Goal: Task Accomplishment & Management: Contribute content

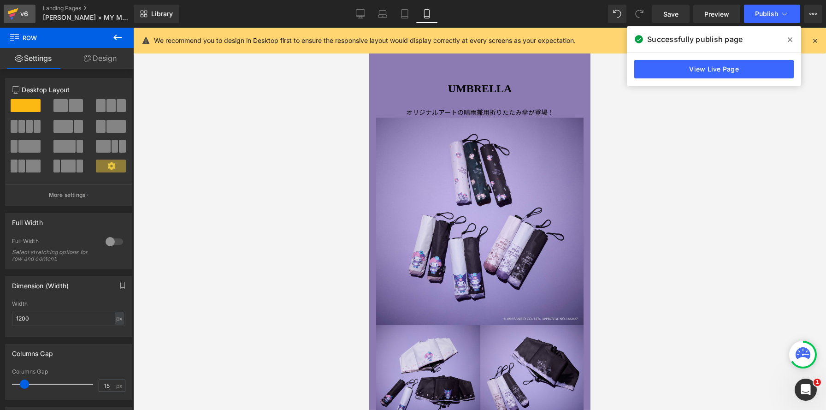
scroll to position [4926, 221]
click at [16, 17] on icon at bounding box center [12, 13] width 11 height 23
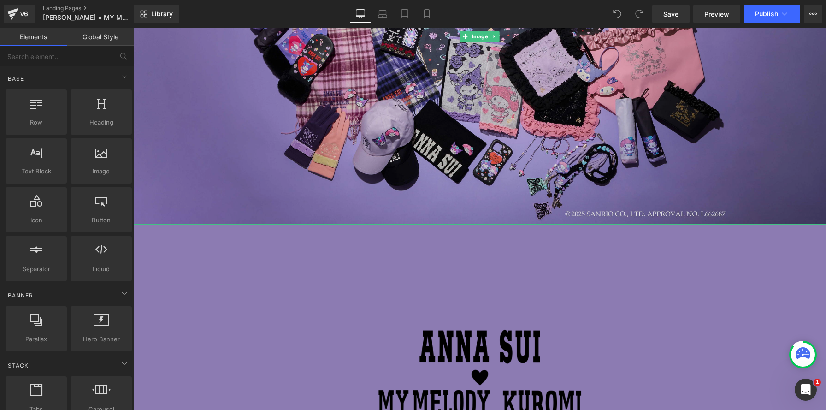
scroll to position [296, 0]
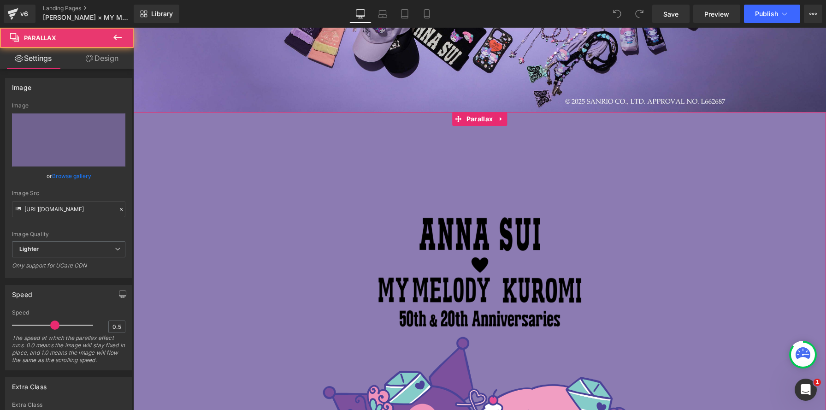
scroll to position [477, 0]
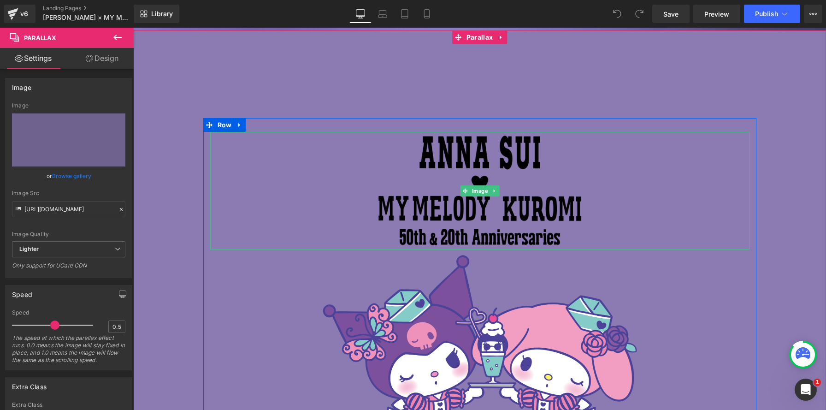
click at [487, 175] on img at bounding box center [480, 191] width 216 height 118
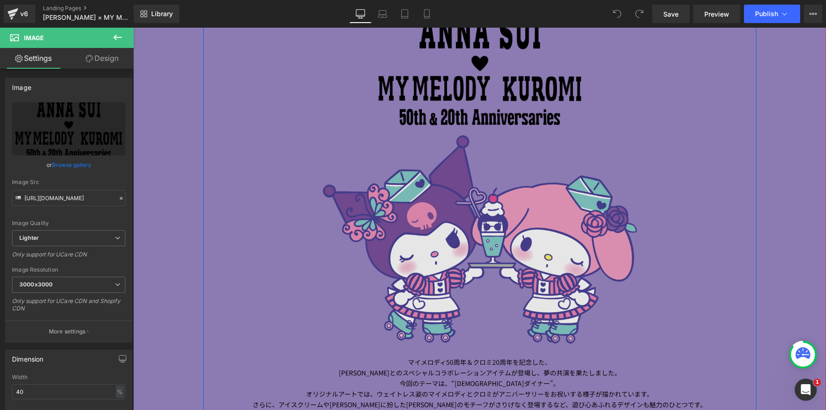
scroll to position [955, 0]
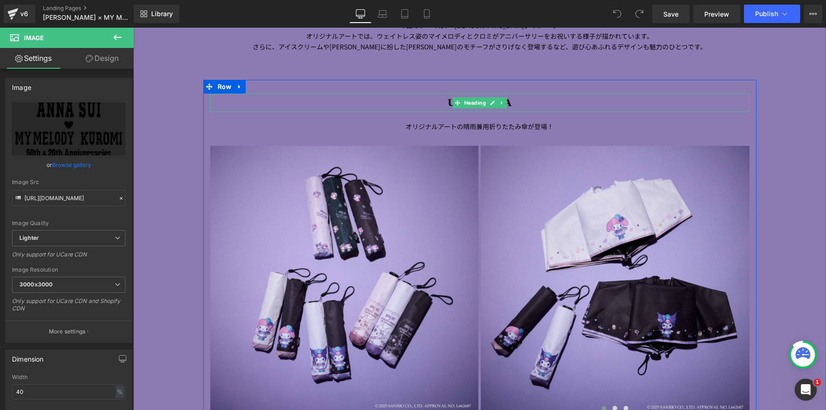
click at [399, 103] on h1 "UMBRELLA" at bounding box center [480, 103] width 540 height 18
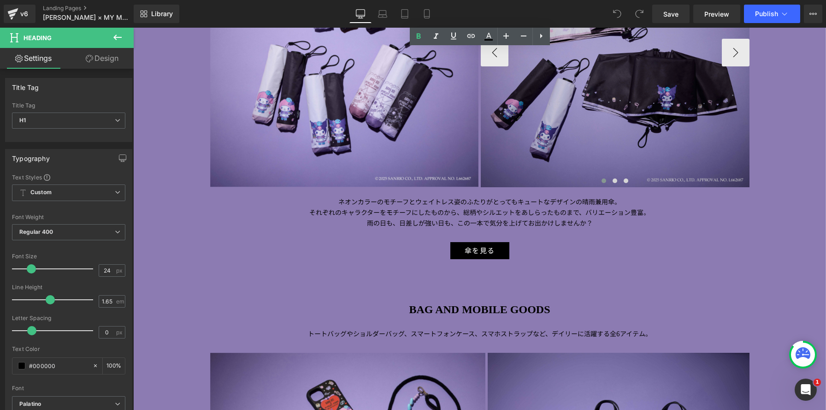
scroll to position [1218, 0]
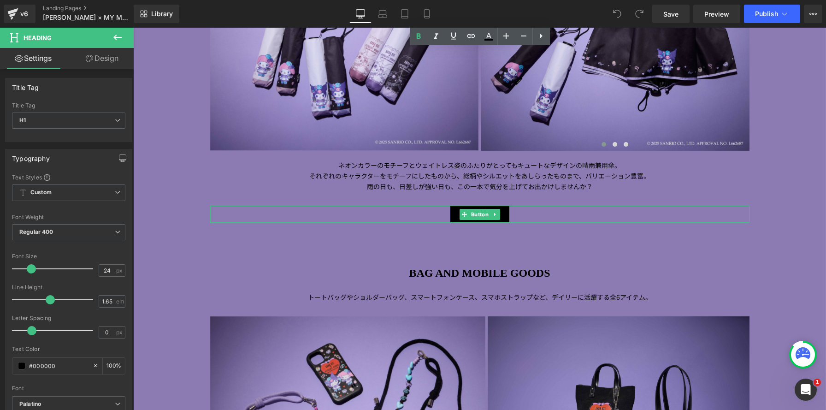
click at [425, 216] on div "傘を見る" at bounding box center [480, 214] width 540 height 17
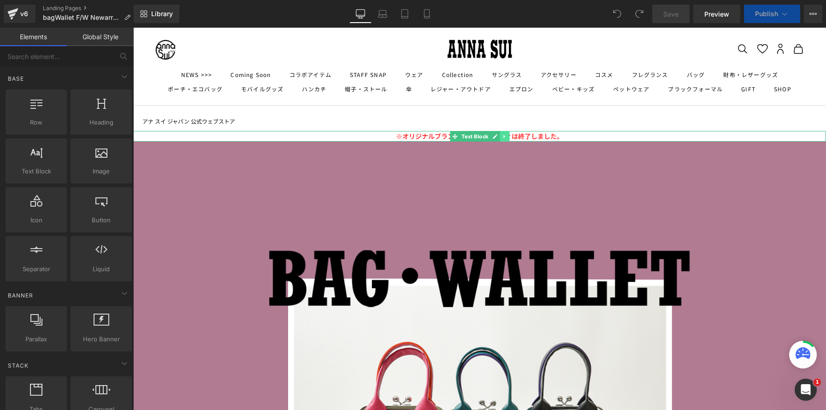
scroll to position [4567, 693]
click at [506, 136] on icon at bounding box center [504, 137] width 5 height 6
click at [507, 136] on icon at bounding box center [509, 136] width 5 height 5
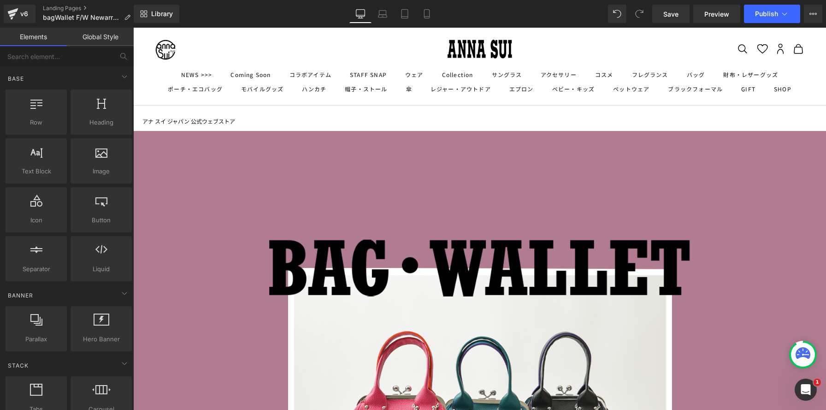
scroll to position [5, 5]
click at [504, 137] on link at bounding box center [501, 138] width 12 height 14
click at [504, 137] on icon at bounding box center [507, 138] width 6 height 6
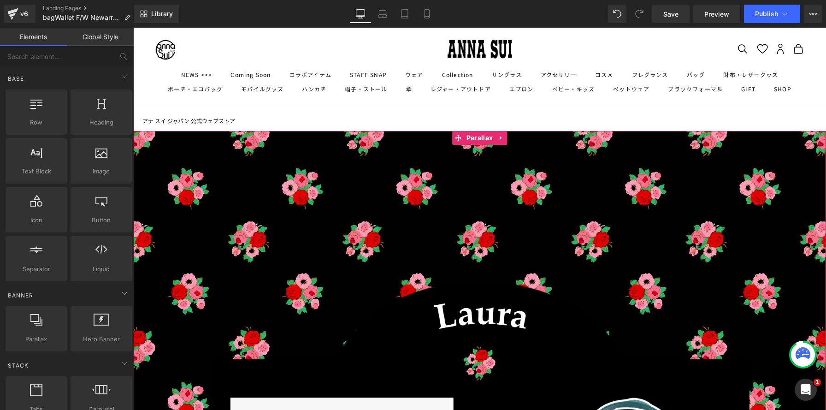
click at [504, 137] on link at bounding box center [501, 138] width 12 height 14
click at [504, 137] on icon at bounding box center [507, 138] width 6 height 6
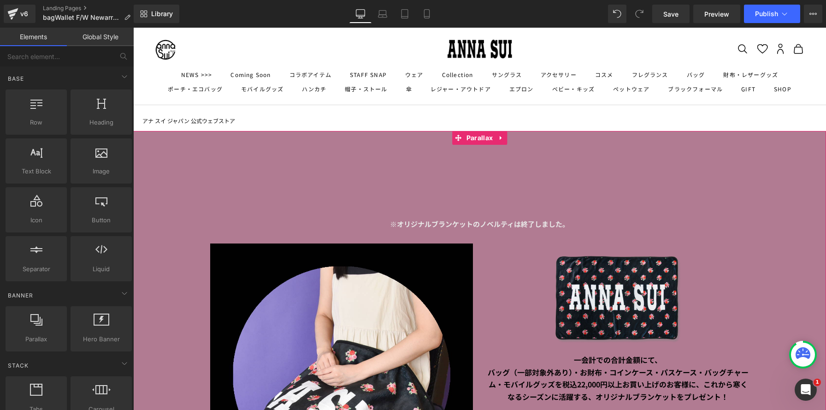
click at [504, 137] on link at bounding box center [501, 138] width 12 height 14
click at [504, 137] on icon at bounding box center [507, 138] width 6 height 6
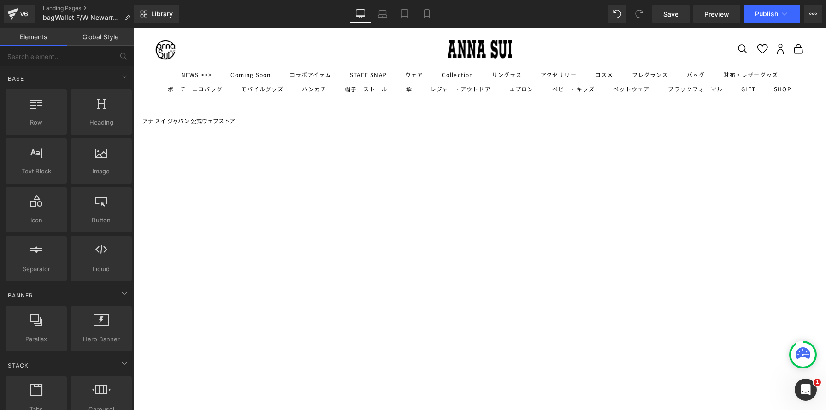
scroll to position [1315, 693]
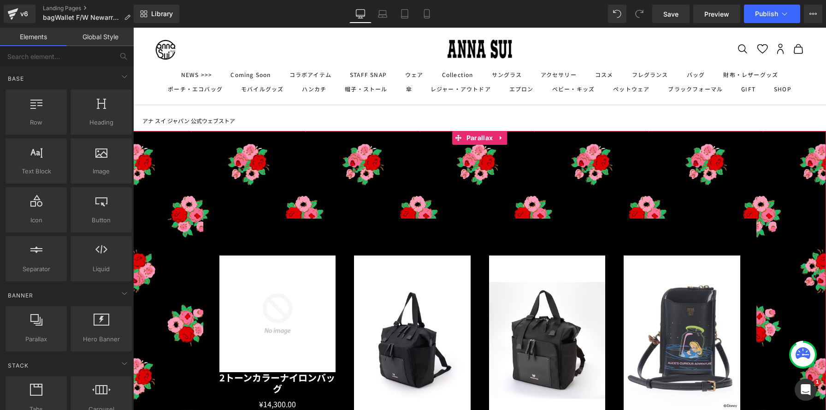
click at [504, 137] on link at bounding box center [501, 138] width 12 height 14
click at [504, 137] on icon at bounding box center [507, 138] width 6 height 6
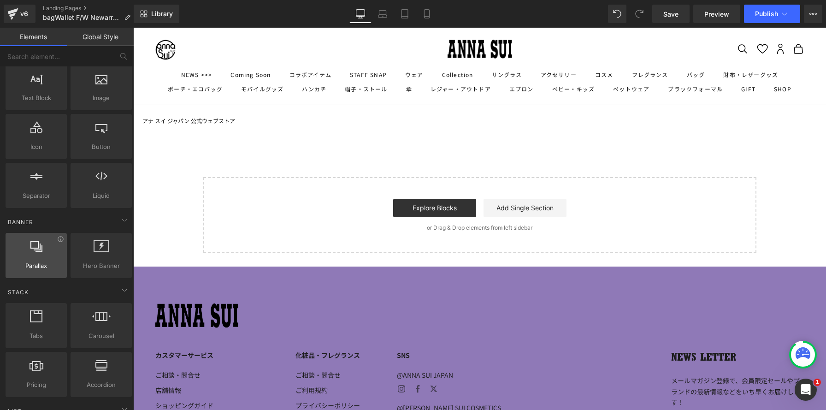
scroll to position [94, 0]
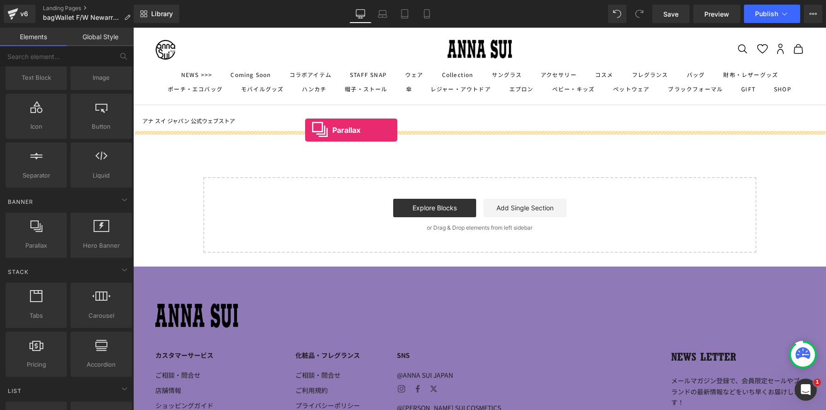
drag, startPoint x: 166, startPoint y: 261, endPoint x: 305, endPoint y: 130, distance: 190.9
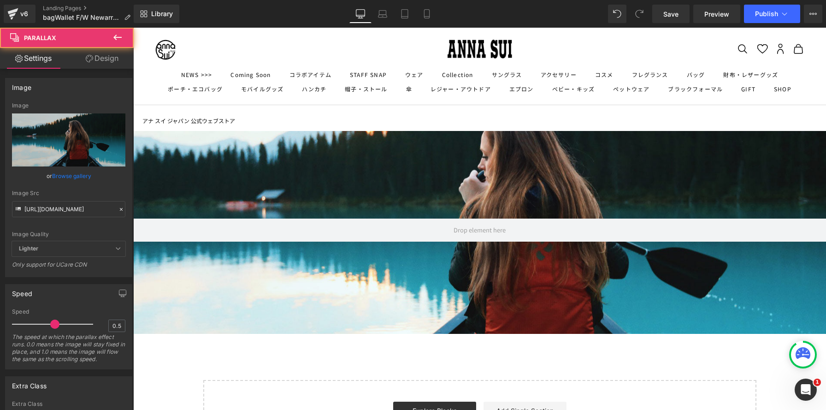
scroll to position [711, 693]
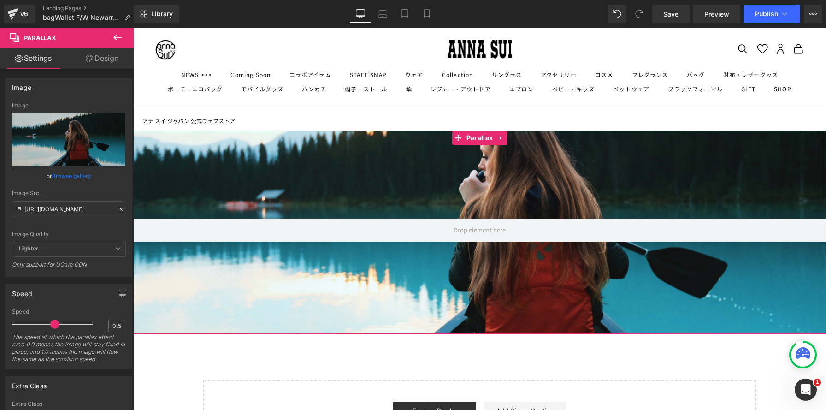
drag, startPoint x: 110, startPoint y: 59, endPoint x: 110, endPoint y: 68, distance: 9.2
click at [110, 59] on link "Design" at bounding box center [102, 58] width 67 height 21
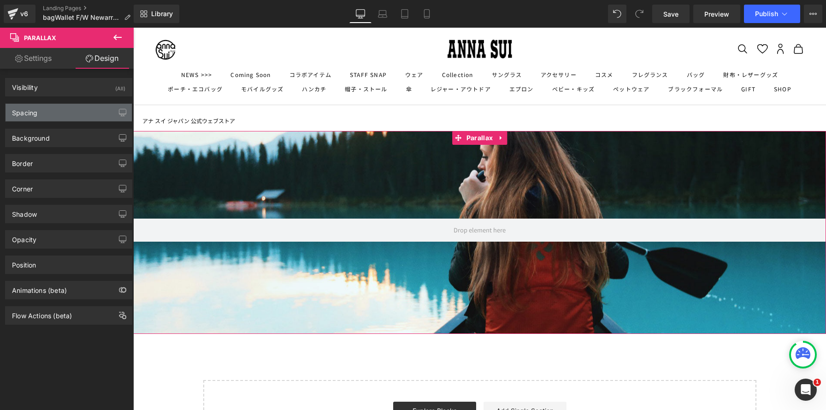
click at [89, 116] on div "Spacing" at bounding box center [69, 113] width 126 height 18
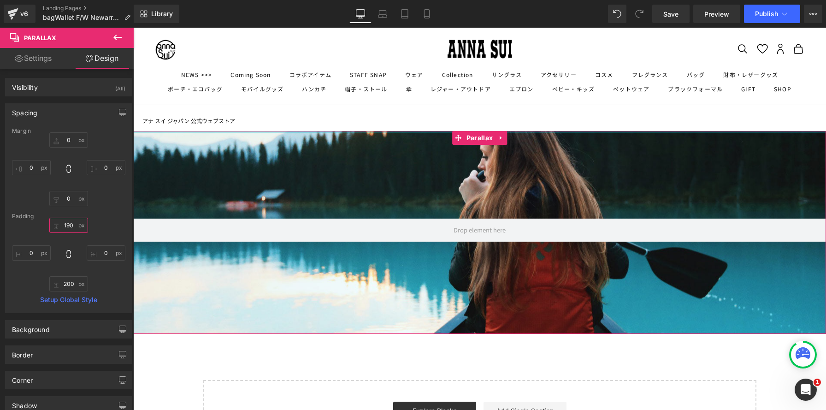
click at [68, 225] on input "190" at bounding box center [68, 225] width 39 height 15
click at [72, 137] on input "0" at bounding box center [68, 139] width 39 height 15
type input "３"
type input "３０"
type input "３００"
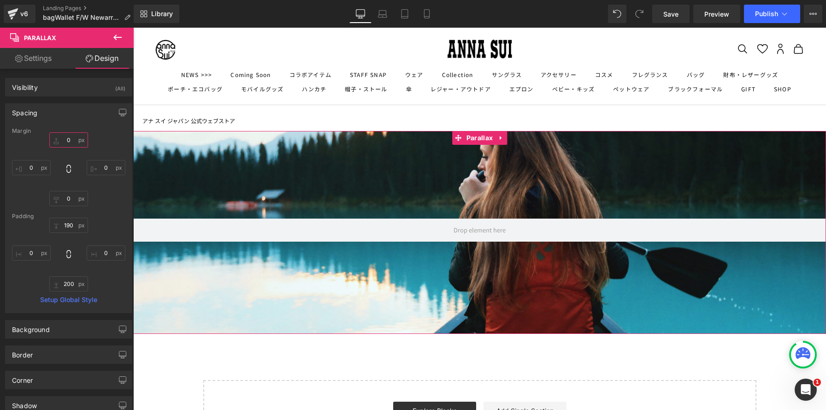
scroll to position [0, 0]
type input "３０"
type input "３"
type input "３０"
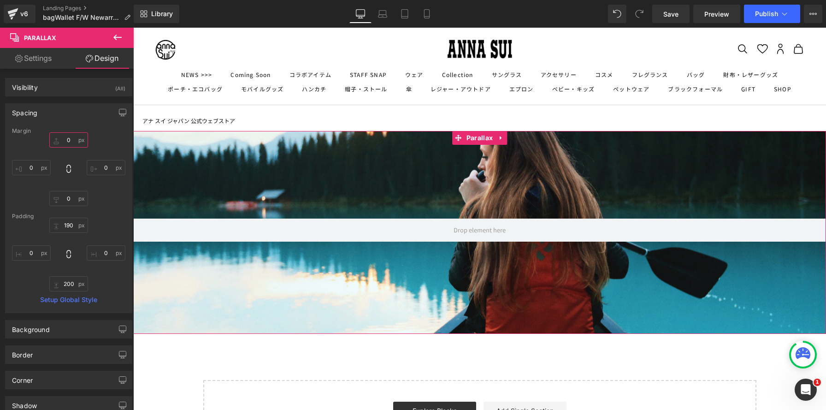
type input "３００"
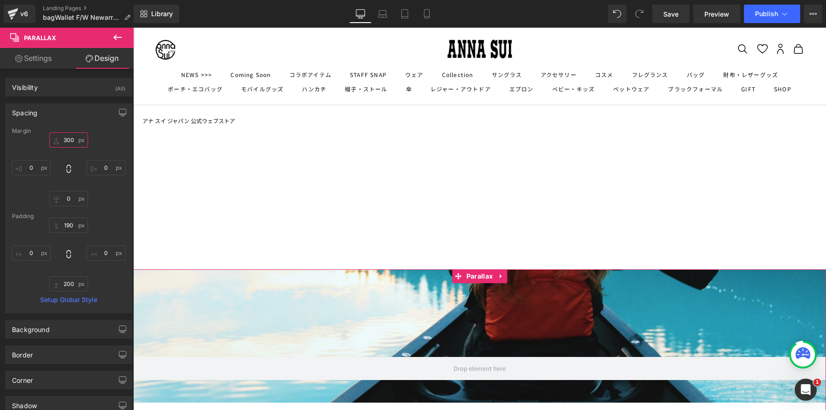
scroll to position [849, 693]
type input "300"
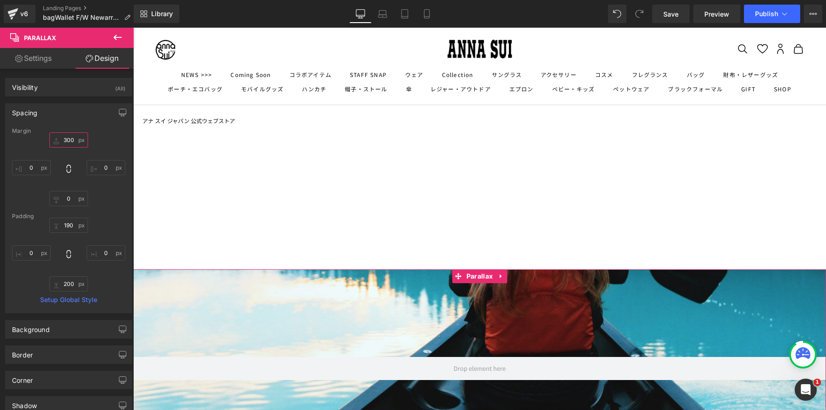
drag, startPoint x: 68, startPoint y: 139, endPoint x: 57, endPoint y: 137, distance: 11.2
click at [58, 137] on input "300" at bounding box center [68, 139] width 39 height 15
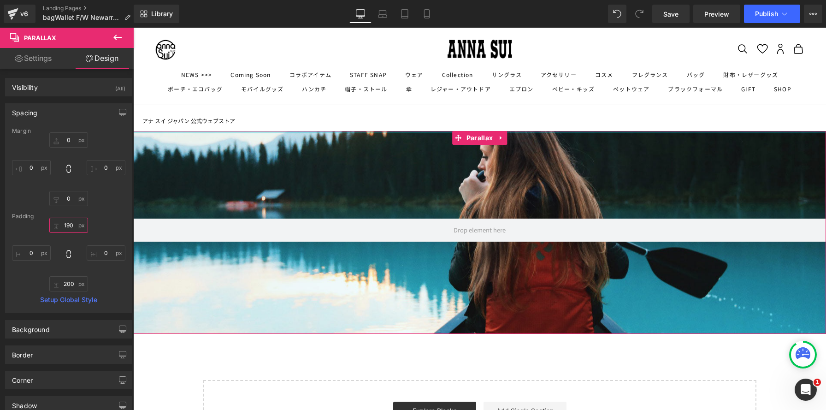
drag, startPoint x: 70, startPoint y: 226, endPoint x: 38, endPoint y: 220, distance: 32.4
click at [38, 220] on div "190px 190 0px 0 200px 200 0px 0" at bounding box center [68, 255] width 113 height 74
click at [71, 225] on input "190" at bounding box center [68, 225] width 39 height 15
type input "３"
type input "３０"
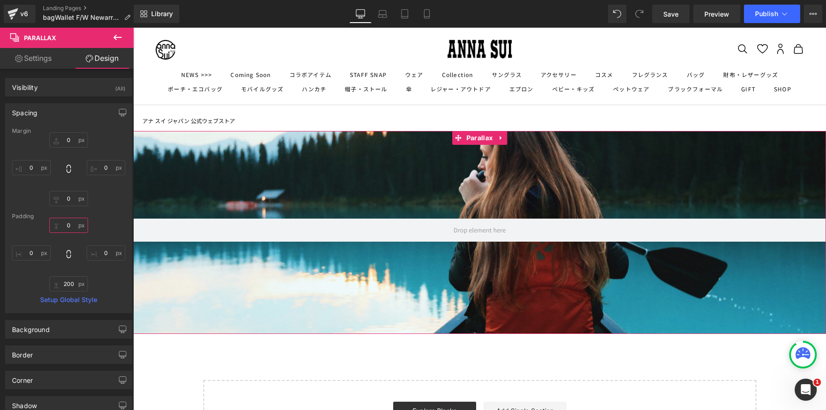
type input "３００"
type input "三〇〇"
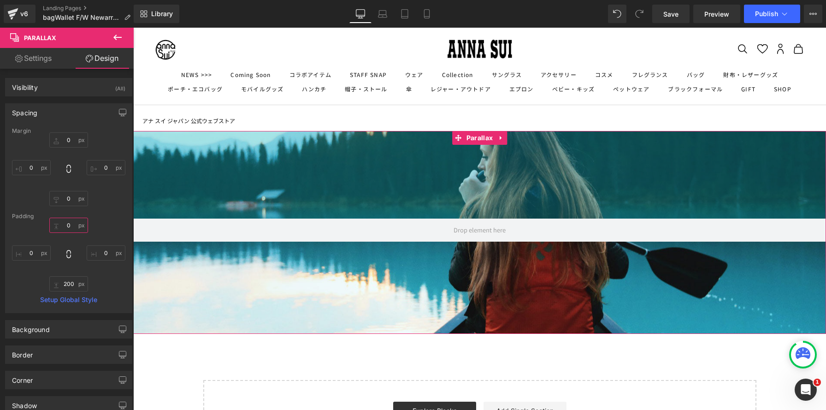
click at [67, 226] on input "text" at bounding box center [68, 225] width 39 height 15
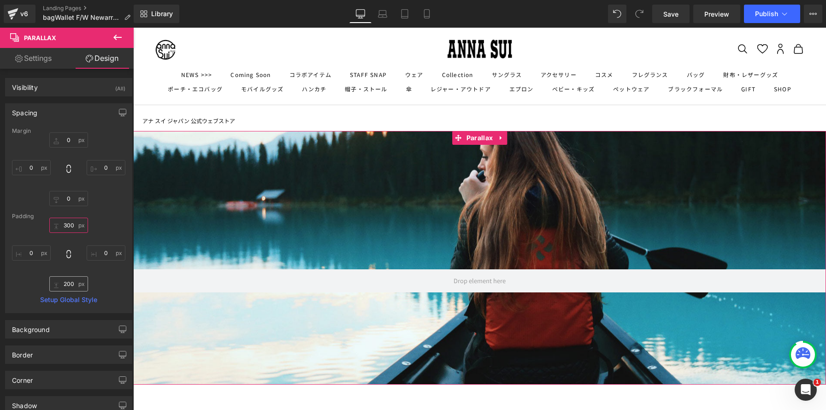
type input "300"
click at [71, 285] on input "200" at bounding box center [68, 283] width 39 height 15
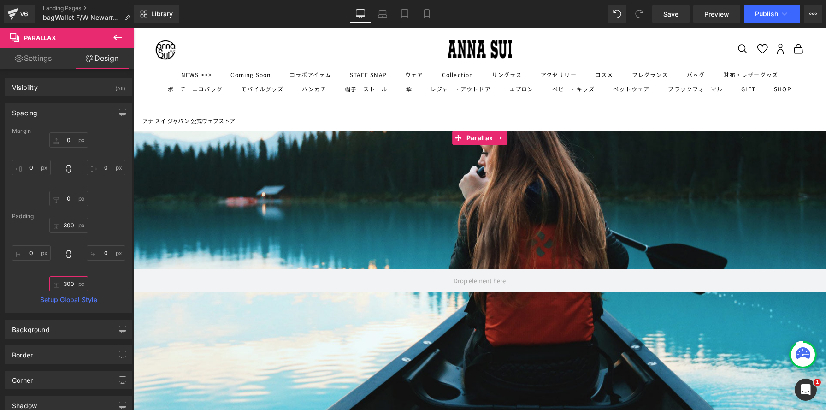
type input "300"
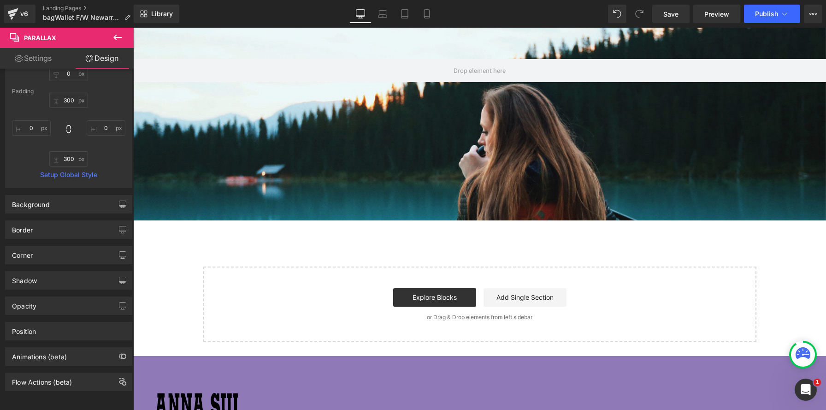
click at [120, 38] on icon at bounding box center [117, 37] width 11 height 11
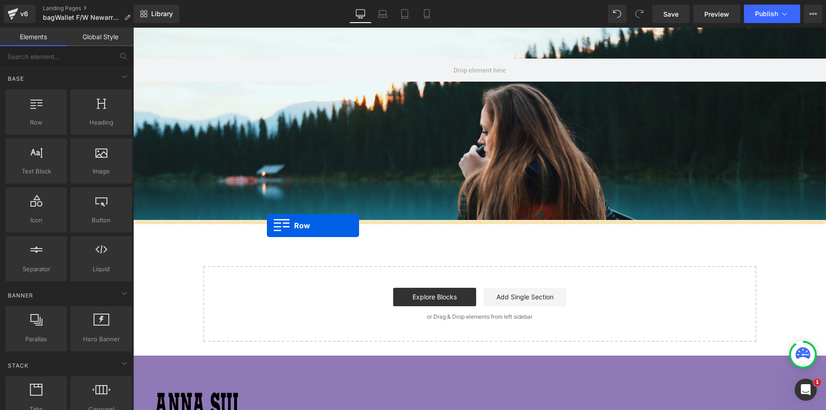
drag, startPoint x: 177, startPoint y: 142, endPoint x: 267, endPoint y: 228, distance: 124.6
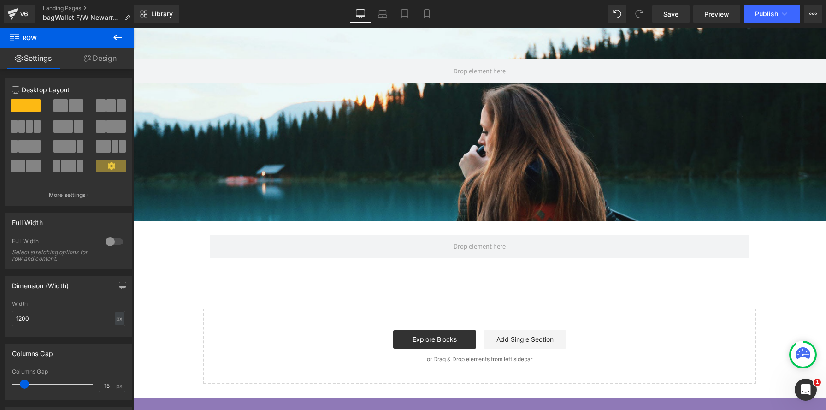
click at [122, 37] on icon at bounding box center [117, 37] width 11 height 11
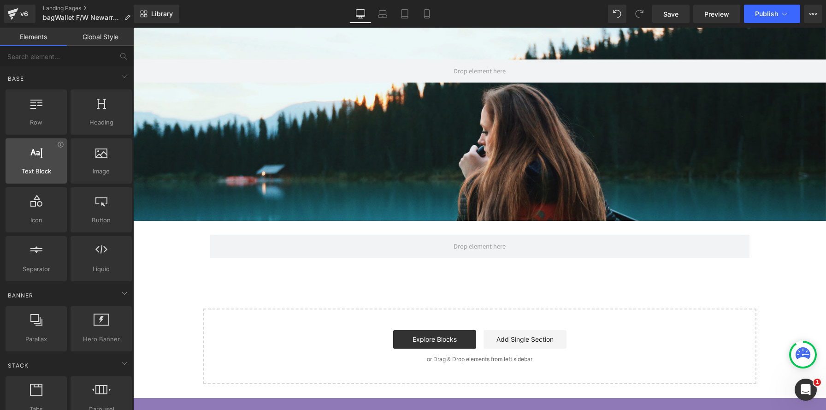
click at [36, 166] on span "Text Block" at bounding box center [36, 171] width 56 height 10
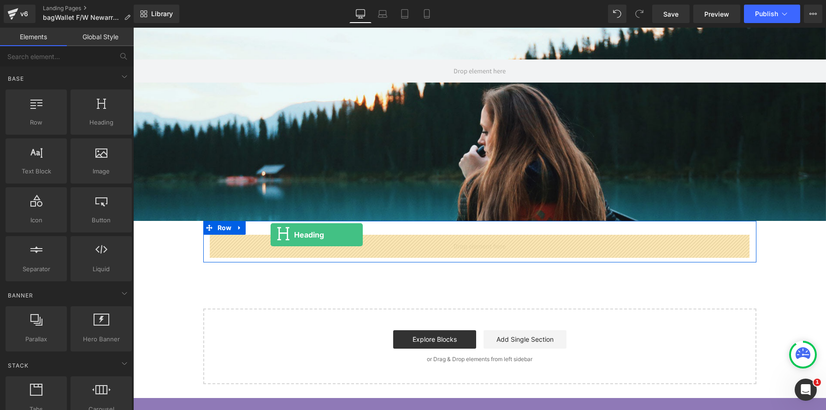
drag, startPoint x: 224, startPoint y: 144, endPoint x: 271, endPoint y: 235, distance: 101.9
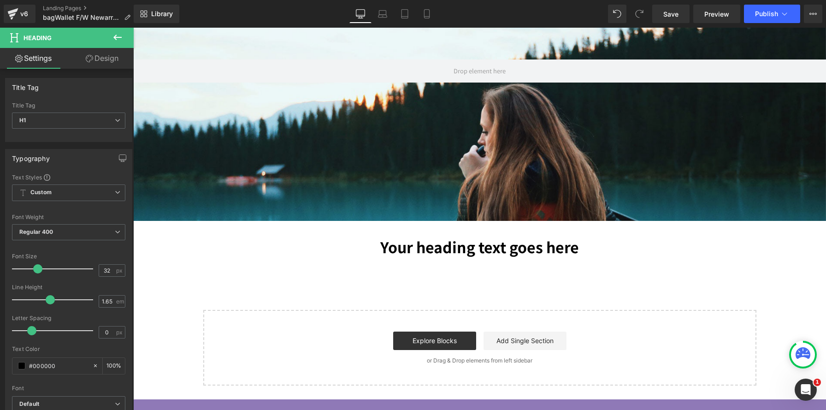
click at [122, 41] on icon at bounding box center [117, 37] width 11 height 11
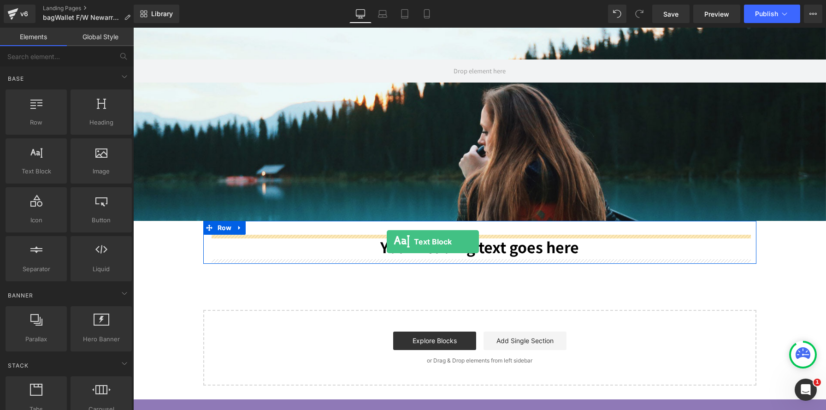
drag, startPoint x: 173, startPoint y: 186, endPoint x: 387, endPoint y: 242, distance: 221.1
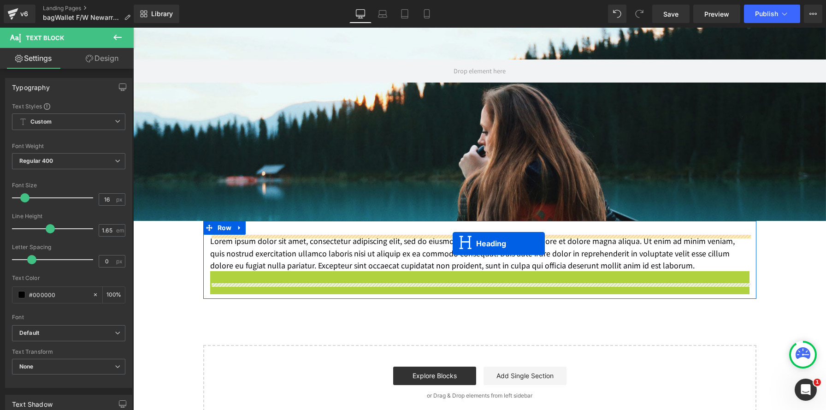
drag, startPoint x: 457, startPoint y: 295, endPoint x: 453, endPoint y: 243, distance: 51.8
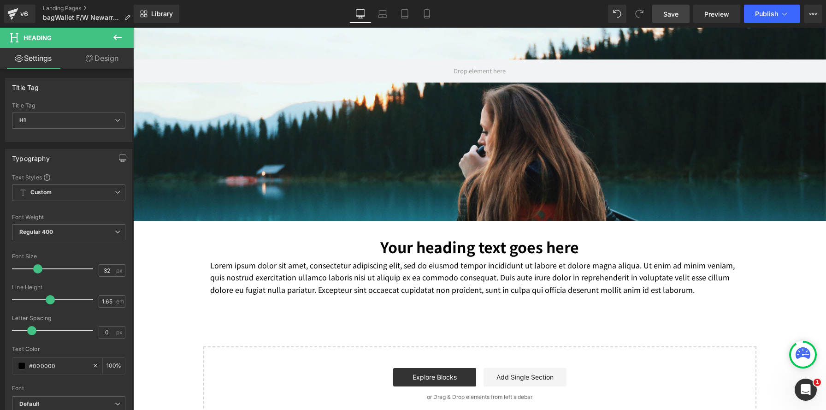
click at [673, 13] on span "Save" at bounding box center [671, 14] width 15 height 10
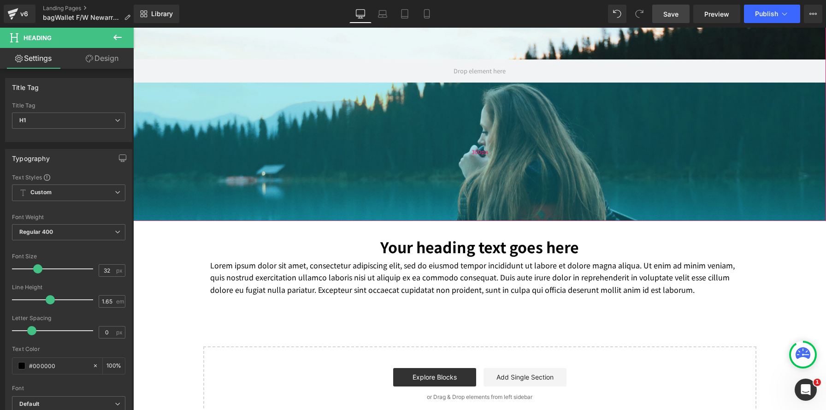
click at [424, 154] on div "300px" at bounding box center [479, 152] width 693 height 138
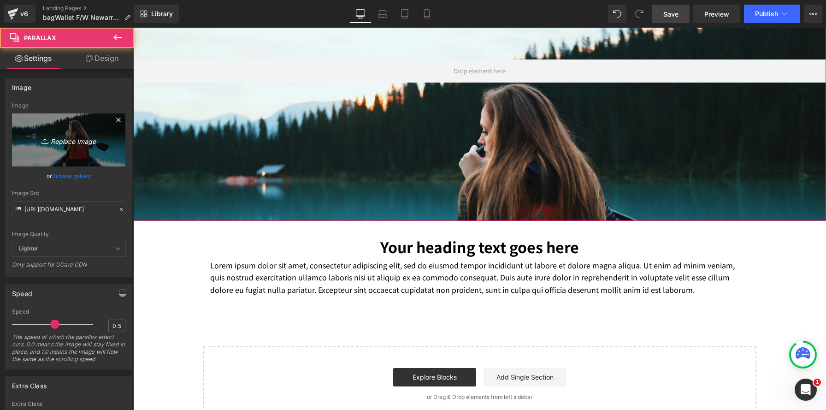
click at [39, 147] on link "Replace Image" at bounding box center [68, 139] width 113 height 53
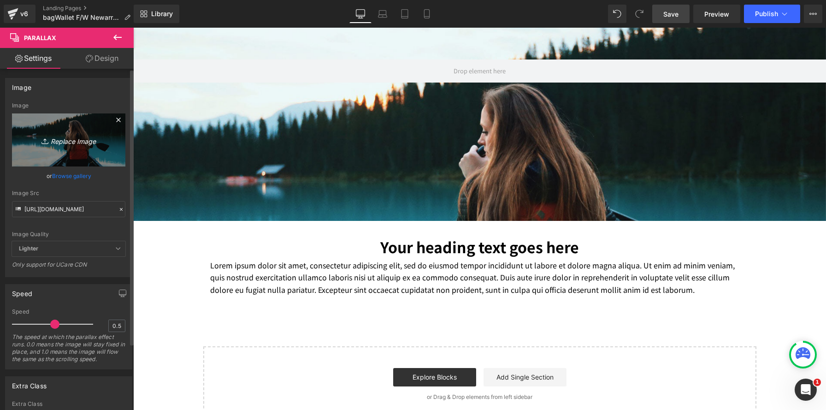
type input "C:\fakepath\250820-00048 のコピー.jpg"
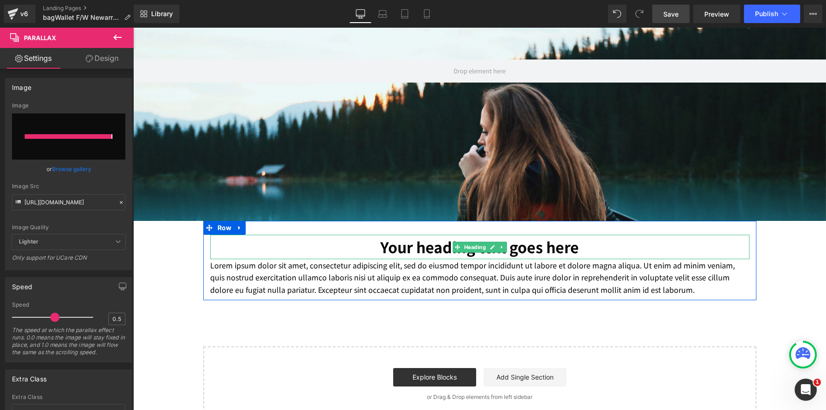
type input "https://ucarecdn.com/2f88bd52-94b9-44a7-b608-fa36c5f668ad/-/format/auto/-/previ…"
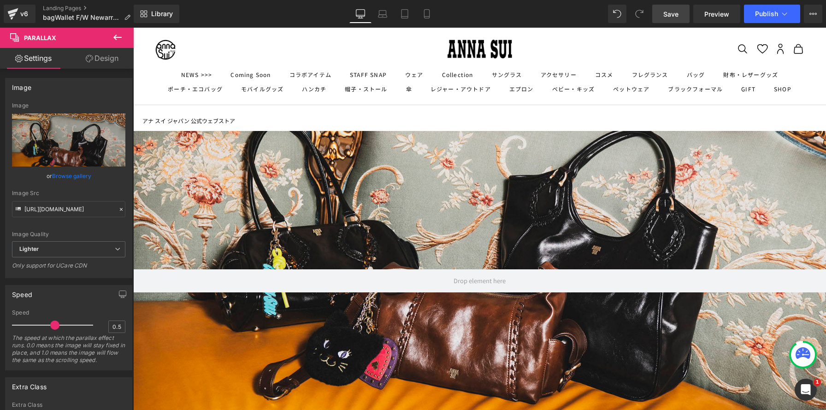
click at [662, 14] on link "Save" at bounding box center [671, 14] width 37 height 18
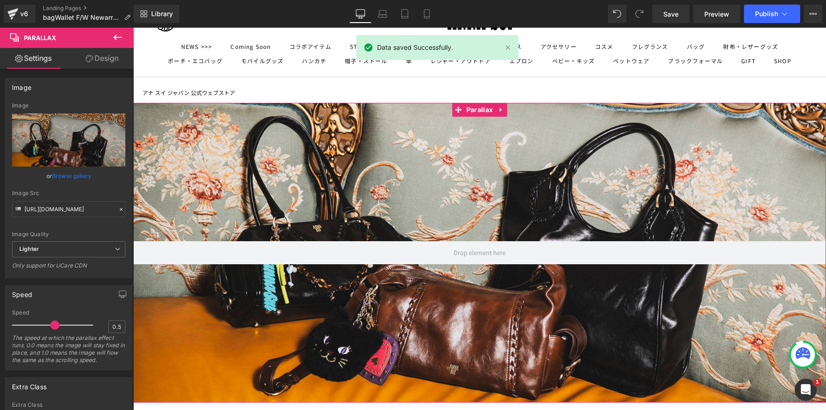
scroll to position [26, 0]
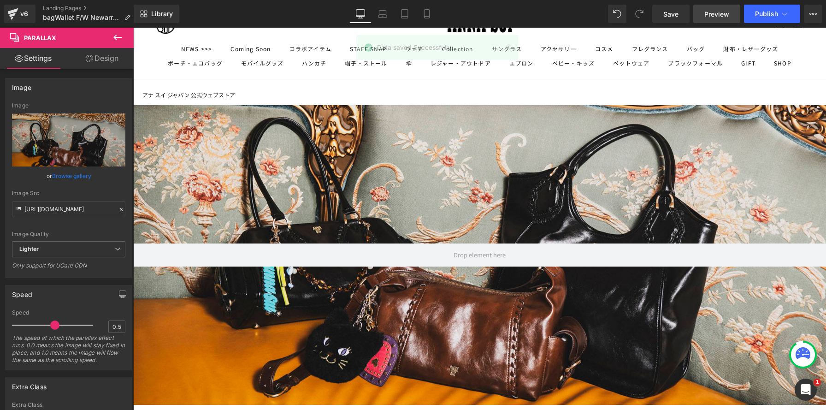
click at [716, 20] on link "Preview" at bounding box center [717, 14] width 47 height 18
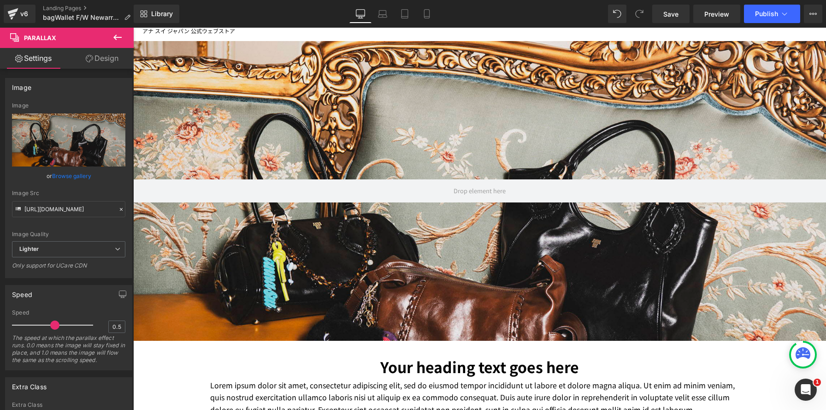
scroll to position [0, 0]
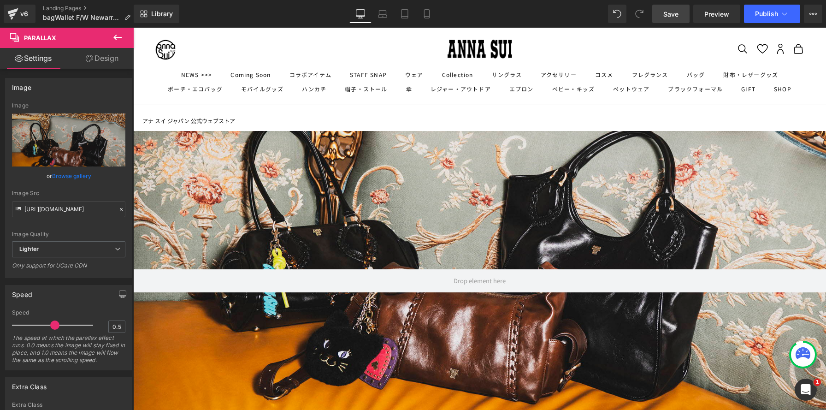
click at [662, 10] on link "Save" at bounding box center [671, 14] width 37 height 18
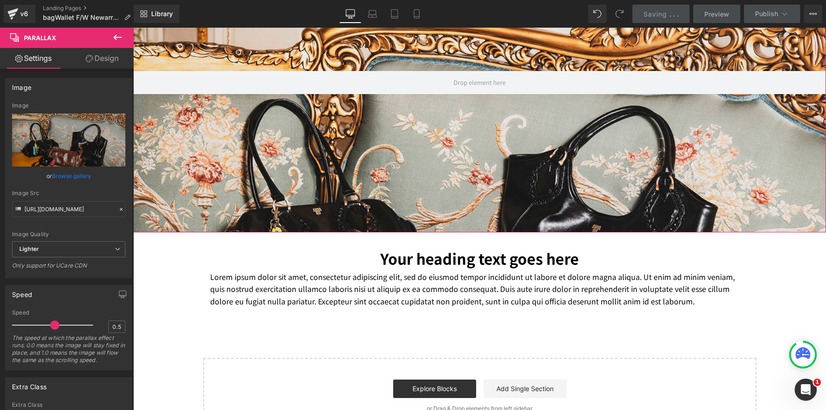
scroll to position [217, 0]
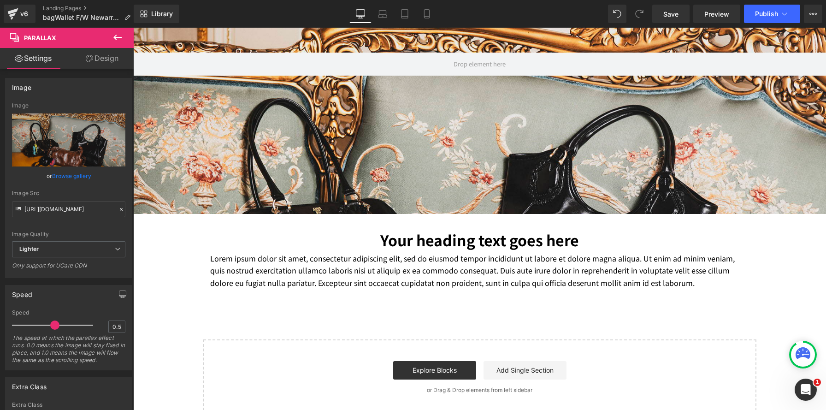
click at [116, 39] on icon at bounding box center [117, 37] width 11 height 11
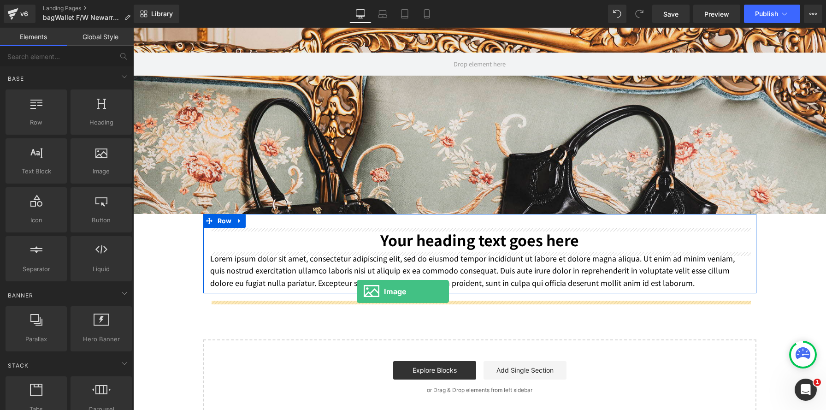
drag, startPoint x: 256, startPoint y: 200, endPoint x: 357, endPoint y: 291, distance: 135.8
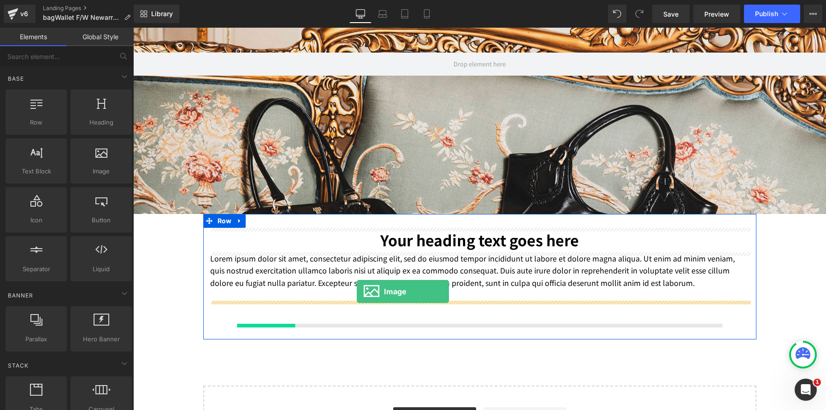
scroll to position [4, 5]
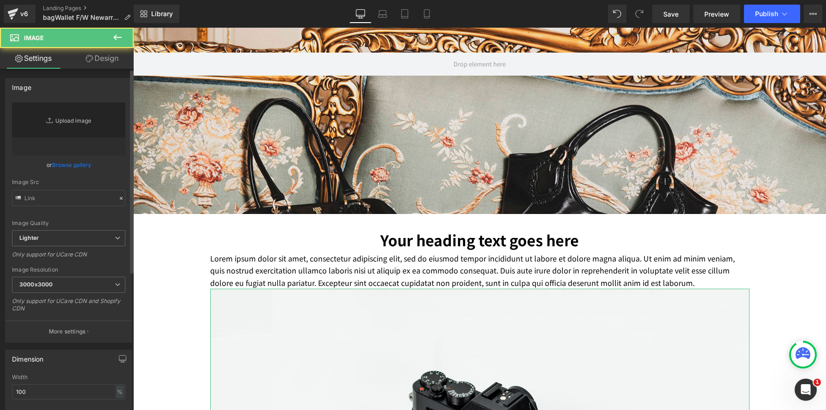
type input "//d1um8515vdn9kb.cloudfront.net/images/parallax.jpg"
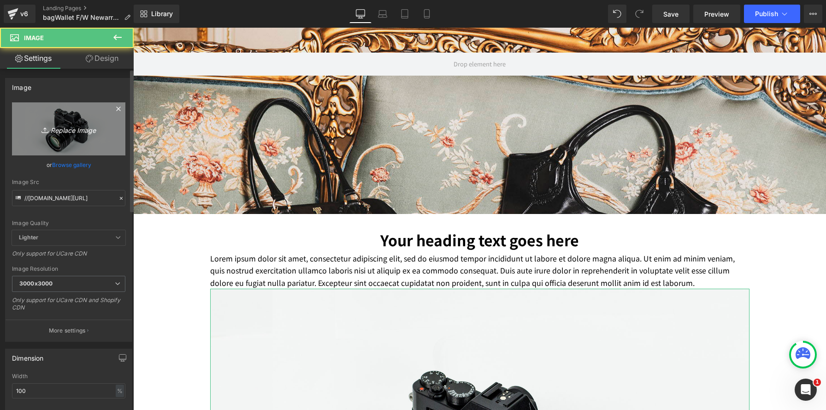
click at [48, 140] on link "Replace Image" at bounding box center [68, 128] width 113 height 53
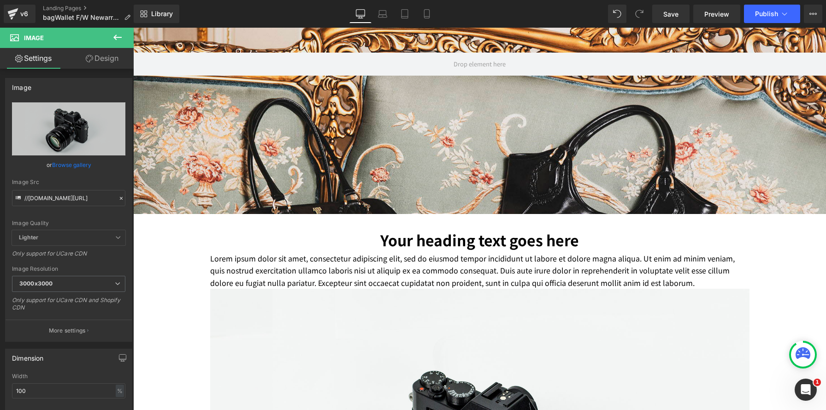
type input "C:\fakepath\250820-00352 のコピー.jpg"
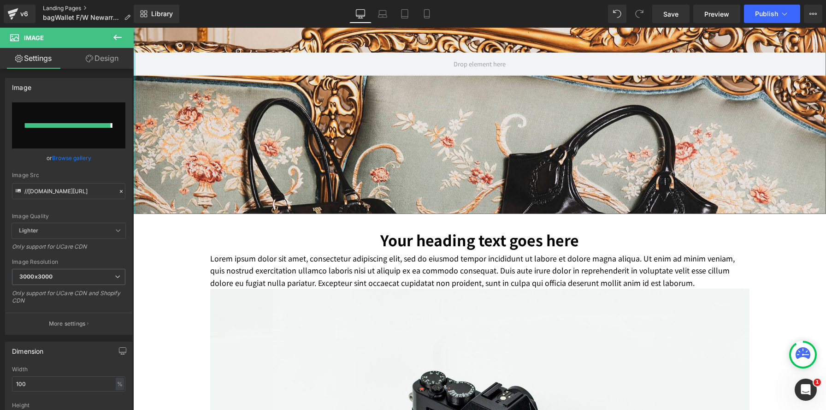
type input "https://ucarecdn.com/3cd269a3-6890-4e65-a60c-22dfe91cd28f/-/format/auto/-/previ…"
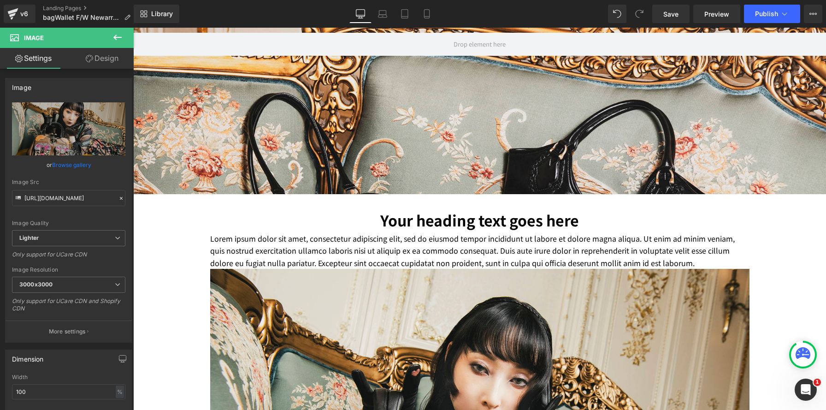
scroll to position [268, 0]
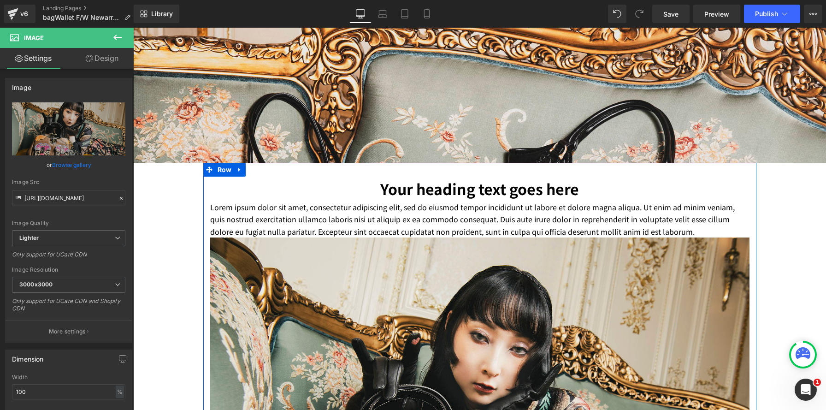
click at [366, 185] on h1 "Your heading text goes here" at bounding box center [480, 189] width 540 height 24
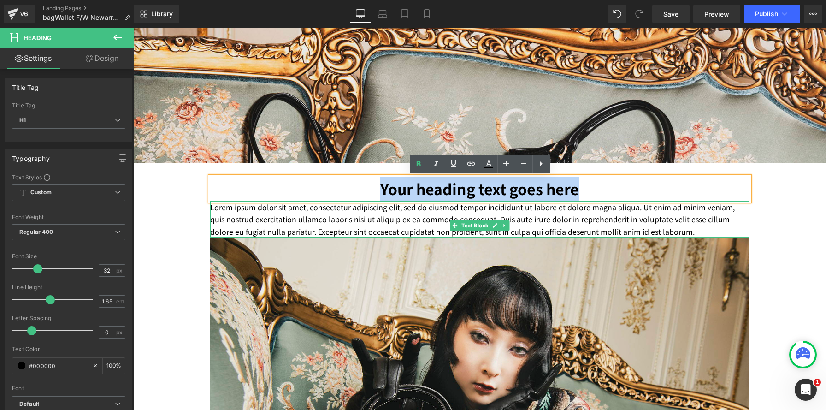
drag, startPoint x: 363, startPoint y: 190, endPoint x: 655, endPoint y: 205, distance: 291.8
click at [655, 205] on div "Your heading text goes here Heading Lorem ipsum dolor sit amet, consectetur adi…" at bounding box center [479, 387] width 553 height 420
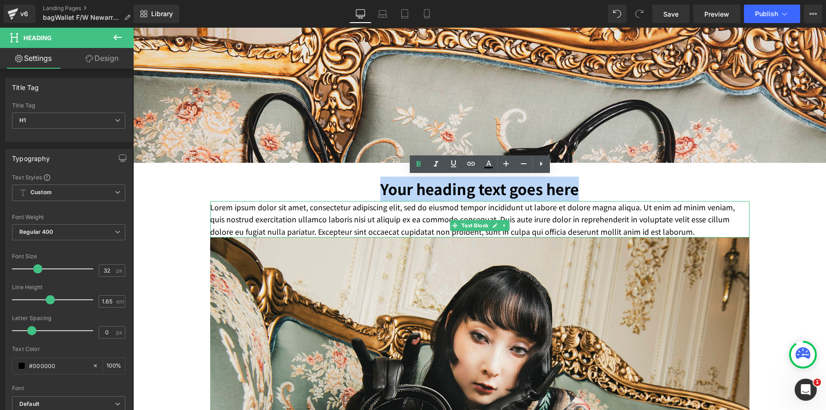
paste div
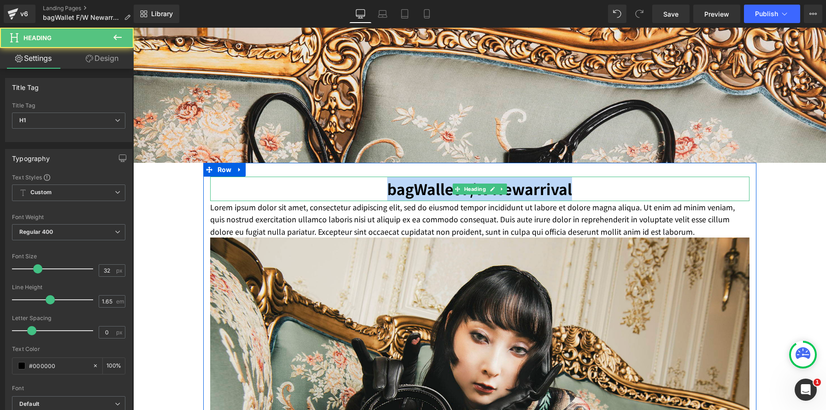
drag, startPoint x: 349, startPoint y: 190, endPoint x: 677, endPoint y: 184, distance: 327.9
click at [677, 184] on h1 "bagWallet F/W Newarrival" at bounding box center [480, 189] width 540 height 24
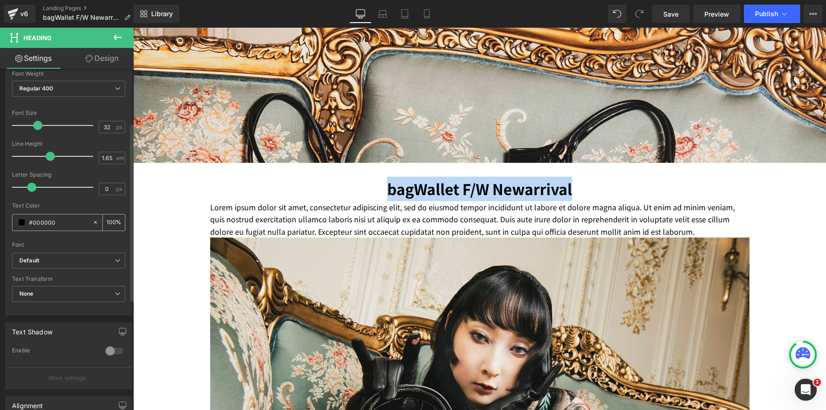
scroll to position [179, 0]
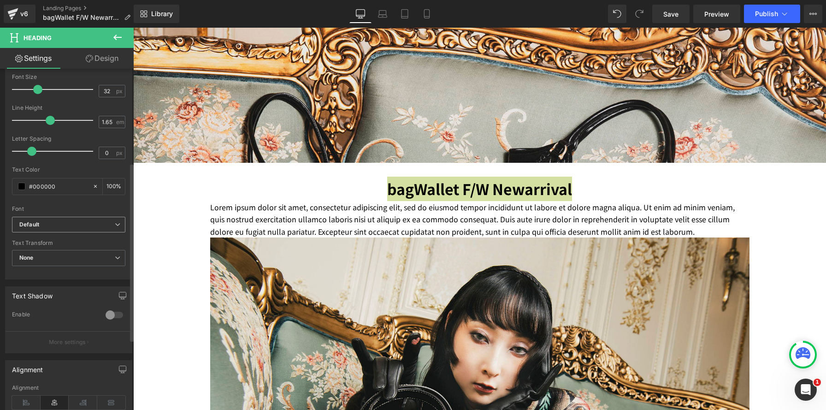
click at [30, 223] on icon "Default" at bounding box center [29, 225] width 20 height 8
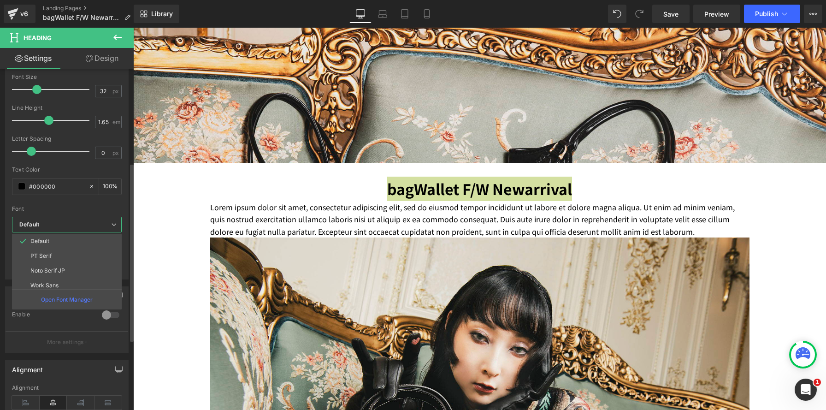
click at [30, 223] on icon "Default" at bounding box center [29, 225] width 20 height 8
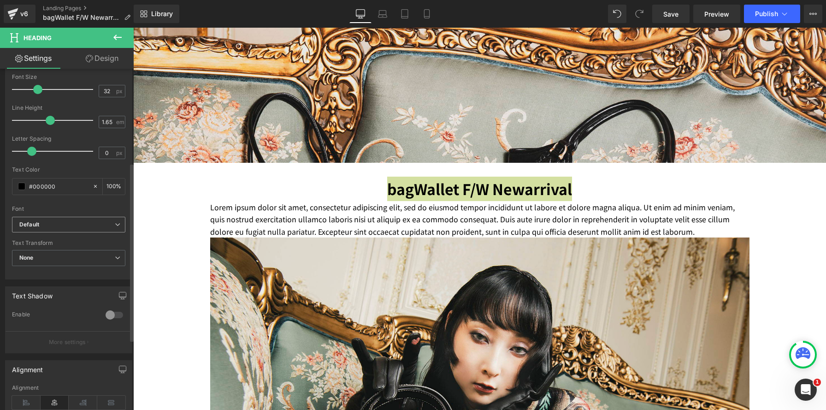
click at [30, 223] on icon "Default" at bounding box center [29, 225] width 20 height 8
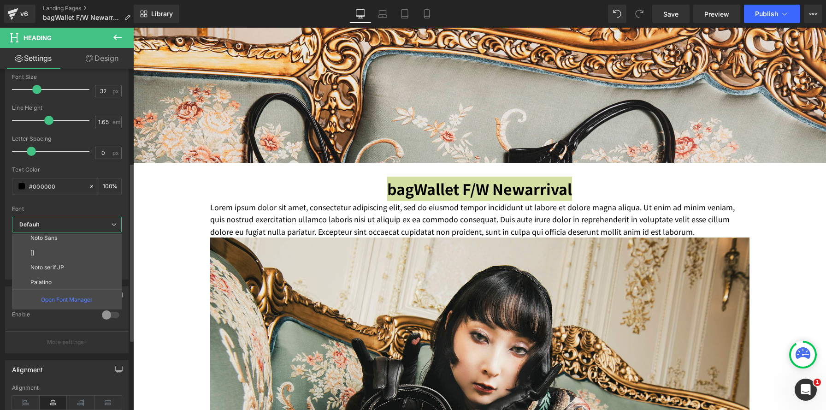
scroll to position [154, 0]
click at [57, 278] on li "Palatino" at bounding box center [69, 279] width 114 height 15
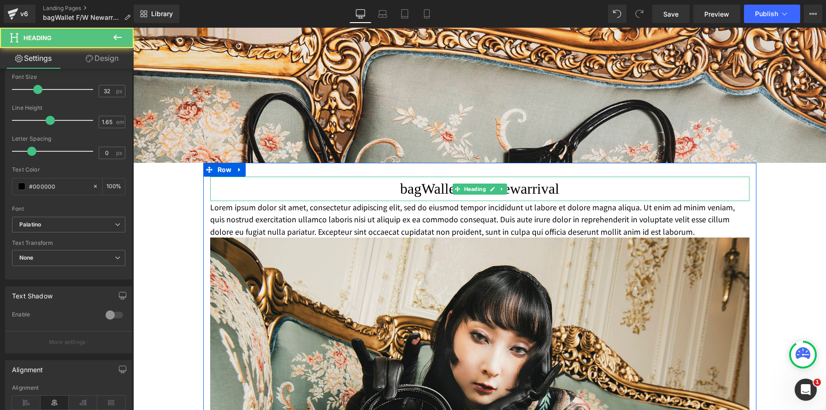
click at [340, 189] on h1 "bagWallet F/W Newarrival" at bounding box center [480, 189] width 540 height 24
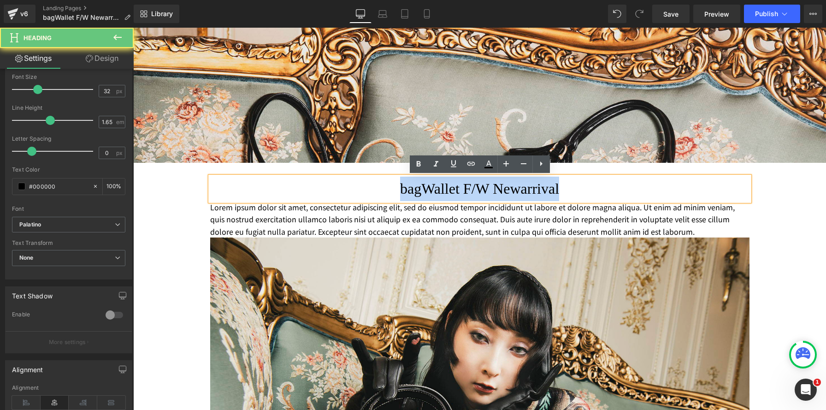
drag, startPoint x: 342, startPoint y: 190, endPoint x: 673, endPoint y: 178, distance: 330.8
click at [673, 178] on h1 "bagWallet F/W Newarrival" at bounding box center [480, 189] width 540 height 24
click at [418, 183] on h1 "bagWallet F/W Newarrival" at bounding box center [480, 189] width 540 height 24
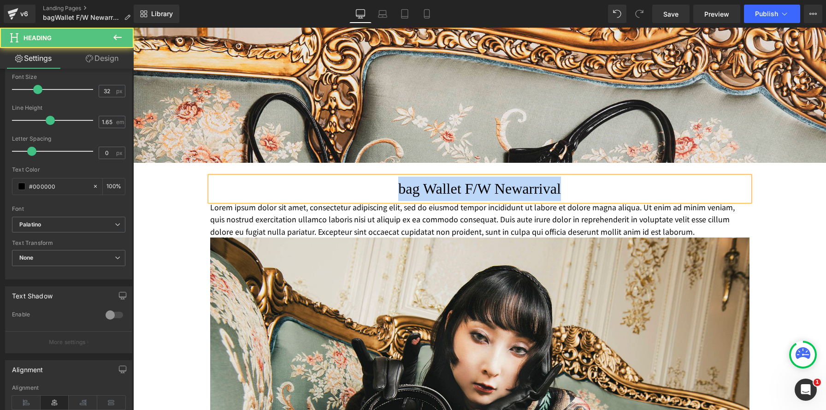
drag, startPoint x: 569, startPoint y: 189, endPoint x: 352, endPoint y: 186, distance: 216.8
click at [352, 186] on h1 "bag Wallet F/W Newarrival" at bounding box center [480, 189] width 540 height 24
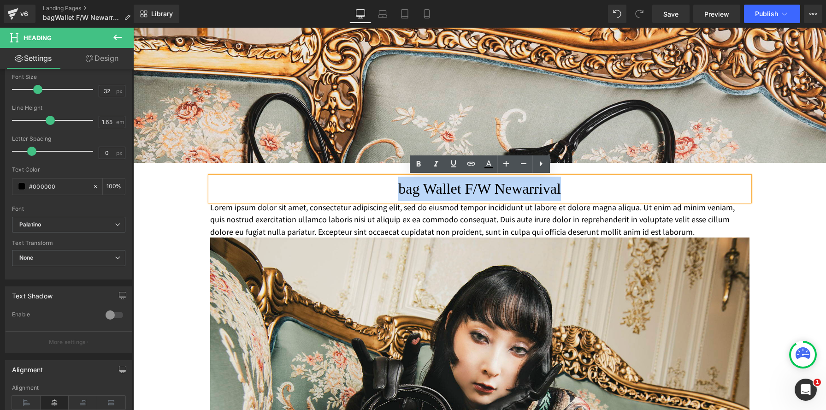
copy h1 "bag Wallet F/W Newarrival"
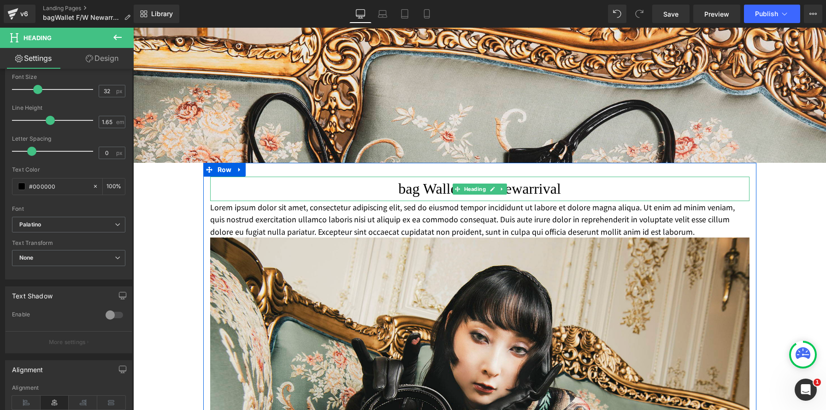
click at [379, 184] on h1 "bag Wallet F/W Newarrival" at bounding box center [480, 189] width 540 height 24
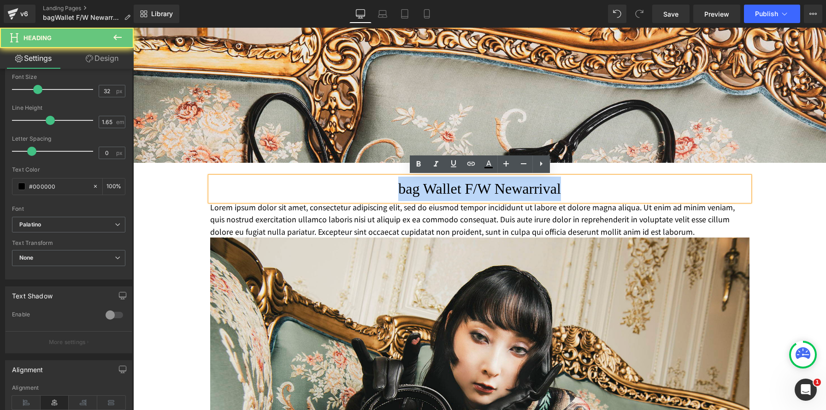
drag, startPoint x: 454, startPoint y: 194, endPoint x: 713, endPoint y: 197, distance: 259.2
click at [713, 197] on h1 "bag Wallet F/W Newarrival" at bounding box center [480, 189] width 540 height 24
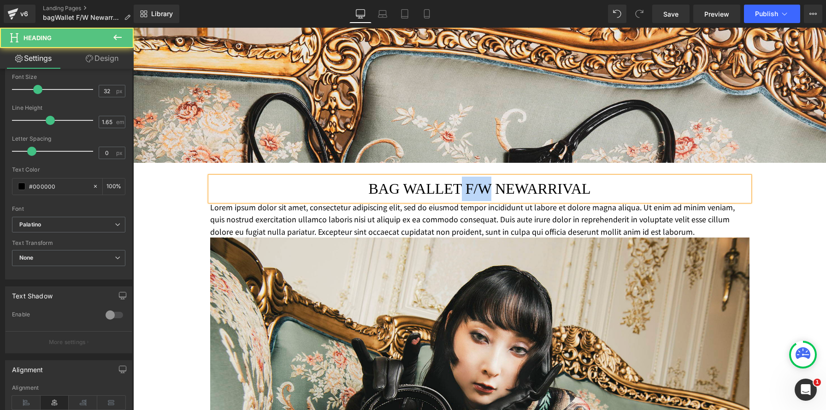
drag, startPoint x: 492, startPoint y: 188, endPoint x: 460, endPoint y: 184, distance: 32.4
click at [460, 184] on h1 "BAG WALLET F/W NEWARRIVAL" at bounding box center [480, 189] width 540 height 24
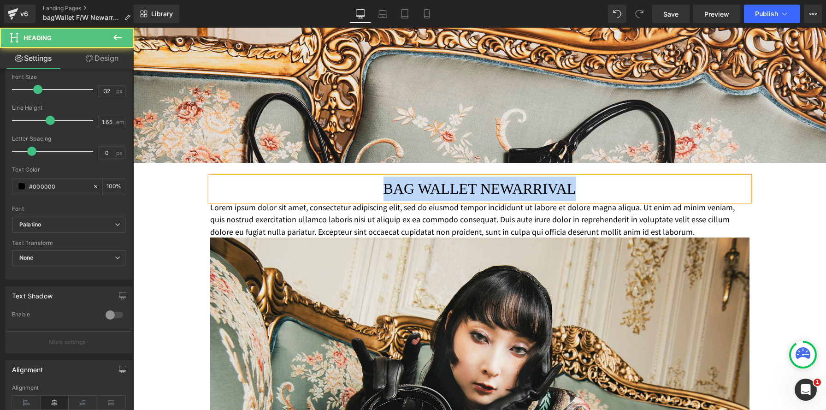
drag, startPoint x: 614, startPoint y: 199, endPoint x: 402, endPoint y: 182, distance: 213.3
click at [299, 173] on div "BAG WALLET NEWARRIVAL Heading Lorem ipsum dolor sit amet, consectetur adipiscin…" at bounding box center [479, 382] width 553 height 438
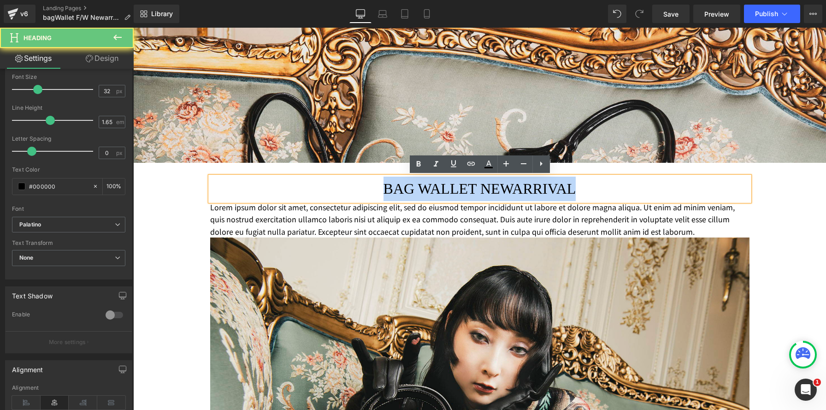
click at [404, 183] on h1 "BAG WALLET NEWARRIVAL" at bounding box center [480, 189] width 540 height 24
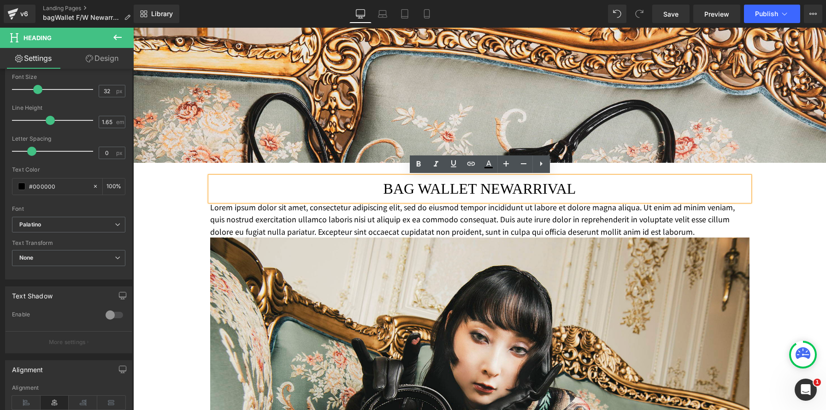
click at [416, 190] on h1 "BAG WALLET NEWARRIVAL" at bounding box center [480, 189] width 540 height 24
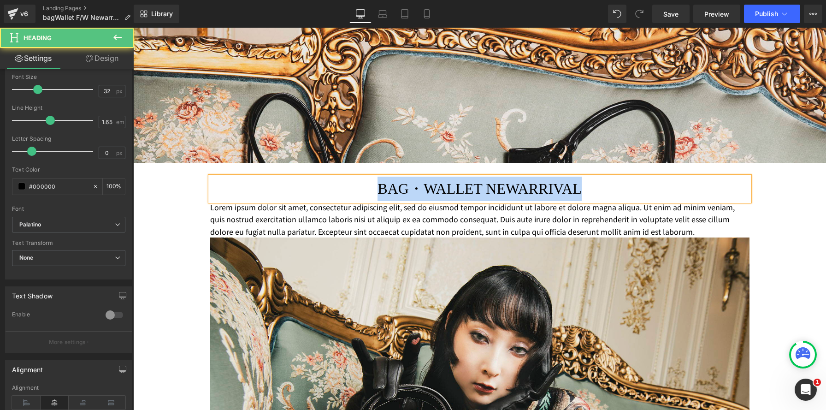
drag, startPoint x: 362, startPoint y: 188, endPoint x: 715, endPoint y: 192, distance: 353.3
click at [715, 192] on h1 "BAG・WALLET NEWARRIVAL" at bounding box center [480, 189] width 540 height 24
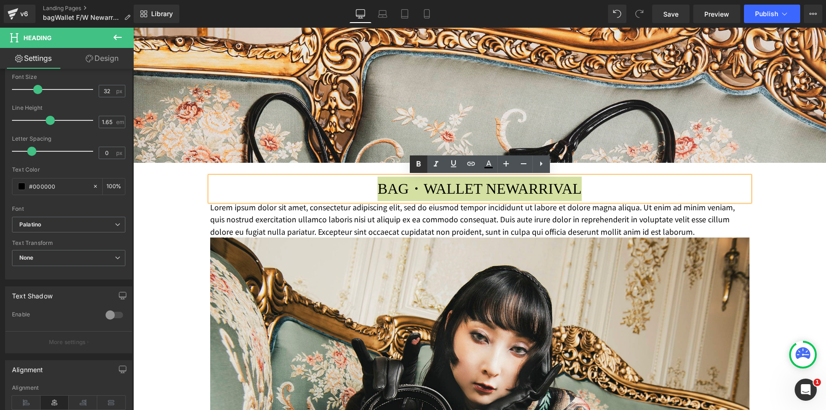
click at [415, 162] on icon at bounding box center [418, 164] width 11 height 11
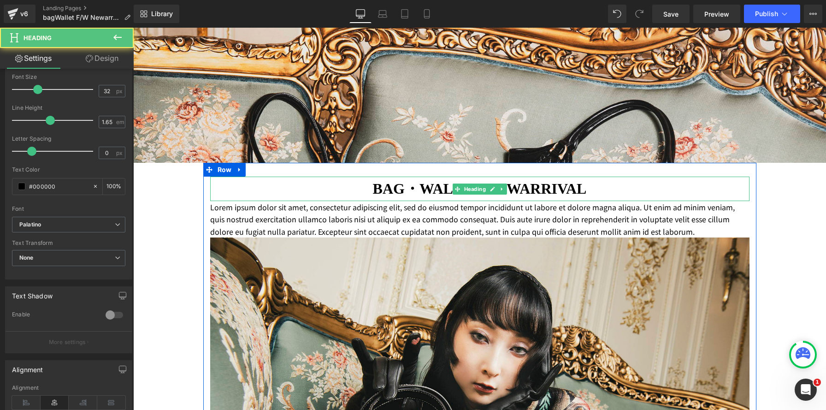
click at [319, 190] on h1 "BAG・WALLET NEWARRIVAL" at bounding box center [480, 189] width 540 height 24
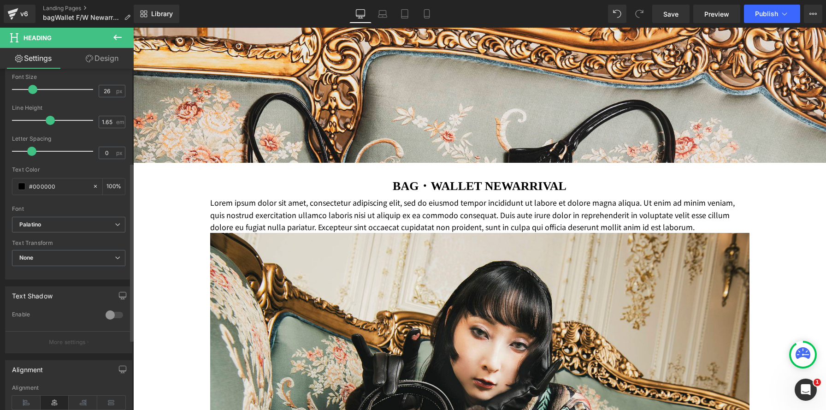
scroll to position [5, 5]
type input "25"
drag, startPoint x: 37, startPoint y: 89, endPoint x: 32, endPoint y: 89, distance: 5.1
click at [32, 89] on span at bounding box center [32, 89] width 9 height 9
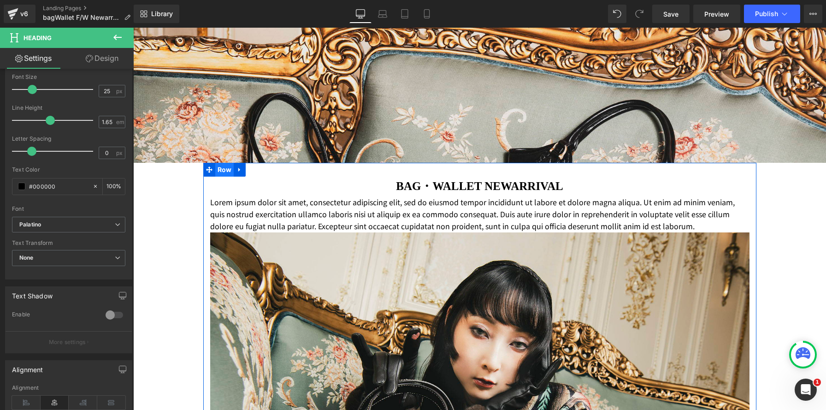
click at [223, 172] on span "Row" at bounding box center [224, 170] width 19 height 14
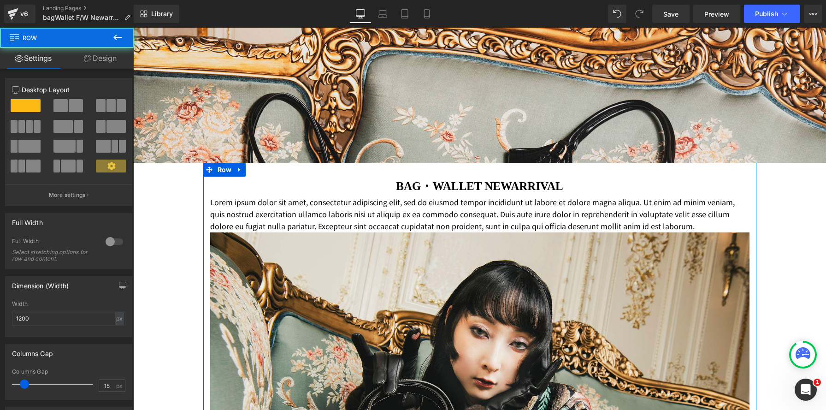
click at [112, 58] on link "Design" at bounding box center [100, 58] width 67 height 21
click at [0, 0] on div "Spacing" at bounding box center [0, 0] width 0 height 0
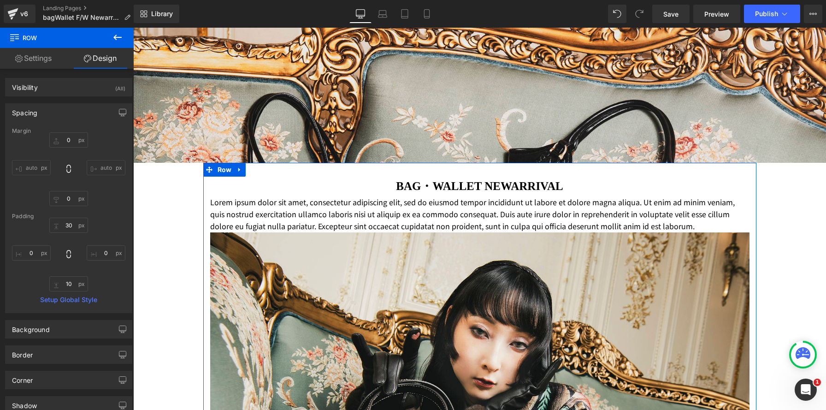
type input "0"
type input "30"
type input "0"
type input "10"
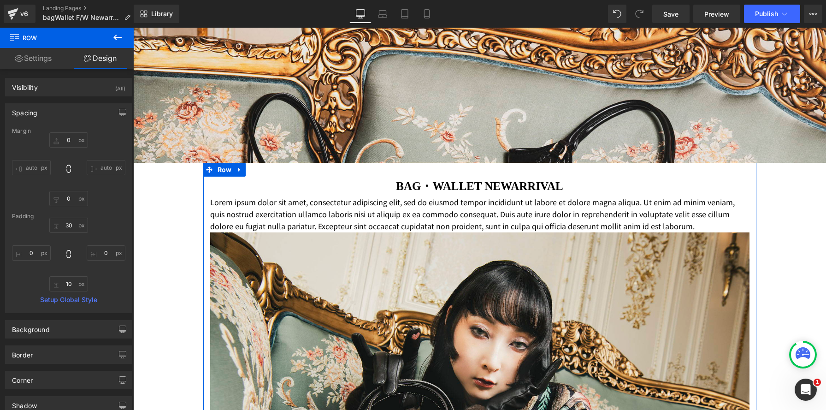
type input "0"
click at [56, 137] on input "0" at bounding box center [68, 139] width 39 height 15
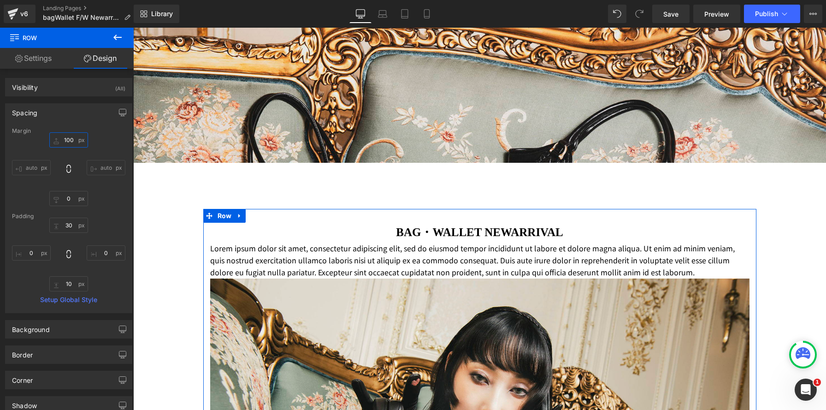
scroll to position [1299, 693]
type input "100"
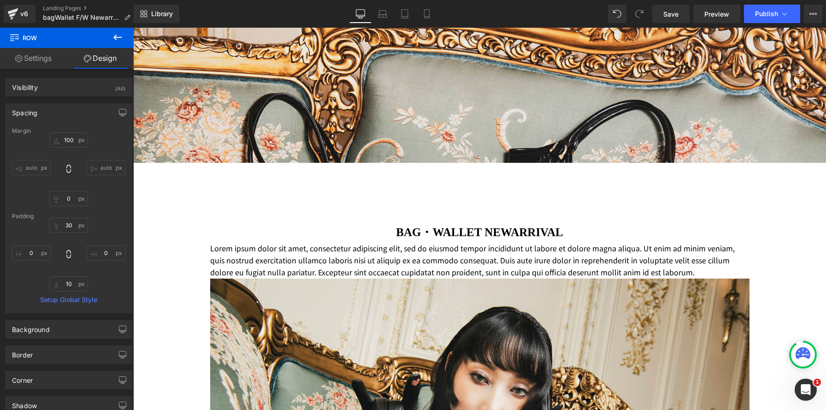
click at [291, 279] on p "Lorem ipsum dolor sit amet, consectetur adipiscing elit, sed do eiusmod tempor …" at bounding box center [480, 260] width 540 height 36
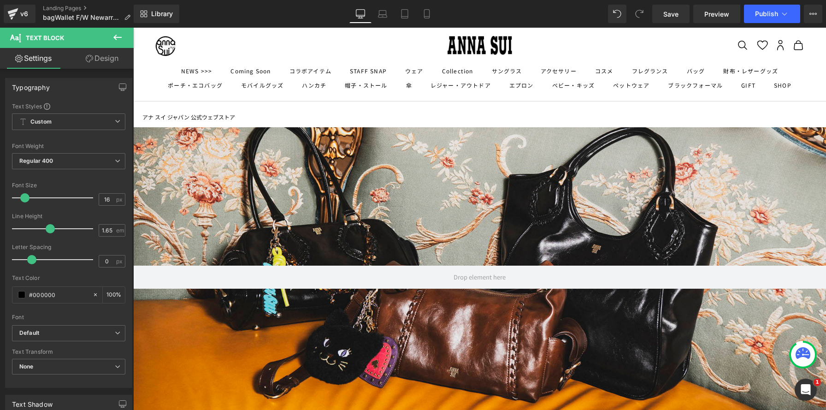
scroll to position [0, 0]
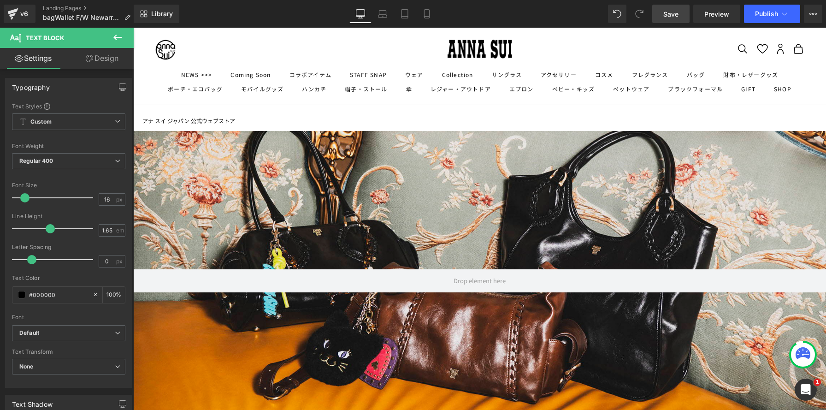
click at [668, 7] on link "Save" at bounding box center [671, 14] width 37 height 18
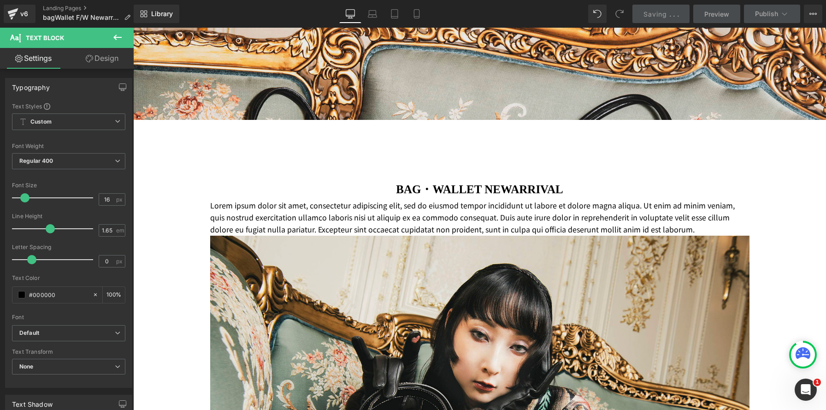
scroll to position [325, 0]
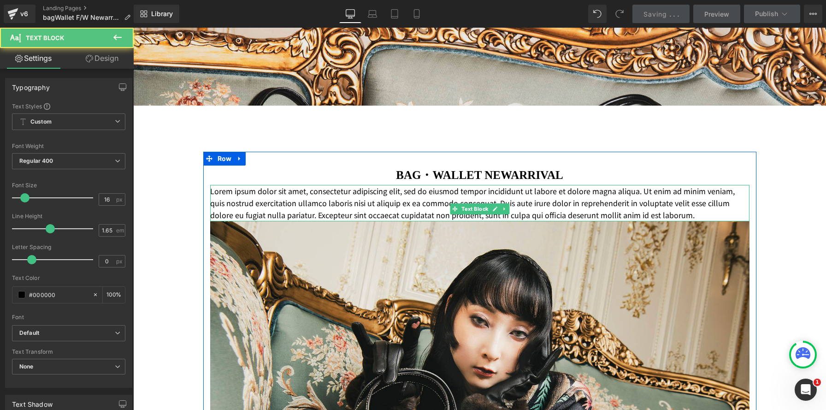
click at [265, 221] on p "Lorem ipsum dolor sit amet, consectetur adipiscing elit, sed do eiusmod tempor …" at bounding box center [480, 203] width 540 height 36
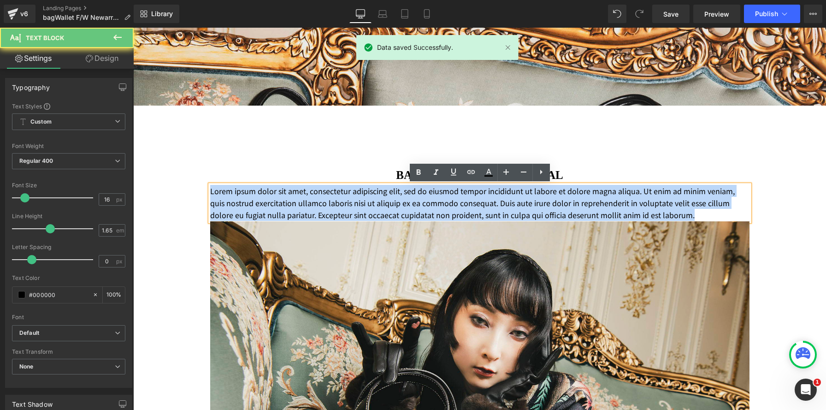
drag, startPoint x: 227, startPoint y: 207, endPoint x: 192, endPoint y: 174, distance: 48.0
click at [192, 174] on div "Parallax 300px Image 秋冬のコーディネートにピッタリな新作が登場！ シーンを選ばず大活躍するアイテムがラインナップ！ Text Block…" at bounding box center [479, 256] width 693 height 901
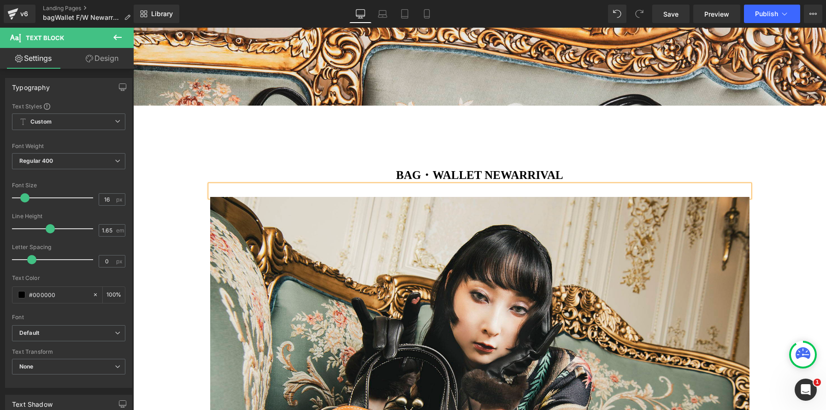
drag, startPoint x: 242, startPoint y: 162, endPoint x: 242, endPoint y: 179, distance: 17.1
click at [242, 161] on div "BAG・WALLET NEWARRIVAL Heading Text Block Image Row" at bounding box center [479, 356] width 553 height 409
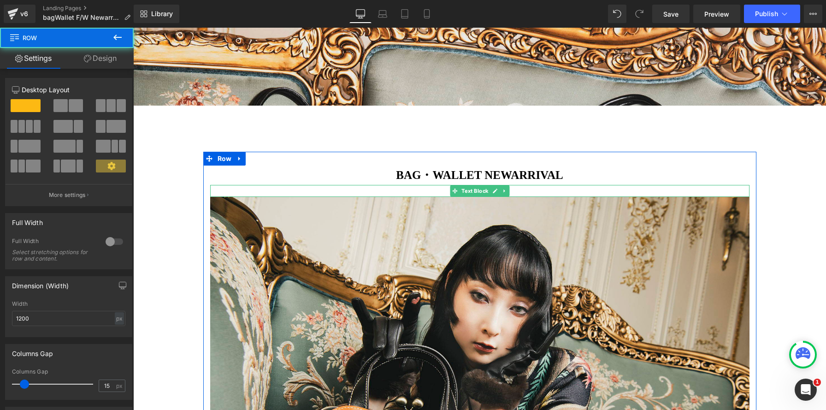
click at [230, 193] on p at bounding box center [480, 191] width 540 height 12
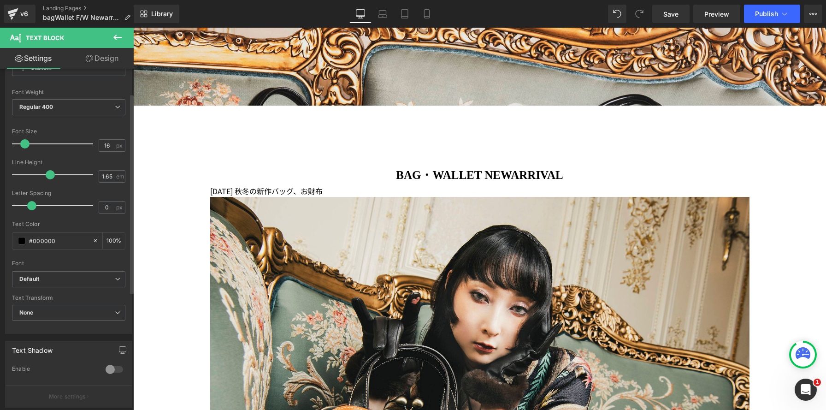
scroll to position [68, 0]
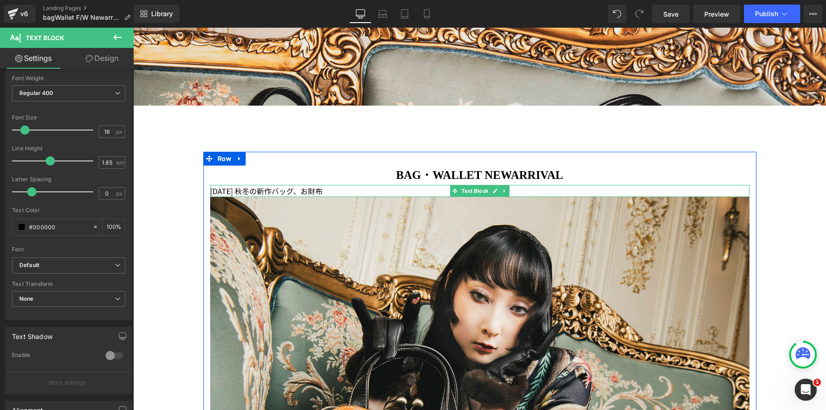
click at [306, 190] on p "[DATE] 秋冬の新作バッグ、お財布" at bounding box center [480, 191] width 540 height 12
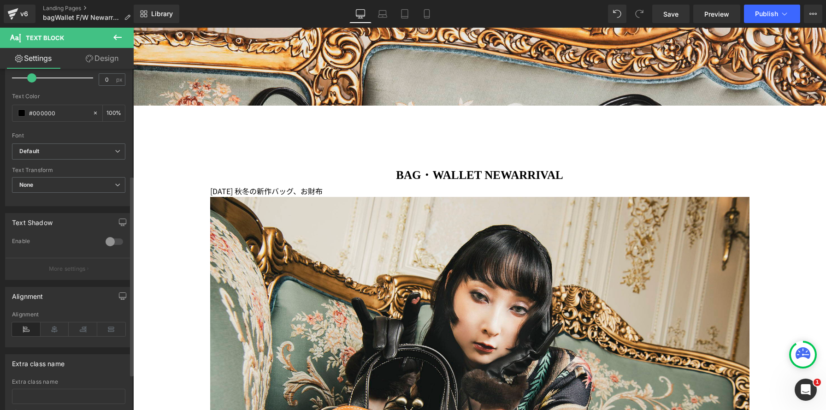
scroll to position [243, 0]
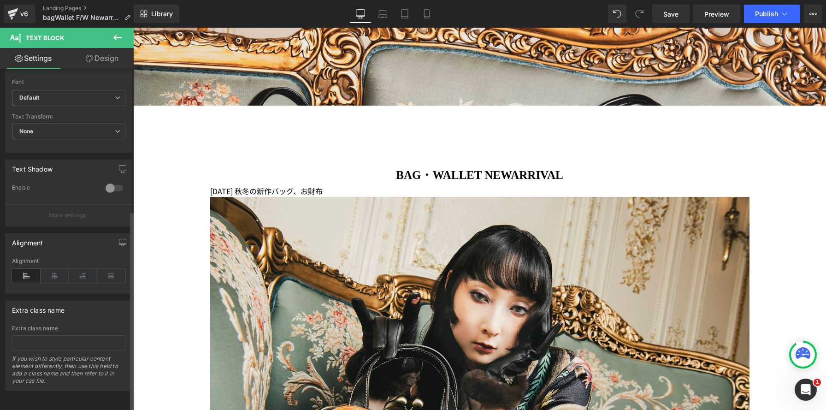
drag, startPoint x: 49, startPoint y: 267, endPoint x: 61, endPoint y: 283, distance: 19.5
click at [49, 269] on icon at bounding box center [55, 276] width 29 height 14
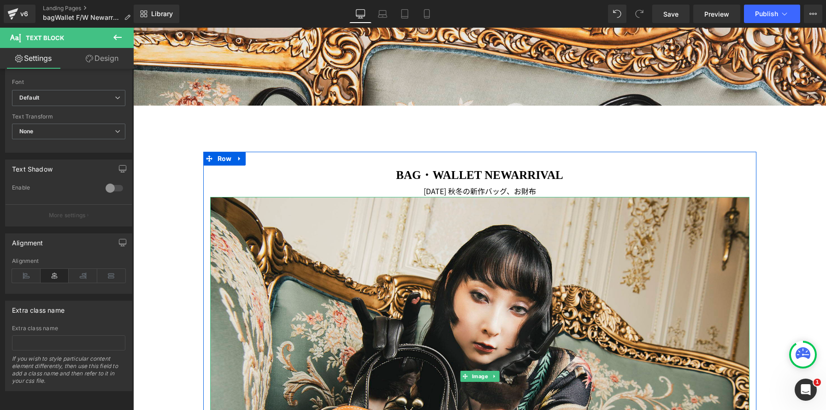
click at [133, 28] on div at bounding box center [133, 28] width 0 height 0
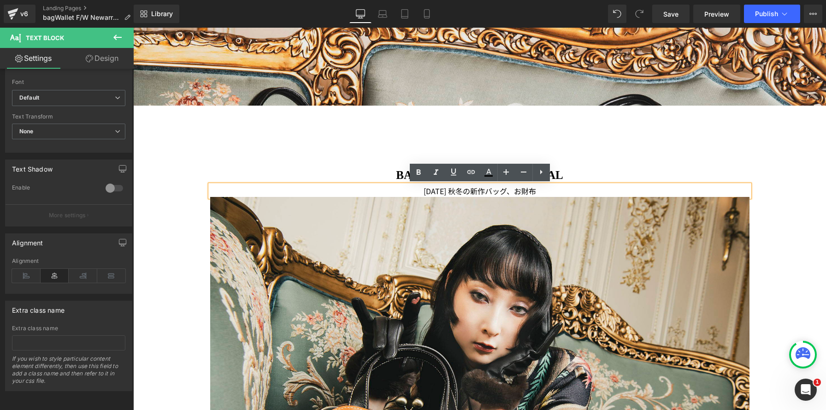
click at [555, 190] on p "[DATE] 秋冬の新作バッグ、お財布" at bounding box center [480, 191] width 540 height 12
click at [472, 190] on p "[DATE] 秋冬の新作バッグ、お財布" at bounding box center [480, 191] width 540 height 12
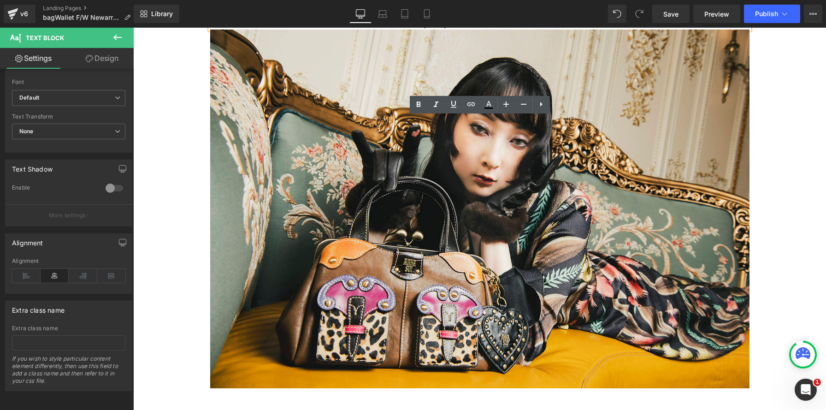
scroll to position [393, 0]
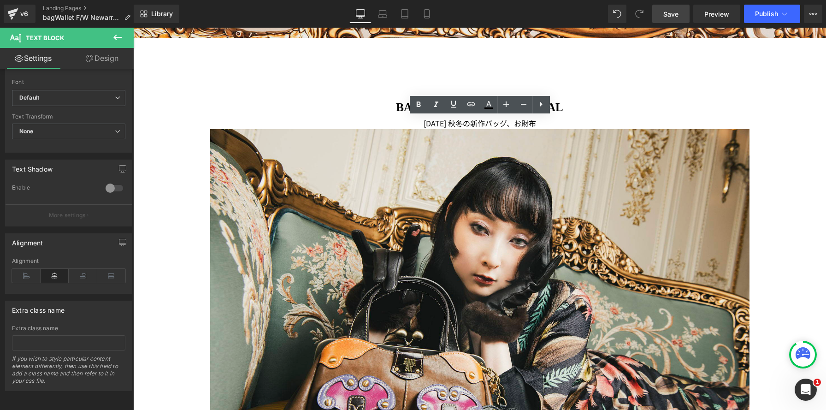
click at [665, 18] on span "Save" at bounding box center [671, 14] width 15 height 10
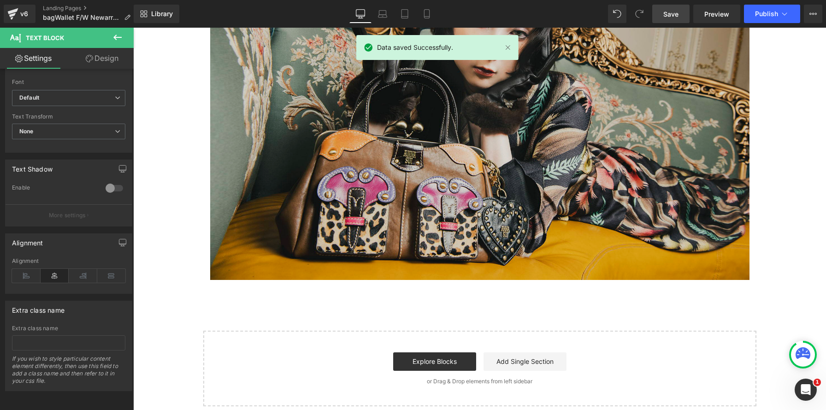
scroll to position [522, 0]
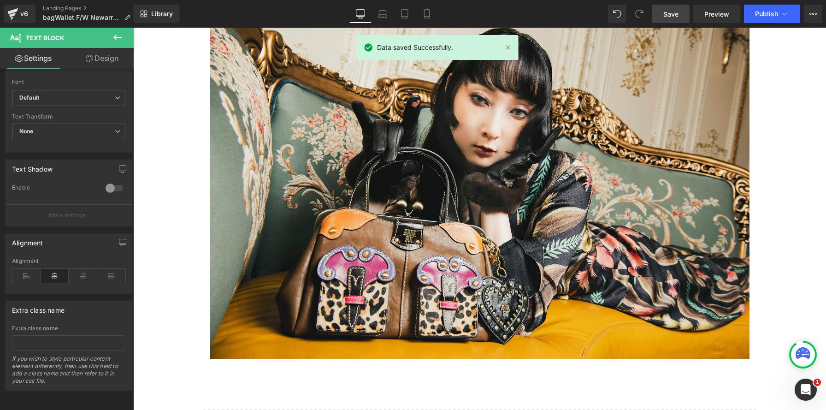
click at [114, 36] on icon at bounding box center [117, 38] width 8 height 6
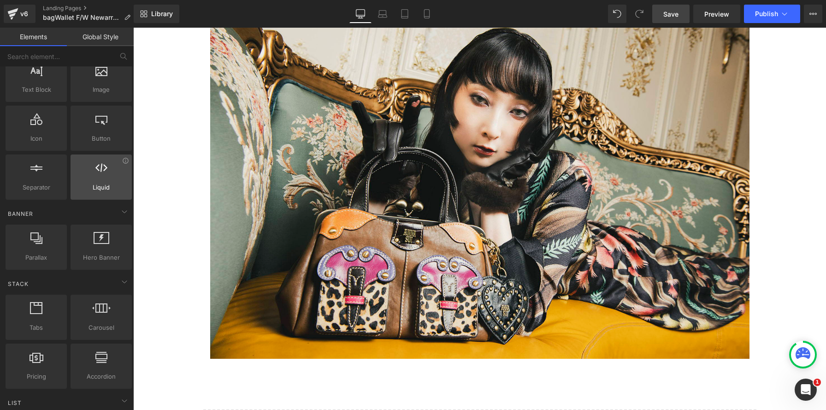
scroll to position [83, 0]
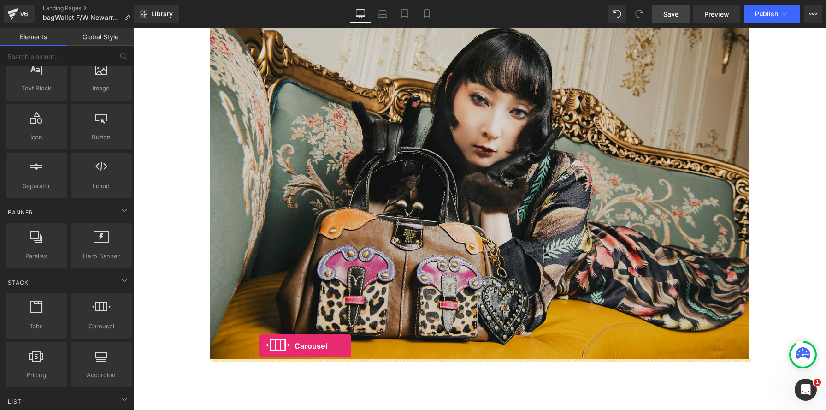
drag, startPoint x: 231, startPoint y: 331, endPoint x: 259, endPoint y: 346, distance: 32.2
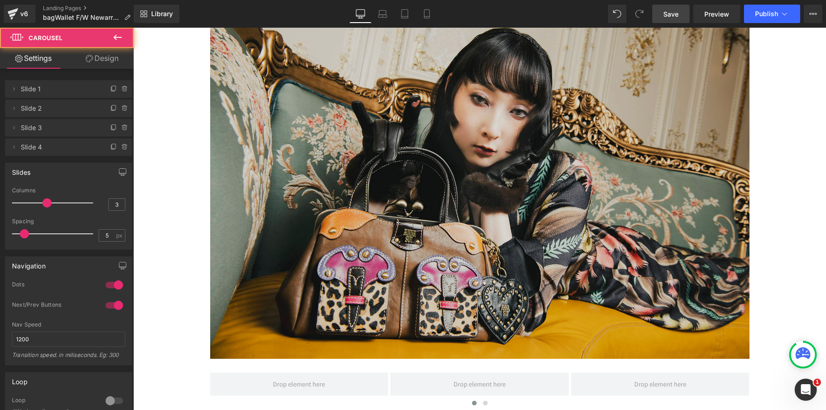
scroll to position [1313, 693]
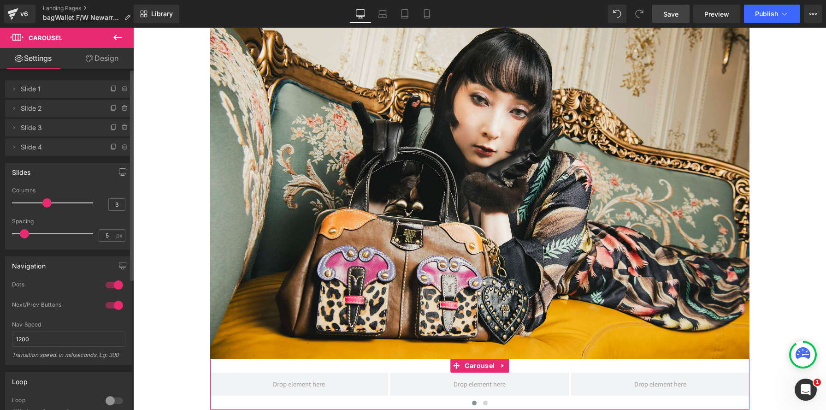
type input "2"
click at [32, 202] on div at bounding box center [55, 203] width 77 height 18
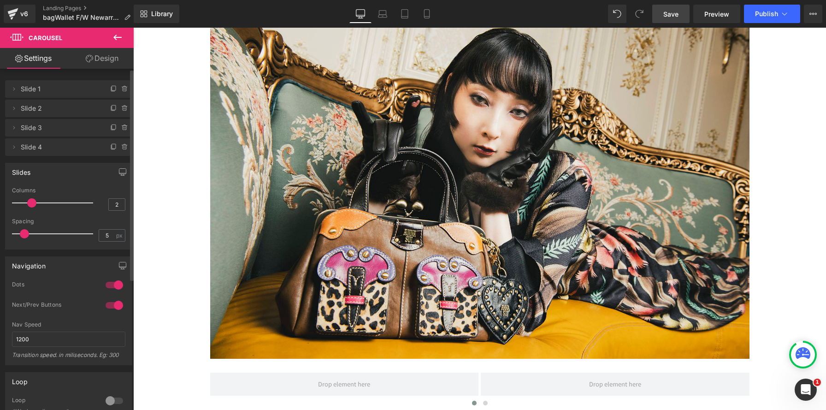
click at [123, 148] on icon at bounding box center [125, 147] width 4 height 4
click at [120, 147] on button "Delete" at bounding box center [115, 148] width 29 height 12
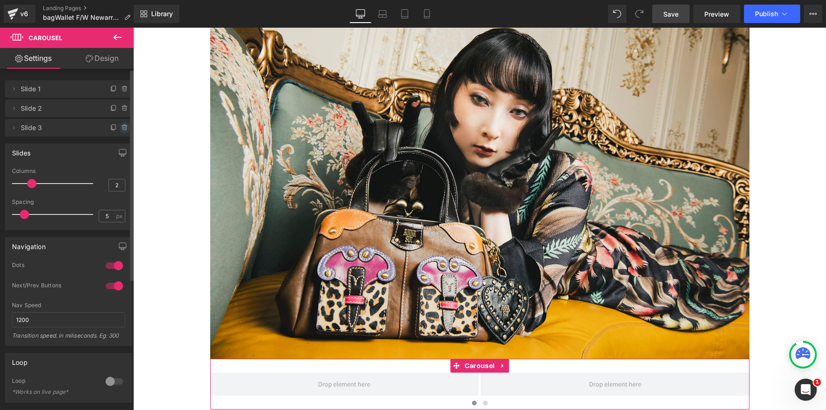
click at [122, 130] on icon at bounding box center [124, 127] width 7 height 7
drag, startPoint x: 122, startPoint y: 129, endPoint x: 78, endPoint y: 127, distance: 43.8
click at [122, 129] on button "Delete" at bounding box center [115, 128] width 29 height 12
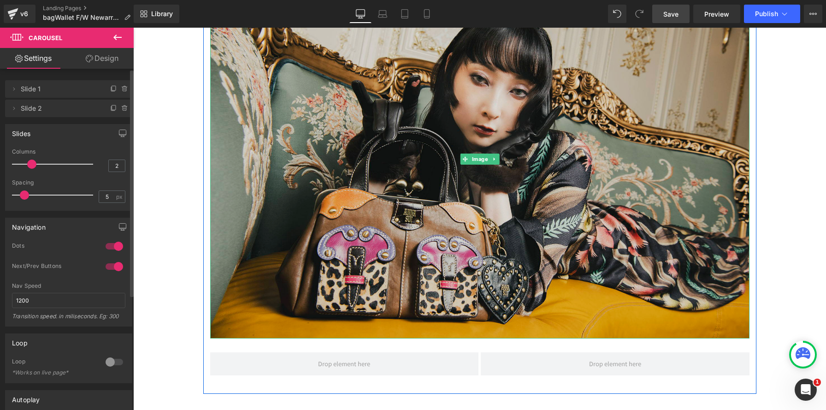
scroll to position [576, 0]
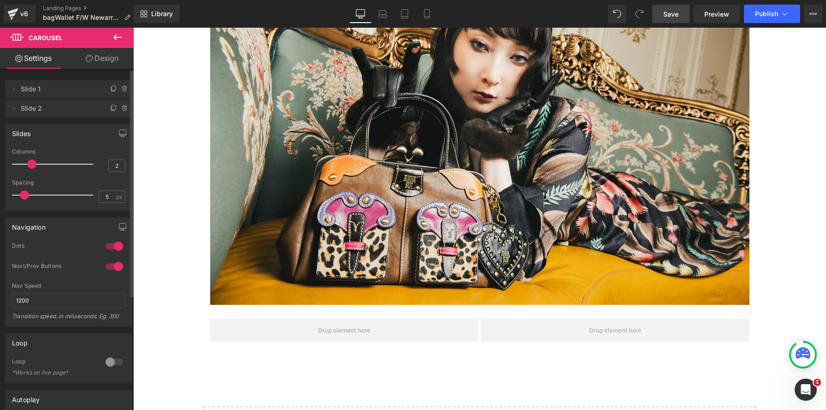
click at [119, 37] on icon at bounding box center [117, 38] width 8 height 6
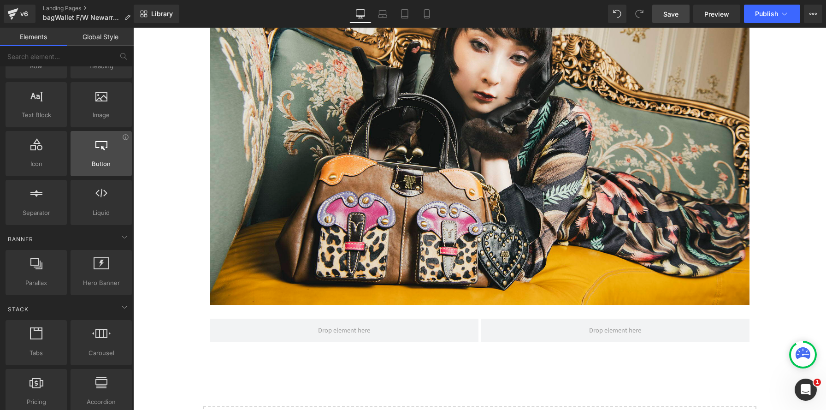
scroll to position [55, 0]
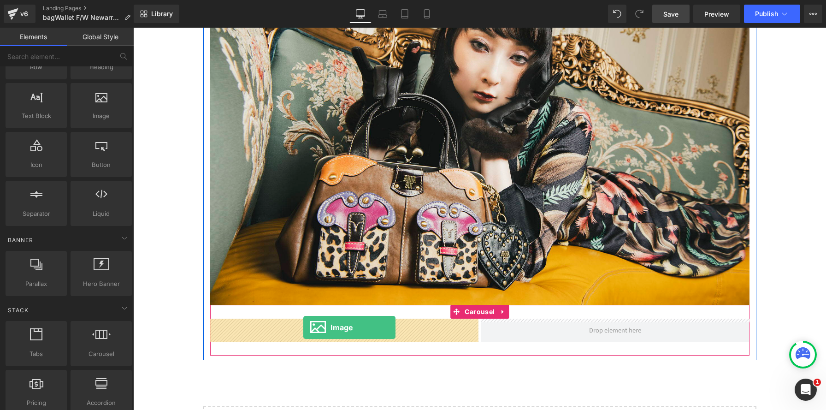
drag, startPoint x: 230, startPoint y: 130, endPoint x: 303, endPoint y: 327, distance: 210.6
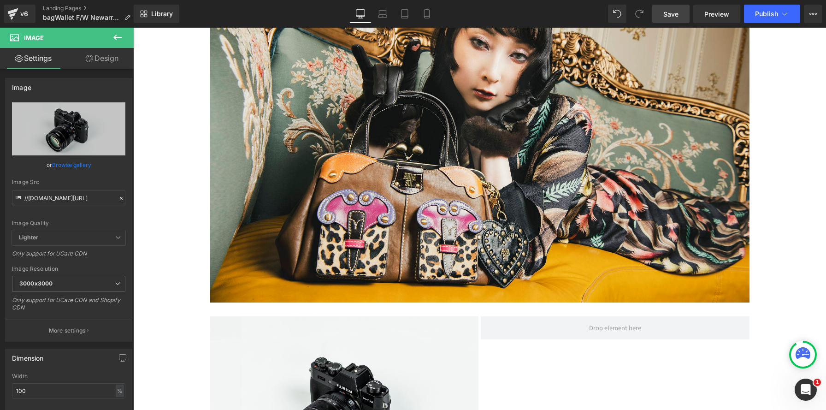
scroll to position [576, 0]
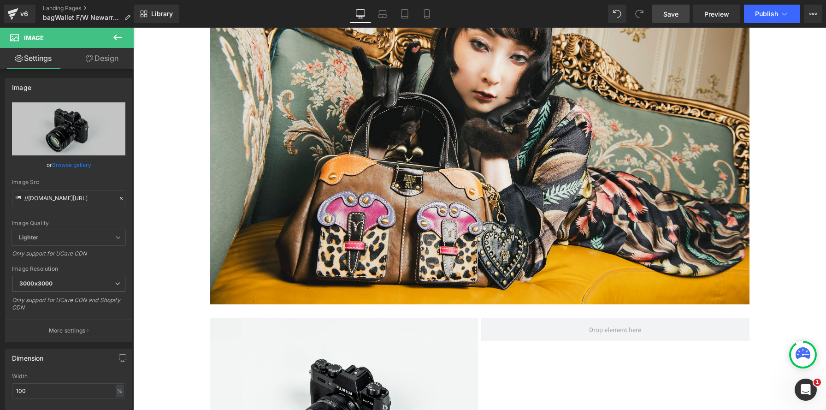
click at [119, 36] on icon at bounding box center [117, 37] width 11 height 11
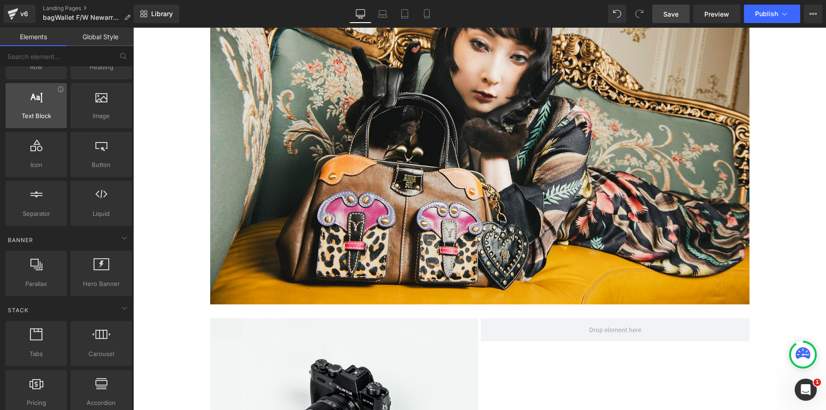
scroll to position [0, 0]
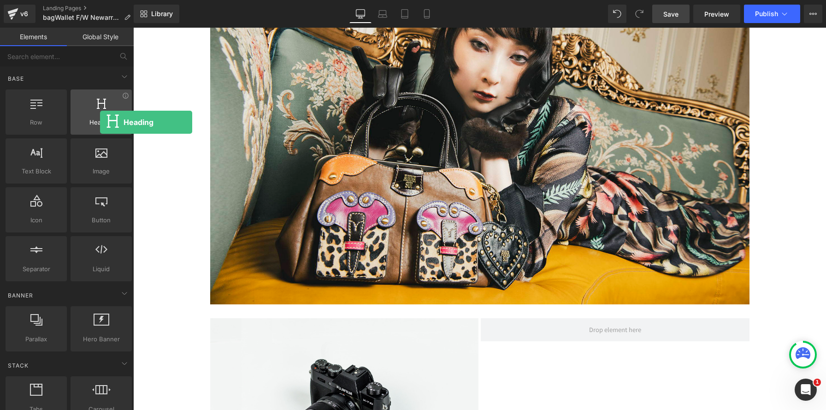
drag, startPoint x: 88, startPoint y: 106, endPoint x: 97, endPoint y: 114, distance: 12.4
click at [97, 114] on div at bounding box center [101, 107] width 56 height 21
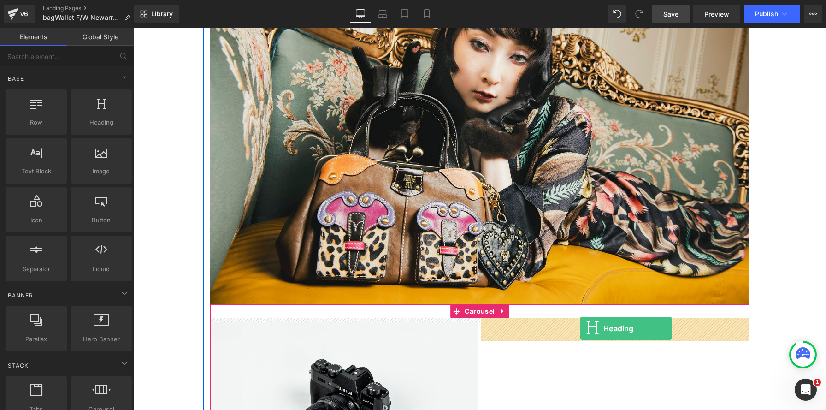
drag, startPoint x: 227, startPoint y: 141, endPoint x: 580, endPoint y: 328, distance: 400.0
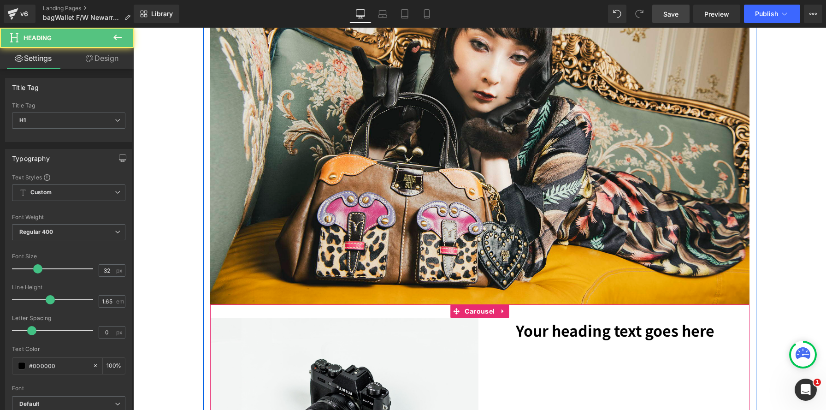
scroll to position [633, 0]
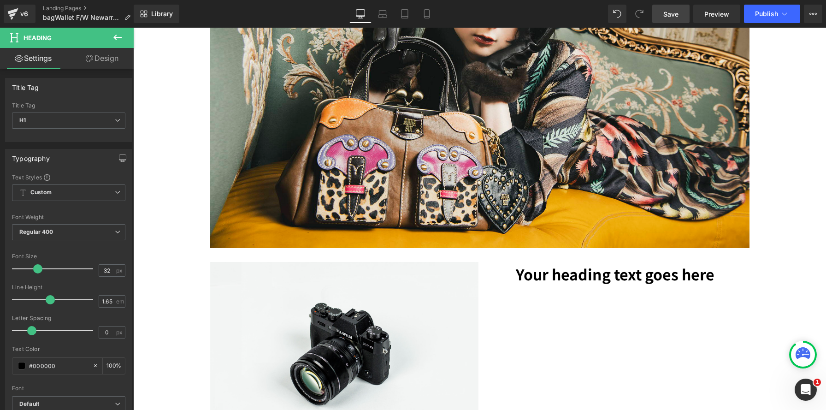
click at [118, 37] on icon at bounding box center [117, 38] width 8 height 6
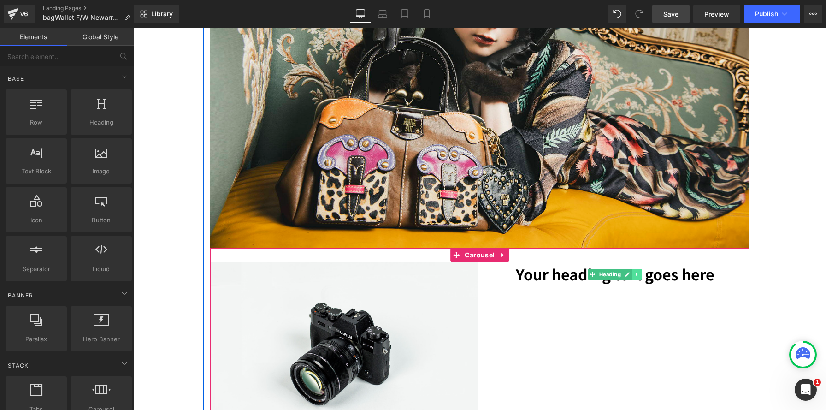
click at [638, 273] on icon at bounding box center [637, 275] width 5 height 6
click at [640, 273] on icon at bounding box center [642, 274] width 5 height 5
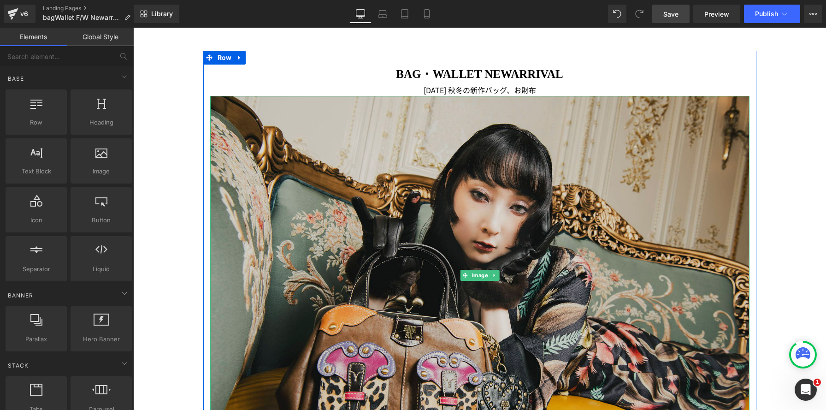
scroll to position [375, 0]
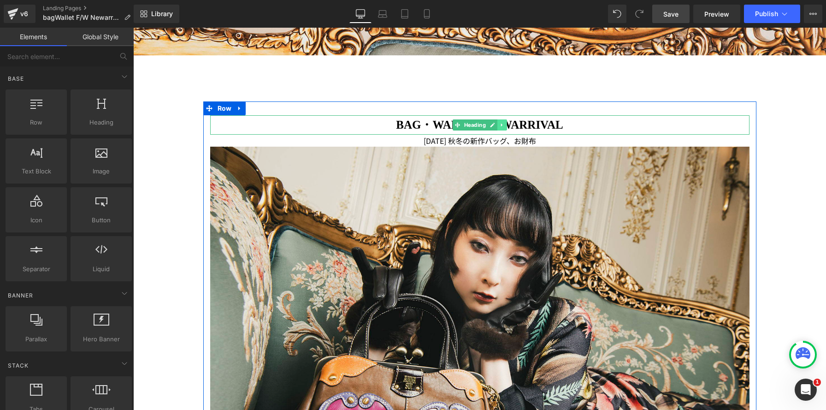
click at [504, 125] on icon at bounding box center [501, 125] width 5 height 6
click at [499, 126] on icon at bounding box center [497, 125] width 5 height 6
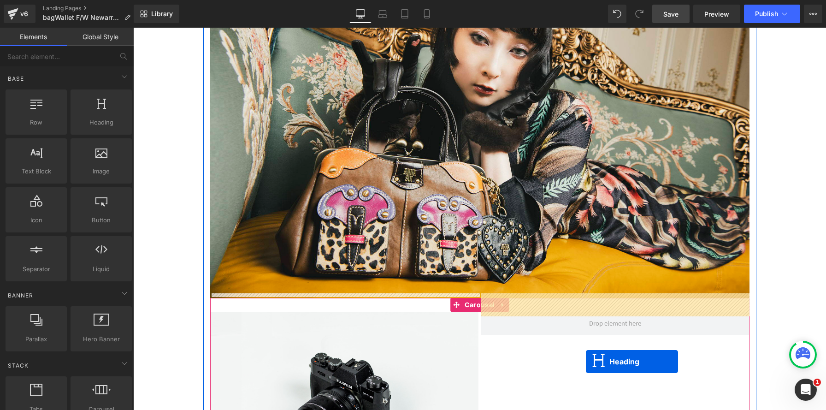
scroll to position [624, 0]
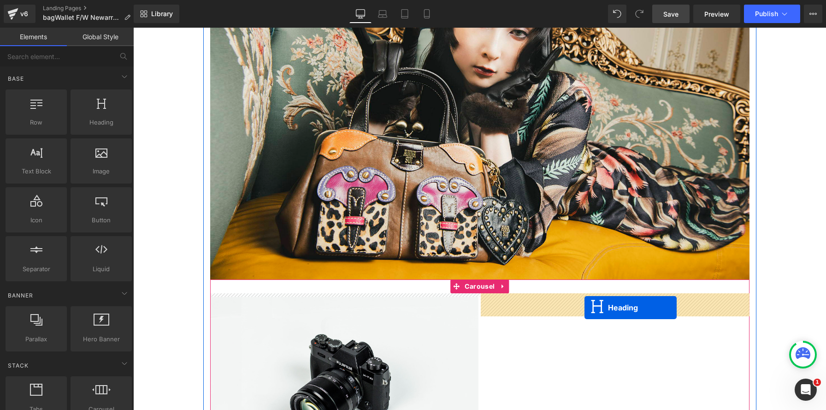
drag, startPoint x: 443, startPoint y: 125, endPoint x: 585, endPoint y: 308, distance: 231.7
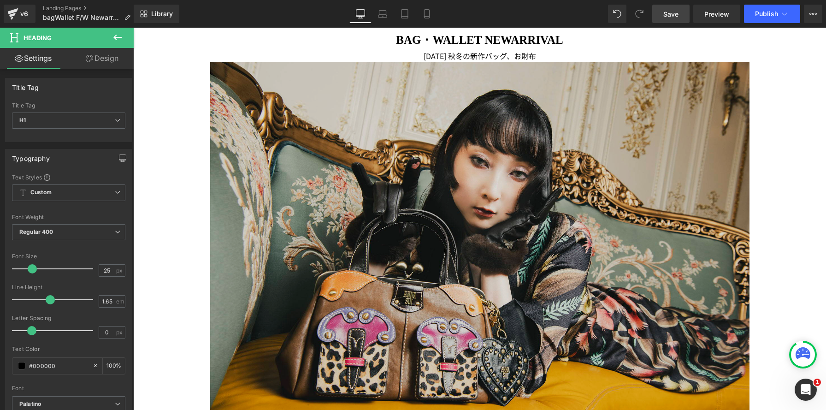
scroll to position [433, 0]
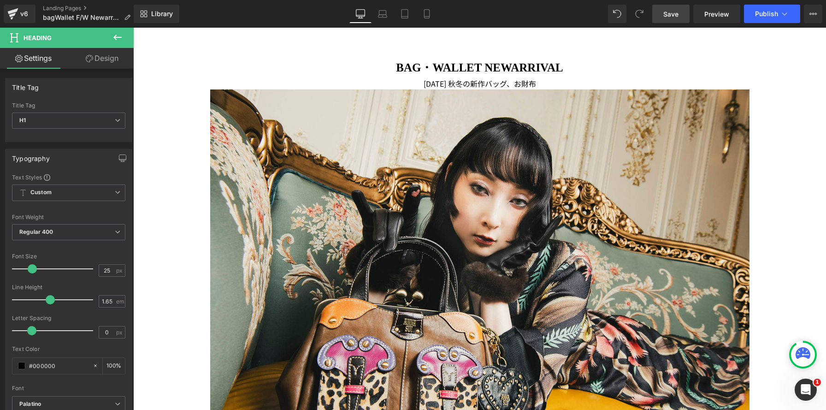
click at [133, 28] on div at bounding box center [133, 28] width 0 height 0
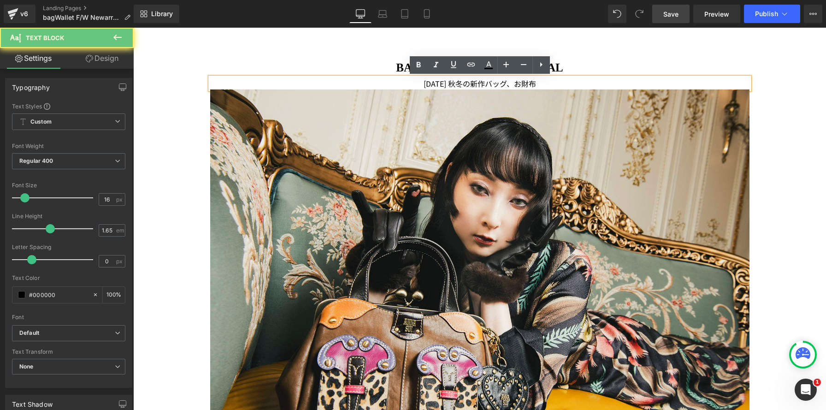
click at [409, 83] on p "[DATE] 秋冬の新作バッグ、お財布" at bounding box center [480, 83] width 540 height 12
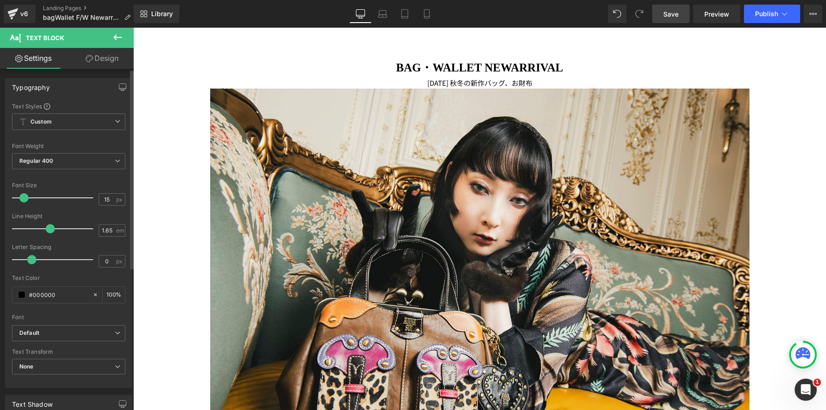
scroll to position [5, 5]
type input "14"
click at [24, 199] on span at bounding box center [22, 197] width 9 height 9
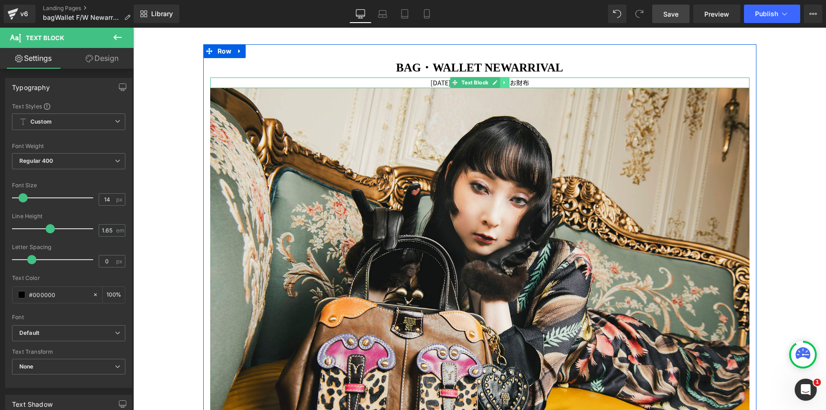
click at [504, 83] on icon at bounding box center [504, 83] width 5 height 6
click at [501, 83] on icon at bounding box center [500, 82] width 5 height 5
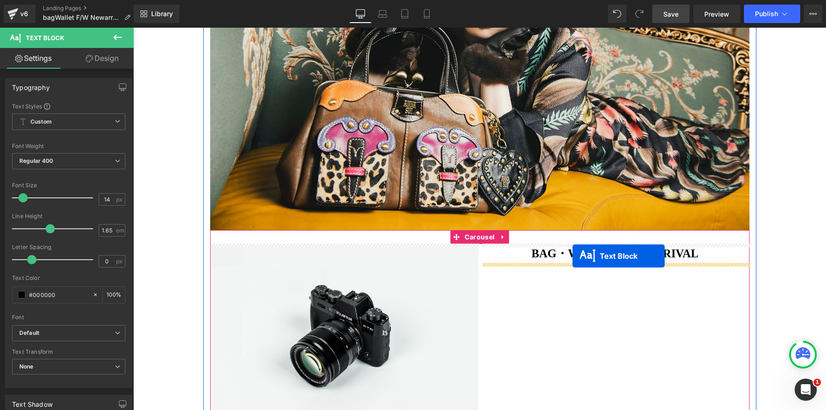
drag, startPoint x: 440, startPoint y: 82, endPoint x: 573, endPoint y: 255, distance: 218.4
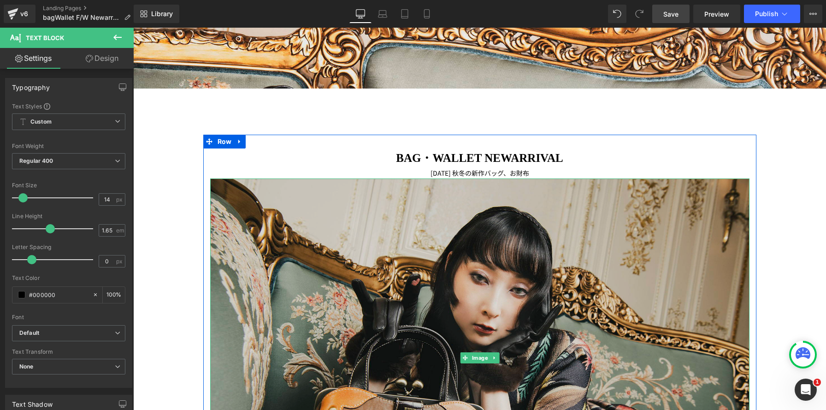
click at [360, 209] on img at bounding box center [480, 357] width 540 height 359
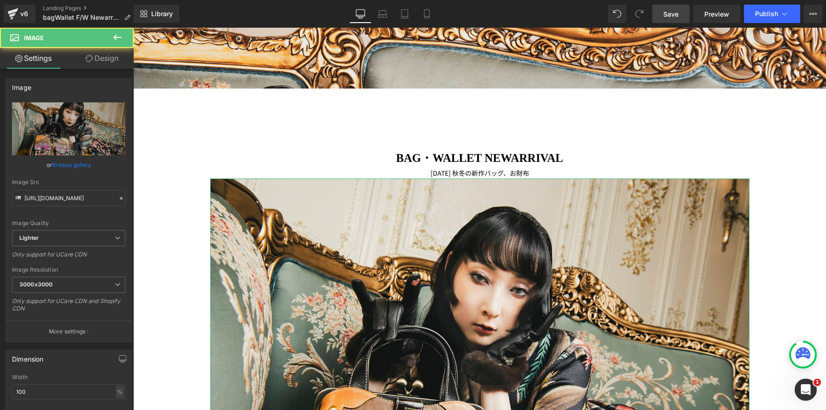
click at [110, 60] on link "Design" at bounding box center [102, 58] width 67 height 21
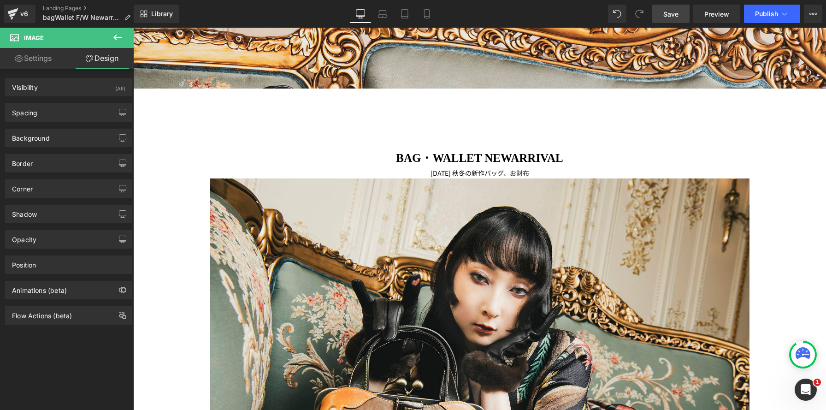
click at [361, 172] on p "[DATE] 秋冬の新作バッグ、お財布" at bounding box center [480, 173] width 540 height 11
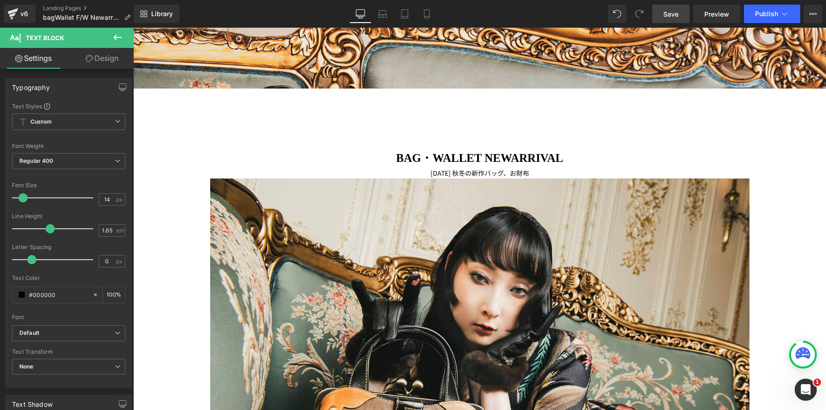
click at [112, 58] on link "Design" at bounding box center [102, 58] width 67 height 21
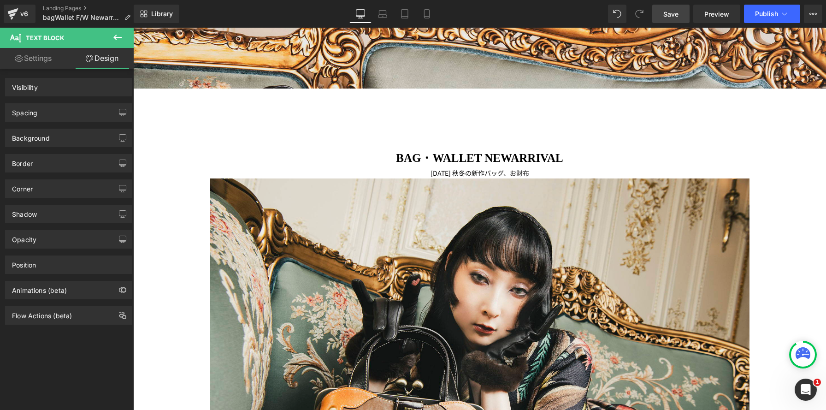
click at [85, 117] on div "Spacing" at bounding box center [69, 113] width 126 height 18
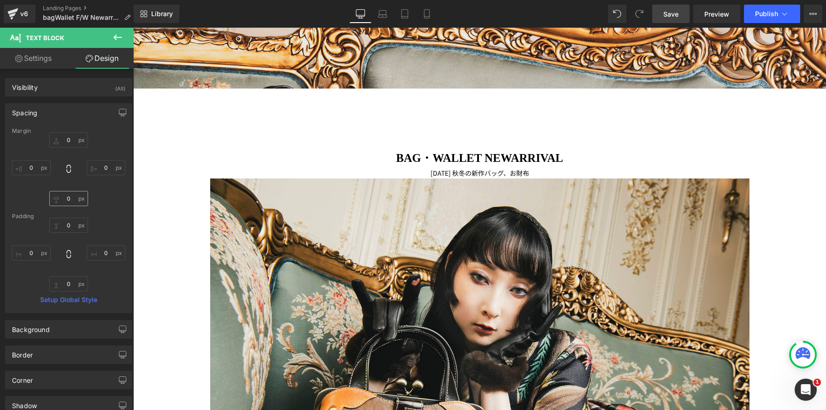
type input "0"
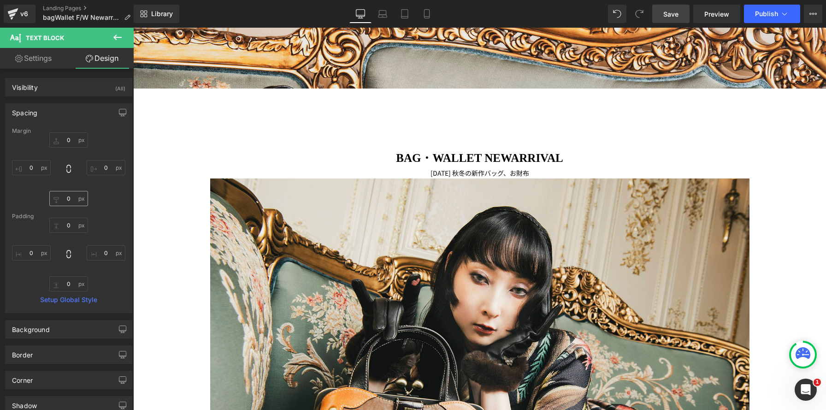
type input "0"
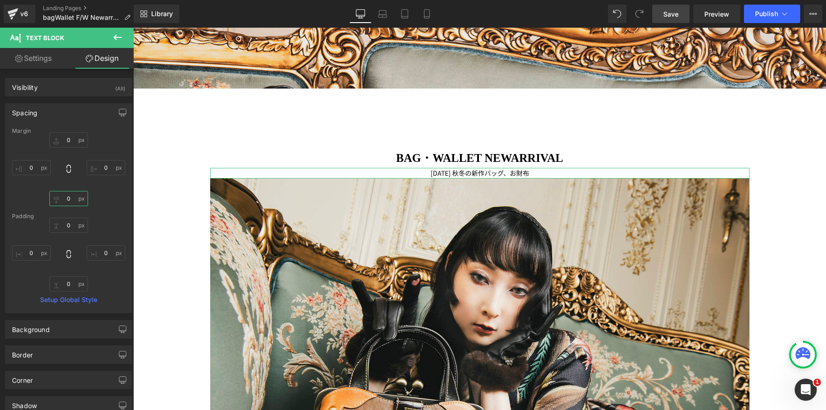
click at [64, 199] on input "0" at bounding box center [68, 198] width 39 height 15
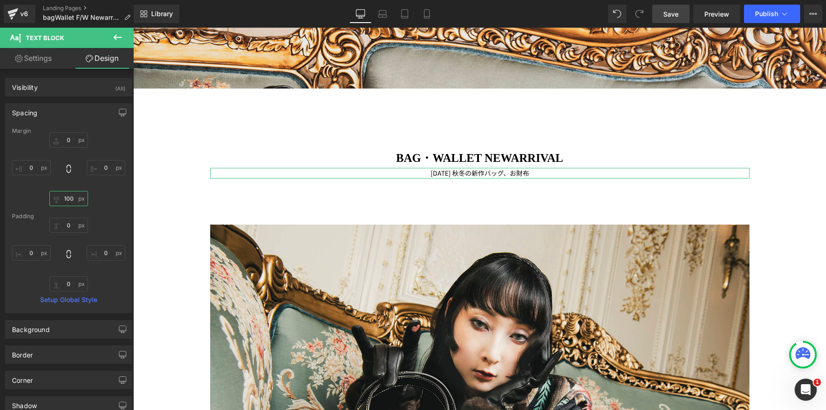
type input "100"
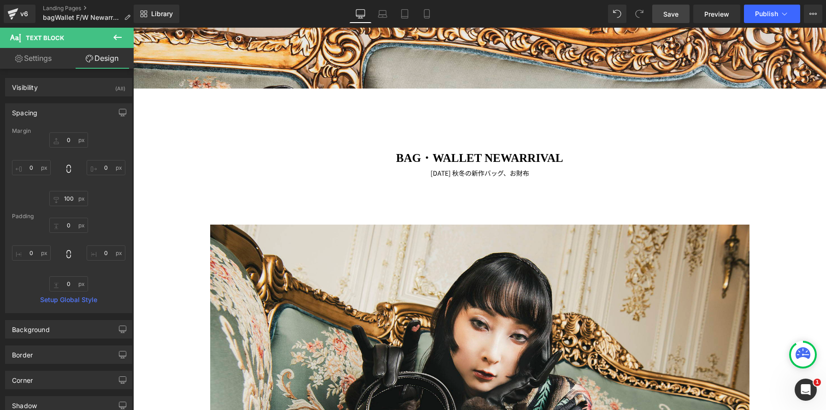
click at [676, 11] on span "Save" at bounding box center [671, 14] width 15 height 10
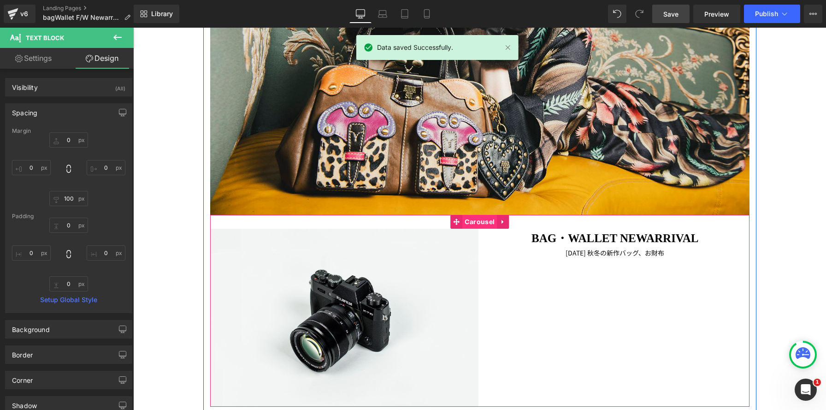
click at [475, 221] on span "Carousel" at bounding box center [480, 222] width 35 height 14
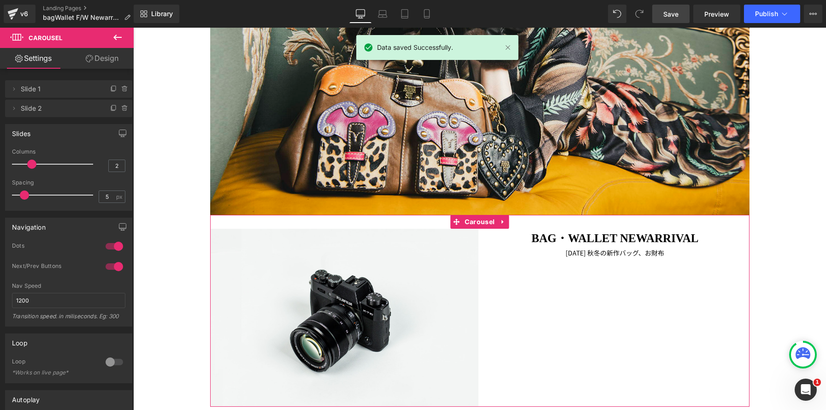
click at [119, 56] on link "Design" at bounding box center [102, 58] width 67 height 21
click at [0, 0] on div "Spacing" at bounding box center [0, 0] width 0 height 0
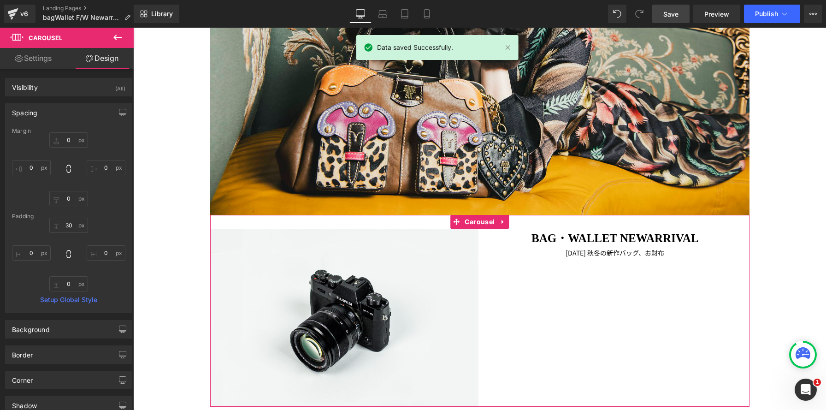
type input "0"
type input "30"
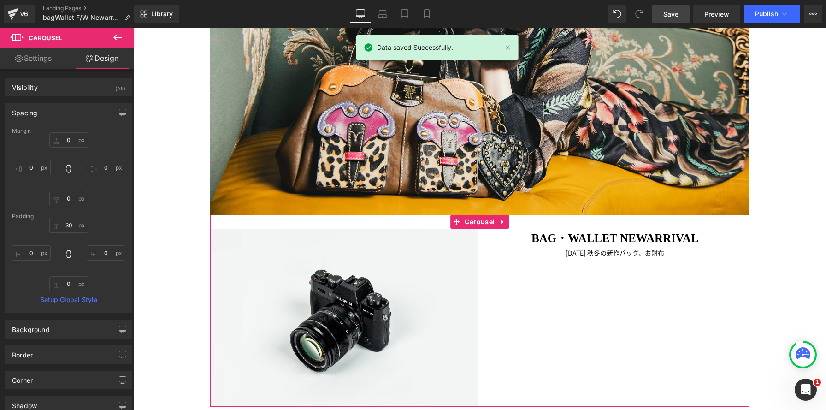
type input "0"
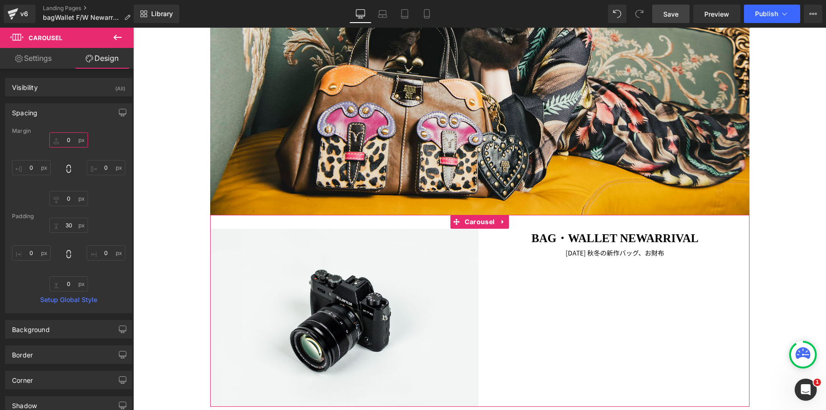
click at [64, 140] on input "0" at bounding box center [68, 139] width 39 height 15
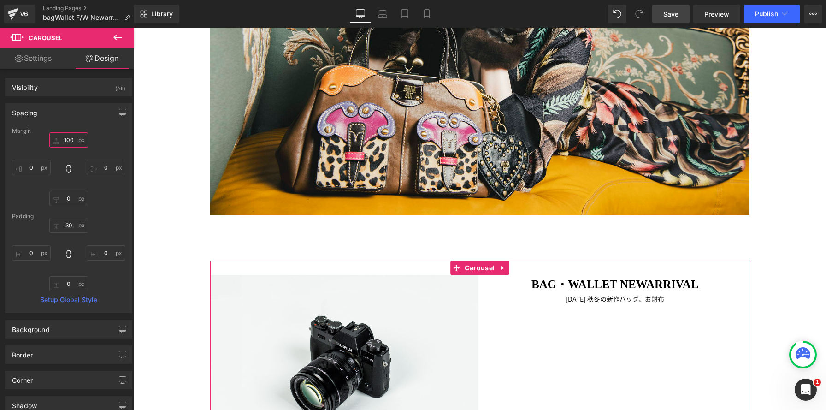
type input "100"
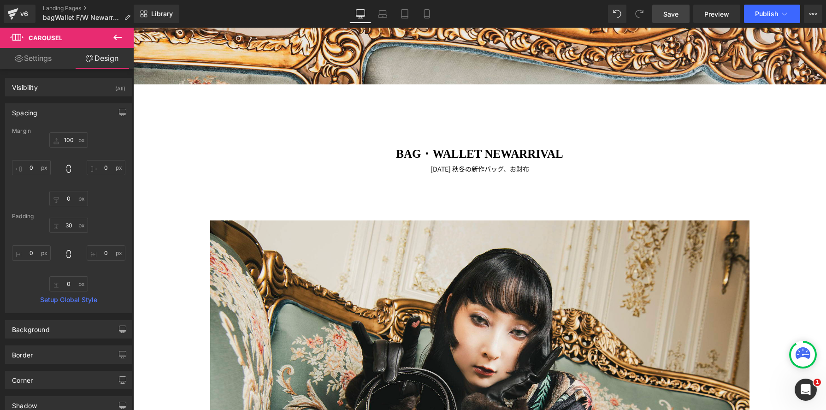
click at [665, 16] on span "Save" at bounding box center [671, 14] width 15 height 10
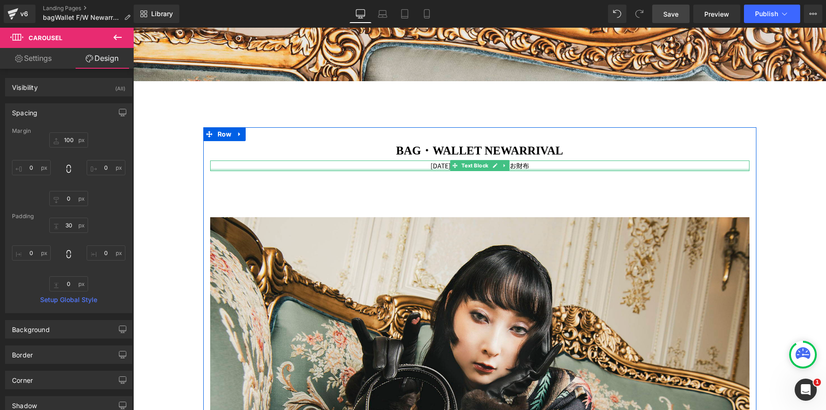
click at [543, 169] on div at bounding box center [480, 170] width 540 height 2
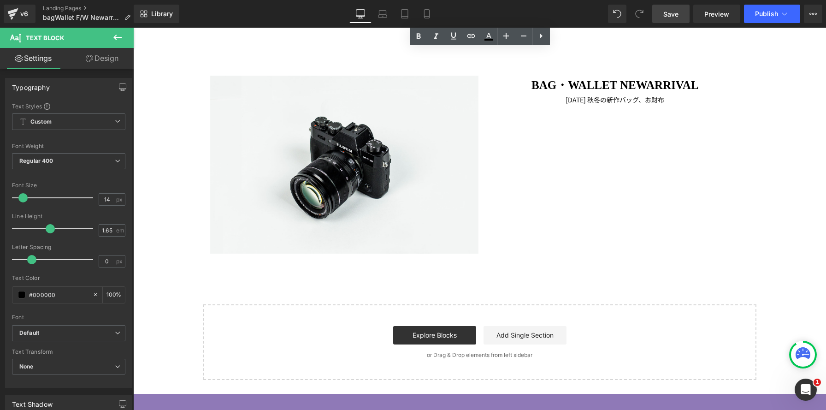
scroll to position [856, 0]
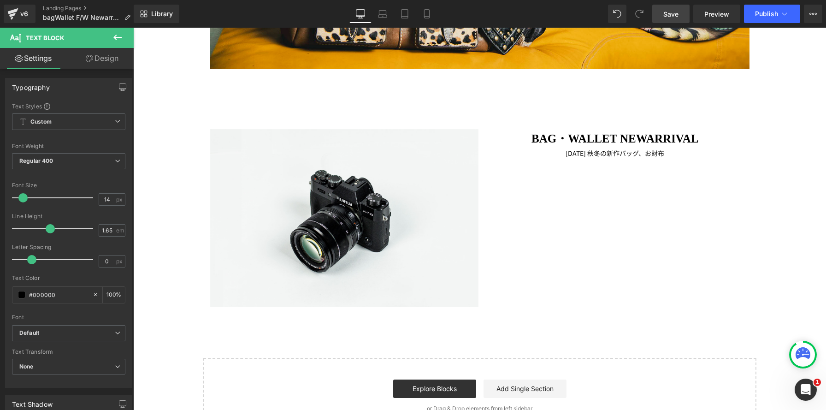
click at [123, 37] on icon at bounding box center [117, 37] width 11 height 11
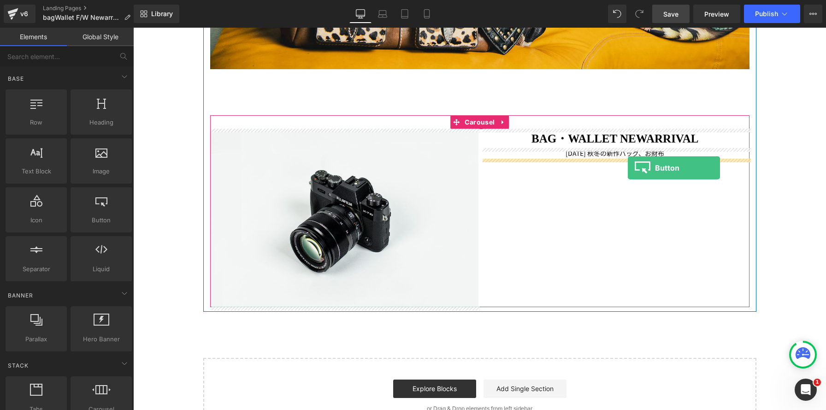
drag, startPoint x: 230, startPoint y: 237, endPoint x: 628, endPoint y: 168, distance: 403.8
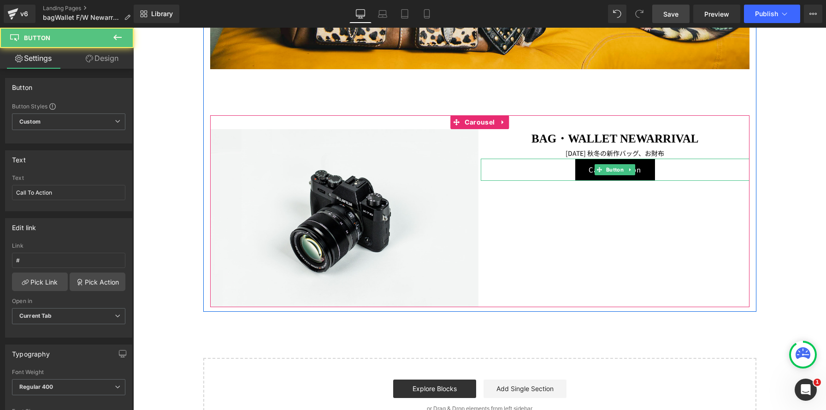
click at [542, 177] on div "Call To Action" at bounding box center [615, 170] width 269 height 22
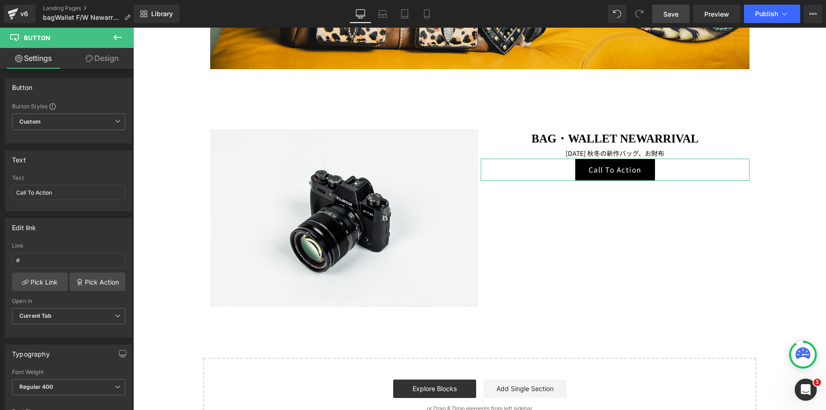
click at [102, 57] on link "Design" at bounding box center [102, 58] width 67 height 21
click at [0, 0] on div "Background" at bounding box center [0, 0] width 0 height 0
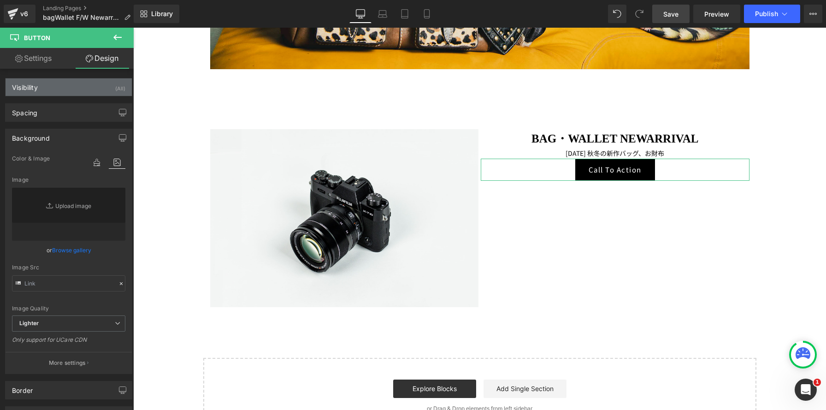
click at [64, 84] on div "Visibility (All)" at bounding box center [69, 87] width 126 height 18
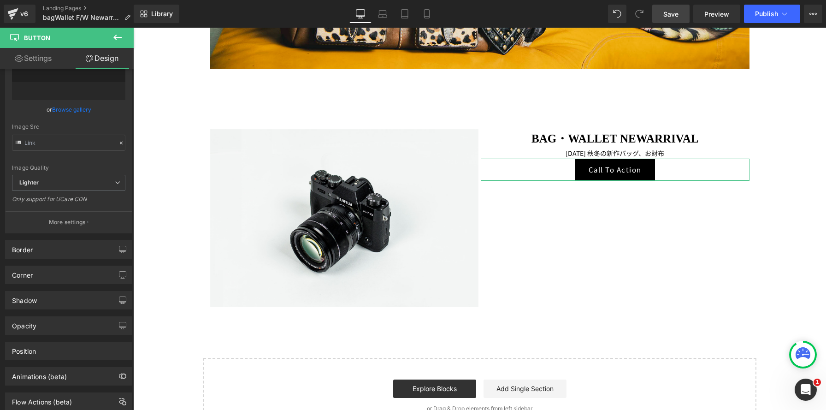
scroll to position [261, 0]
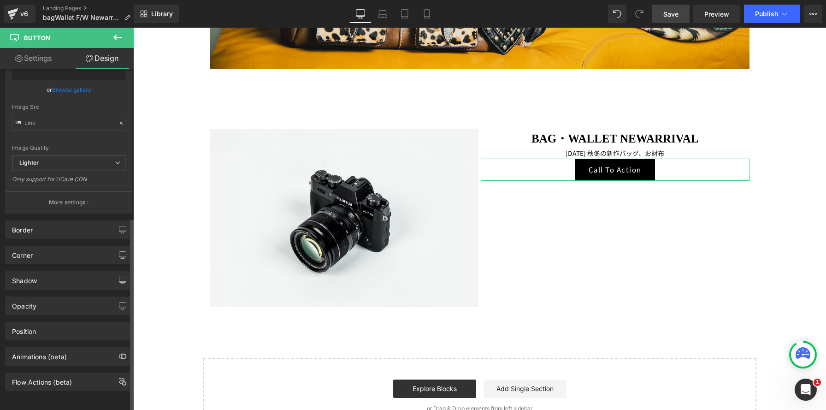
click at [78, 231] on div "Border Border Style Custom Custom Setup Global Style Custom Setup Global Style …" at bounding box center [68, 229] width 127 height 18
click at [81, 223] on div "Border" at bounding box center [69, 230] width 126 height 18
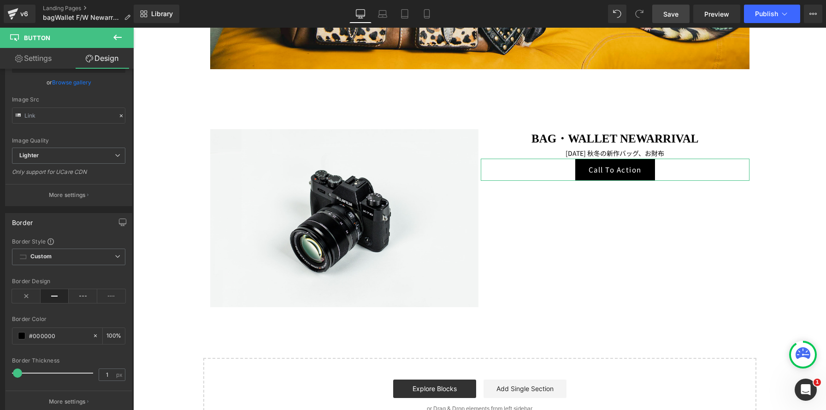
drag, startPoint x: 39, startPoint y: 57, endPoint x: 80, endPoint y: 56, distance: 41.5
click at [39, 57] on link "Settings" at bounding box center [33, 58] width 67 height 21
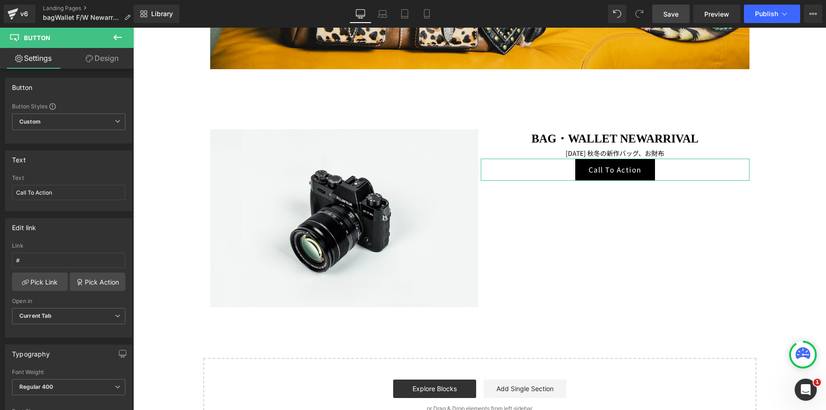
click at [112, 55] on link "Design" at bounding box center [102, 58] width 67 height 21
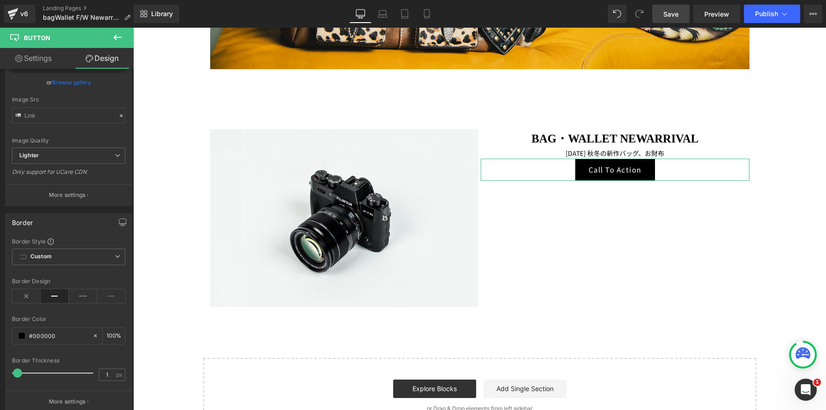
type input "100"
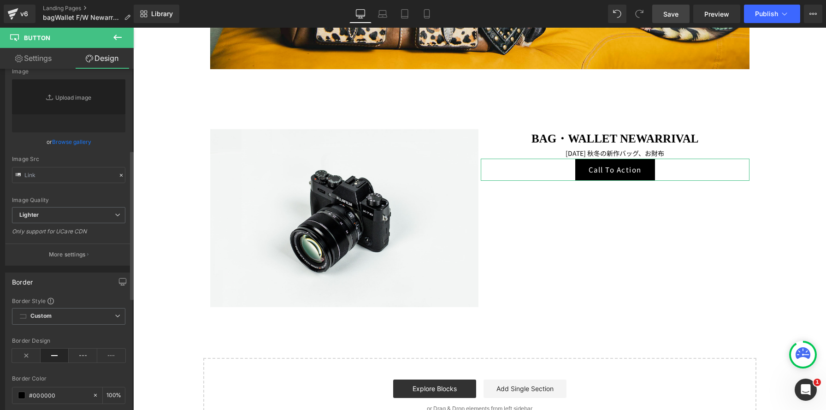
scroll to position [90, 0]
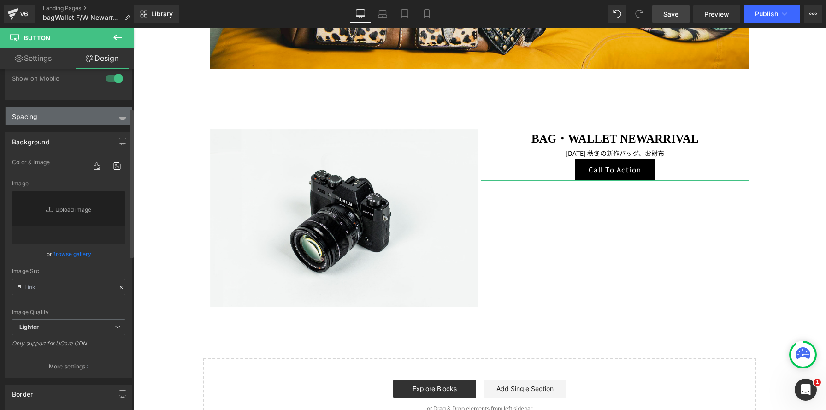
click at [101, 112] on div "Spacing" at bounding box center [69, 116] width 126 height 18
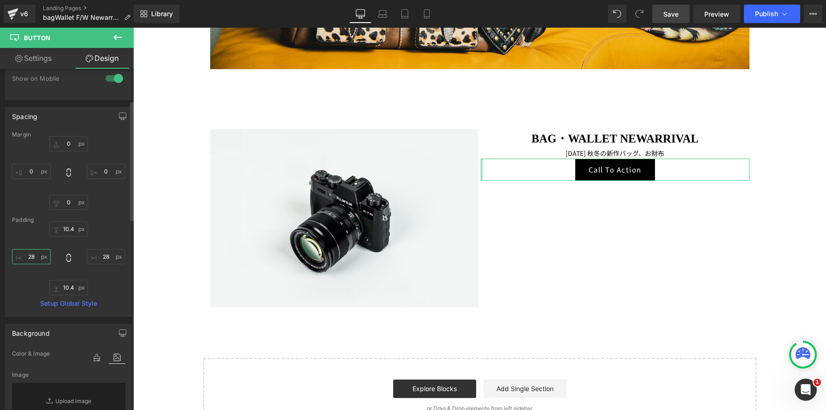
click at [35, 254] on input "28" at bounding box center [31, 256] width 39 height 15
type input "30"
drag, startPoint x: 103, startPoint y: 254, endPoint x: 114, endPoint y: 261, distance: 12.7
click at [103, 254] on input "28" at bounding box center [106, 256] width 39 height 15
type input "2"
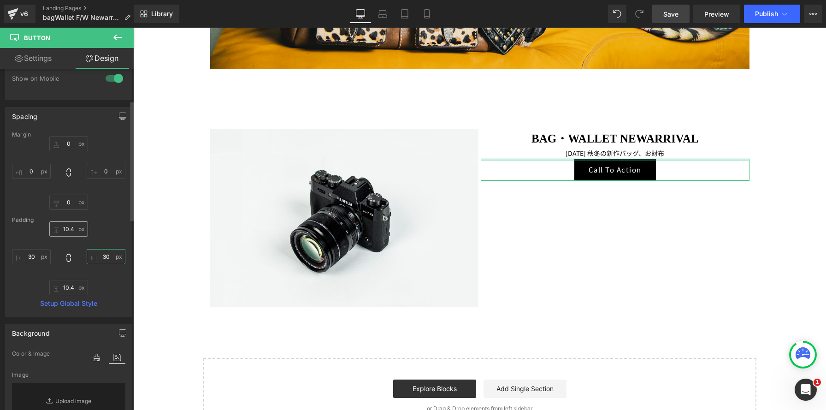
type input "30"
drag, startPoint x: 71, startPoint y: 231, endPoint x: 76, endPoint y: 233, distance: 5.4
click at [71, 231] on input "10.4" at bounding box center [68, 228] width 39 height 15
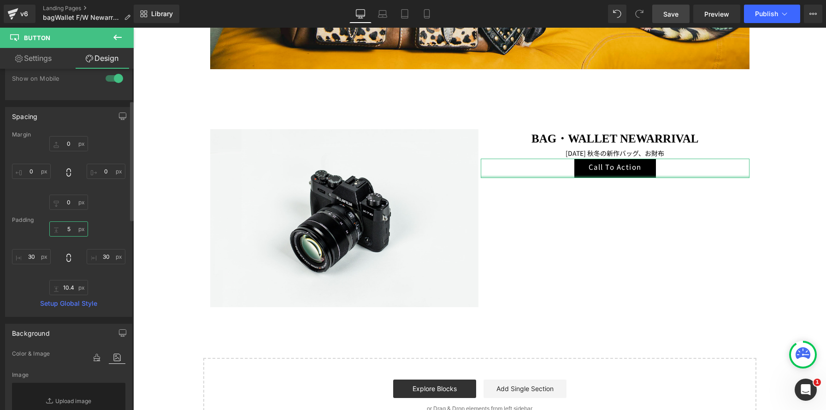
type input "5"
drag, startPoint x: 40, startPoint y: 286, endPoint x: 17, endPoint y: 283, distance: 23.3
click at [17, 283] on div "5 5 30 30 10.4px 10.4 30 30" at bounding box center [68, 258] width 113 height 74
click at [54, 286] on input "10.4" at bounding box center [68, 287] width 39 height 15
drag, startPoint x: 73, startPoint y: 288, endPoint x: 59, endPoint y: 286, distance: 14.4
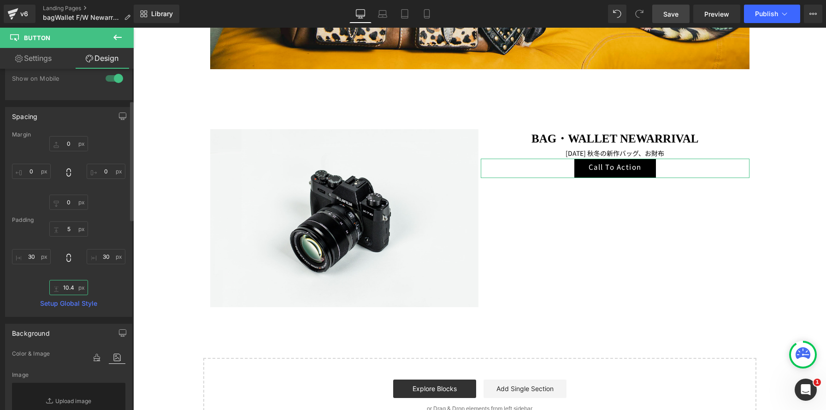
click at [59, 286] on input "10.4" at bounding box center [68, 287] width 39 height 15
type input "5"
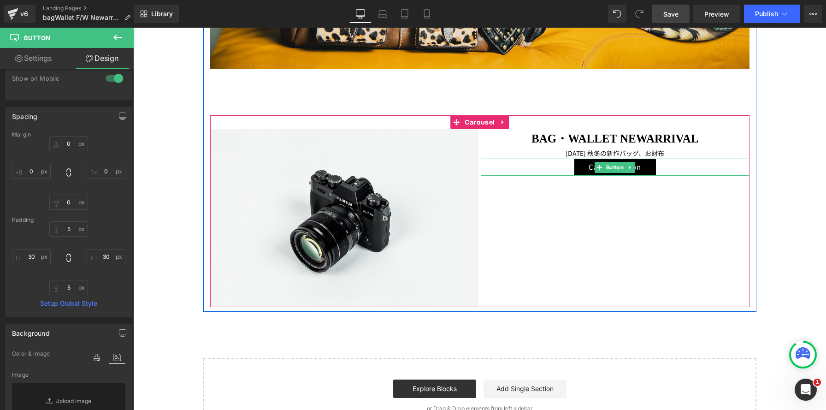
drag, startPoint x: 533, startPoint y: 165, endPoint x: 704, endPoint y: 233, distance: 184.2
click at [533, 165] on div "Call To Action" at bounding box center [615, 167] width 269 height 17
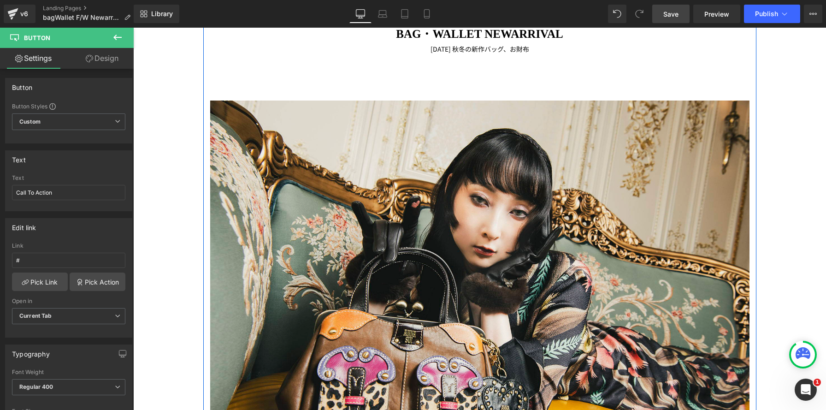
scroll to position [403, 0]
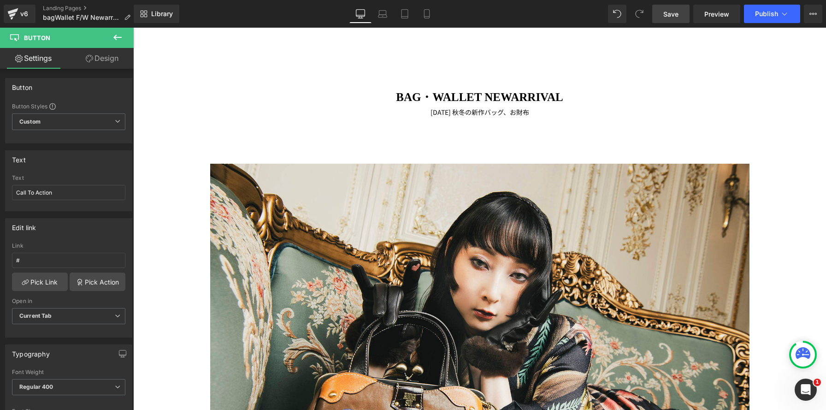
drag, startPoint x: 674, startPoint y: 13, endPoint x: 665, endPoint y: 25, distance: 15.8
click at [674, 13] on span "Save" at bounding box center [671, 14] width 15 height 10
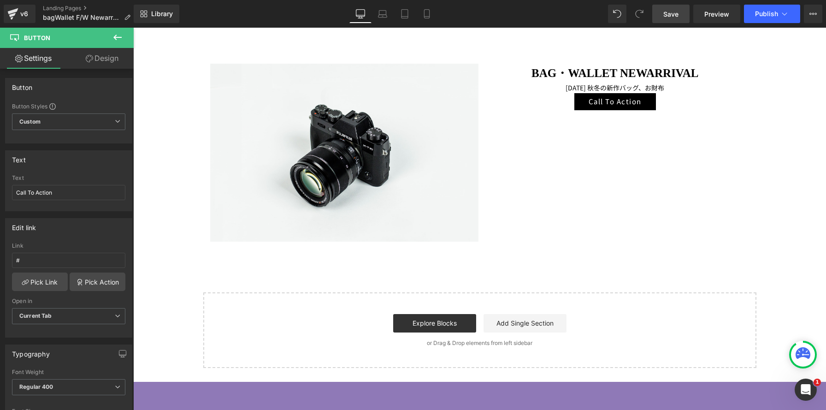
scroll to position [895, 0]
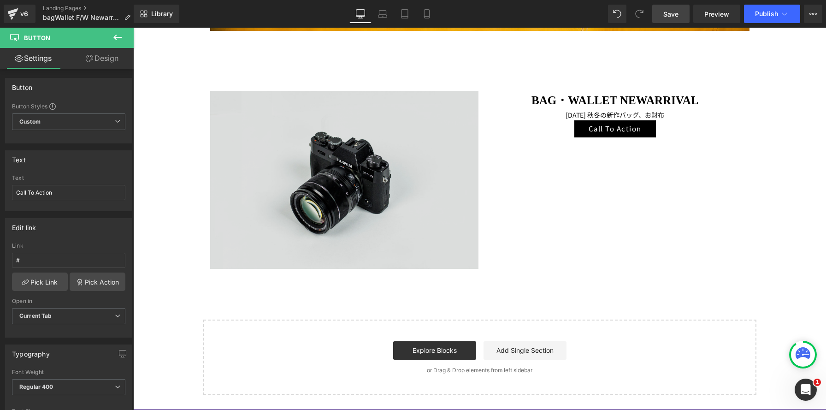
click at [367, 167] on img at bounding box center [344, 180] width 269 height 178
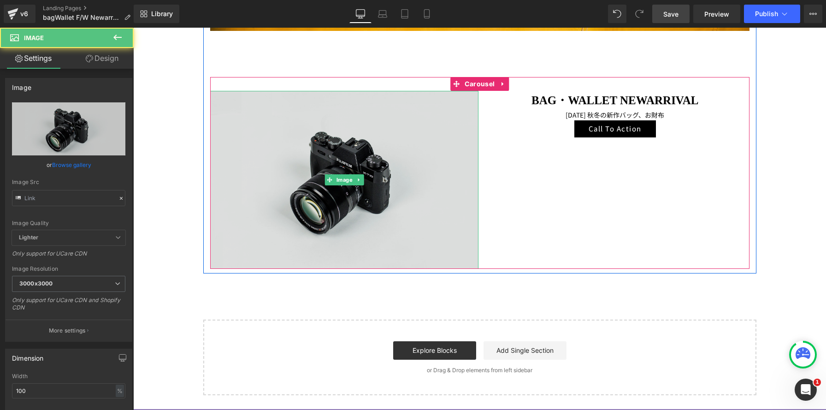
type input "//d1um8515vdn9kb.cloudfront.net/images/parallax.jpg"
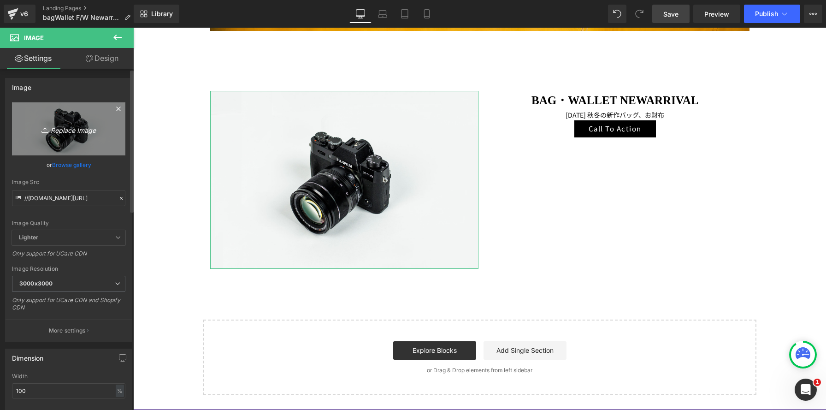
click at [83, 122] on link "Replace Image" at bounding box center [68, 128] width 113 height 53
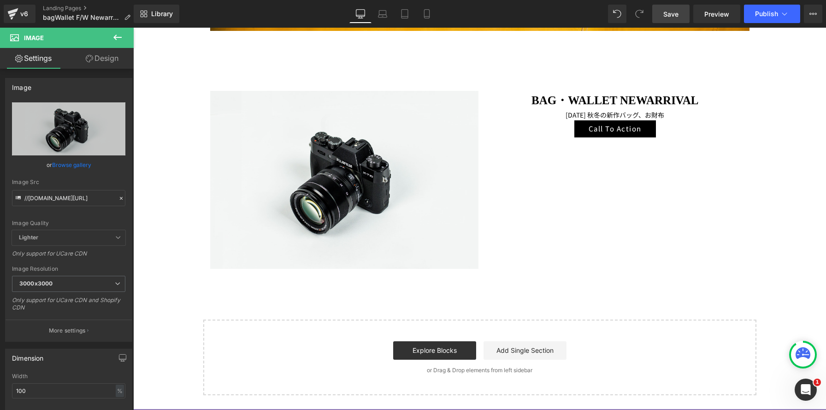
type input "C:\fakepath\250820-00048 のコピー2.jpg"
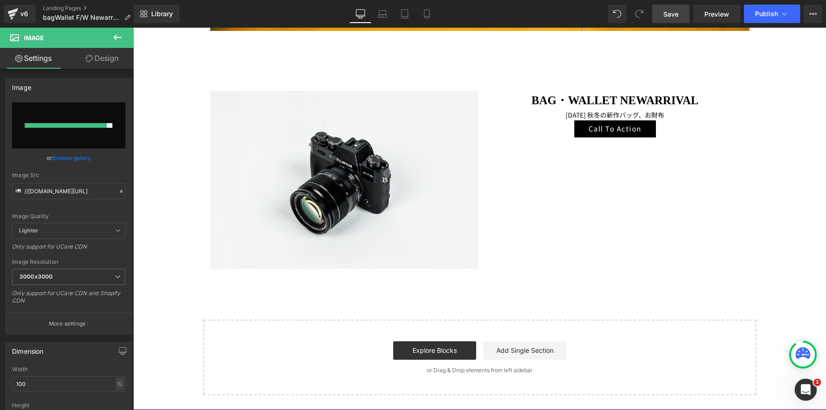
type input "https://ucarecdn.com/b0ce06b5-a291-4558-ae32-ca2313639297/-/format/auto/-/previ…"
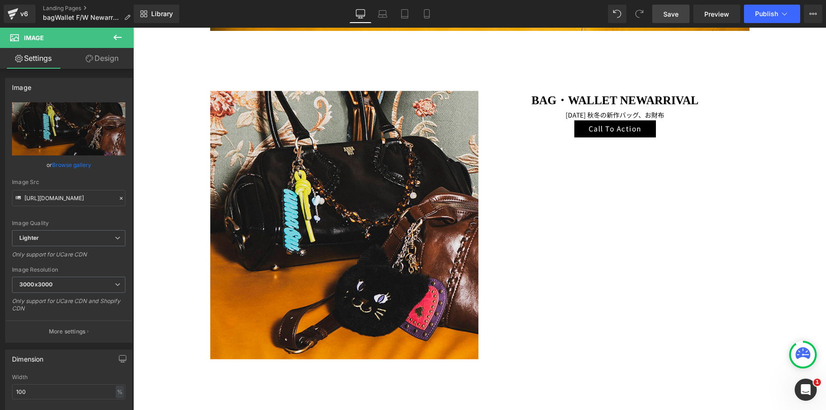
scroll to position [1635, 693]
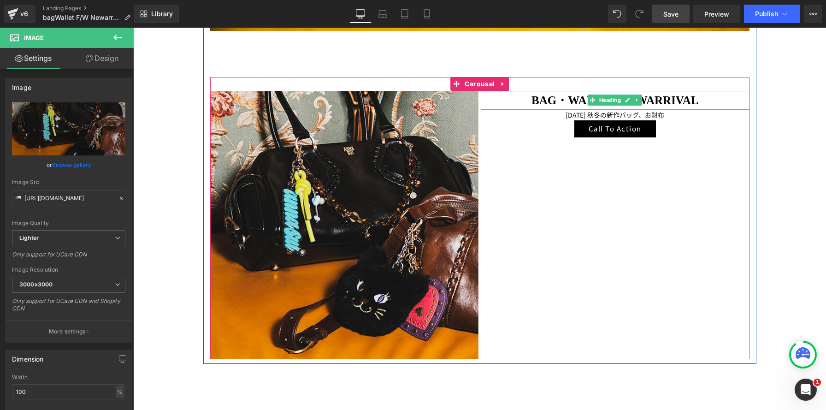
click at [557, 97] on strong "BAG・WALLET NEWARRIVAL" at bounding box center [615, 100] width 167 height 12
click at [706, 100] on h1 "BAG・WALLET NEWARRIVAL" at bounding box center [615, 100] width 269 height 19
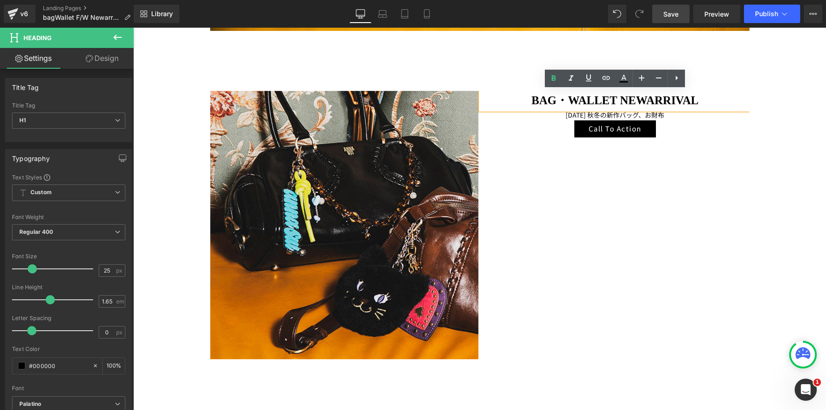
paste div
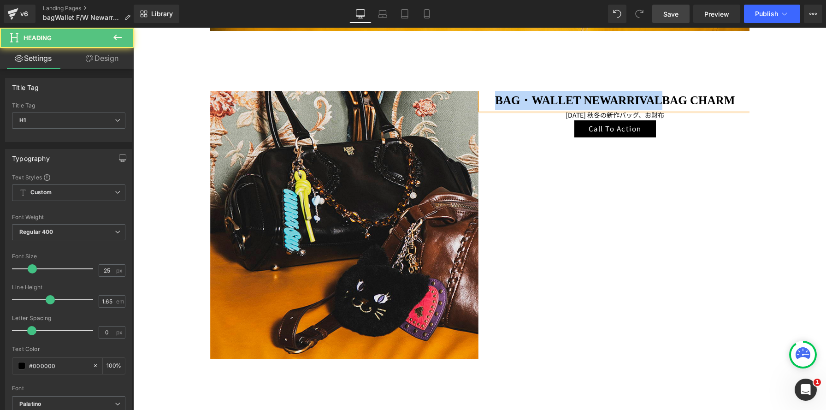
drag, startPoint x: 661, startPoint y: 98, endPoint x: 466, endPoint y: 89, distance: 194.8
click at [466, 89] on div "Image BAG・WALLET NEWARRIVALBAG CHARM Heading 2025年 秋冬の新作バッグ、お財布 Text Block Call…" at bounding box center [480, 218] width 540 height 283
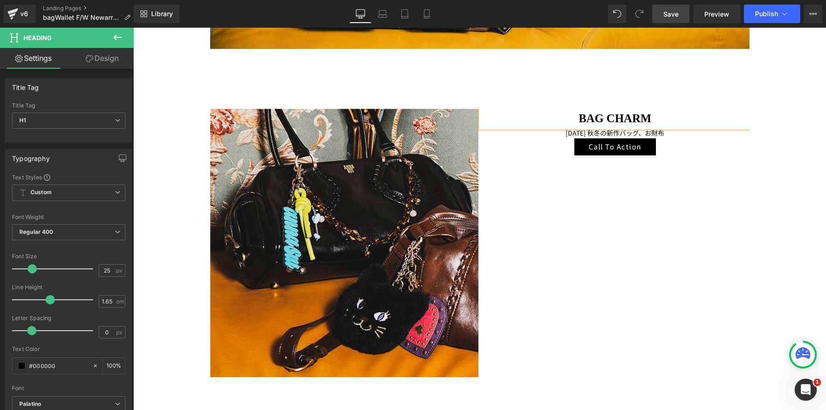
scroll to position [865, 0]
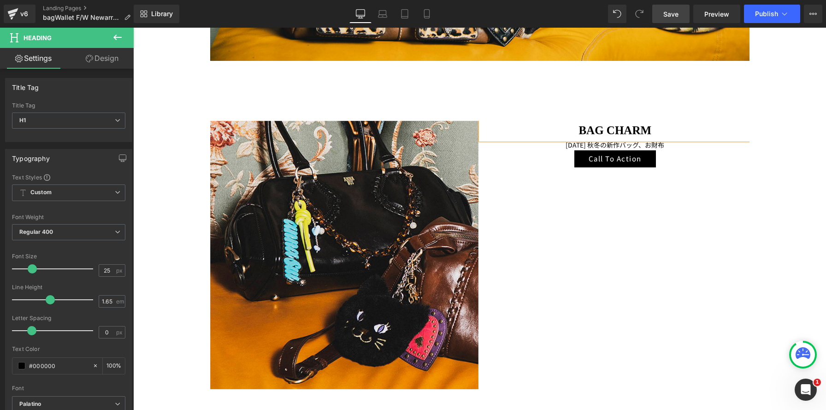
drag, startPoint x: 584, startPoint y: 208, endPoint x: 510, endPoint y: 169, distance: 84.0
click at [584, 208] on div "Image BAG CHARM Heading 2025年 秋冬の新作バッグ、お財布 Text Block Call To Action Button" at bounding box center [481, 255] width 542 height 269
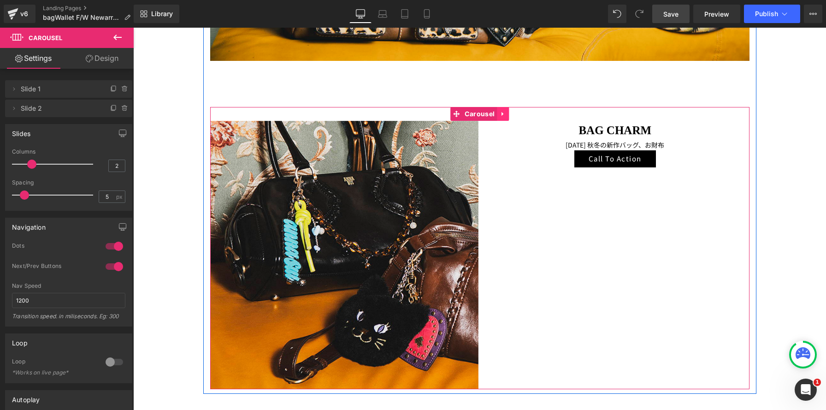
click at [502, 116] on icon at bounding box center [503, 113] width 6 height 7
click at [499, 116] on icon at bounding box center [497, 114] width 6 height 6
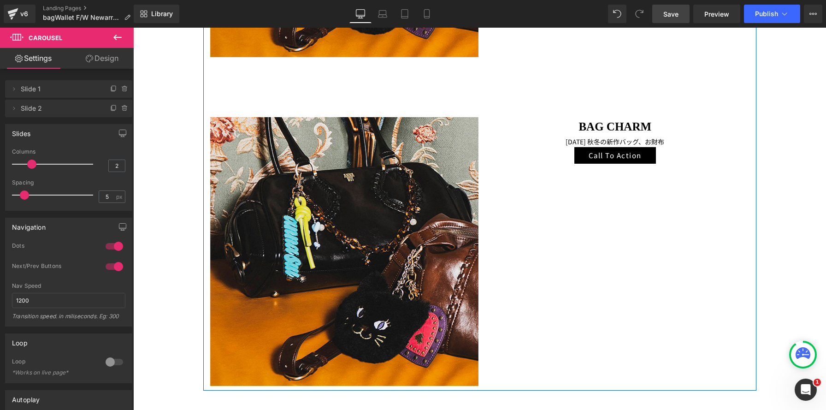
scroll to position [1073, 0]
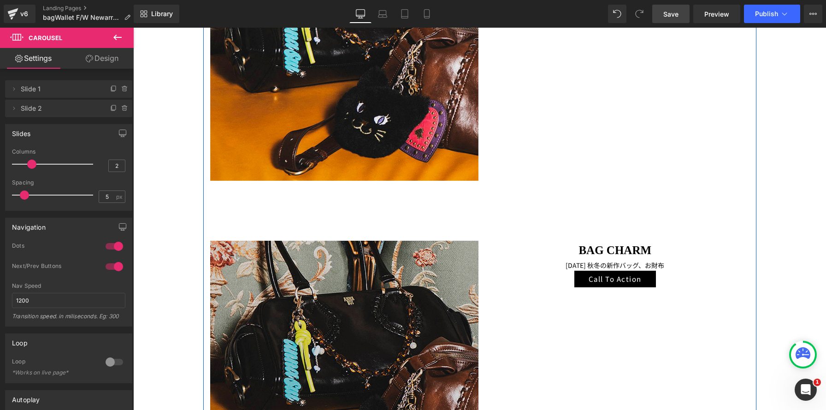
click at [350, 340] on img at bounding box center [344, 375] width 269 height 269
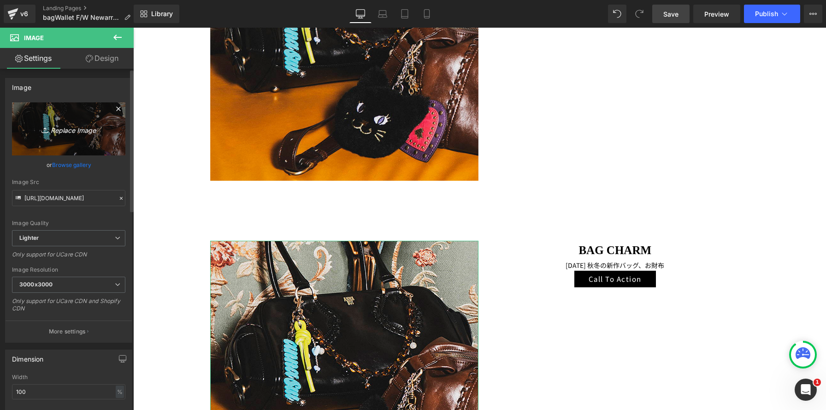
click at [86, 129] on icon "Replace Image" at bounding box center [69, 129] width 74 height 12
type input "C:\fakepath\250820-00007 のコピー.jpg"
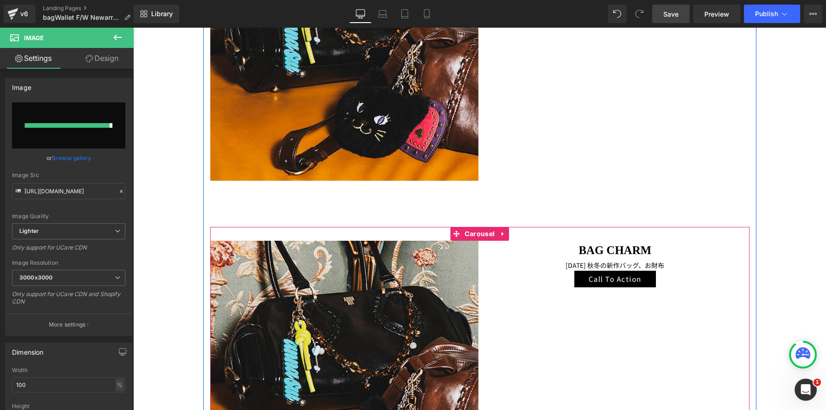
type input "https://ucarecdn.com/211e65af-48a7-4219-9bb7-57858fe430e2/-/format/auto/-/previ…"
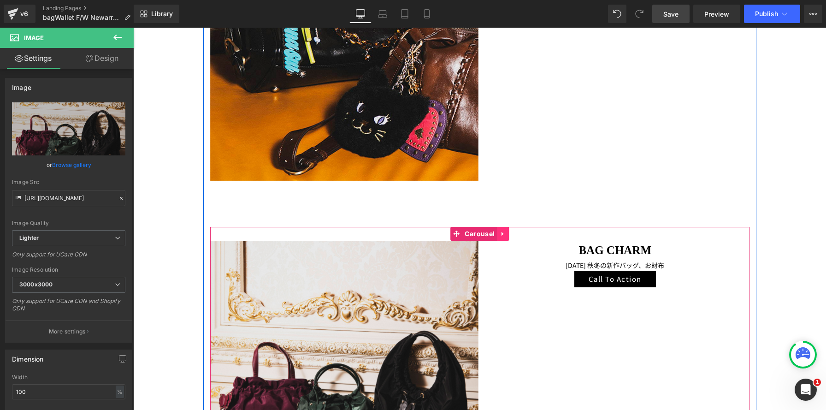
click at [503, 233] on icon at bounding box center [503, 234] width 2 height 4
click at [496, 235] on icon at bounding box center [497, 234] width 6 height 6
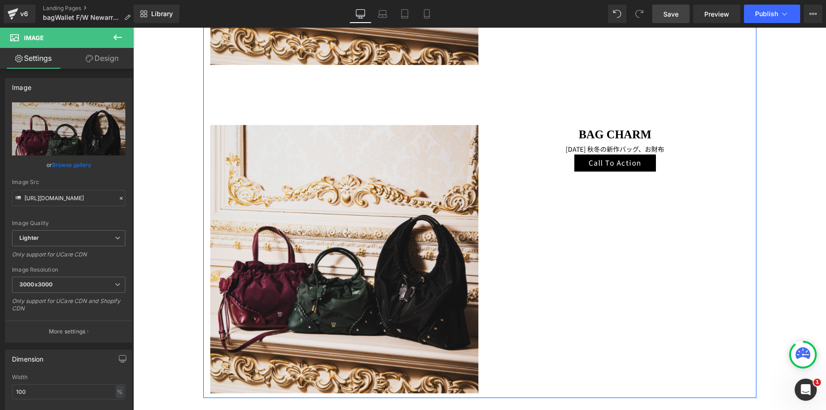
scroll to position [1578, 0]
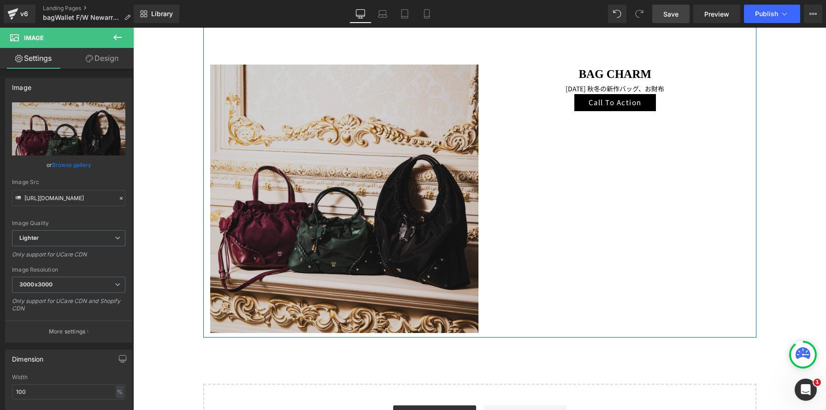
click at [325, 185] on img at bounding box center [344, 199] width 269 height 269
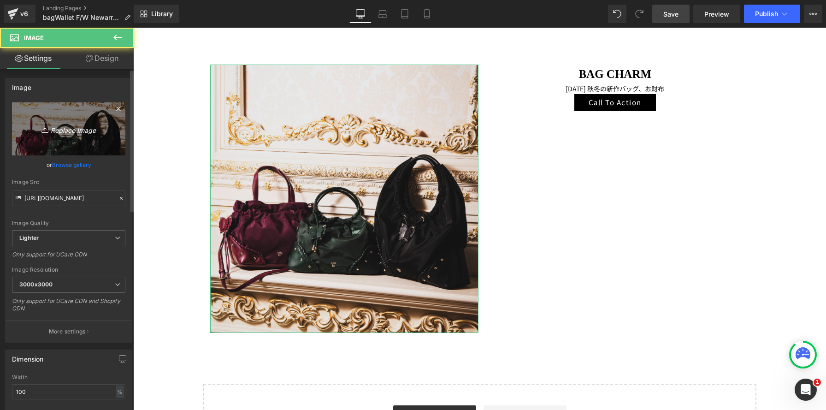
click at [54, 138] on link "Replace Image" at bounding box center [68, 128] width 113 height 53
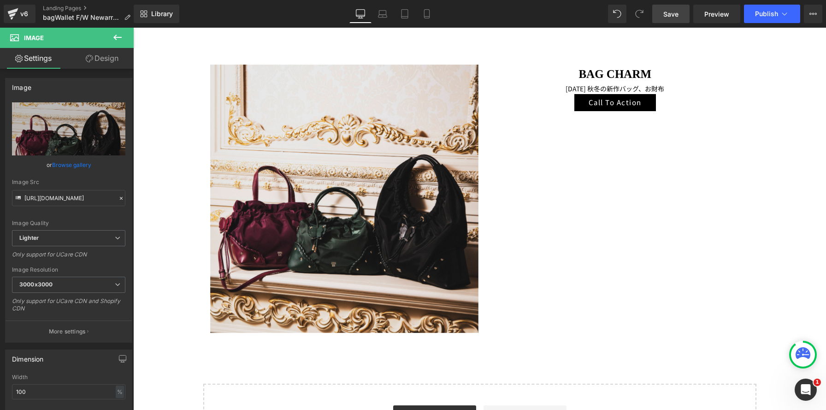
type input "C:\fakepath\250820-00344 のコピー.jpg"
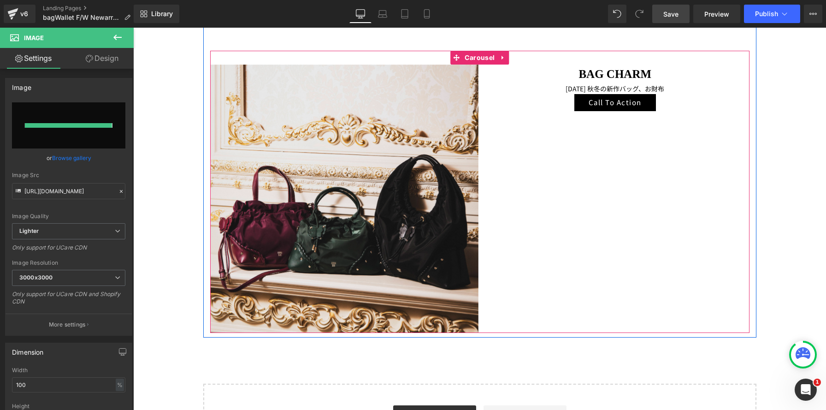
type input "https://ucarecdn.com/f1a3f749-3d6b-4ea8-bc88-0c2cd2cc40a0/-/format/auto/-/previ…"
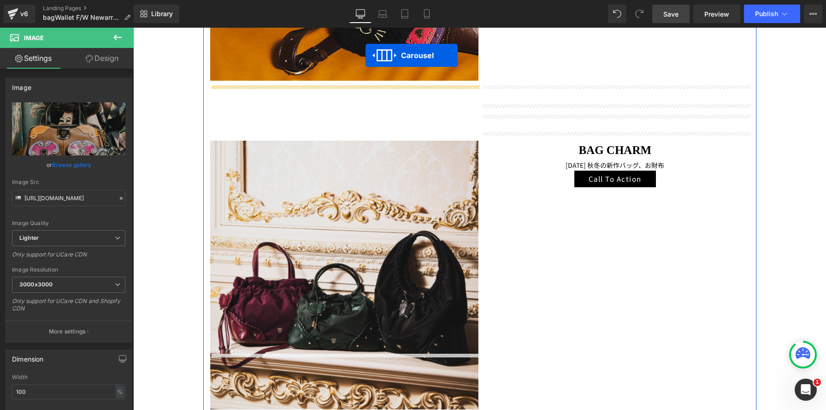
scroll to position [1164, 0]
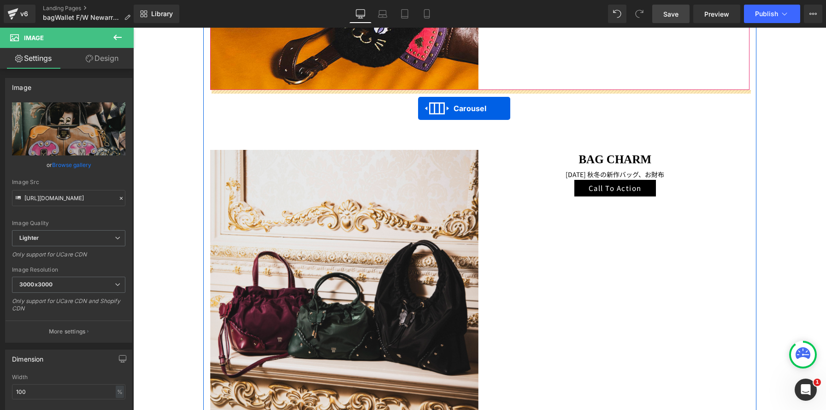
drag, startPoint x: 455, startPoint y: 241, endPoint x: 418, endPoint y: 108, distance: 137.4
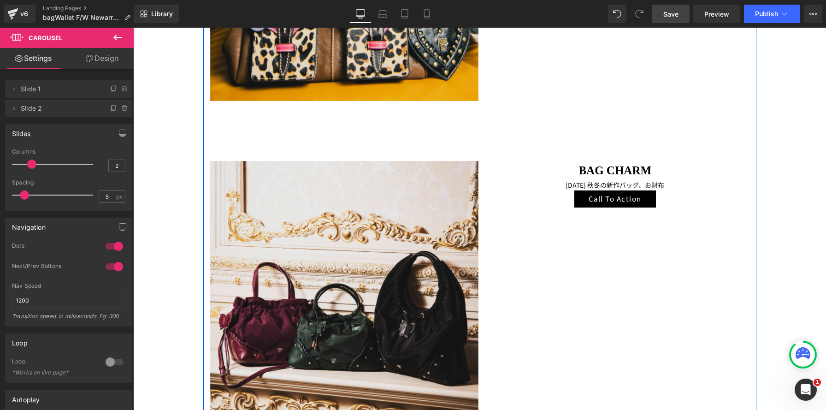
scroll to position [1474, 0]
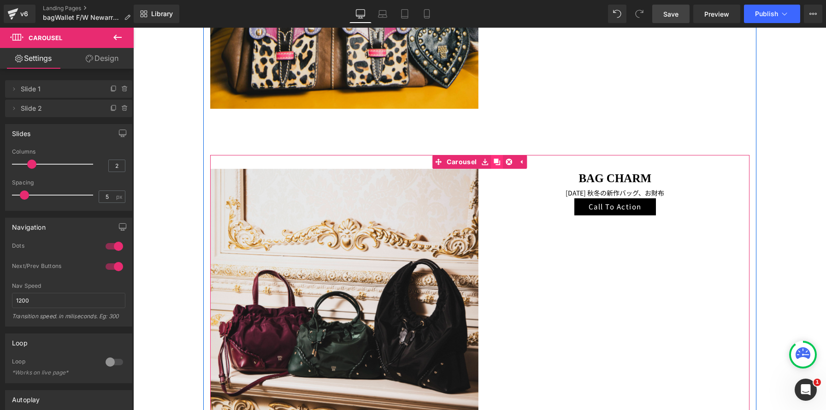
click at [499, 163] on icon at bounding box center [497, 161] width 6 height 7
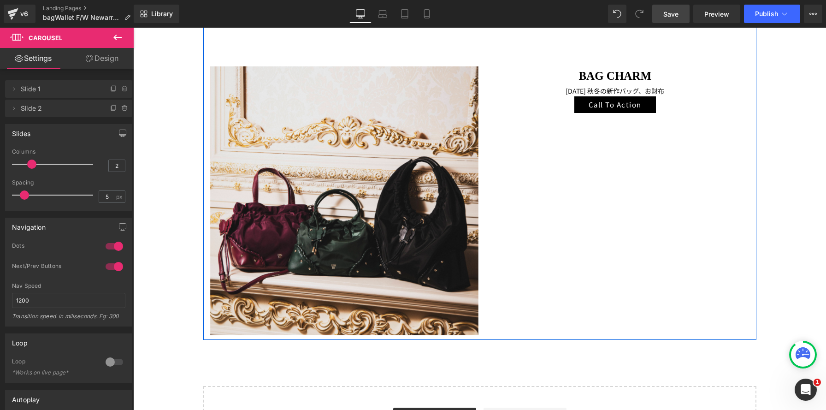
scroll to position [1907, 0]
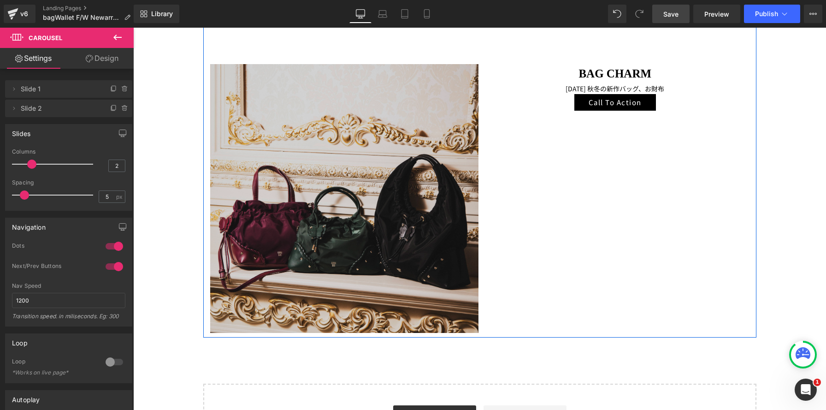
click at [398, 198] on img at bounding box center [344, 198] width 269 height 269
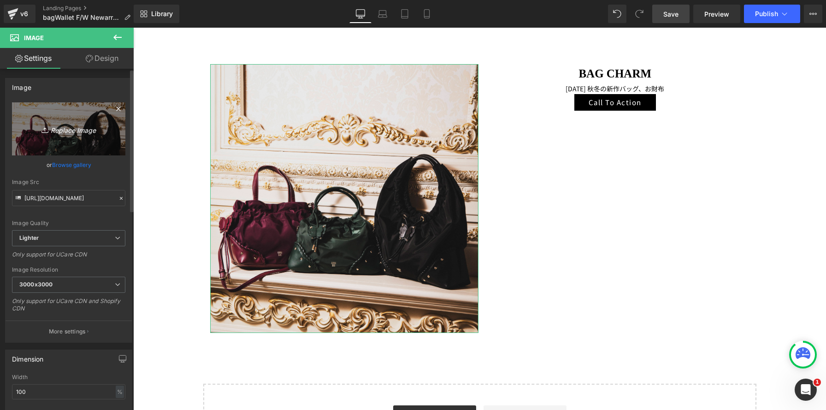
click at [78, 125] on icon "Replace Image" at bounding box center [69, 129] width 74 height 12
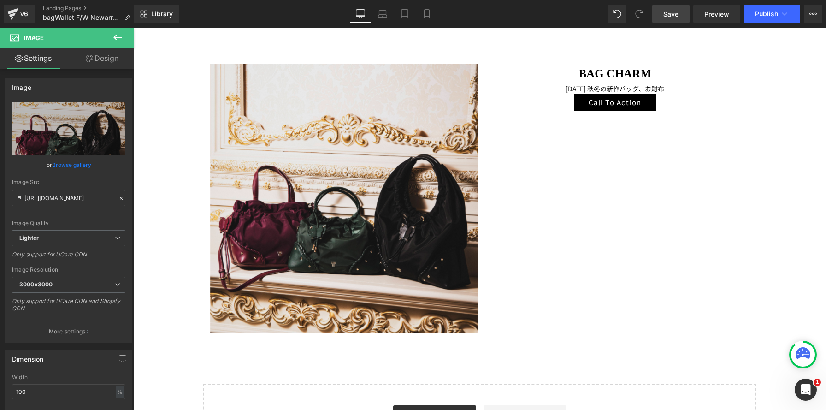
type input "C:\fakepath\250820-00058 のコピー.jpg"
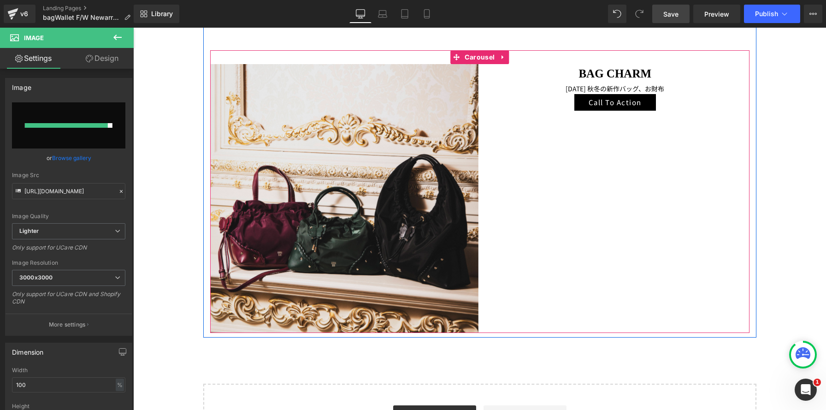
type input "https://ucarecdn.com/2ec3329a-9376-4677-b0a9-5c710c058a05/-/format/auto/-/previ…"
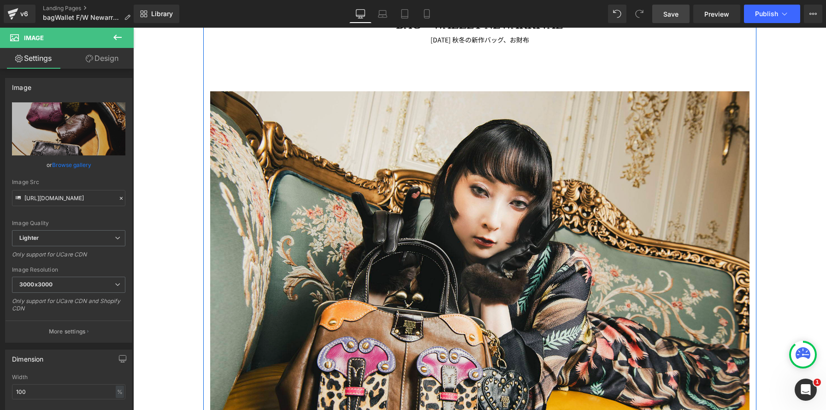
scroll to position [451, 0]
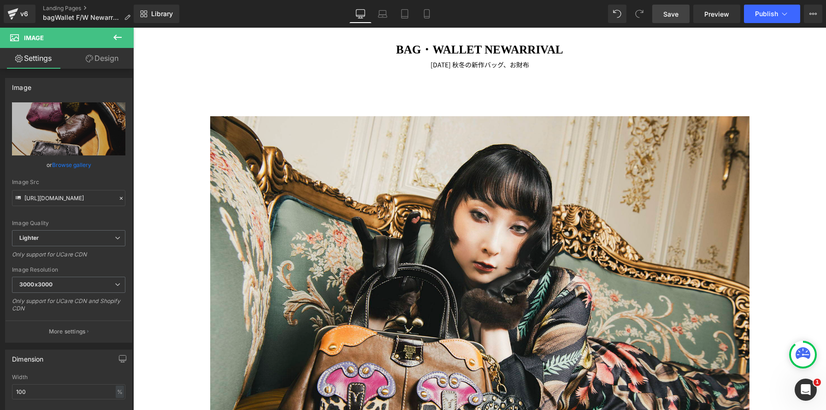
click at [674, 16] on span "Save" at bounding box center [671, 14] width 15 height 10
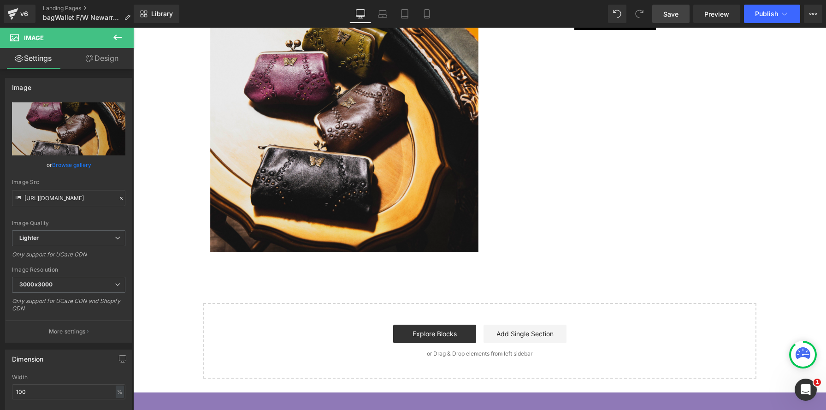
scroll to position [1870, 0]
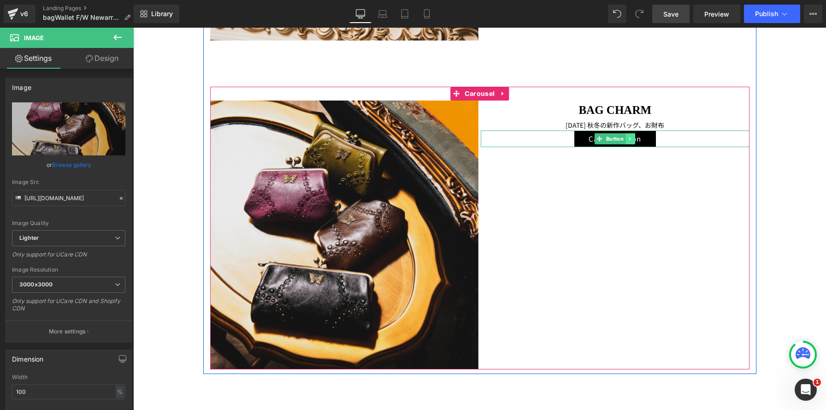
click at [634, 142] on link at bounding box center [631, 138] width 10 height 11
click at [629, 142] on link at bounding box center [626, 138] width 10 height 11
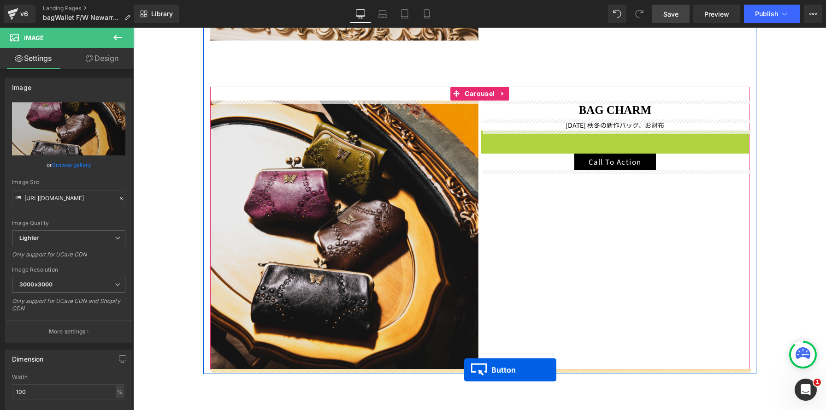
drag, startPoint x: 585, startPoint y: 139, endPoint x: 464, endPoint y: 370, distance: 260.7
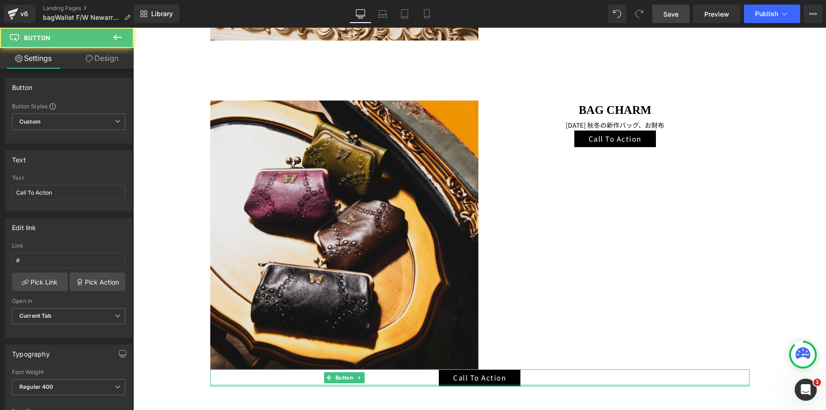
scroll to position [2638, 693]
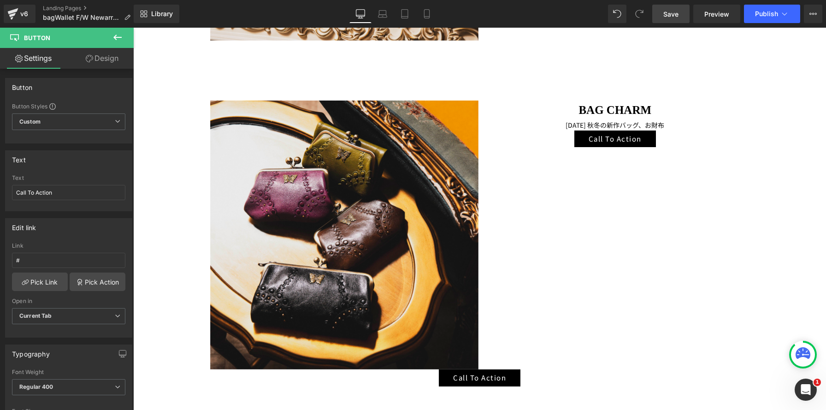
click at [115, 38] on icon at bounding box center [117, 38] width 8 height 6
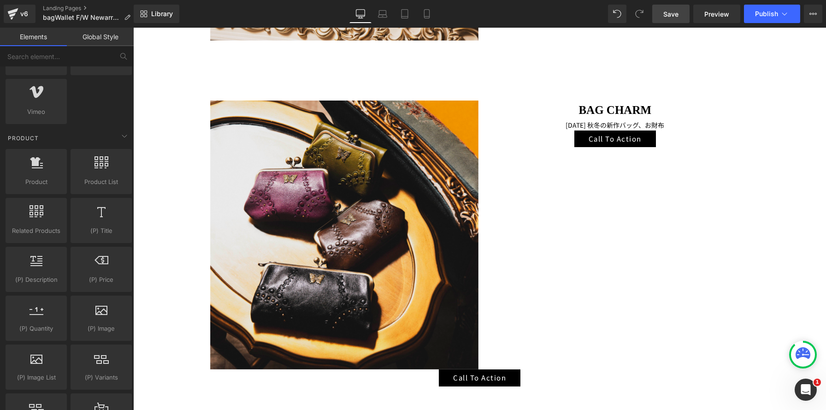
scroll to position [706, 0]
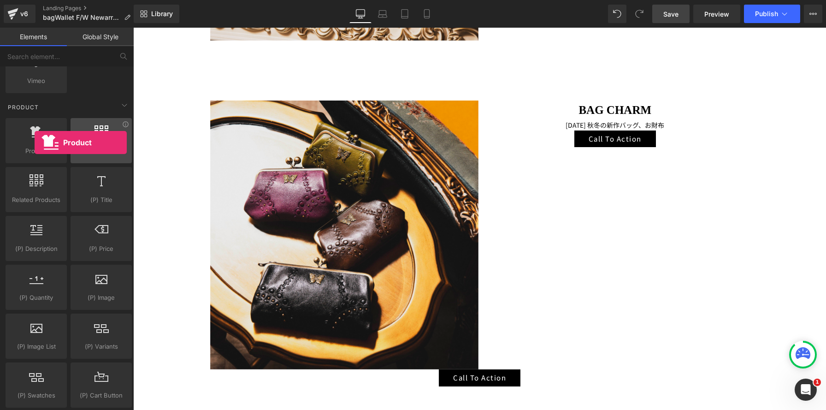
drag, startPoint x: 35, startPoint y: 141, endPoint x: 78, endPoint y: 149, distance: 44.1
click at [35, 142] on div at bounding box center [36, 135] width 56 height 21
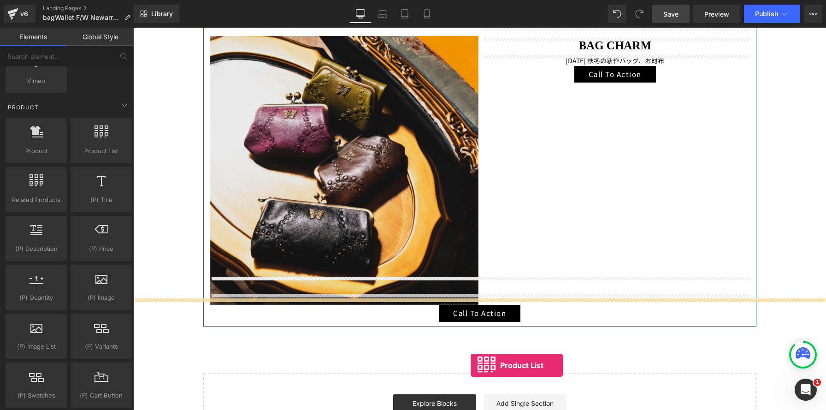
scroll to position [1972, 0]
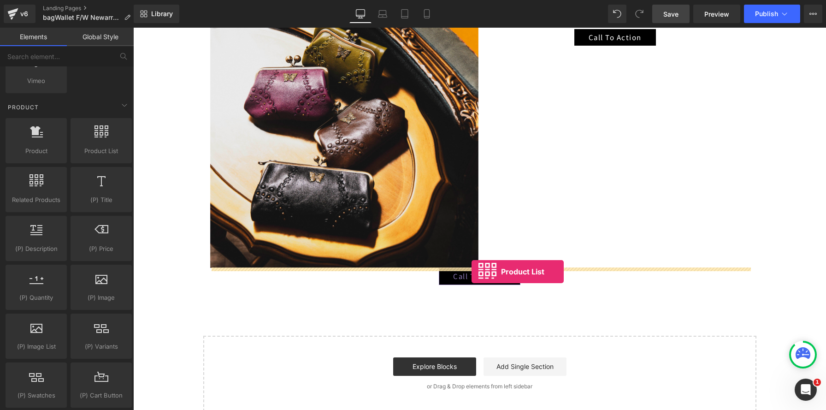
drag, startPoint x: 227, startPoint y: 166, endPoint x: 472, endPoint y: 271, distance: 266.1
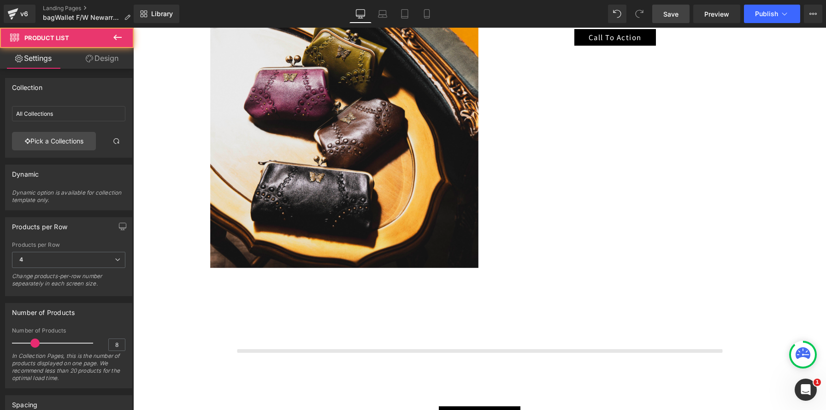
scroll to position [2776, 693]
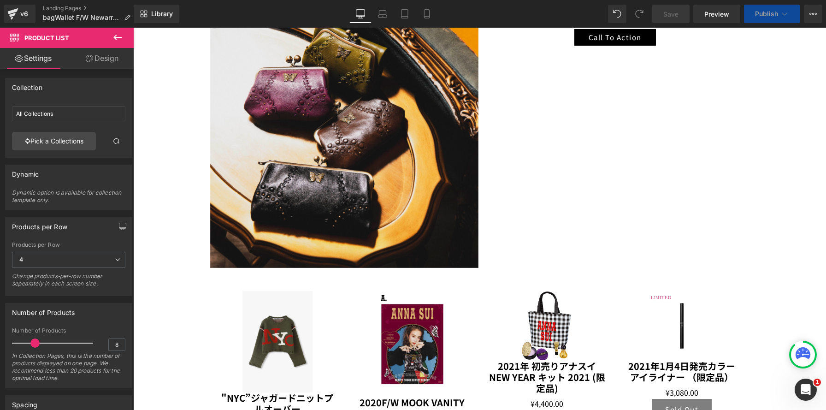
click at [280, 334] on img at bounding box center [278, 341] width 70 height 101
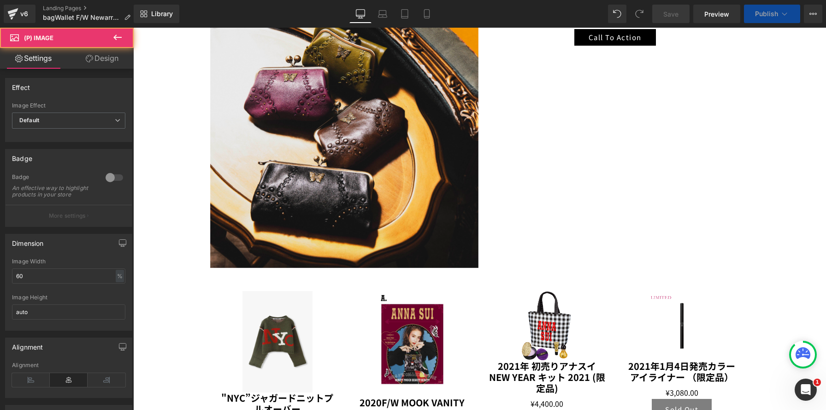
scroll to position [3003, 693]
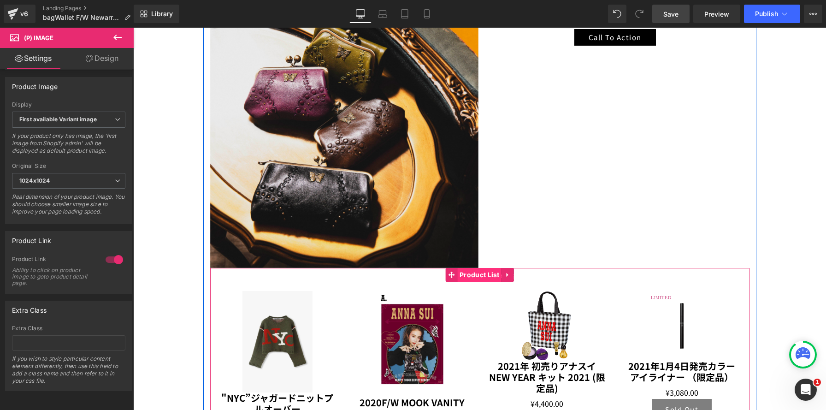
click at [482, 277] on span "Product List" at bounding box center [479, 275] width 45 height 14
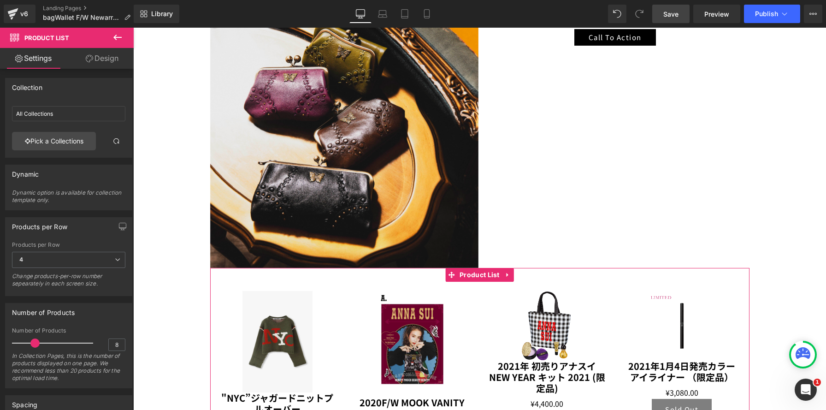
click at [116, 60] on link "Design" at bounding box center [102, 58] width 67 height 21
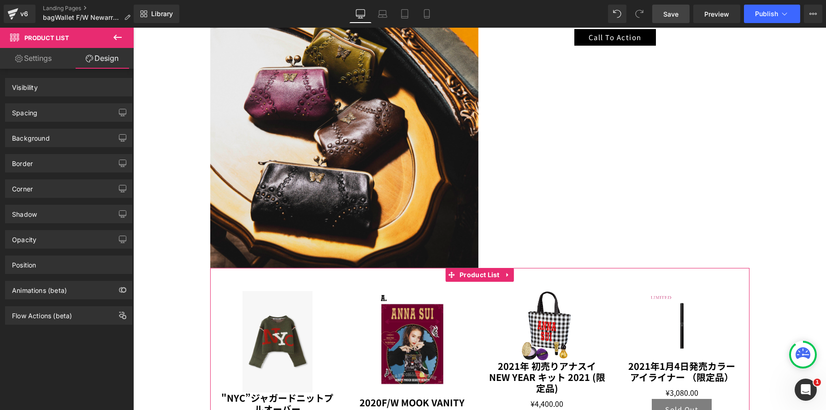
click at [86, 112] on div "Spacing" at bounding box center [69, 113] width 126 height 18
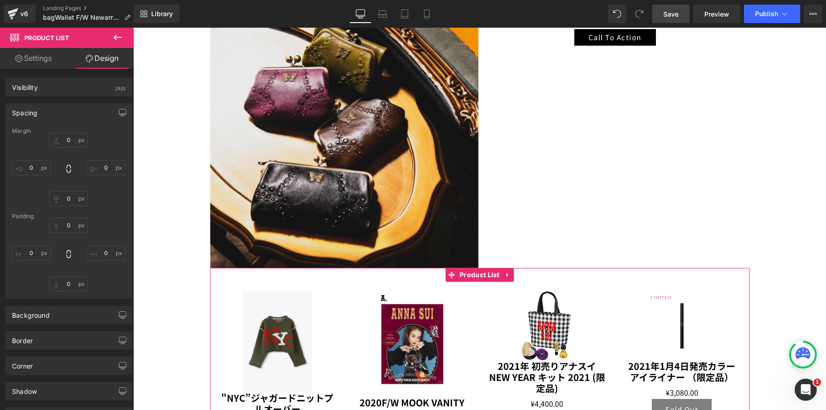
type input "0"
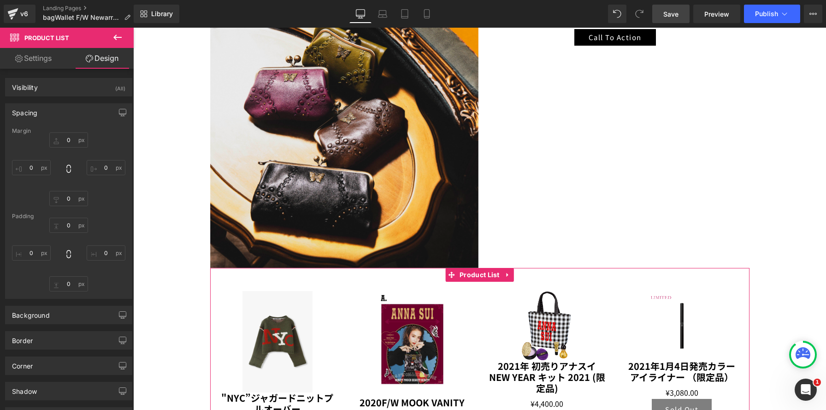
type input "0"
type input "30"
type input "0"
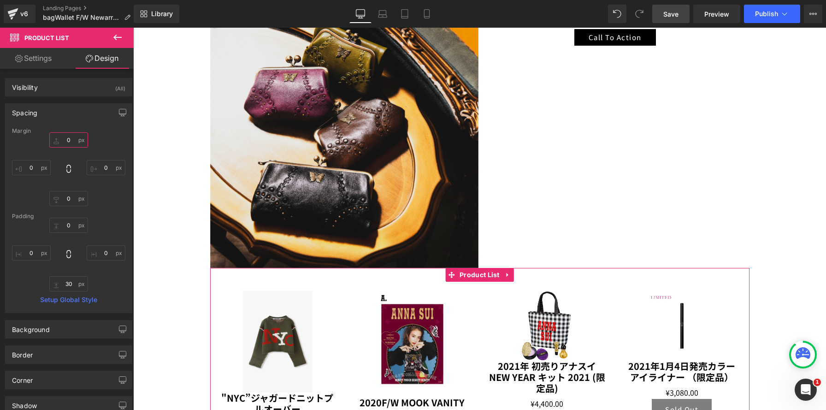
click at [66, 138] on input "0" at bounding box center [68, 139] width 39 height 15
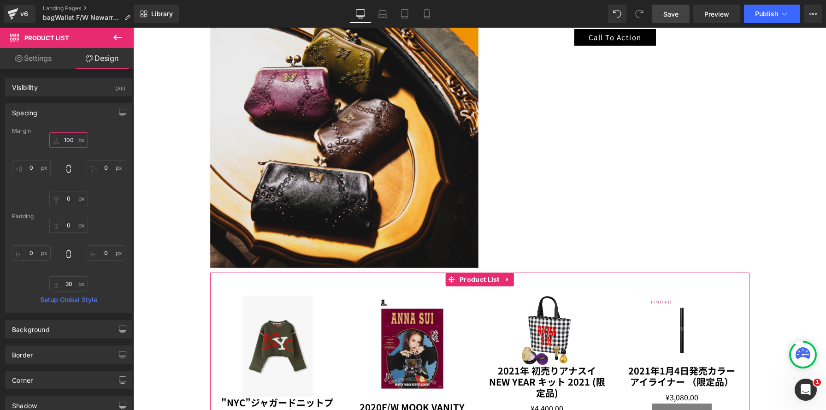
scroll to position [3049, 693]
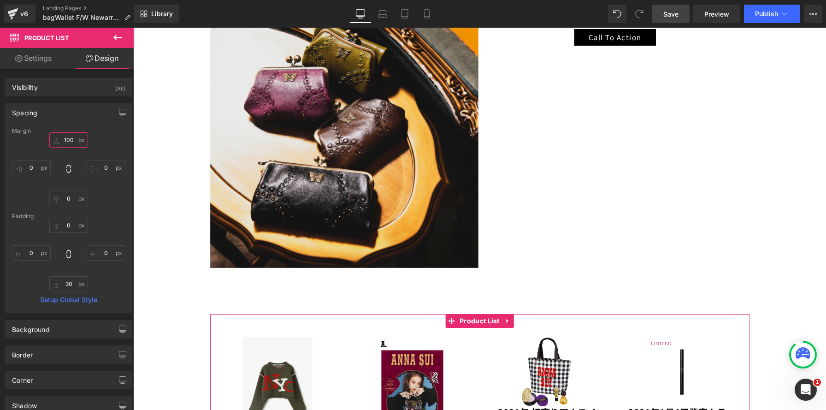
type input "100"
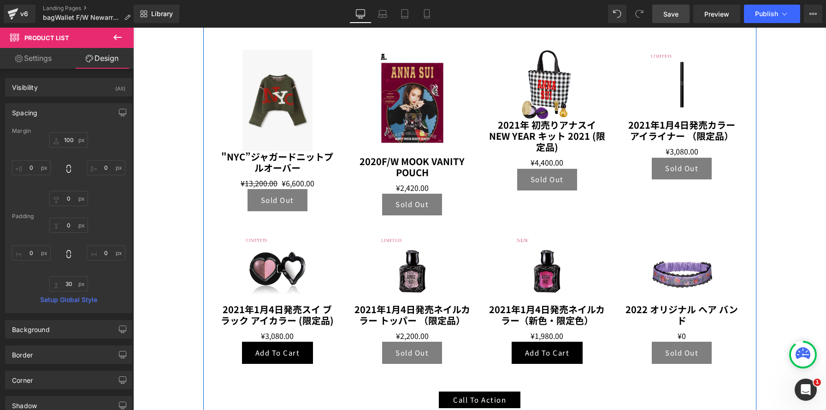
scroll to position [2315, 0]
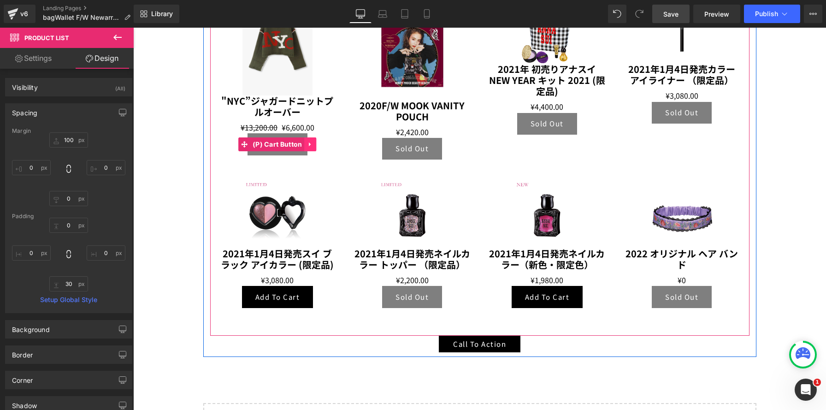
click at [312, 147] on icon at bounding box center [311, 144] width 6 height 7
click at [315, 146] on icon at bounding box center [317, 144] width 6 height 6
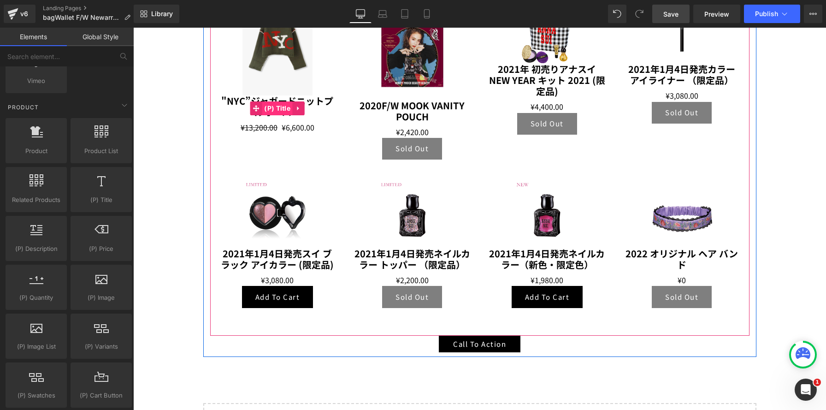
click at [266, 101] on span "(P) Title" at bounding box center [277, 108] width 31 height 14
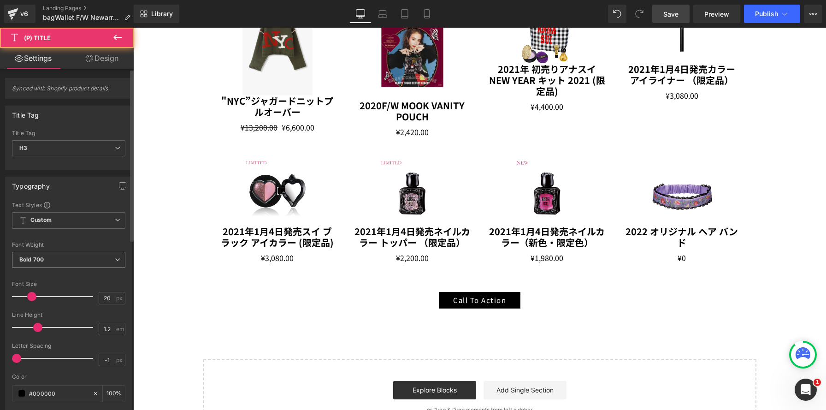
scroll to position [5, 5]
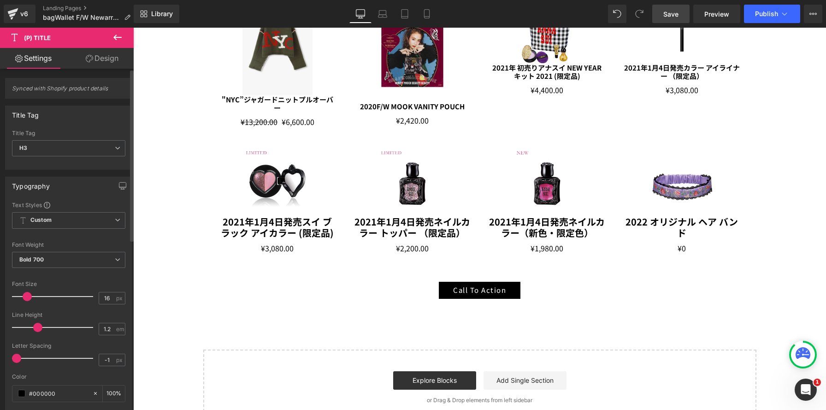
type input "17"
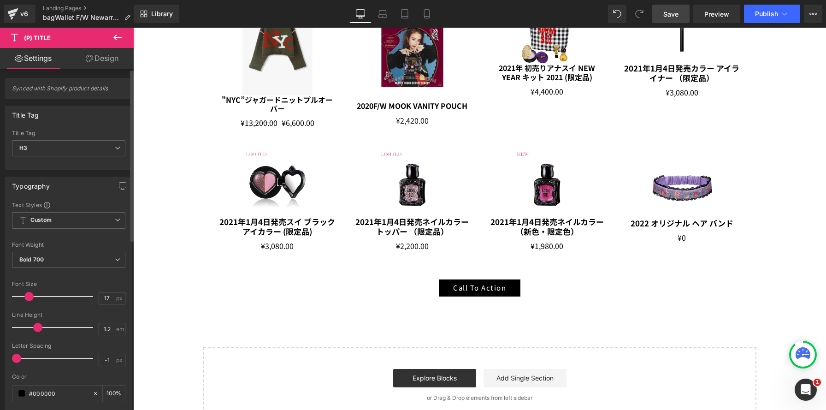
scroll to position [4, 5]
click at [29, 297] on span at bounding box center [28, 296] width 9 height 9
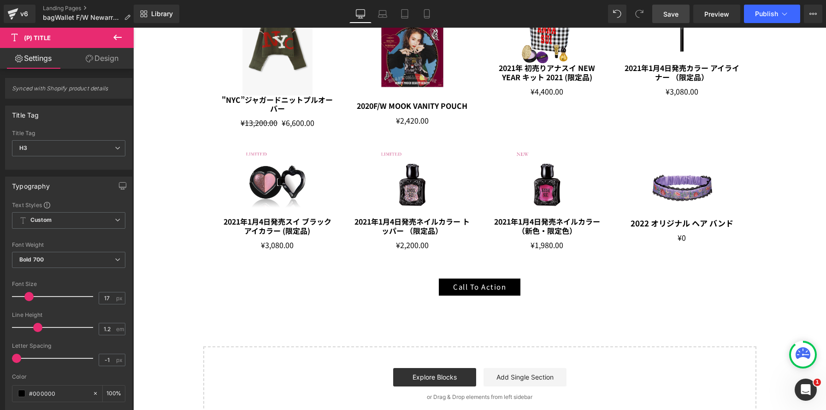
scroll to position [5, 5]
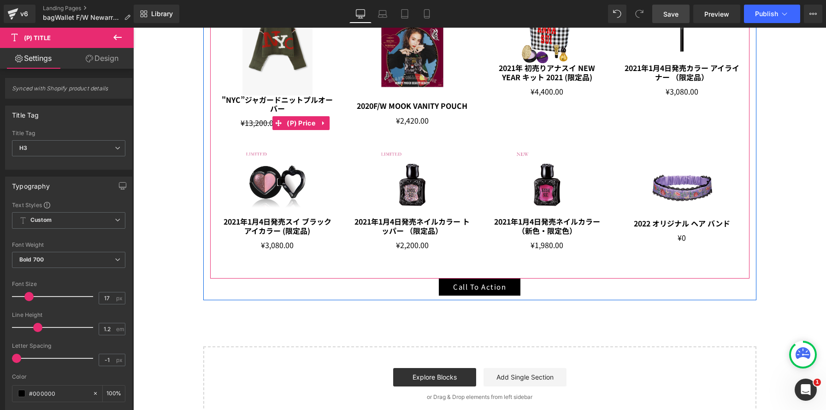
click at [226, 121] on div "¥13,200.00 ¥6,600.00" at bounding box center [278, 123] width 117 height 12
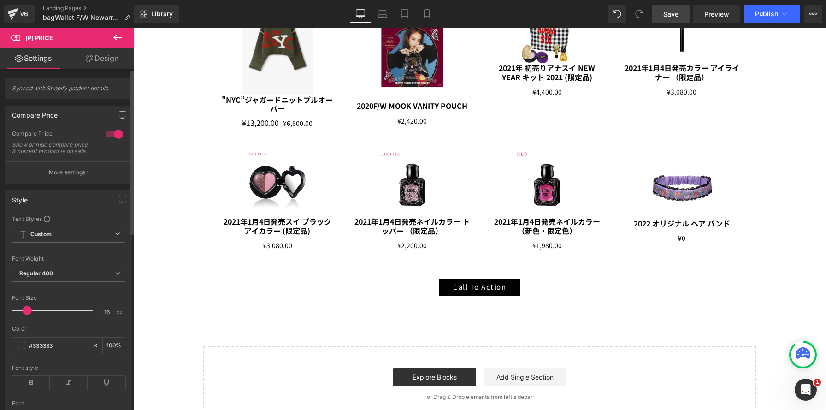
click at [26, 315] on span at bounding box center [27, 310] width 9 height 9
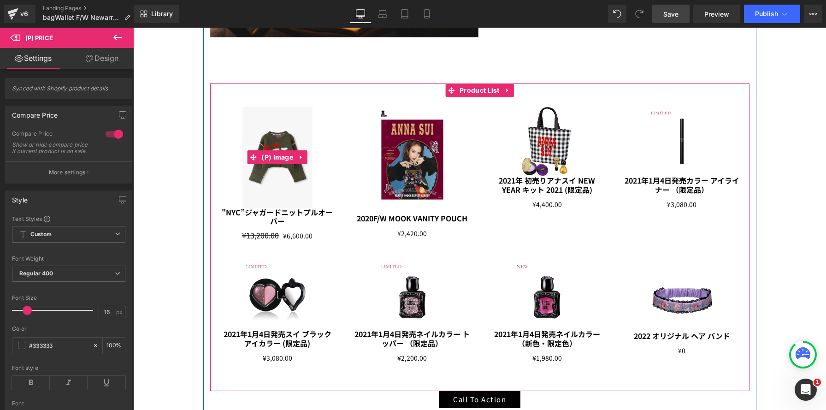
click at [269, 177] on img at bounding box center [278, 157] width 70 height 101
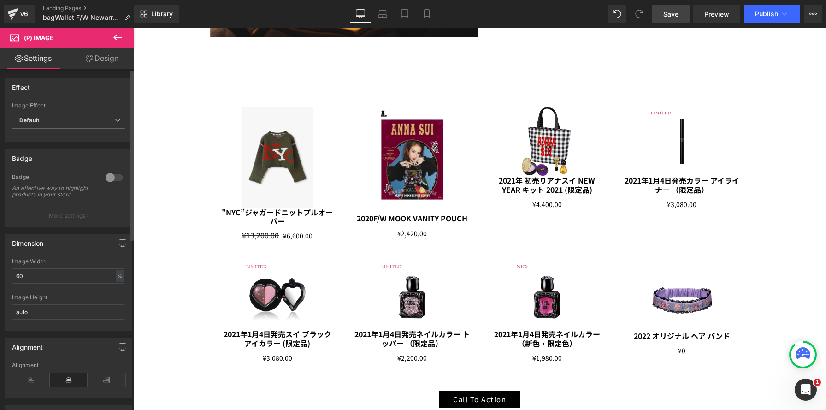
drag, startPoint x: 36, startPoint y: 284, endPoint x: 8, endPoint y: 279, distance: 28.6
click at [8, 279] on div "60% Image Width 60 % % px auto Image Height auto" at bounding box center [69, 294] width 126 height 72
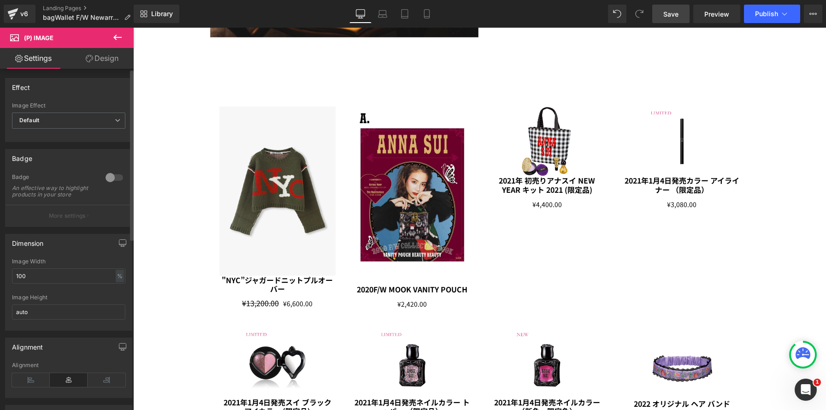
type input "100"
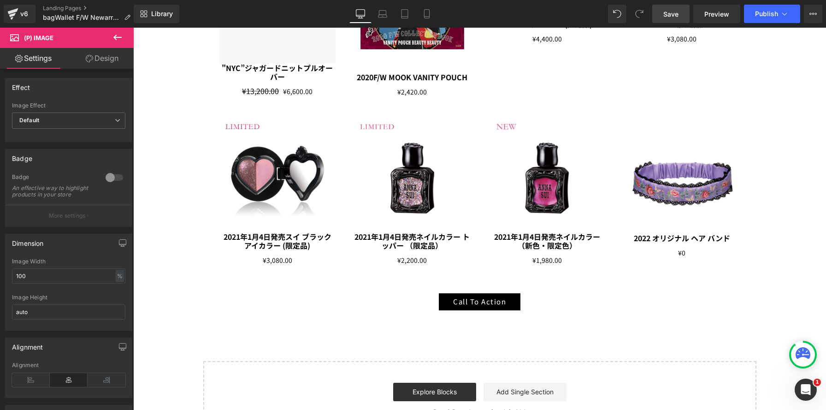
drag, startPoint x: 664, startPoint y: 18, endPoint x: 453, endPoint y: 135, distance: 241.3
click at [664, 18] on link "Save" at bounding box center [671, 14] width 37 height 18
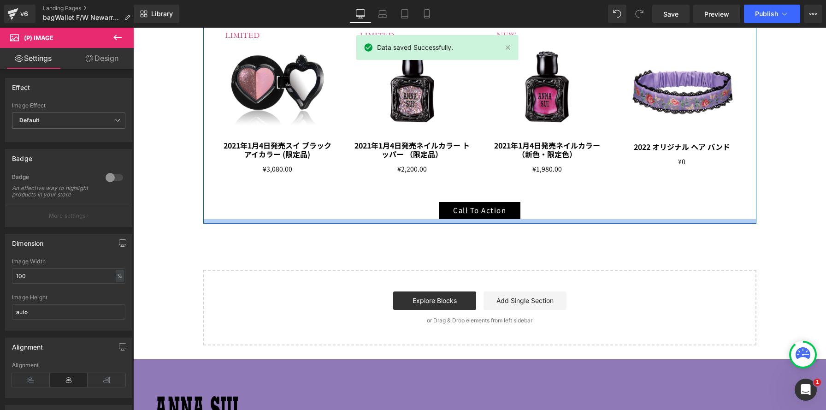
click at [379, 224] on div at bounding box center [479, 221] width 553 height 5
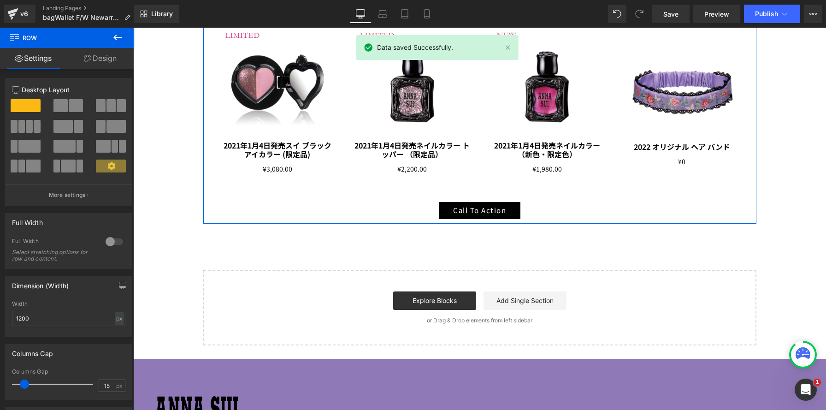
click at [99, 59] on link "Design" at bounding box center [100, 58] width 67 height 21
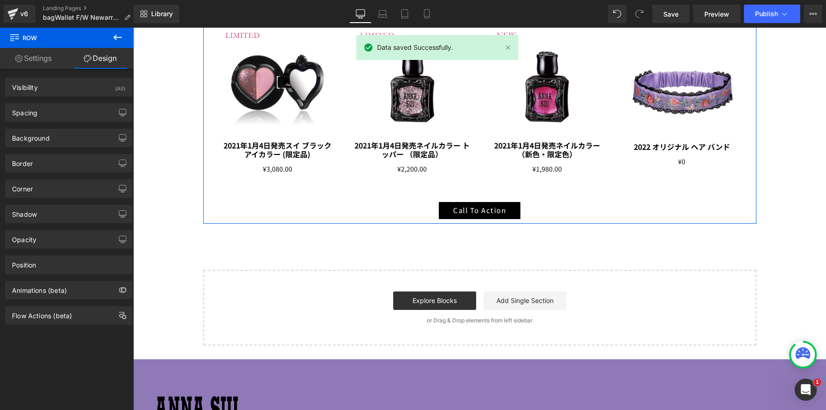
drag, startPoint x: 79, startPoint y: 120, endPoint x: 79, endPoint y: 126, distance: 6.0
click at [79, 120] on div "Spacing" at bounding box center [69, 113] width 126 height 18
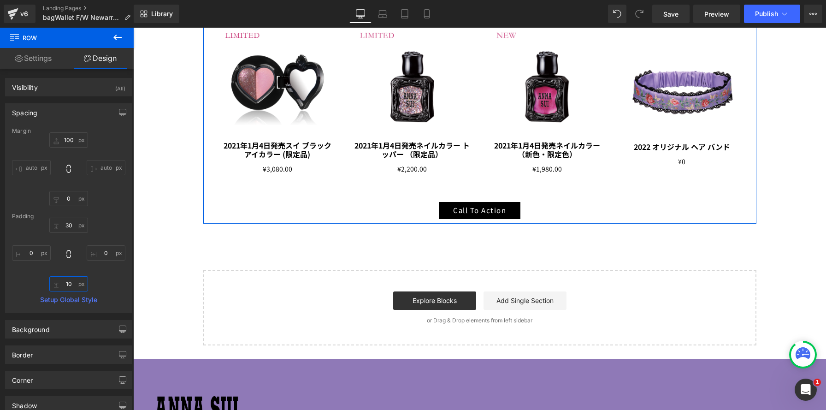
click at [71, 282] on input "10" at bounding box center [68, 283] width 39 height 15
click at [71, 200] on input "0" at bounding box center [68, 198] width 39 height 15
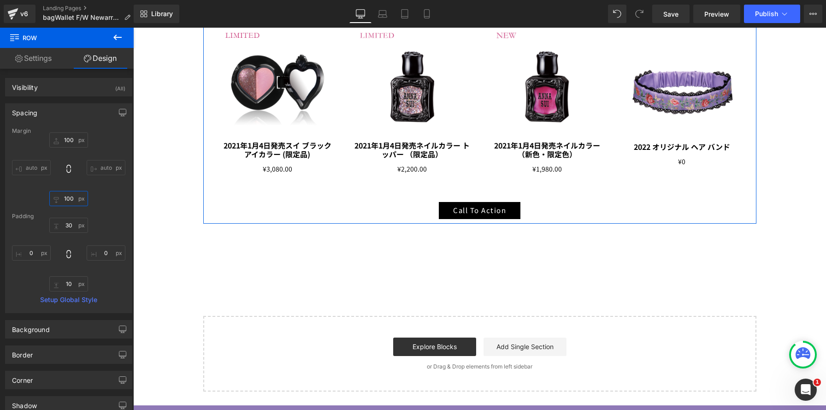
type input "100"
click at [671, 16] on span "Save" at bounding box center [671, 14] width 15 height 10
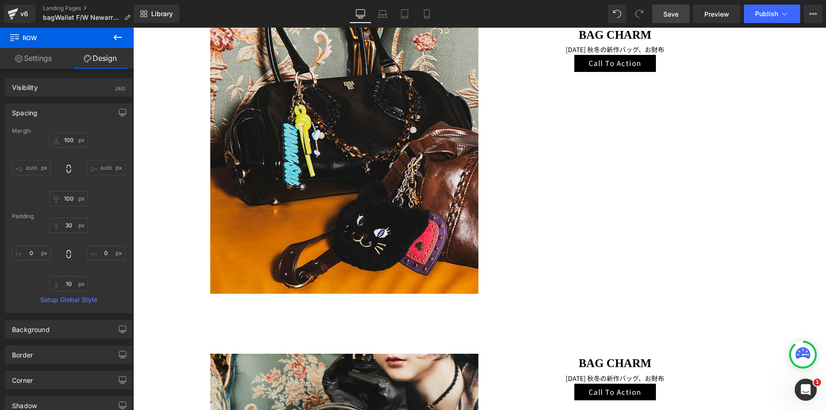
scroll to position [894, 0]
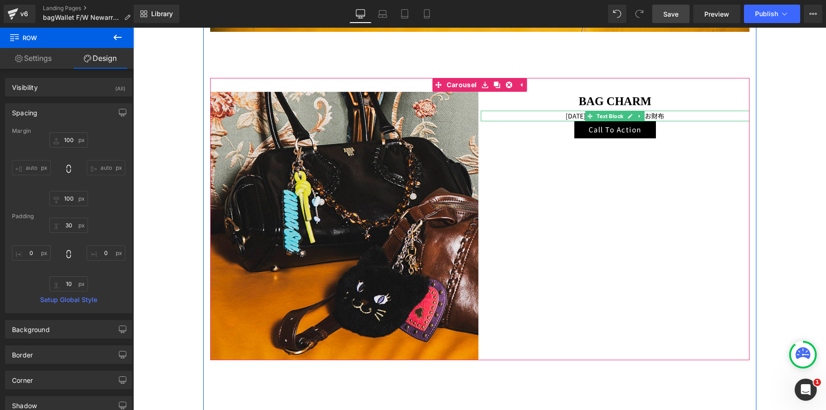
click at [666, 116] on p "[DATE] 秋冬の新作バッグ、お財布" at bounding box center [615, 116] width 269 height 11
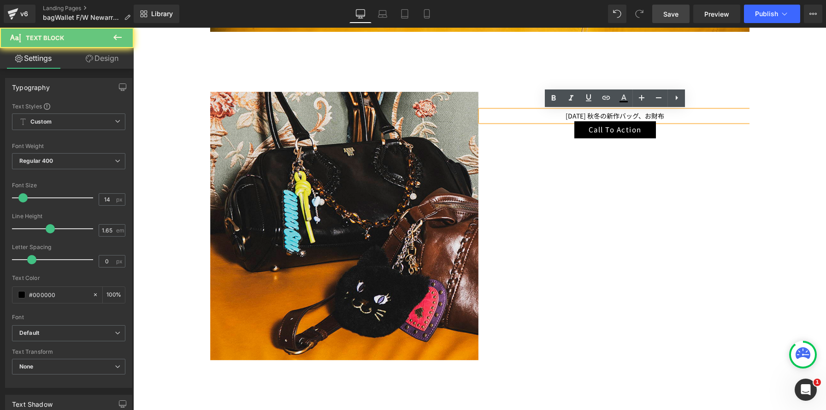
click at [676, 116] on p "[DATE] 秋冬の新作バッグ、お財布" at bounding box center [615, 116] width 269 height 11
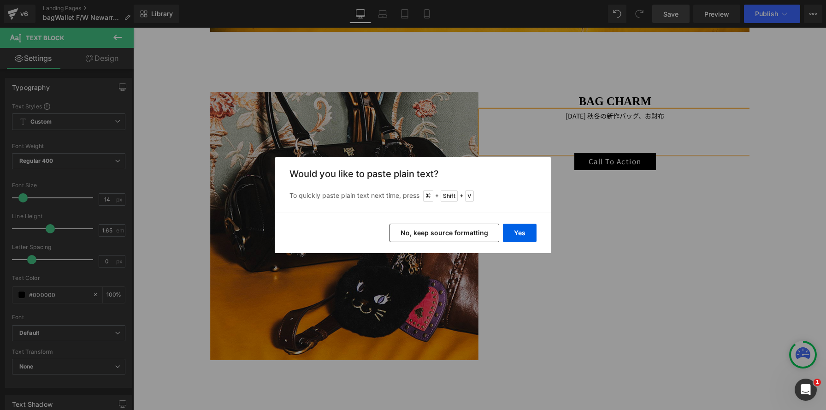
click at [463, 240] on button "No, keep source formatting" at bounding box center [445, 233] width 110 height 18
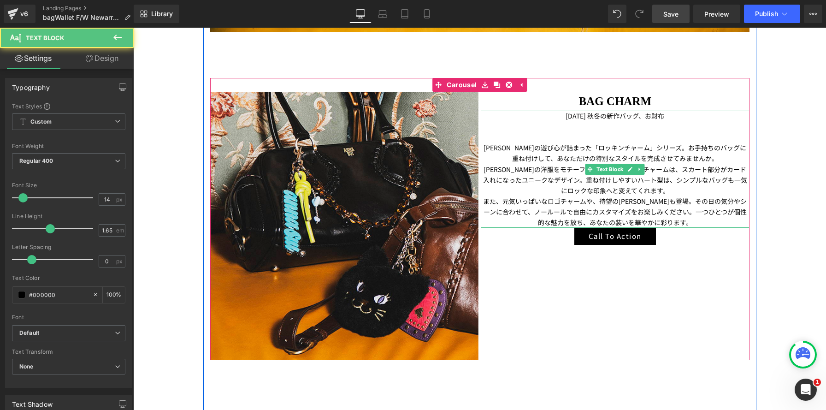
click at [668, 148] on p "ANNA SUIの遊び心が詰まった「ロッキンチャーム」シリーズ。お手持ちのバッグに重ね付けして、あなただけの特別なスタイルを完成させてみませんか。" at bounding box center [615, 152] width 269 height 21
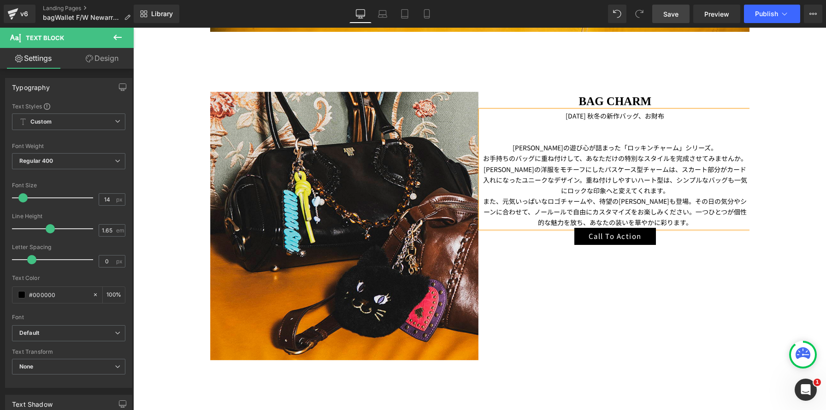
click at [660, 169] on p "ANNA SUIの洋服をモチーフにしたパスケース型チャームは、スカート部分がカード入れになったユニークなデザイン。重ね付けしやすいハート型は、シンプルなバッグ…" at bounding box center [615, 180] width 269 height 32
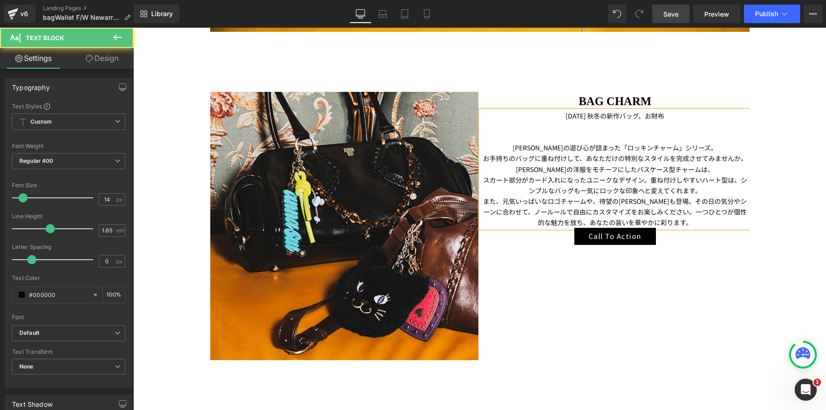
click at [703, 190] on p "スカート部分がカード入れになったユニークなデザイン。重ね付けしやすいハート型は、シンプルなバッグも一気にロックな印象へと変えてくれます。" at bounding box center [615, 185] width 269 height 21
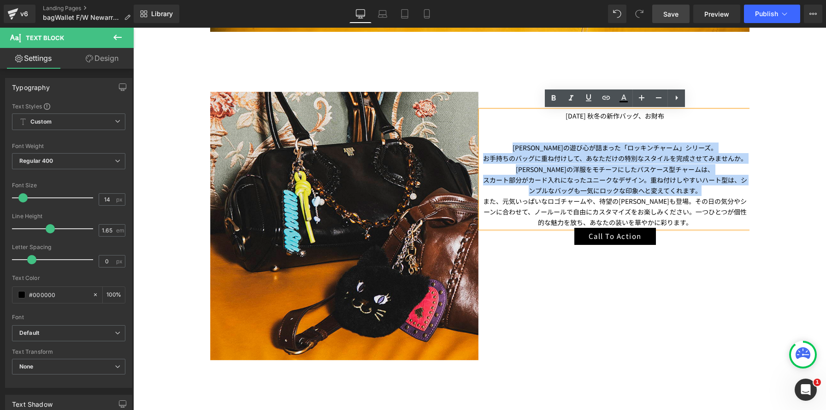
drag, startPoint x: 670, startPoint y: 179, endPoint x: 515, endPoint y: 144, distance: 158.5
click at [515, 144] on div "2025年 秋冬の新作バッグ、お財布 ANNA SUIの遊び心が詰まった「ロッキンチャーム」シリーズ。 お手持ちのバッグに重ね付けして、あなただけの特別なスタ…" at bounding box center [615, 169] width 269 height 117
click at [678, 172] on p "ANNA SUIの洋服をモチーフにしたパスケース型チャームは、" at bounding box center [615, 169] width 269 height 11
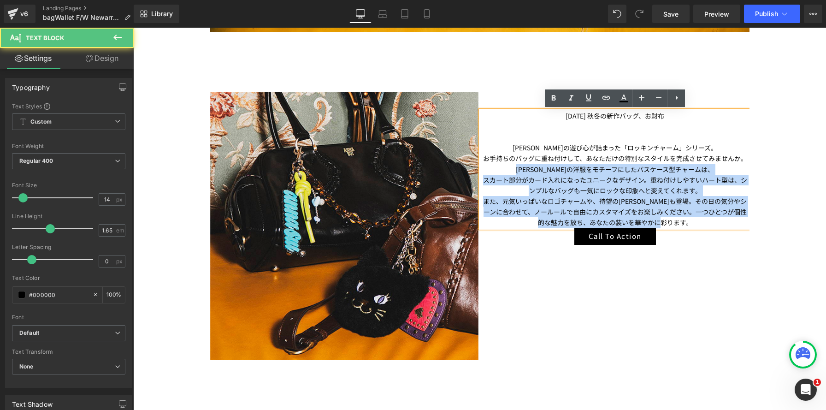
drag, startPoint x: 525, startPoint y: 168, endPoint x: 736, endPoint y: 222, distance: 217.4
click at [735, 222] on div "2025年 秋冬の新作バッグ、お財布 ANNA SUIの遊び心が詰まった「ロッキンチャーム」シリーズ。 お手持ちのバッグに重ね付けして、あなただけの特別なスタ…" at bounding box center [615, 169] width 269 height 117
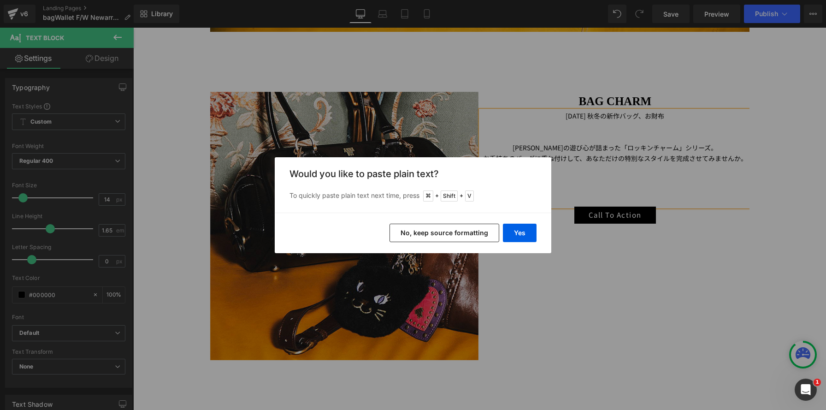
click at [471, 237] on button "No, keep source formatting" at bounding box center [445, 233] width 110 height 18
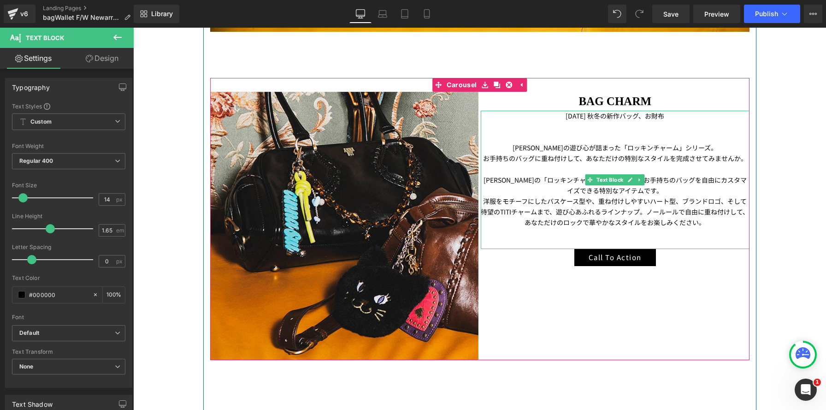
drag, startPoint x: 679, startPoint y: 194, endPoint x: 672, endPoint y: 190, distance: 7.8
click at [679, 194] on p "ANNA SUIの「ロッキンチャーム」シリーズは、お手持ちのバッグを自由にカスタマイズできる特別なアイテムです。" at bounding box center [615, 185] width 269 height 21
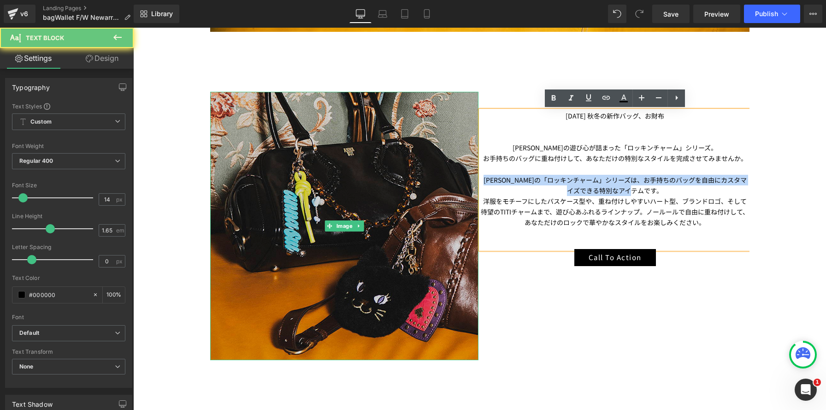
drag, startPoint x: 671, startPoint y: 190, endPoint x: 448, endPoint y: 176, distance: 223.6
click at [447, 176] on div "Image BAG CHARM Heading 2025年 秋冬の新作バッグ、お財布 ANNA SUIの遊び心が詰まった「ロッキンチャーム」シリーズ。 お手持…" at bounding box center [481, 226] width 542 height 269
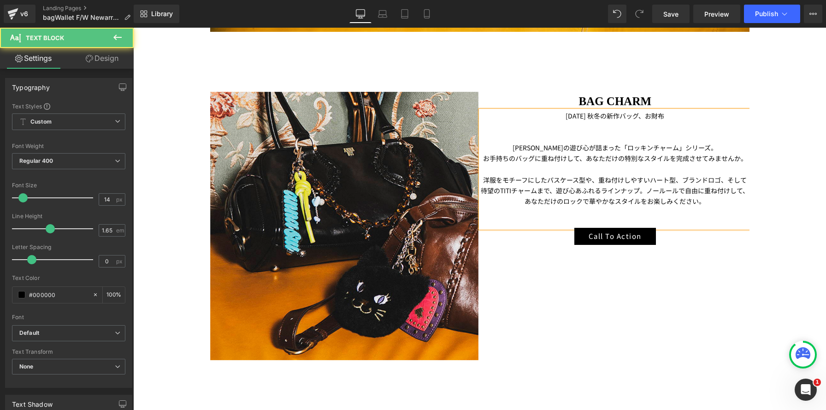
click at [678, 180] on p "洋服をモチーフにしたパスケース型や、重ね付けしやすいハート型、ブランドロゴ、そして待望のTITIチャームまで、遊び心あふれるラインナップ。ノールールで自由に重…" at bounding box center [615, 191] width 269 height 32
click at [595, 177] on p "洋服をモチーフにしたパスケース型や、重ね付けしやすいハート型、ブランドロゴ、そして待望のTITIチャームまで、遊び心あふれるラインナップ。ノールールで自由に重…" at bounding box center [615, 191] width 269 height 32
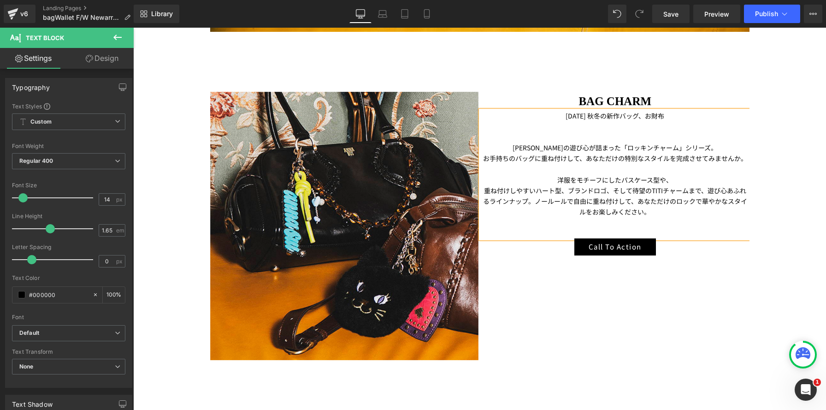
click at [611, 192] on p "重ね付けしやすいハート型、ブランドロゴ、そして待望のTITIチャームまで、遊び心あふれるラインナップ。ノールールで自由に重ね付けして、あなただけのロックで華や…" at bounding box center [615, 201] width 269 height 32
click at [701, 192] on p "重ね付けしやすいハート型、ブランドロゴ、そして待望のTITIチャームまで、遊び心あふれるラインナップ。ノールールで自由に重ね付けして、あなただけのロックで華や…" at bounding box center [615, 201] width 269 height 32
click at [631, 189] on p "重ね付けしやすいハート型、ブランドロゴ、そして待望のTITIチャームまで、" at bounding box center [615, 190] width 269 height 11
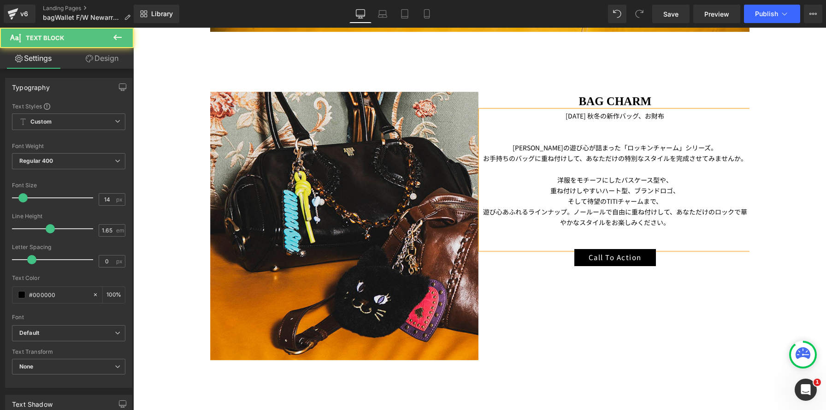
click at [484, 212] on p "遊び心あふれるラインナップ。ノールールで自由に重ね付けして、あなただけのロックで華やかなスタイルをお楽しみください。" at bounding box center [615, 217] width 269 height 21
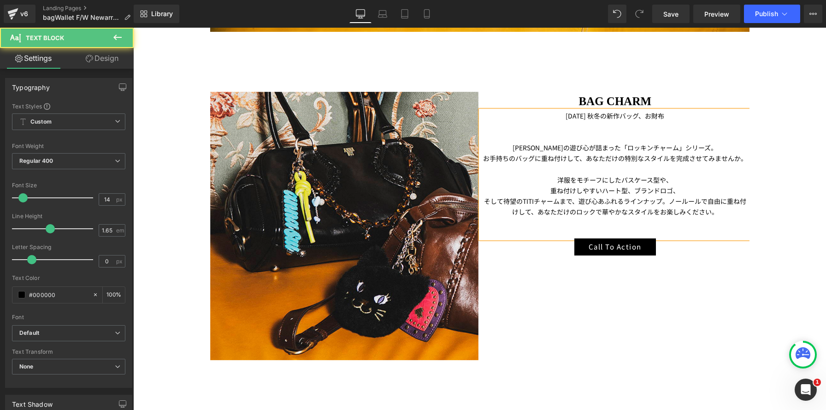
click at [665, 201] on span "遊び心あふれるラインナップ。ノールールで自由に重ね付けして、あなただけのロックで華やかなスタイルをお楽しみください。" at bounding box center [629, 206] width 234 height 20
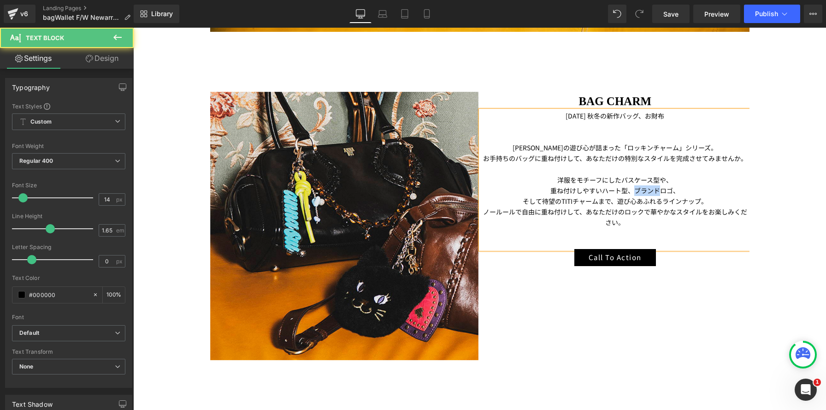
drag, startPoint x: 658, startPoint y: 192, endPoint x: 635, endPoint y: 189, distance: 23.2
click at [635, 189] on p "重ね付けしやすいハート型、ブランドロゴ、" at bounding box center [615, 190] width 269 height 11
click at [580, 213] on span "ノールールで自由に重ね付けして、あなただけのロックで華やかなスタイルをお楽しみください。" at bounding box center [615, 217] width 264 height 20
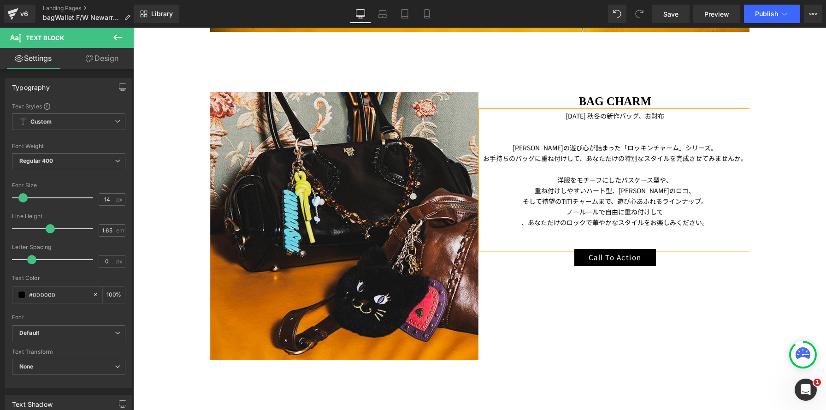
click at [739, 229] on p at bounding box center [615, 233] width 269 height 11
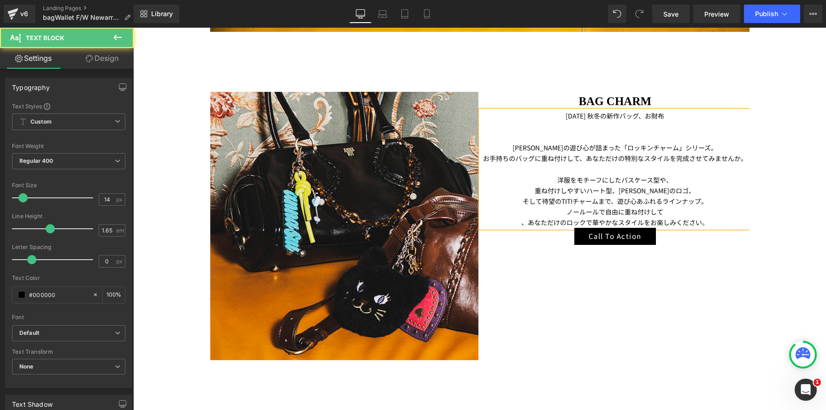
click at [526, 226] on span "、あなただけのロックで華やかなスタイルをお楽しみください。" at bounding box center [615, 222] width 187 height 9
click at [518, 224] on p "、 あなただけのロックで華やかなスタイルをお楽しみください。" at bounding box center [615, 222] width 269 height 11
click at [531, 243] on div "Call To Action Button" at bounding box center [615, 236] width 269 height 17
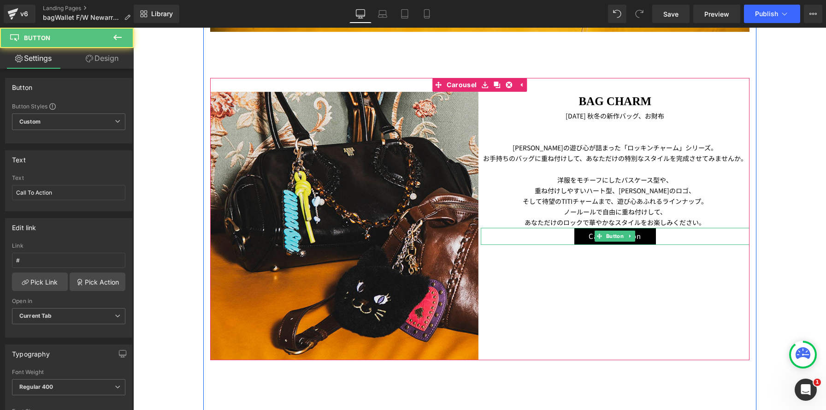
click at [554, 234] on div "Call To Action" at bounding box center [615, 236] width 269 height 17
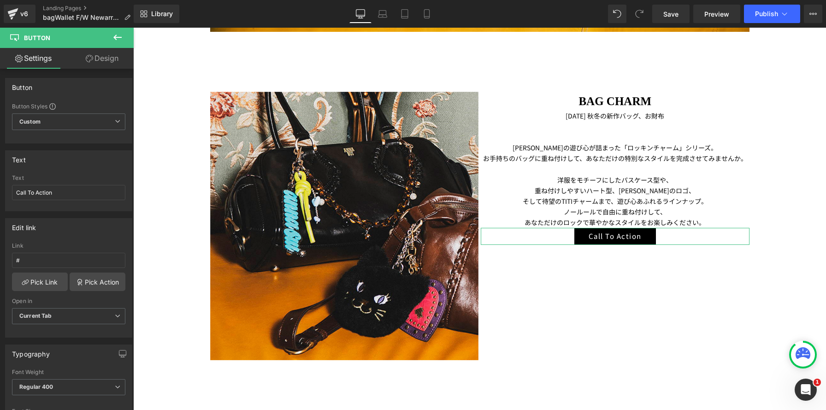
click at [103, 61] on link "Design" at bounding box center [102, 58] width 67 height 21
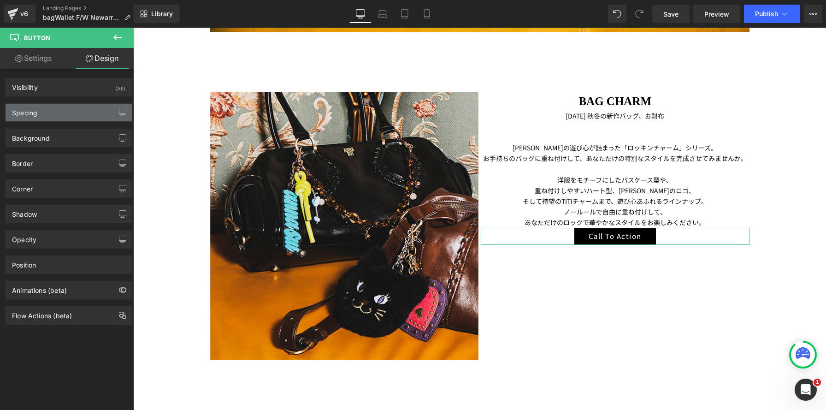
drag, startPoint x: 80, startPoint y: 118, endPoint x: 82, endPoint y: 144, distance: 26.4
click at [80, 118] on div "Spacing" at bounding box center [69, 113] width 126 height 18
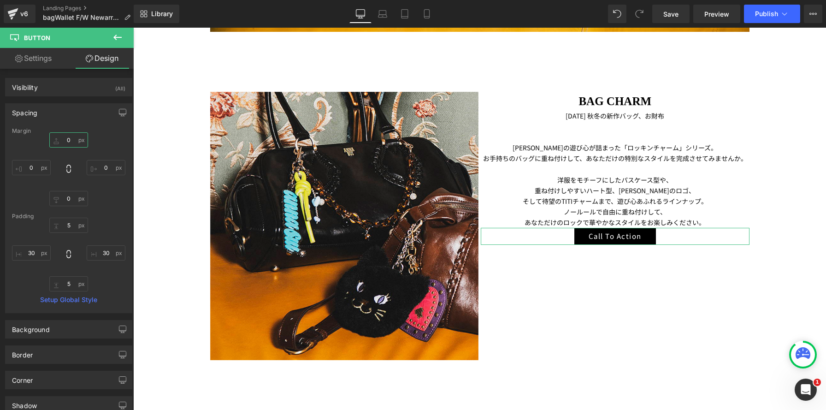
click at [73, 141] on input "text" at bounding box center [68, 139] width 39 height 15
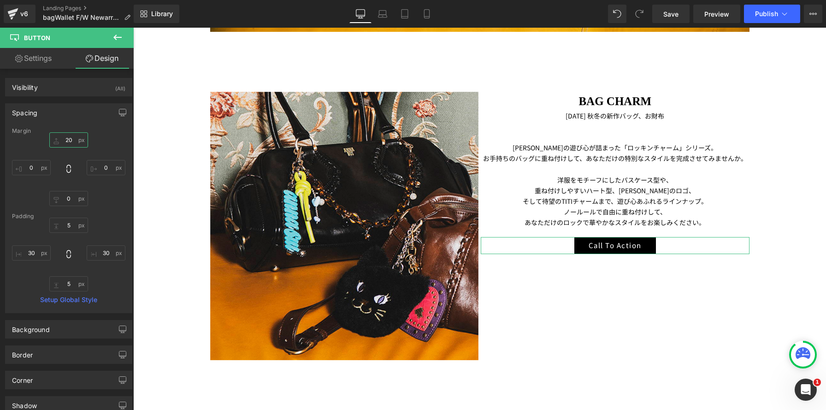
type input "20"
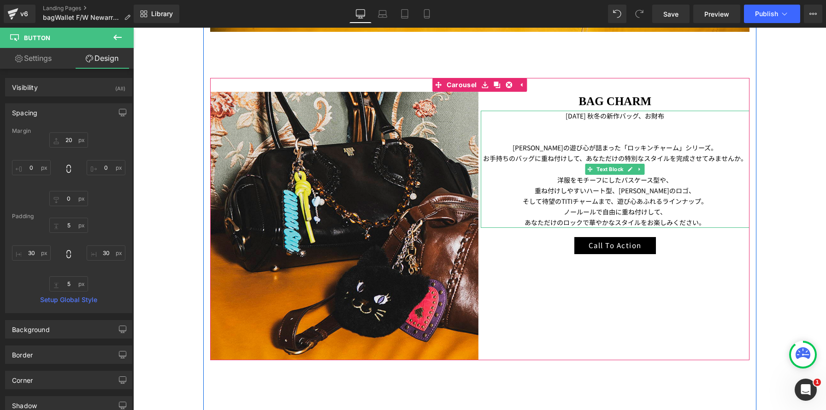
click at [527, 145] on p "[PERSON_NAME]の遊び心が詰まった「ロッキンチャーム」シリーズ。" at bounding box center [615, 147] width 269 height 11
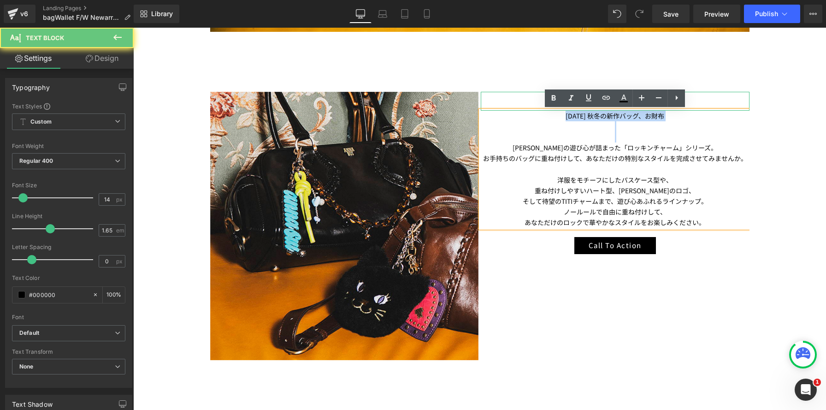
drag, startPoint x: 520, startPoint y: 148, endPoint x: 491, endPoint y: 103, distance: 53.0
click at [491, 103] on div "BAG CHARM Heading 2025年 秋冬の新作バッグ、お財布 ANNA SUIの遊び心が詰まった「ロッキンチャーム」シリーズ。 お手持ちのバッグに…" at bounding box center [615, 173] width 269 height 162
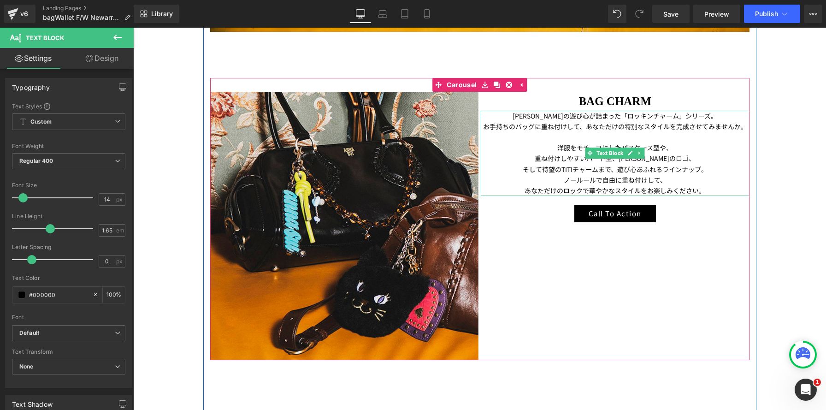
click at [747, 156] on p "重ね付けしやすいハート型、ANNA SUIのロゴ、" at bounding box center [615, 158] width 269 height 11
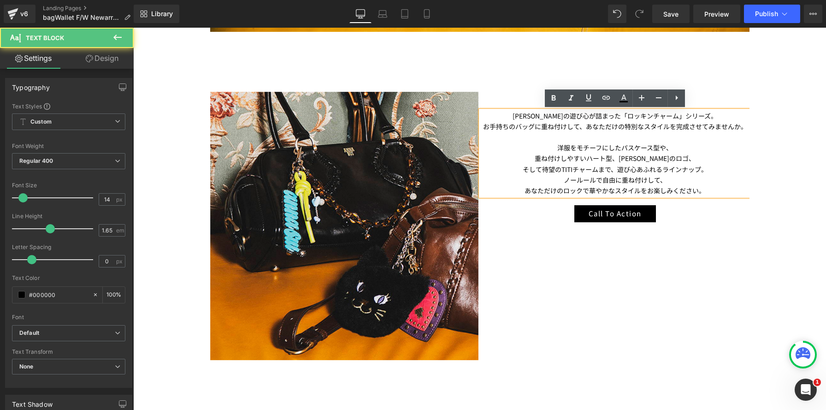
click at [586, 129] on p "お手持ちのバッグに重ね付けして、あなただけの特別なスタイルを完成させてみませんか。" at bounding box center [615, 126] width 269 height 11
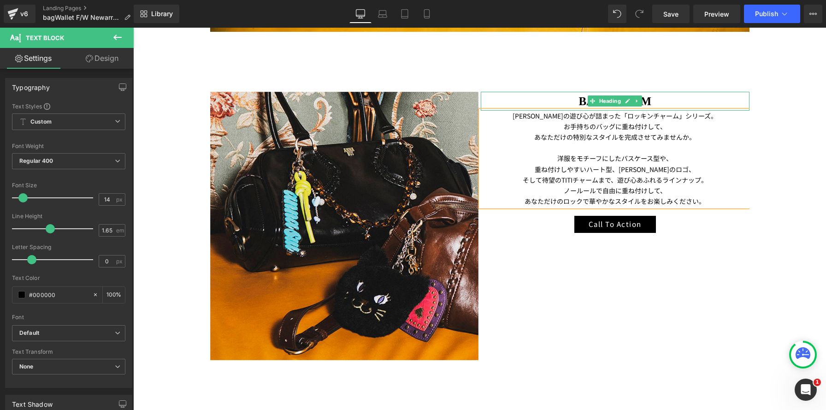
click at [538, 99] on h1 "BAG CHARM" at bounding box center [615, 101] width 269 height 19
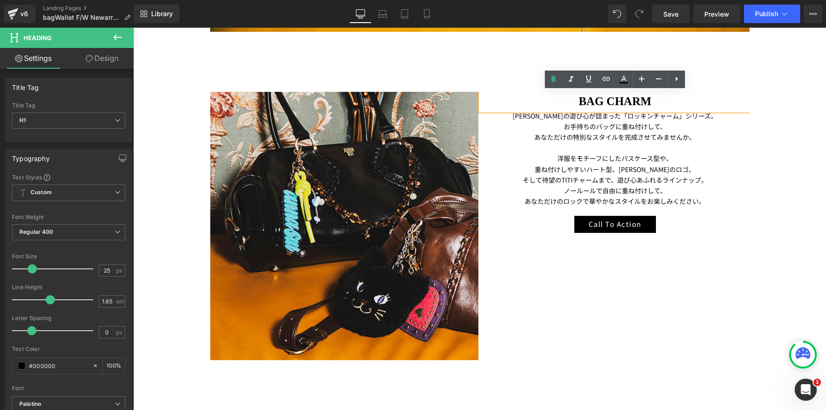
click at [576, 184] on p "そして待望のTITIチャームまで、 遊び心あふれるラインナップ。" at bounding box center [615, 180] width 269 height 11
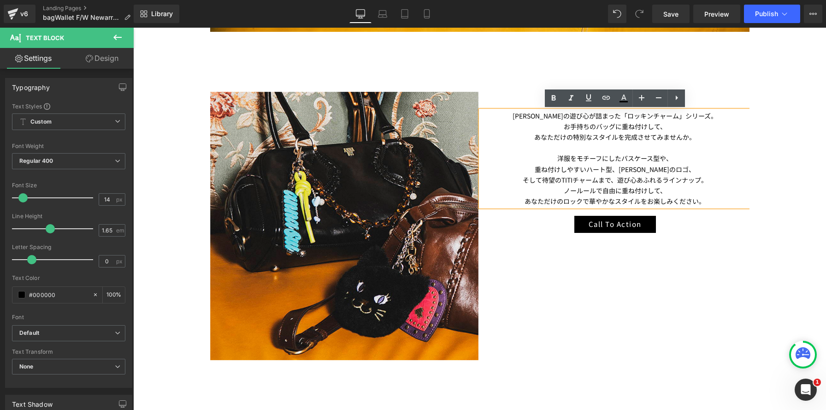
click at [518, 98] on h1 "BAG CHARM" at bounding box center [615, 101] width 269 height 19
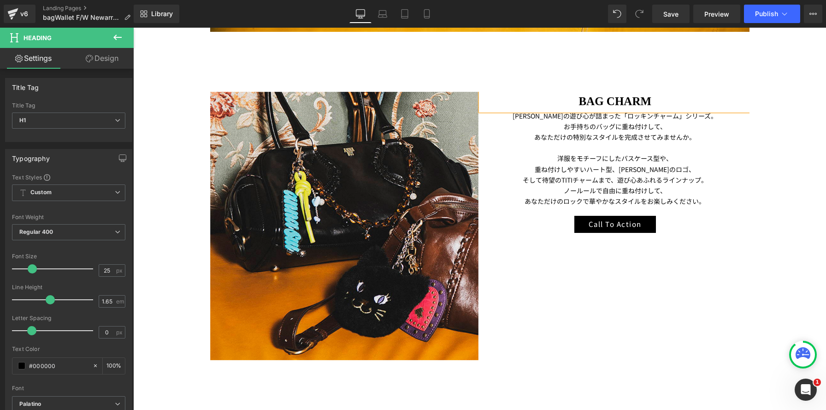
drag, startPoint x: 117, startPoint y: 57, endPoint x: 132, endPoint y: 77, distance: 25.6
click at [117, 57] on link "Design" at bounding box center [102, 58] width 67 height 21
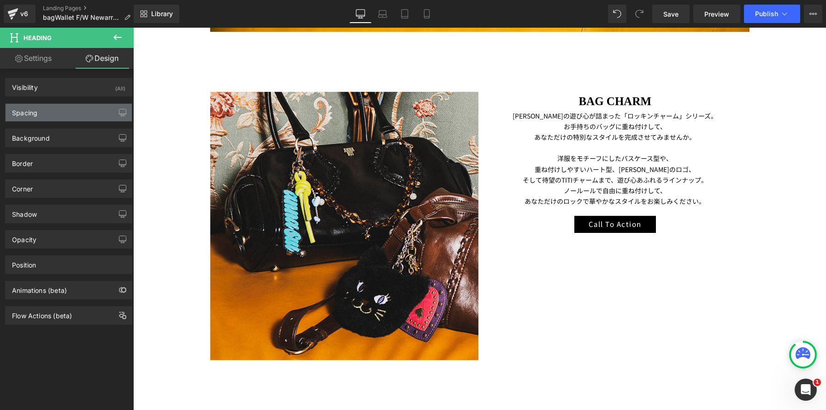
click at [82, 112] on div "Spacing" at bounding box center [69, 113] width 126 height 18
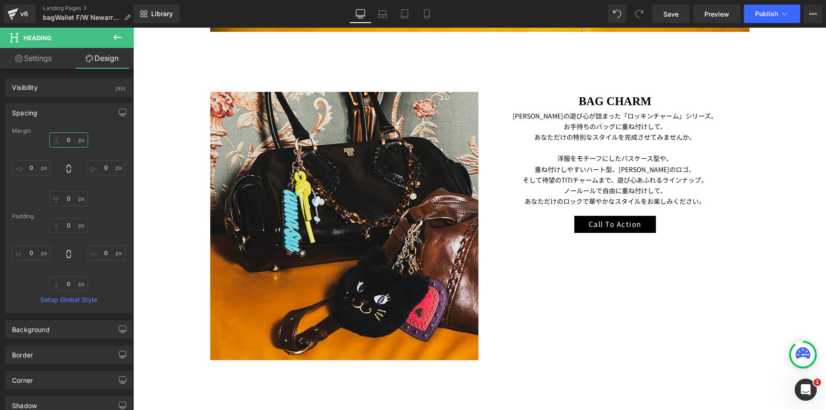
click at [71, 139] on input "0" at bounding box center [68, 139] width 39 height 15
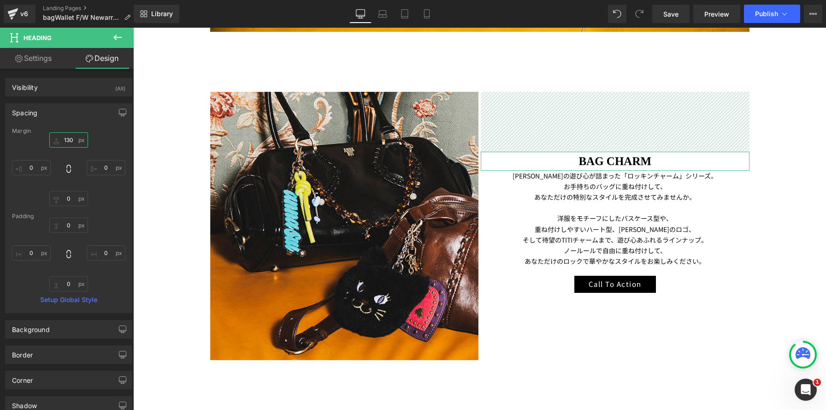
drag, startPoint x: 67, startPoint y: 139, endPoint x: 85, endPoint y: 150, distance: 21.4
click at [67, 139] on input "130" at bounding box center [68, 139] width 39 height 15
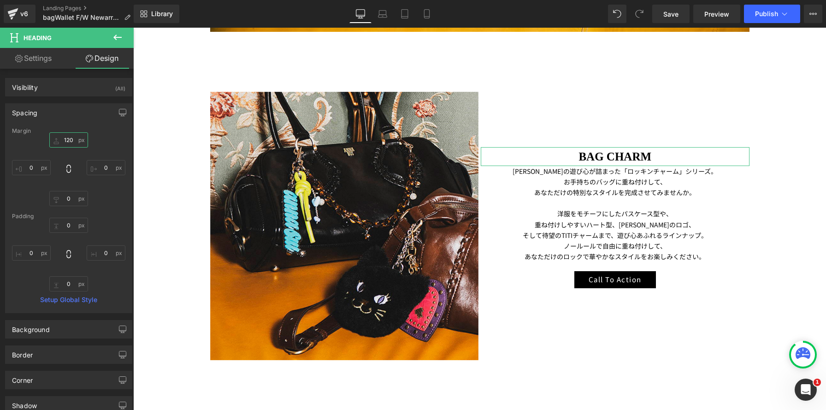
type input "120"
click at [663, 15] on link "Save" at bounding box center [671, 14] width 37 height 18
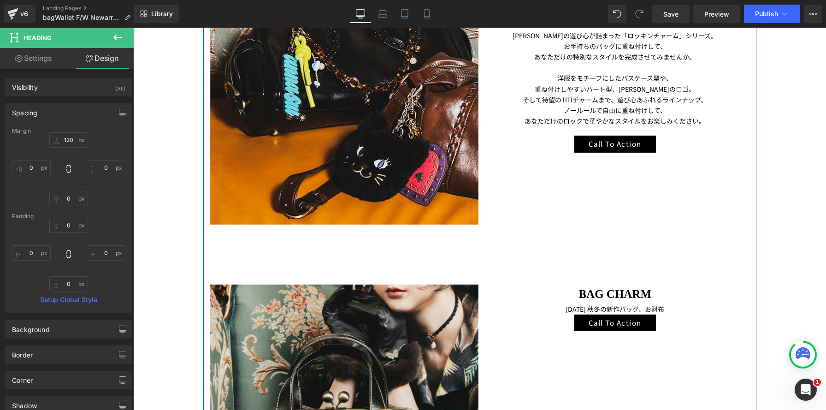
scroll to position [996, 0]
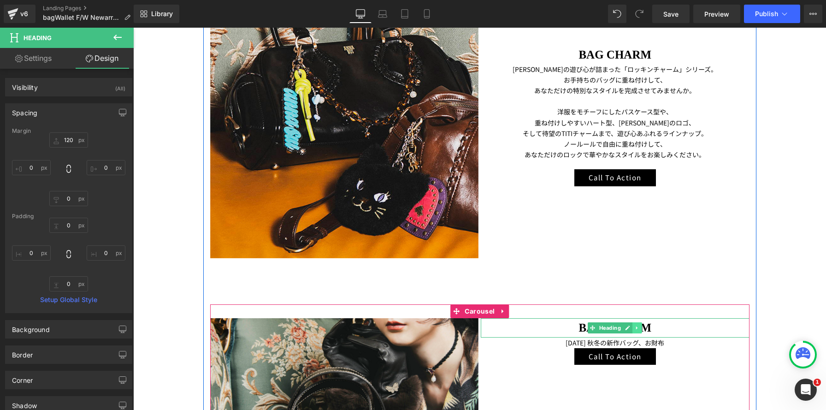
click at [637, 329] on icon at bounding box center [636, 327] width 1 height 3
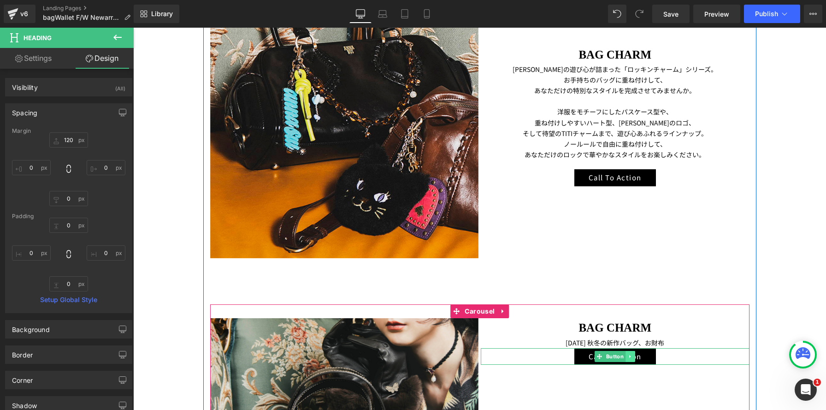
click at [634, 358] on link at bounding box center [631, 356] width 10 height 11
click at [634, 357] on icon at bounding box center [635, 356] width 5 height 5
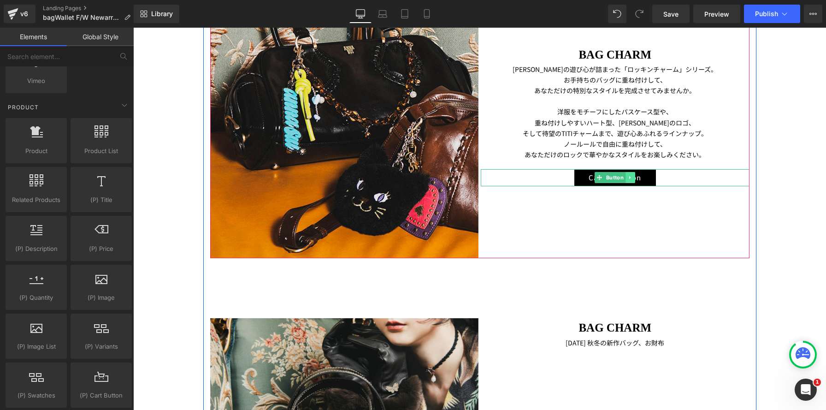
click at [631, 179] on icon at bounding box center [630, 178] width 5 height 6
click at [626, 178] on icon at bounding box center [625, 177] width 5 height 5
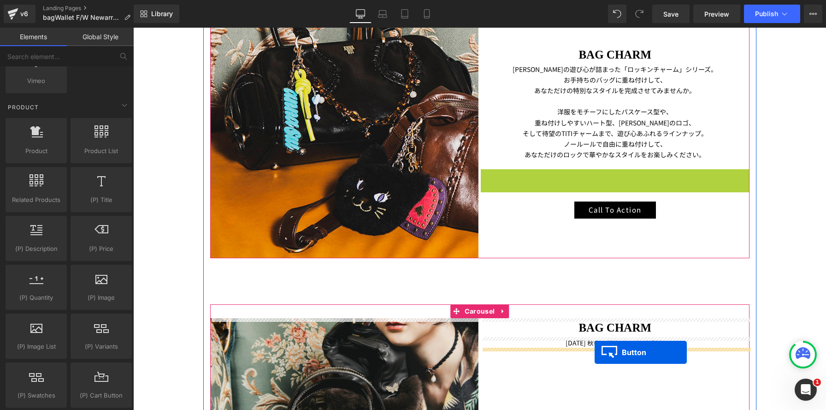
drag, startPoint x: 584, startPoint y: 176, endPoint x: 595, endPoint y: 352, distance: 176.9
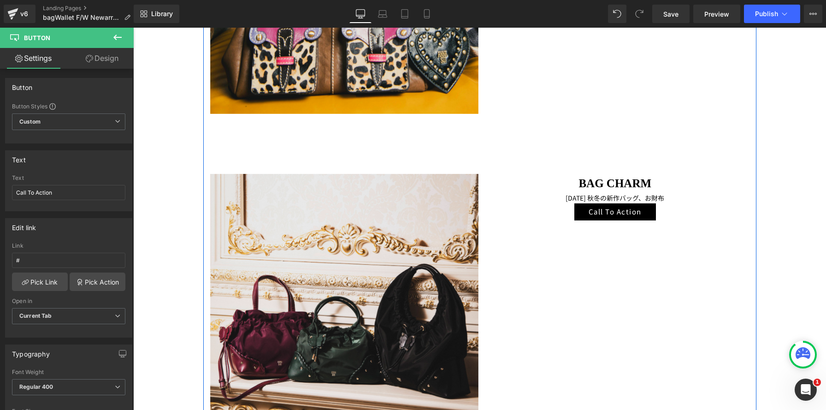
scroll to position [1531, 0]
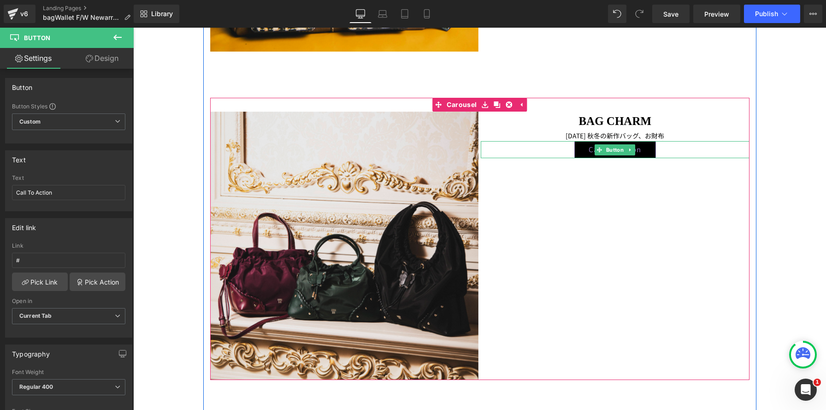
click at [635, 151] on span "Call To Action" at bounding box center [615, 150] width 53 height 12
click at [651, 153] on link "Call To Action" at bounding box center [616, 149] width 82 height 17
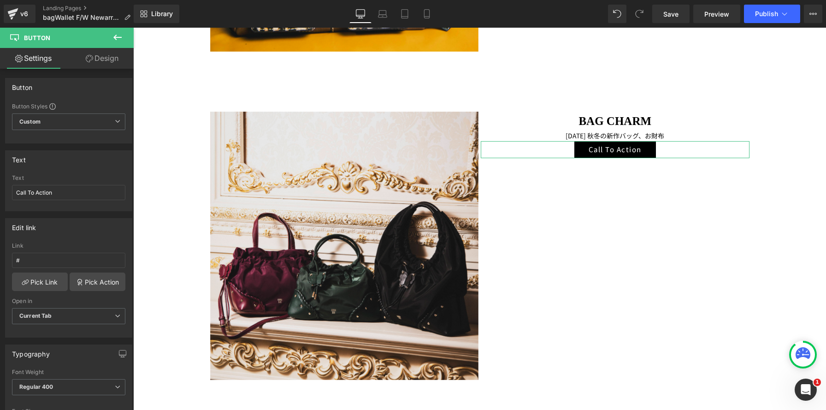
click at [112, 56] on link "Design" at bounding box center [102, 58] width 67 height 21
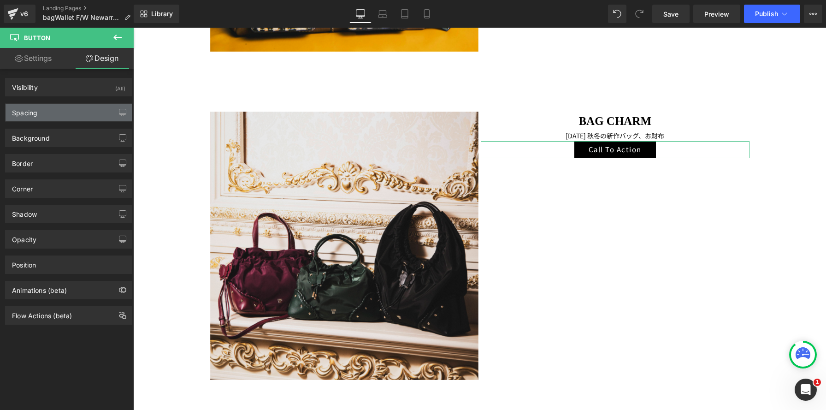
click at [83, 114] on div "Spacing" at bounding box center [69, 113] width 126 height 18
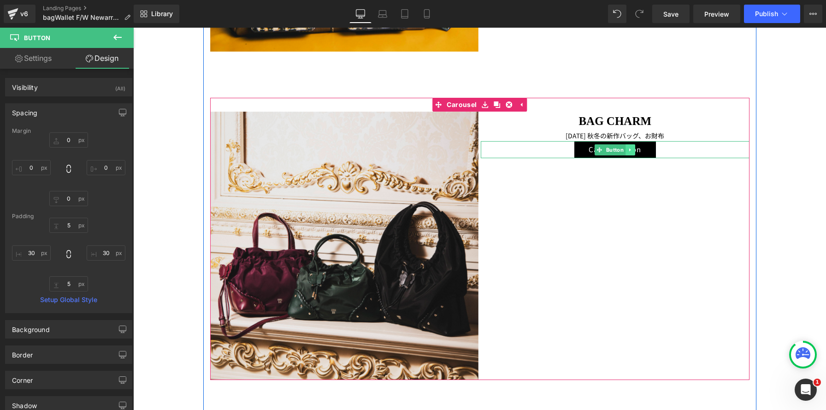
click at [634, 152] on link at bounding box center [631, 149] width 10 height 11
click at [634, 152] on icon at bounding box center [635, 150] width 5 height 6
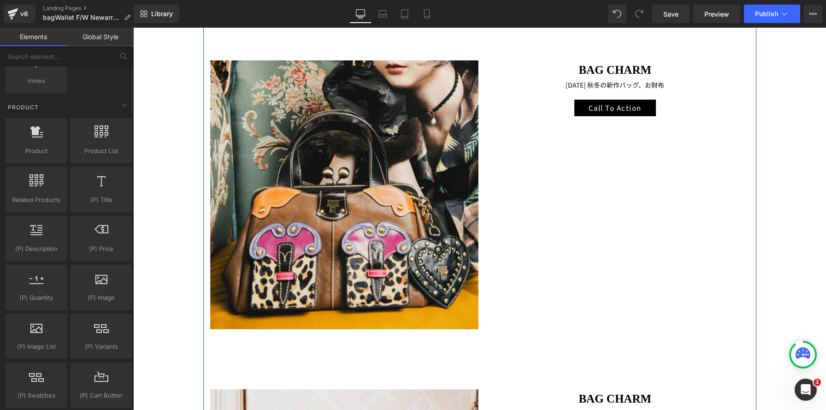
scroll to position [1248, 0]
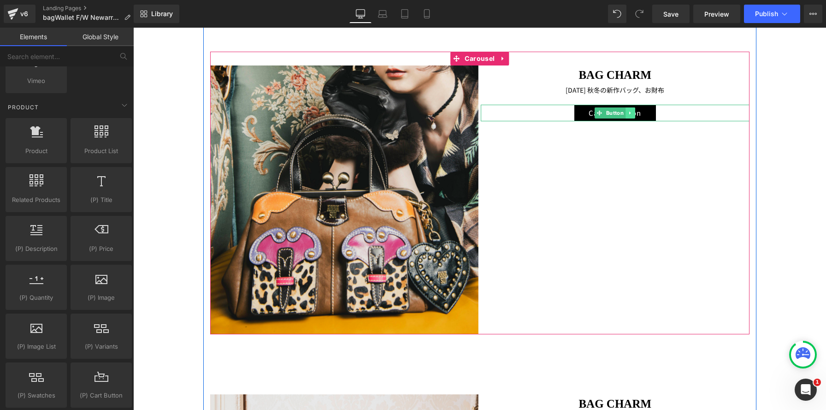
click at [631, 114] on icon at bounding box center [630, 113] width 5 height 6
click at [627, 113] on icon at bounding box center [625, 112] width 5 height 5
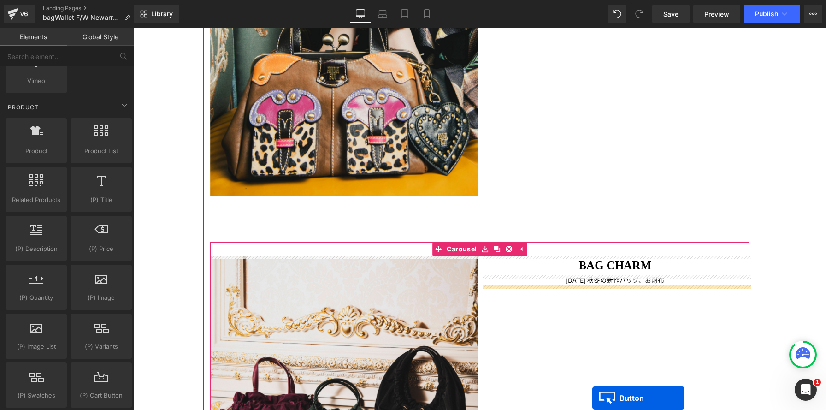
scroll to position [1414, 0]
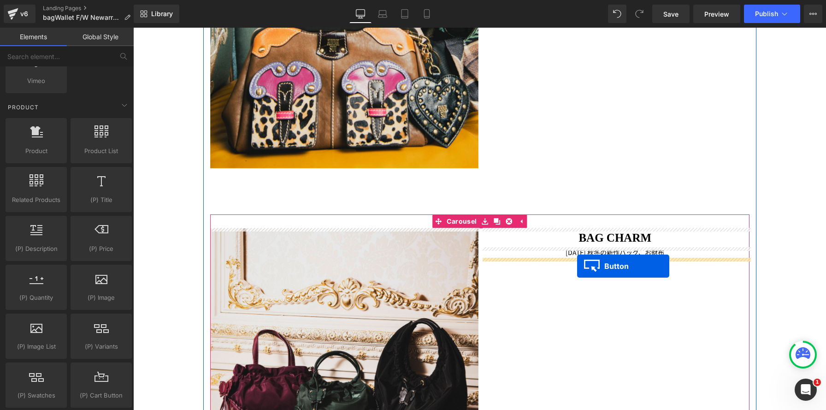
drag, startPoint x: 585, startPoint y: 112, endPoint x: 577, endPoint y: 267, distance: 154.7
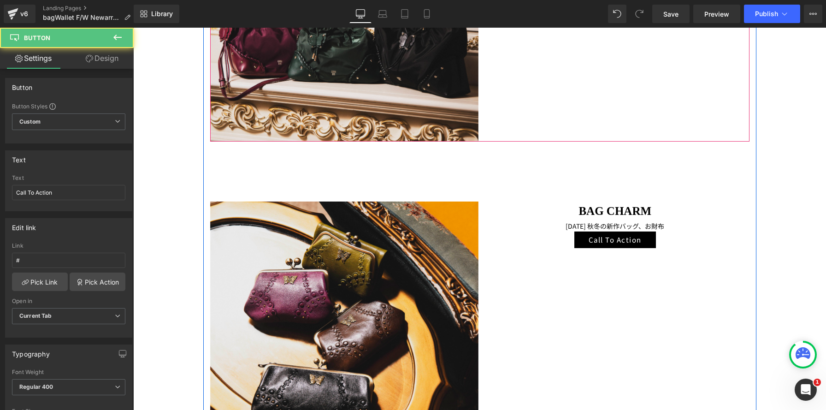
scroll to position [1789, 0]
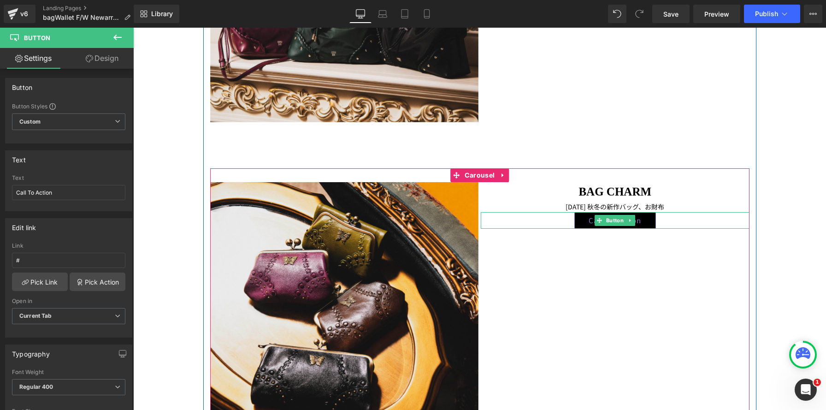
click at [635, 223] on span "Call To Action" at bounding box center [615, 221] width 53 height 12
click at [632, 222] on icon at bounding box center [630, 221] width 5 height 6
click at [636, 222] on icon at bounding box center [635, 220] width 5 height 5
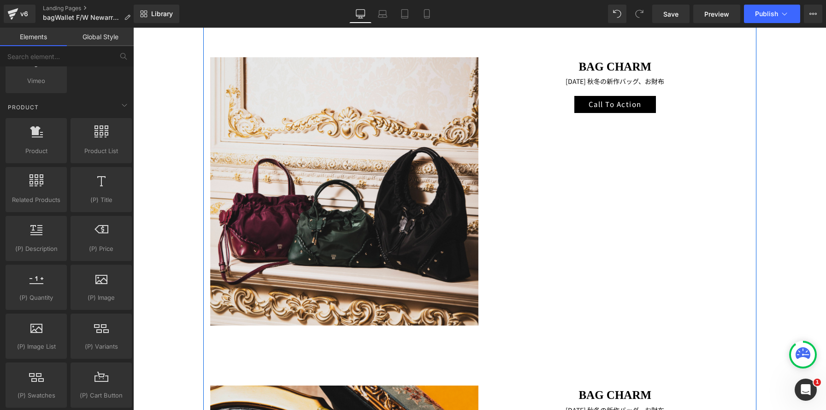
scroll to position [1570, 0]
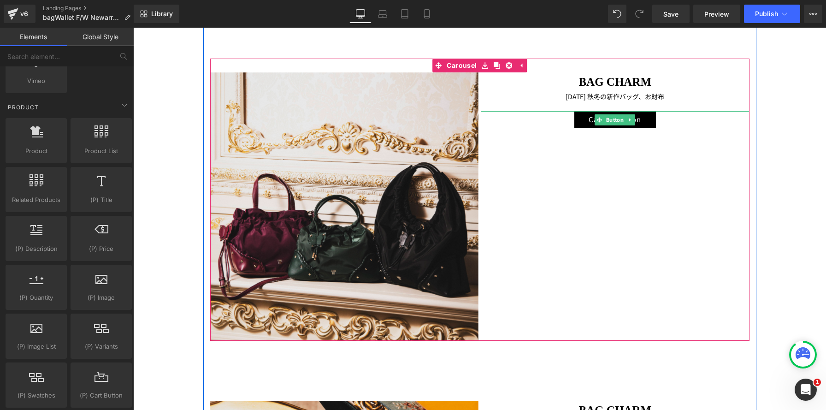
click at [631, 119] on icon at bounding box center [629, 119] width 1 height 3
click at [628, 121] on icon at bounding box center [625, 119] width 5 height 5
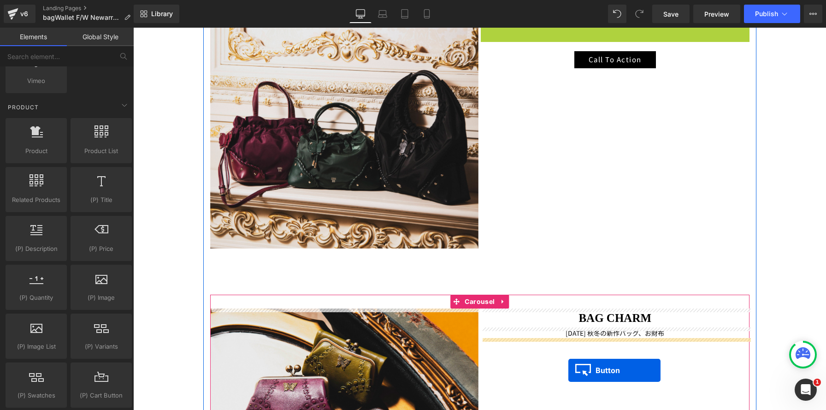
drag, startPoint x: 583, startPoint y: 120, endPoint x: 571, endPoint y: 369, distance: 248.9
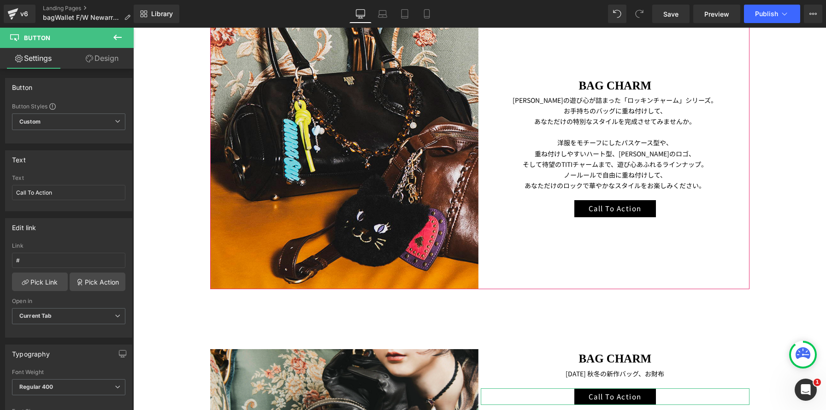
scroll to position [914, 0]
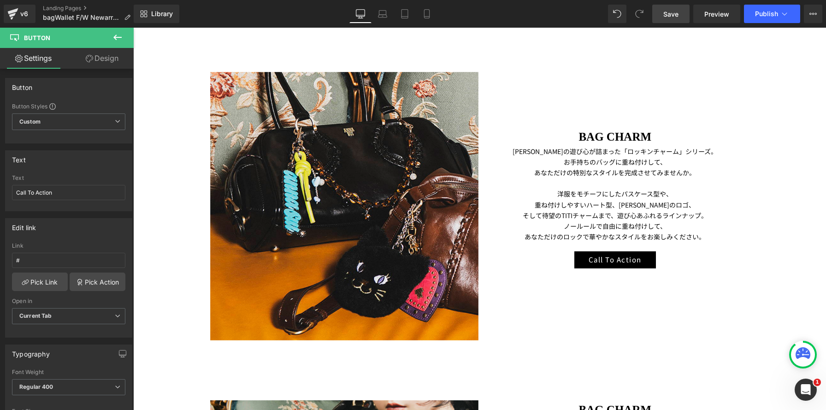
click at [670, 17] on span "Save" at bounding box center [671, 14] width 15 height 10
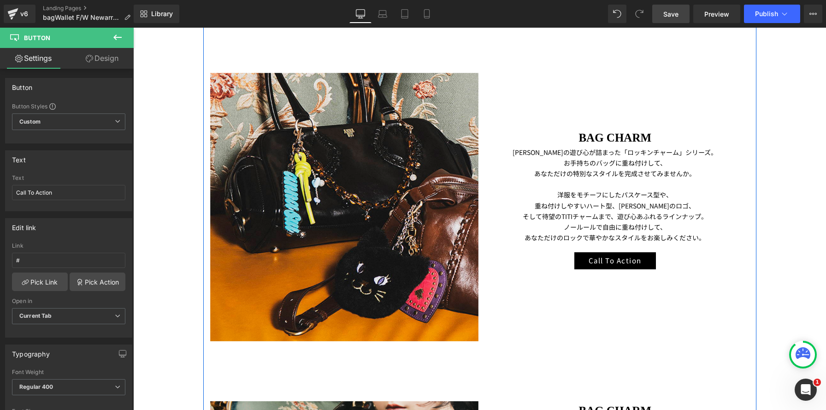
scroll to position [914, 0]
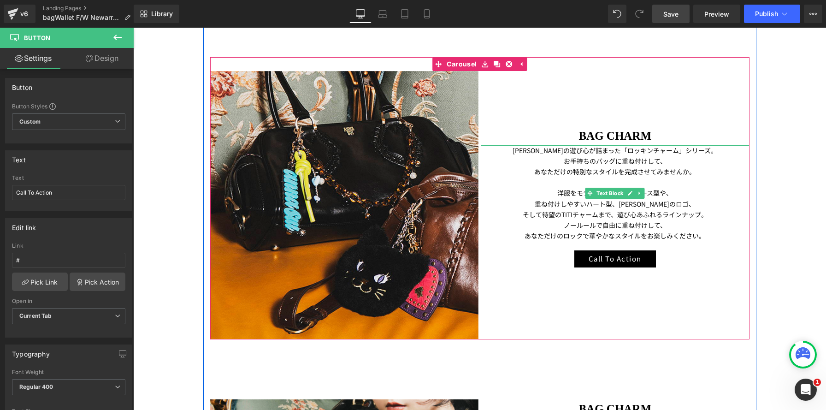
click at [621, 151] on span "[PERSON_NAME]の遊び心が詰まった「ロッキンチャーム」シリーズ。" at bounding box center [615, 150] width 205 height 9
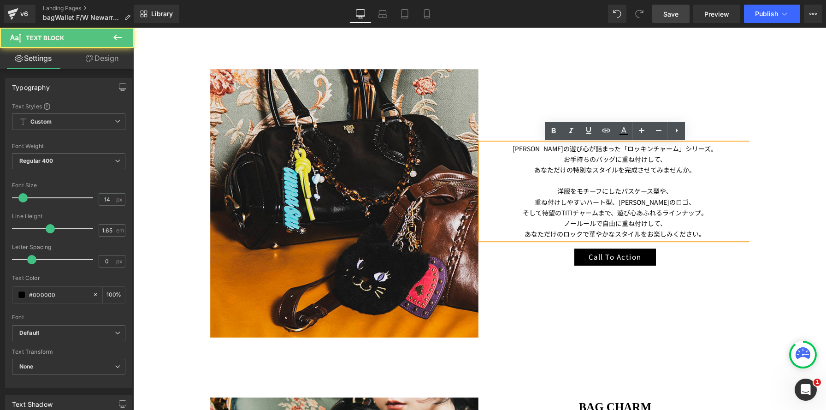
scroll to position [918, 0]
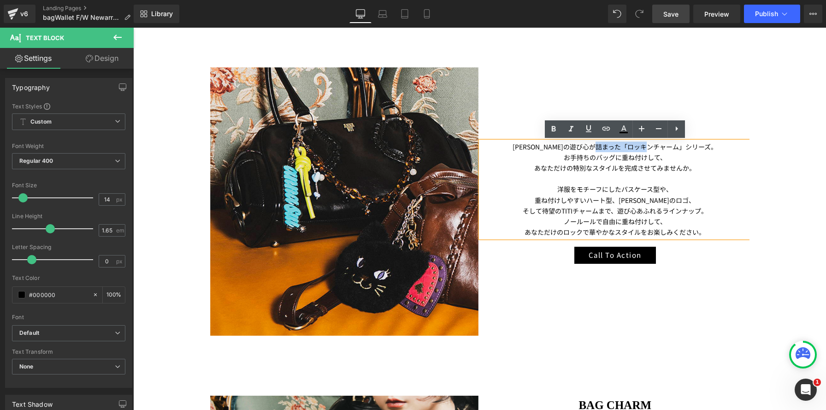
drag, startPoint x: 619, startPoint y: 148, endPoint x: 668, endPoint y: 146, distance: 48.5
click at [668, 146] on span "[PERSON_NAME]の遊び心が詰まった「ロッキンチャーム」シリーズ。" at bounding box center [615, 146] width 205 height 9
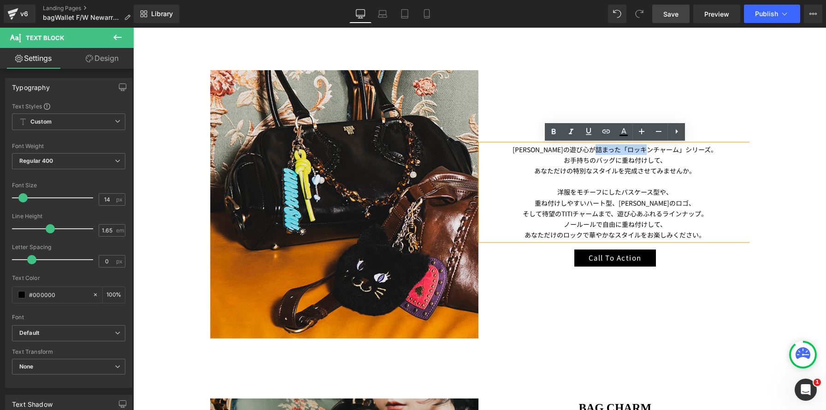
copy span "ロッキンチャーム"
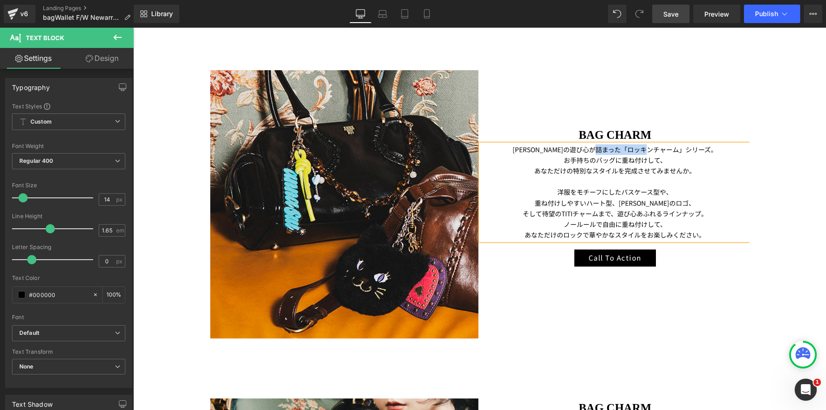
drag, startPoint x: 683, startPoint y: 125, endPoint x: 678, endPoint y: 136, distance: 11.6
click at [133, 28] on div at bounding box center [133, 28] width 0 height 0
click at [678, 136] on h1 "BAG CHARM" at bounding box center [615, 134] width 269 height 19
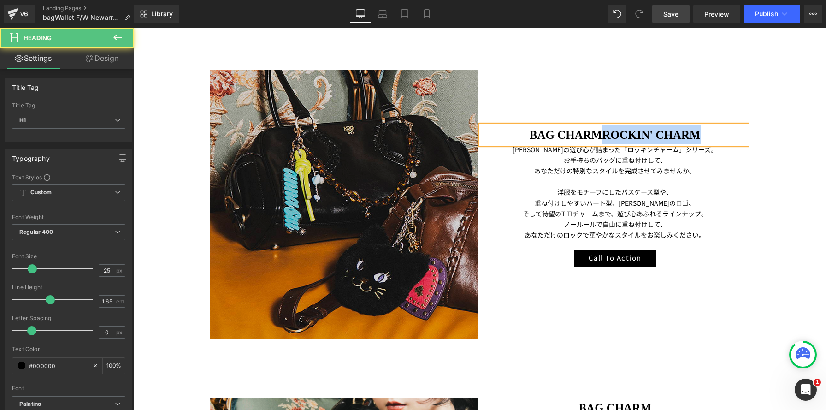
drag, startPoint x: 603, startPoint y: 135, endPoint x: 478, endPoint y: 122, distance: 125.1
click at [478, 122] on div "Image BAG CHARMROCKIN' CHARM Heading ANNA SUIの遊び心が詰まった「ロッキンチャーム」シリーズ。 お手持ちのバッグに…" at bounding box center [481, 204] width 542 height 269
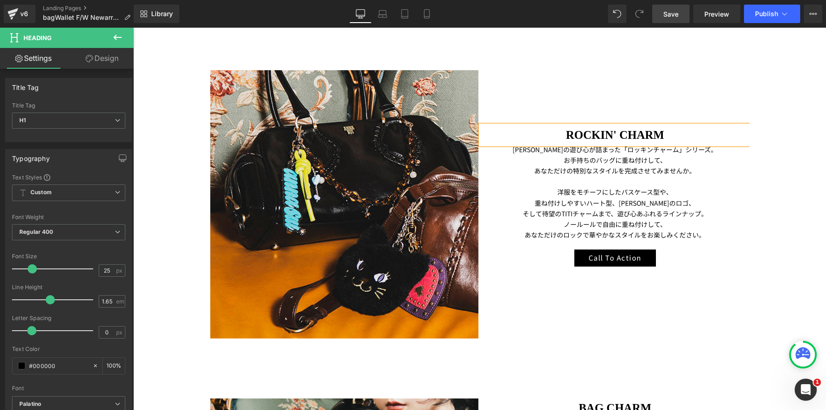
drag, startPoint x: 447, startPoint y: 89, endPoint x: 661, endPoint y: 23, distance: 224.0
click at [667, 13] on span "Save" at bounding box center [671, 14] width 15 height 10
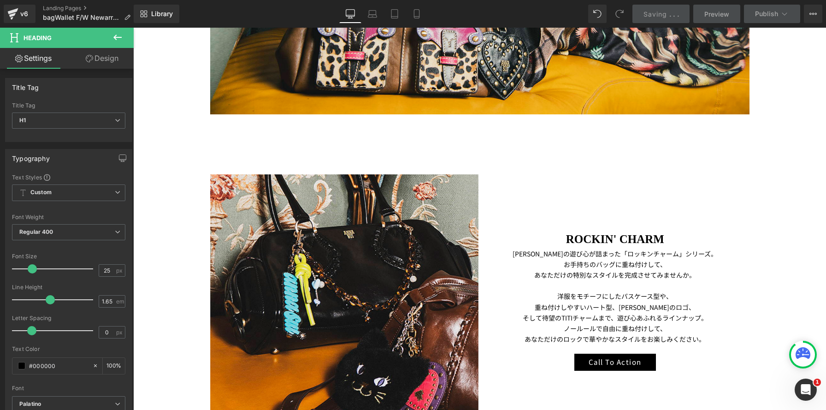
scroll to position [877, 0]
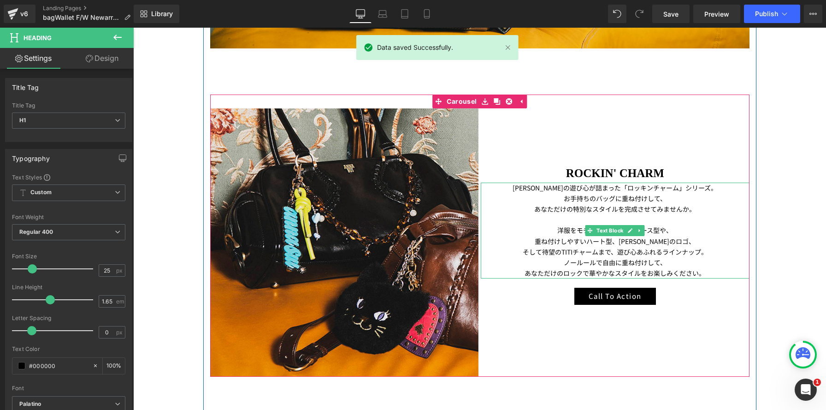
click at [552, 225] on div "ANNA SUIの遊び心が詰まった「ロッキンチャーム」シリーズ。 お手持ちのバッグに重ね付けして、 あなただけの特別なスタイルを完成させてみませんか。 洋服を…" at bounding box center [615, 231] width 269 height 96
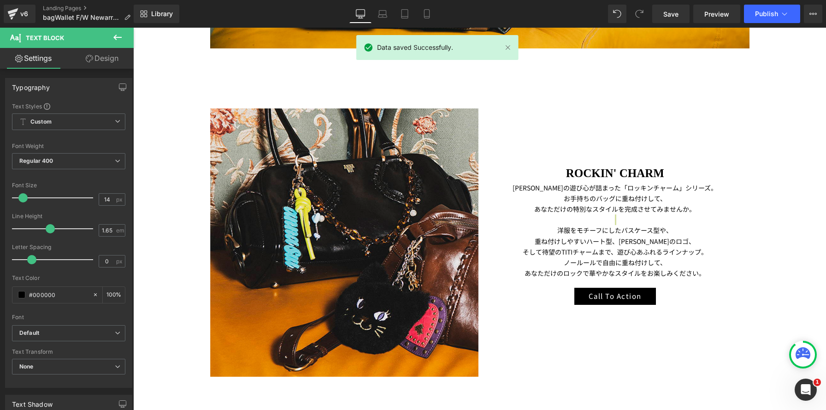
click at [103, 60] on link "Design" at bounding box center [102, 58] width 67 height 21
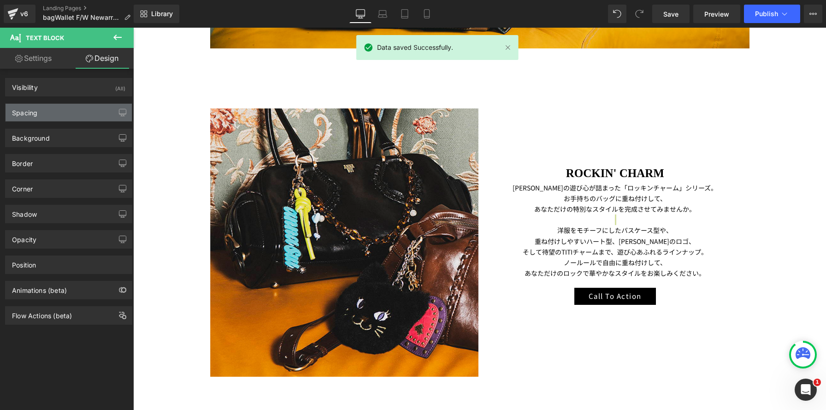
click at [87, 114] on div "Spacing" at bounding box center [69, 113] width 126 height 18
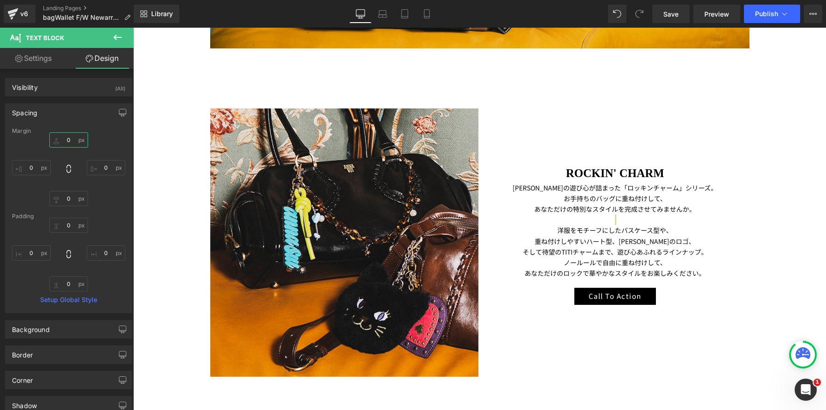
click at [72, 142] on input "text" at bounding box center [68, 139] width 39 height 15
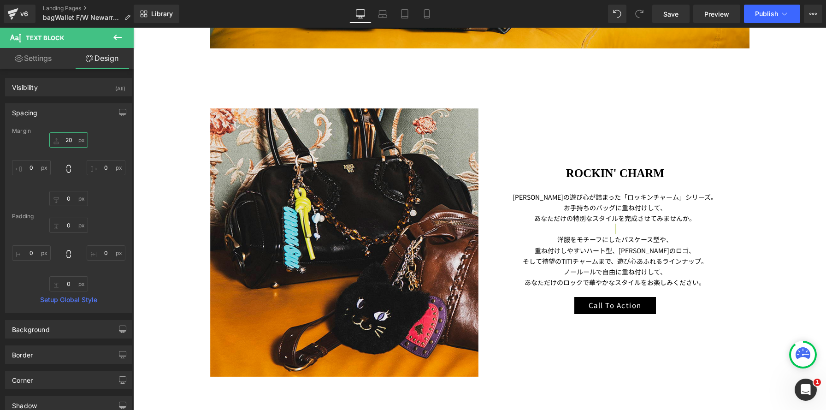
type input "20"
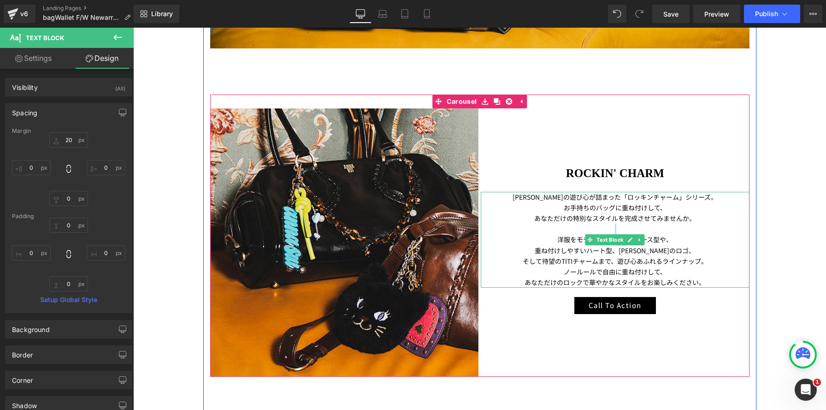
click at [603, 226] on p at bounding box center [615, 229] width 269 height 11
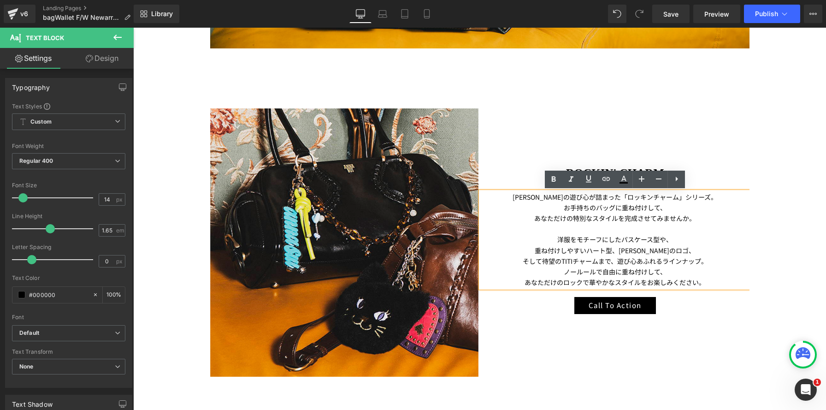
click at [534, 144] on div "ROCKIN' CHARM Heading ANNA SUIの遊び心が詰まった「ロッキンチャーム」シリーズ。 お手持ちのバッグに重ね付けして、 あなただけの特…" at bounding box center [615, 211] width 269 height 206
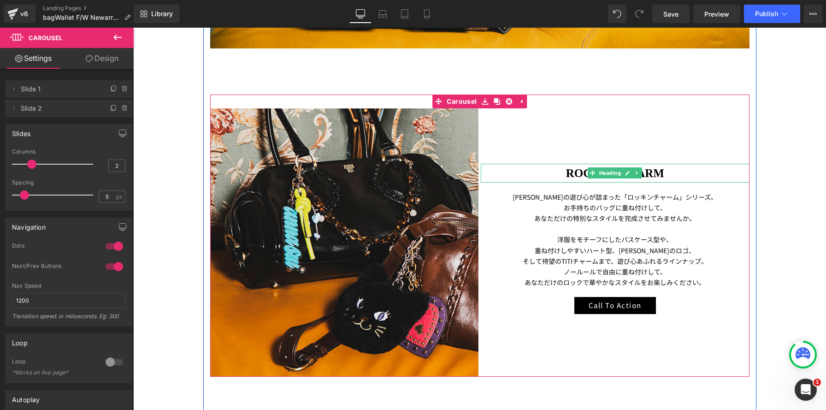
click at [548, 173] on h1 "ROCKIN' CHARM" at bounding box center [615, 173] width 269 height 19
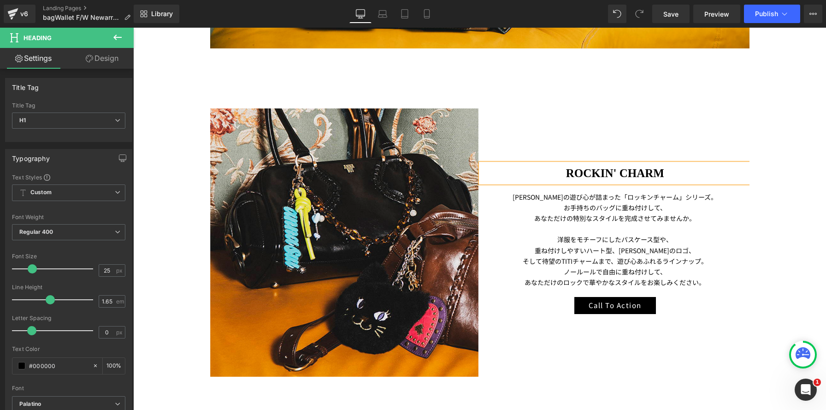
drag, startPoint x: 114, startPoint y: 57, endPoint x: 640, endPoint y: 96, distance: 527.2
click at [114, 57] on link "Design" at bounding box center [102, 58] width 67 height 21
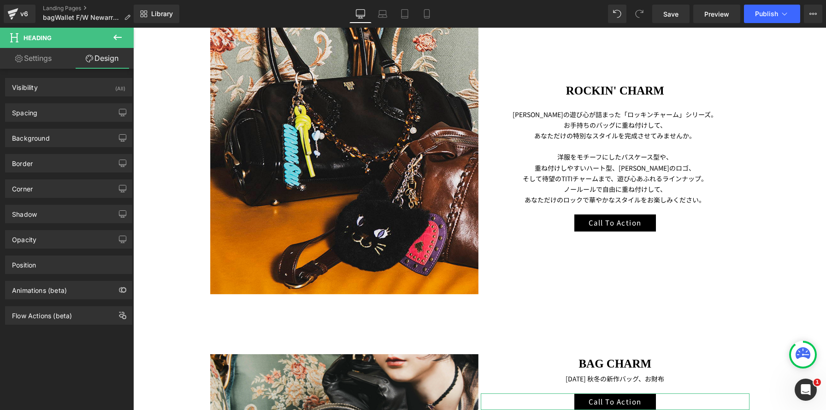
scroll to position [960, 0]
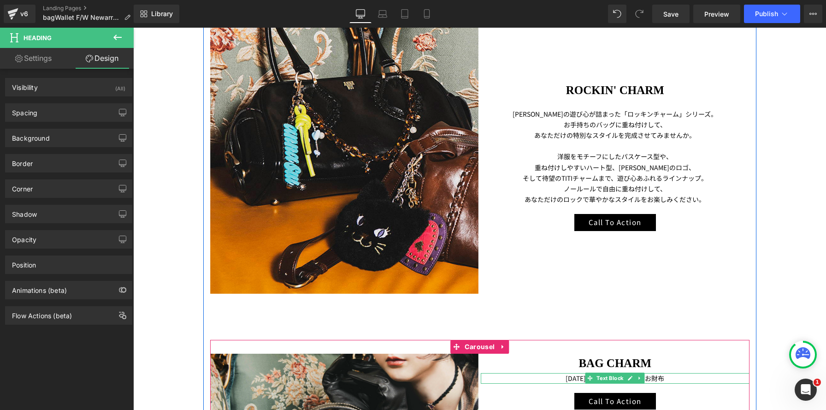
click at [544, 380] on p "[DATE] 秋冬の新作バッグ、お財布" at bounding box center [615, 378] width 269 height 11
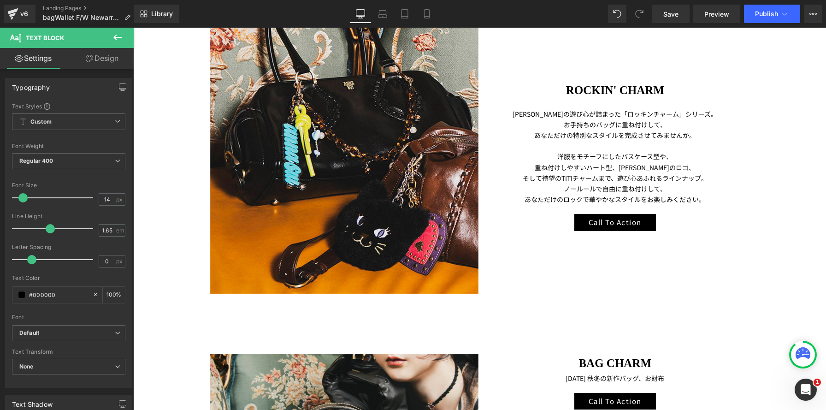
drag, startPoint x: 103, startPoint y: 59, endPoint x: 72, endPoint y: 121, distance: 69.5
click at [102, 59] on link "Design" at bounding box center [102, 58] width 67 height 21
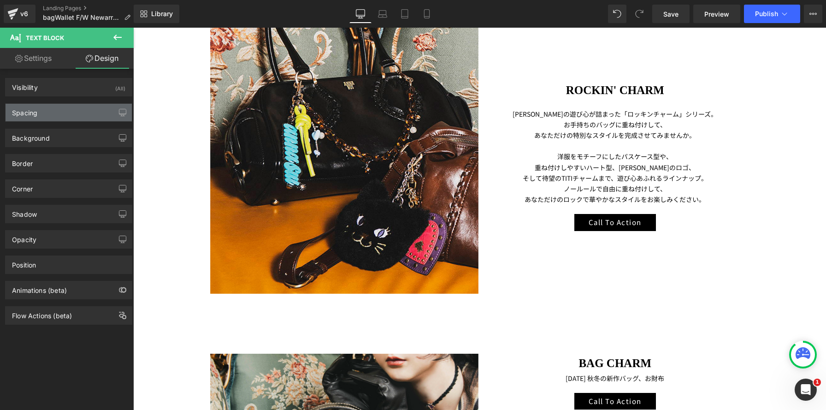
click at [72, 121] on div "Spacing" at bounding box center [69, 113] width 126 height 18
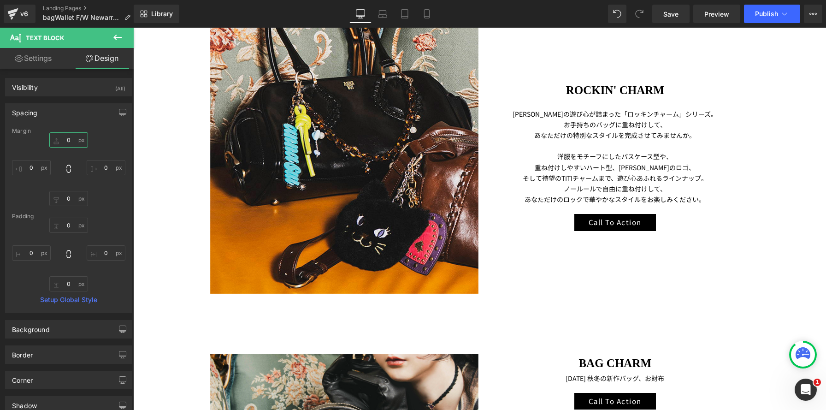
click at [67, 138] on input "text" at bounding box center [68, 139] width 39 height 15
type input "20"
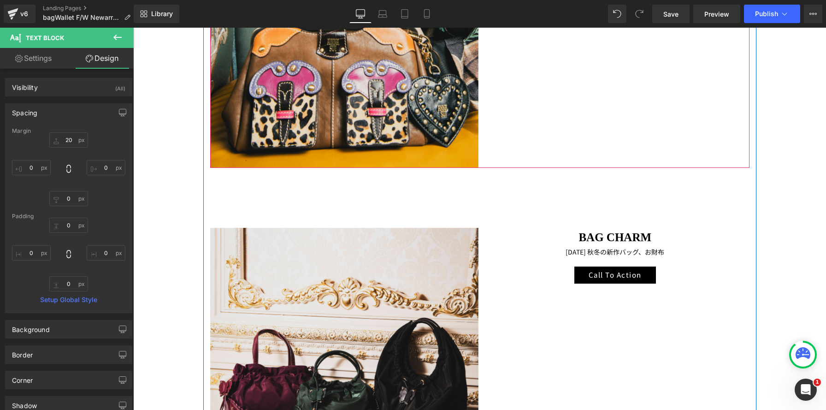
scroll to position [1427, 0]
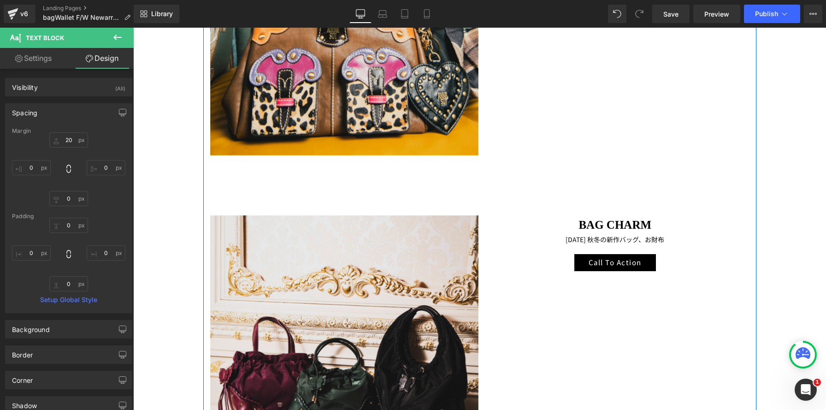
click at [133, 28] on div at bounding box center [133, 28] width 0 height 0
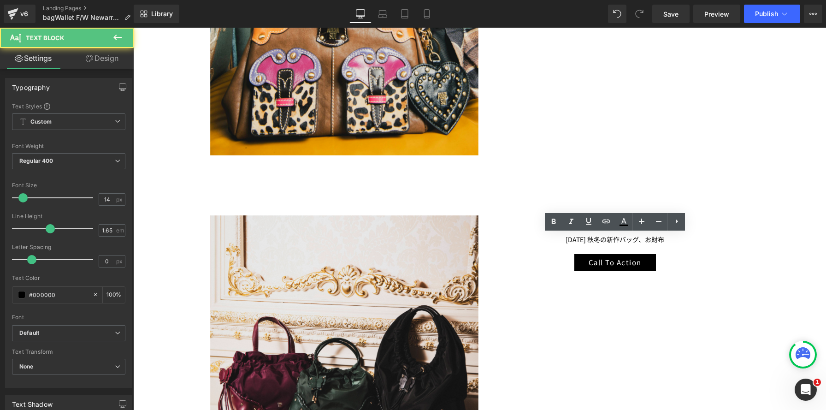
drag, startPoint x: 109, startPoint y: 60, endPoint x: 109, endPoint y: 69, distance: 8.3
click at [109, 60] on link "Design" at bounding box center [102, 58] width 67 height 21
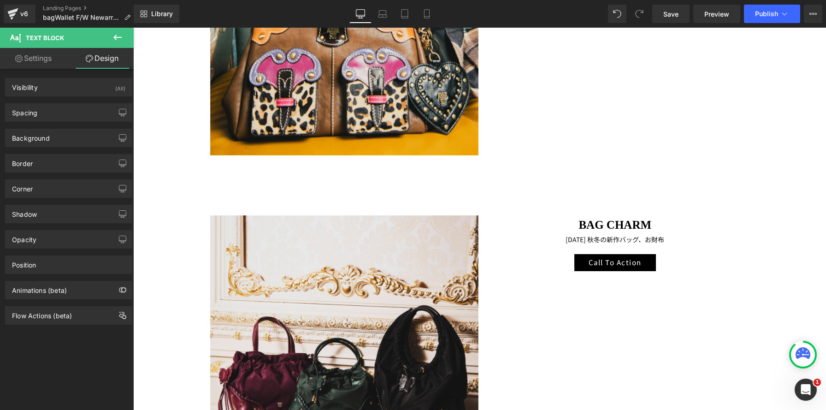
drag, startPoint x: 95, startPoint y: 113, endPoint x: 78, endPoint y: 166, distance: 55.9
click at [95, 113] on div "Spacing" at bounding box center [69, 113] width 126 height 18
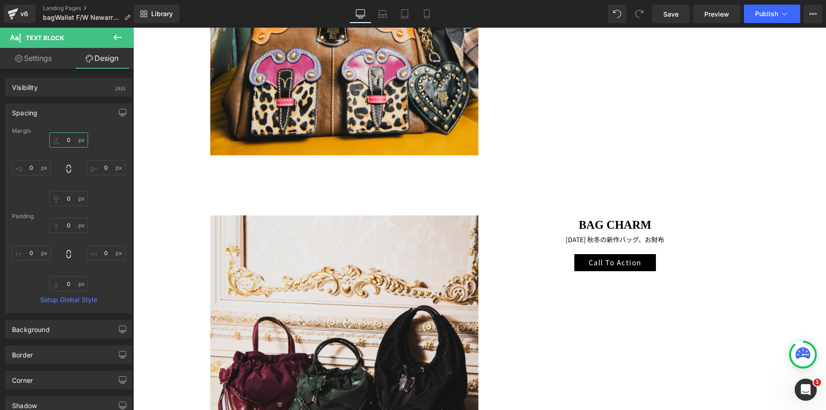
click at [63, 142] on input "0" at bounding box center [68, 139] width 39 height 15
type input "20"
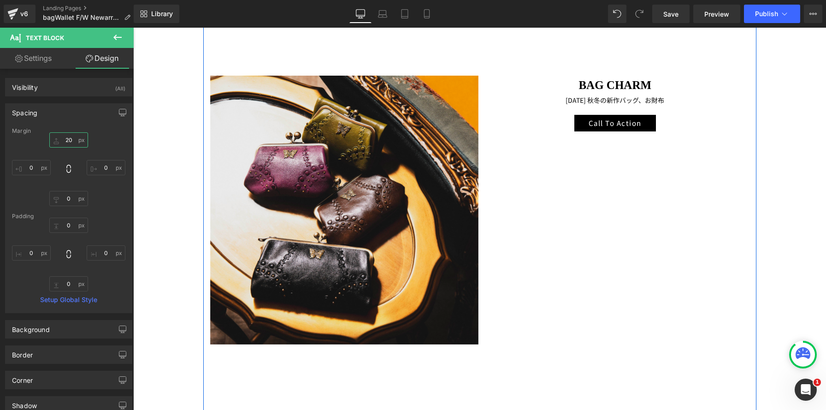
scroll to position [1897, 0]
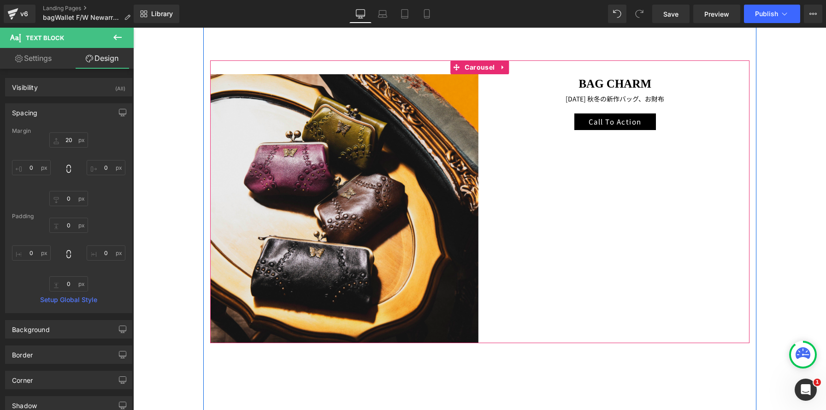
click at [527, 96] on p "[DATE] 秋冬の新作バッグ、お財布" at bounding box center [615, 99] width 269 height 11
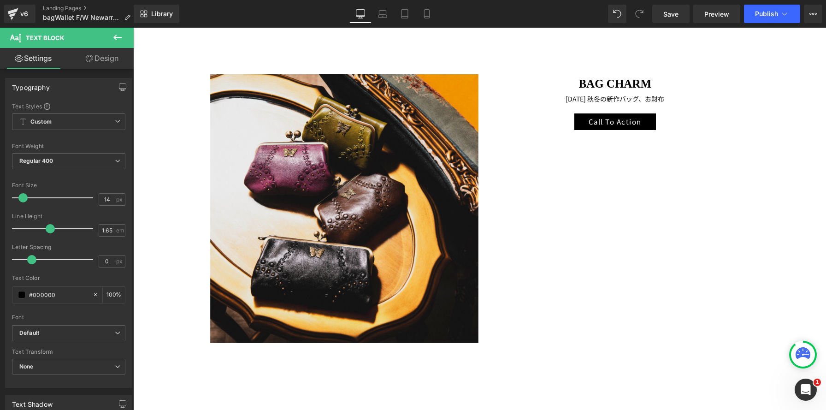
click at [124, 51] on link "Design" at bounding box center [102, 58] width 67 height 21
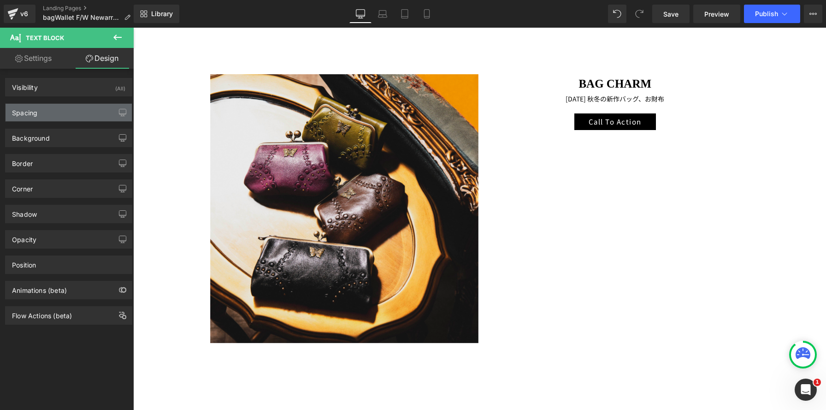
click at [88, 114] on div "Spacing" at bounding box center [69, 113] width 126 height 18
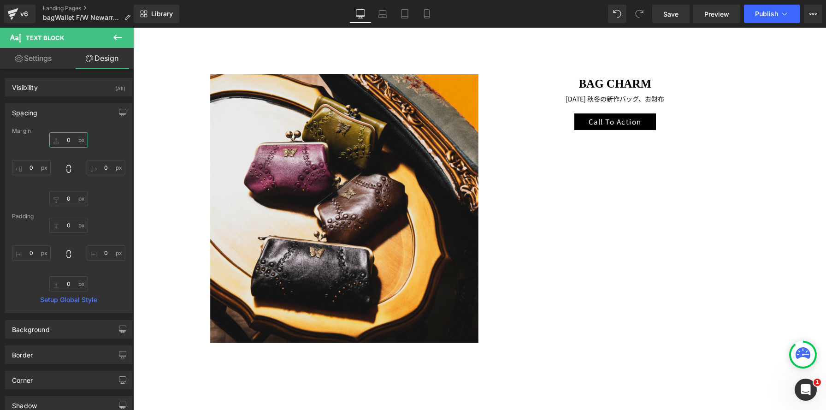
click at [64, 138] on input "0" at bounding box center [68, 139] width 39 height 15
type input "20"
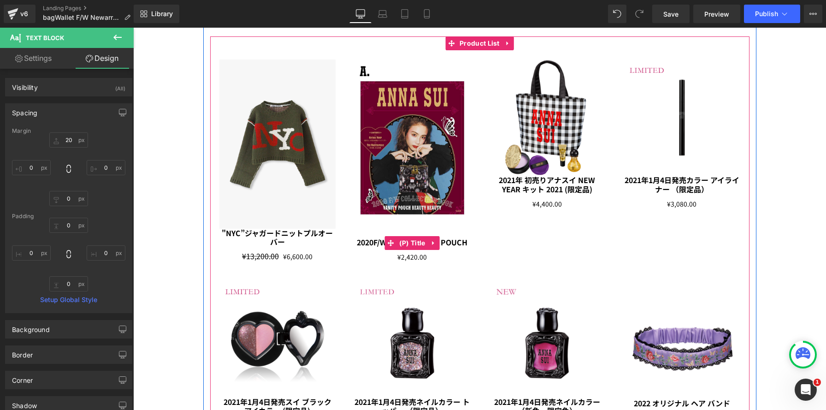
scroll to position [2149, 0]
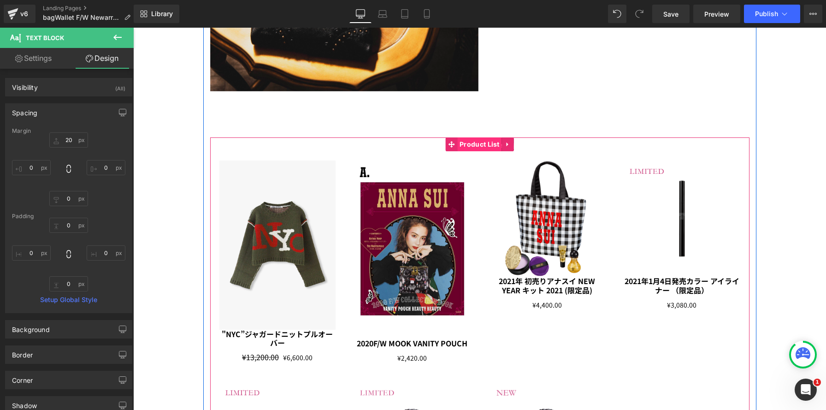
click at [474, 144] on span "Product List" at bounding box center [479, 144] width 45 height 14
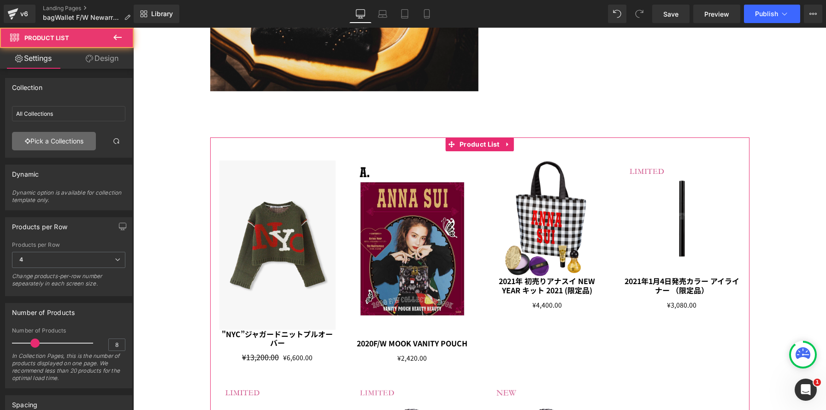
click at [51, 147] on link "Pick a Collections" at bounding box center [54, 141] width 84 height 18
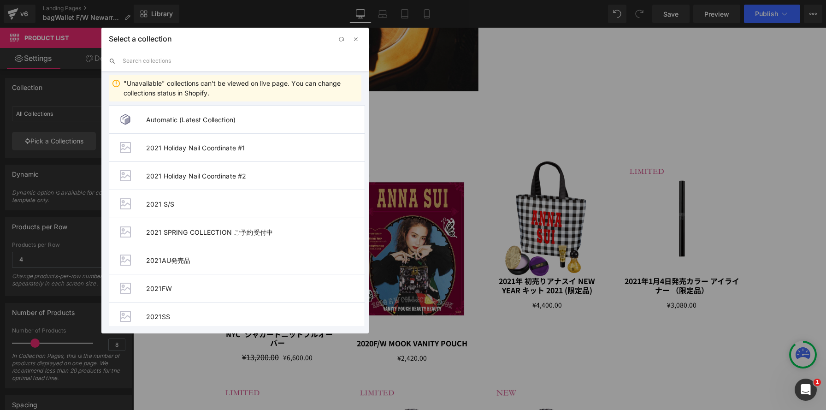
click at [160, 59] on input "text" at bounding box center [242, 61] width 239 height 20
click at [160, 60] on input "text" at bounding box center [242, 61] width 239 height 20
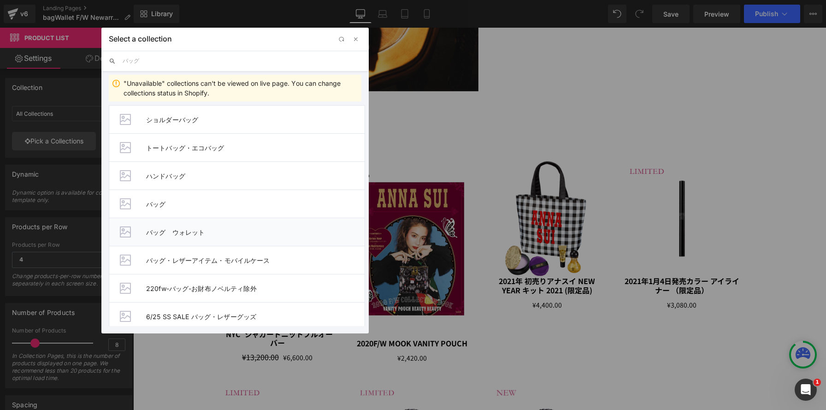
type input "バッグ"
click at [214, 237] on li "バッグ　ウォレット" at bounding box center [237, 232] width 256 height 28
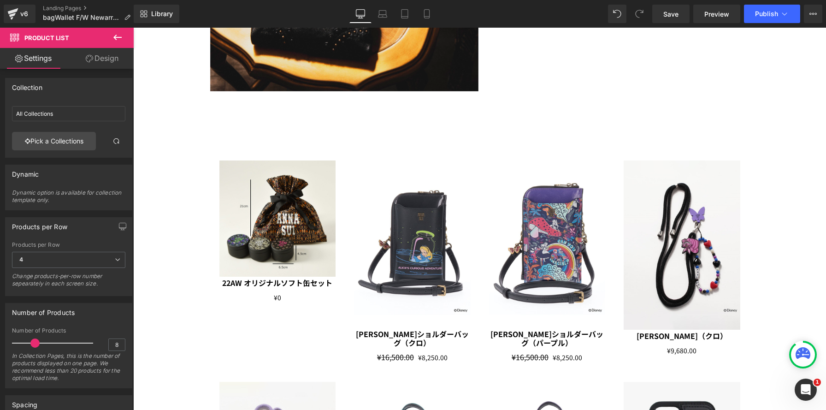
scroll to position [3214, 693]
click at [665, 18] on span "Save" at bounding box center [671, 14] width 15 height 10
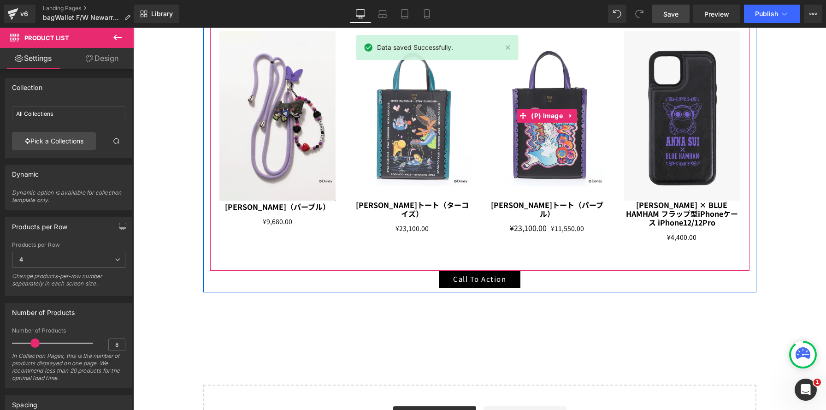
scroll to position [2591, 0]
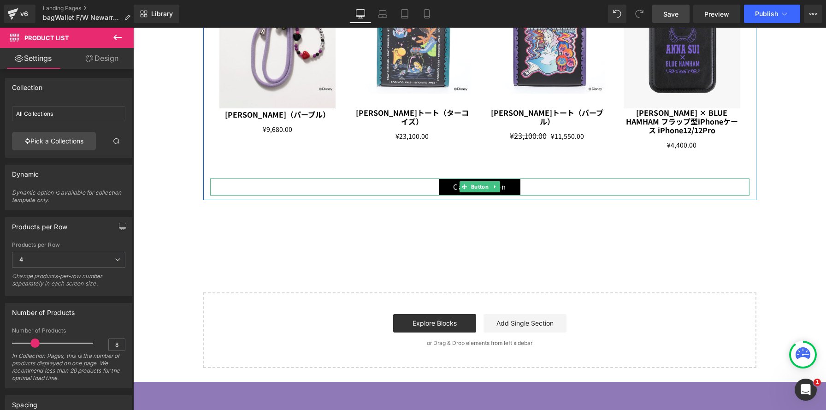
click at [425, 185] on div "Call To Action" at bounding box center [480, 186] width 540 height 17
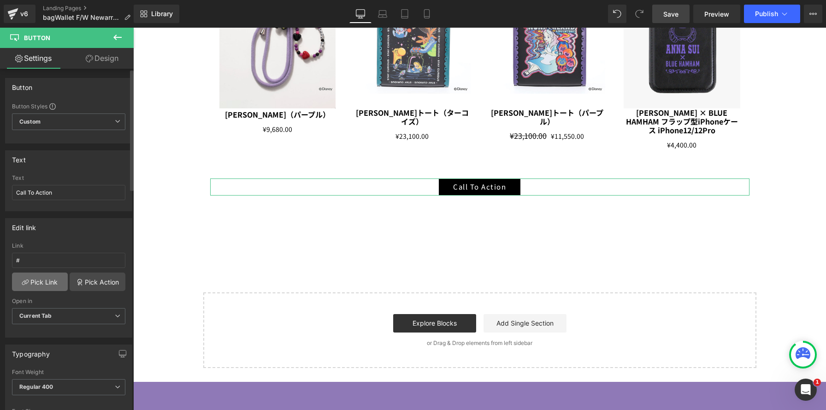
click at [50, 279] on link "Pick Link" at bounding box center [40, 282] width 56 height 18
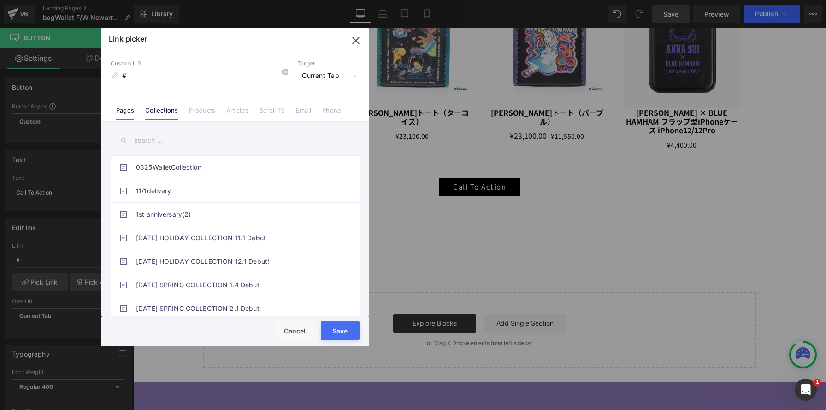
click at [160, 113] on link "Collections" at bounding box center [161, 114] width 33 height 14
click at [163, 142] on input "text" at bounding box center [235, 140] width 249 height 21
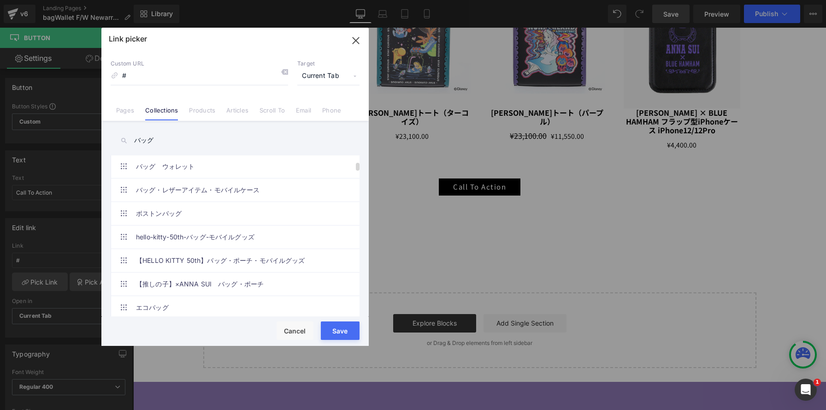
scroll to position [256, 0]
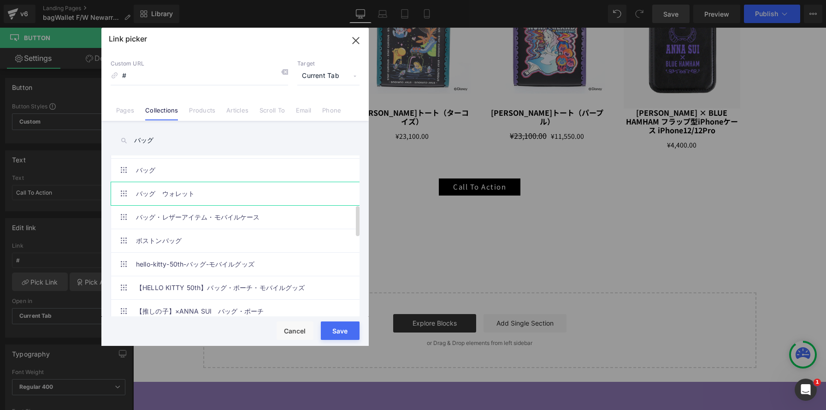
type input "バッグ"
click at [206, 193] on link "バッグ　ウォレット" at bounding box center [237, 193] width 203 height 23
drag, startPoint x: 344, startPoint y: 325, endPoint x: 210, endPoint y: 297, distance: 136.6
click at [344, 325] on button "Save" at bounding box center [340, 330] width 39 height 18
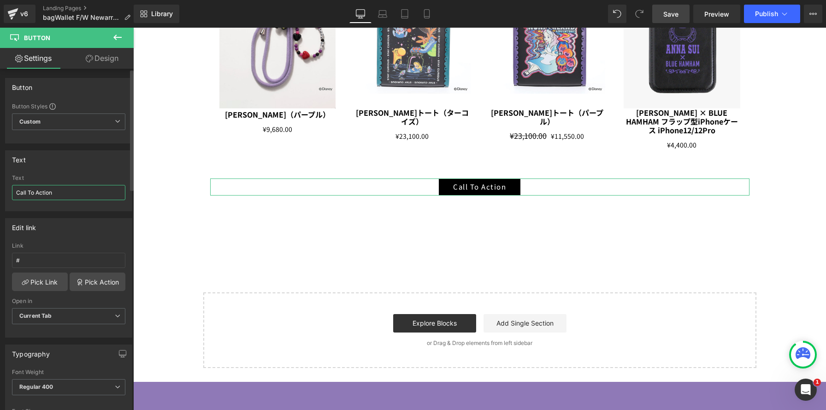
drag, startPoint x: 58, startPoint y: 192, endPoint x: 0, endPoint y: 183, distance: 58.4
click at [0, 183] on div "Text Call To Action Text Call To Action" at bounding box center [69, 177] width 138 height 68
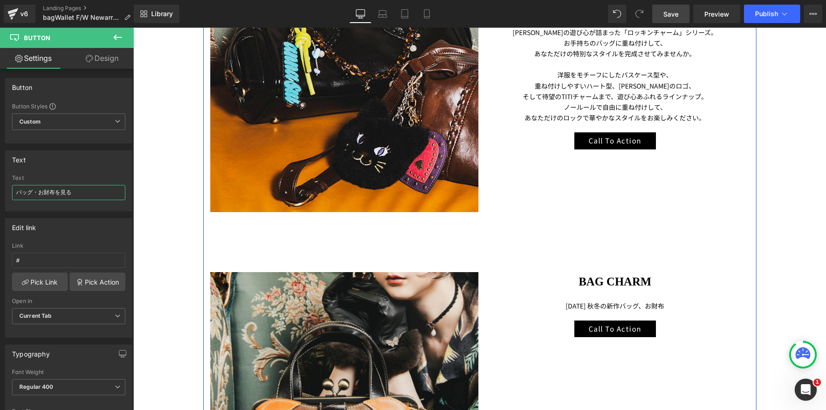
scroll to position [995, 0]
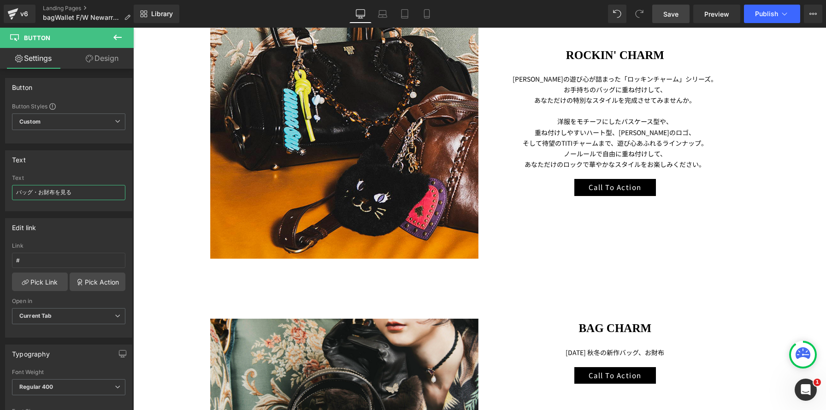
type input "バッグ・お財布を見る"
click at [670, 17] on span "Save" at bounding box center [671, 14] width 15 height 10
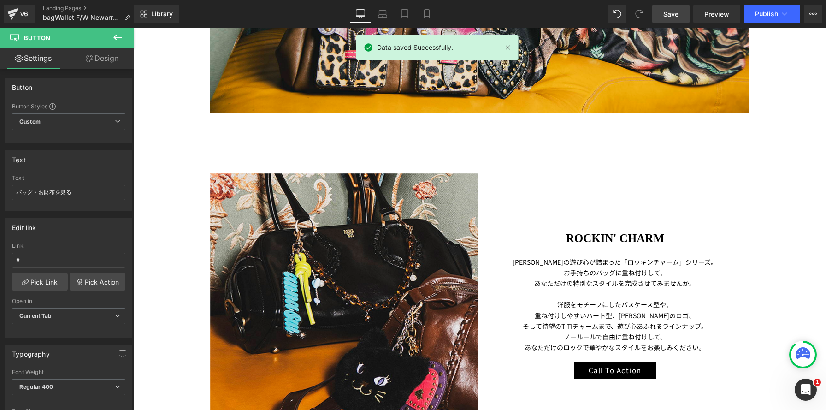
scroll to position [892, 0]
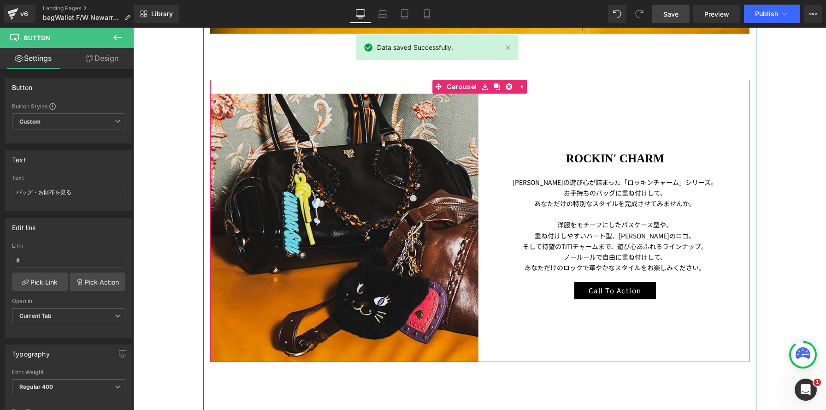
click at [557, 291] on div "Call To Action" at bounding box center [615, 290] width 269 height 17
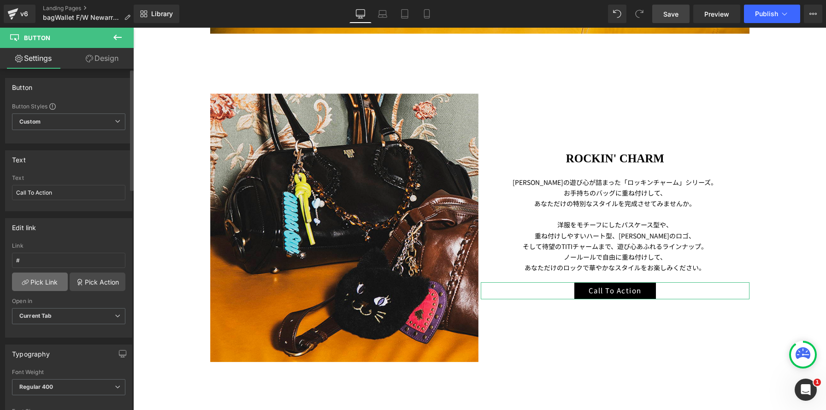
click at [46, 286] on link "Pick Link" at bounding box center [40, 282] width 56 height 18
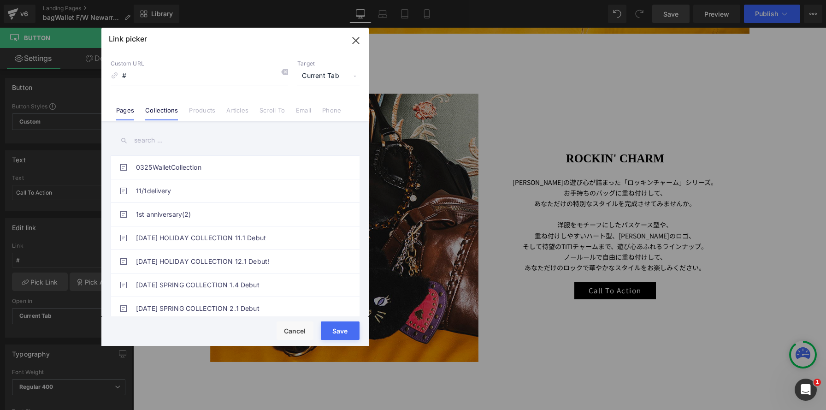
click at [167, 111] on link "Collections" at bounding box center [161, 114] width 33 height 14
click at [161, 142] on input "text" at bounding box center [235, 140] width 249 height 21
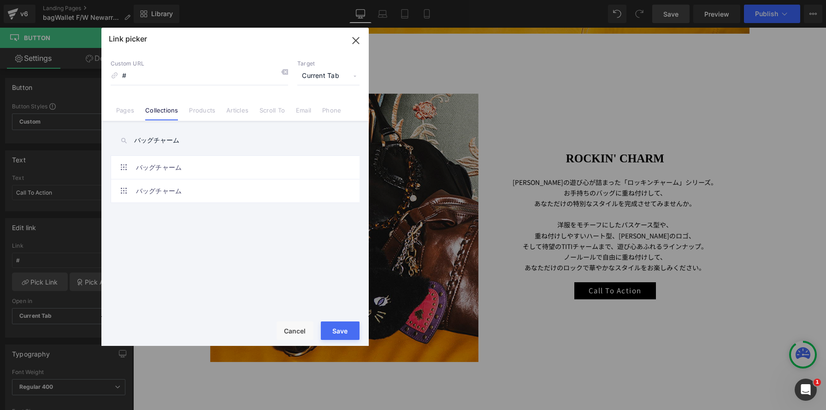
drag, startPoint x: 149, startPoint y: 139, endPoint x: 120, endPoint y: 137, distance: 29.1
click at [120, 137] on div "バッグチャーム" at bounding box center [235, 140] width 249 height 21
type input "バッグチャーム"
click at [214, 172] on link "バッグチャーム" at bounding box center [237, 167] width 203 height 23
click at [210, 189] on link "バッグチャーム" at bounding box center [237, 190] width 203 height 23
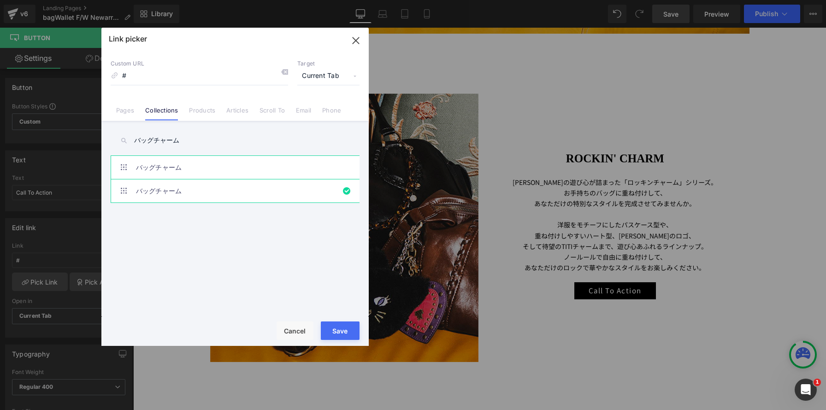
click at [219, 167] on link "バッグチャーム" at bounding box center [237, 167] width 203 height 23
click at [344, 333] on button "Save" at bounding box center [340, 330] width 39 height 18
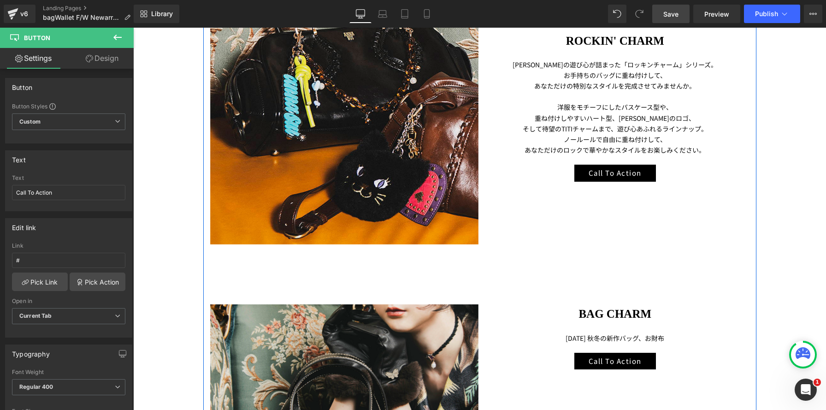
scroll to position [974, 0]
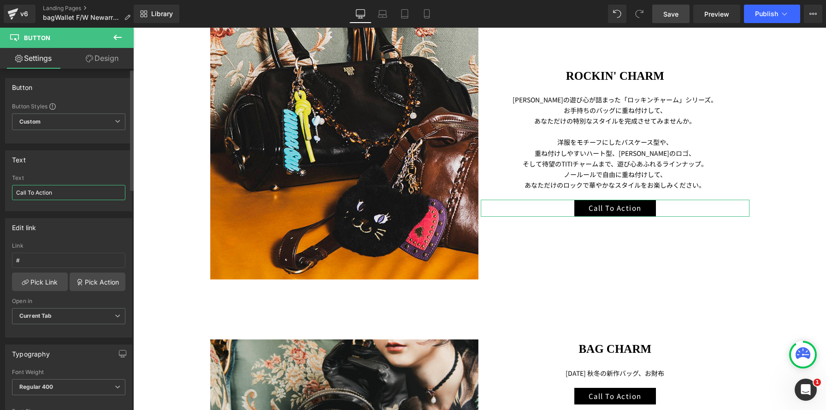
drag, startPoint x: 62, startPoint y: 190, endPoint x: 0, endPoint y: 182, distance: 62.3
click at [0, 182] on div "Text Call To Action Text Call To Action" at bounding box center [69, 177] width 138 height 68
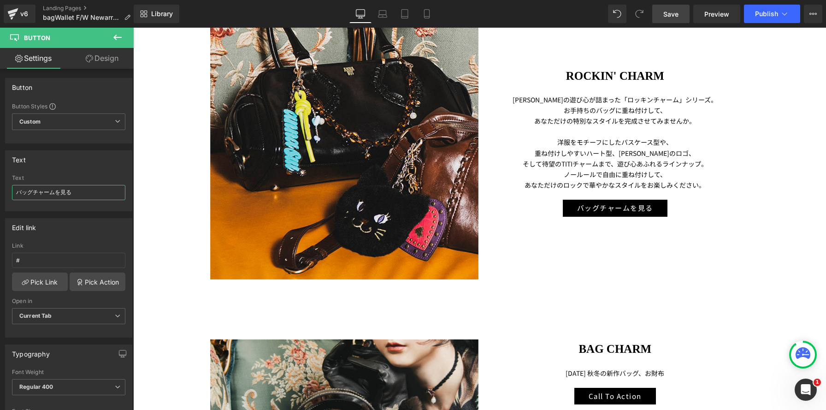
type input "バッグチャームを見る"
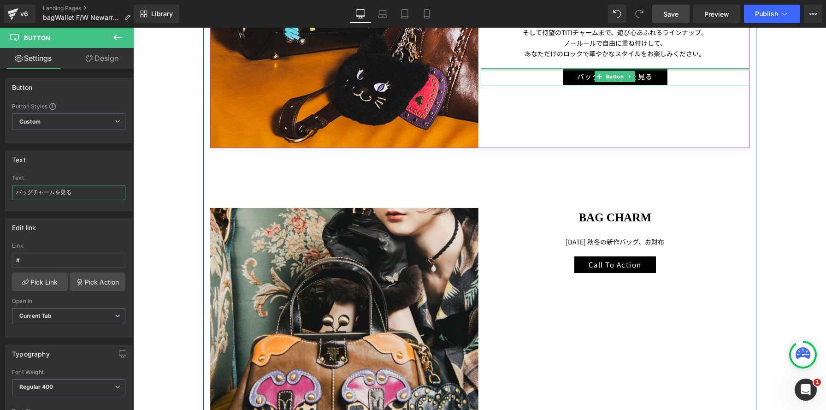
scroll to position [1162, 0]
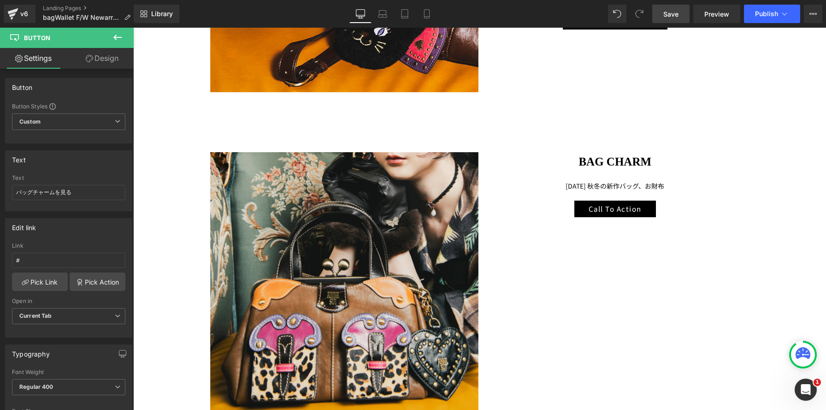
click at [667, 13] on span "Save" at bounding box center [671, 14] width 15 height 10
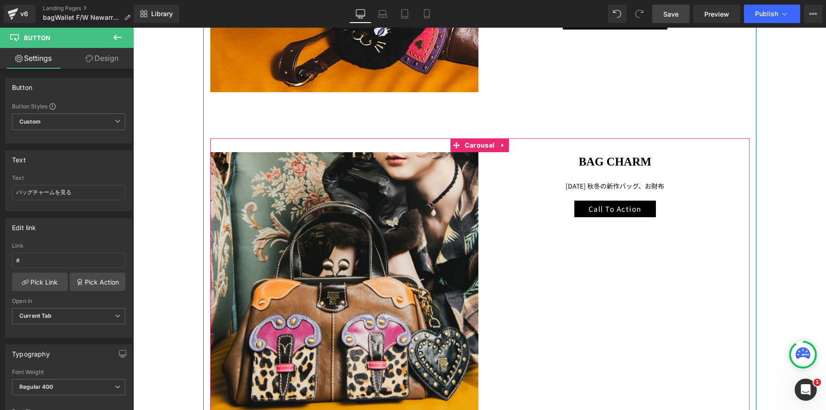
click at [545, 193] on div "BAG CHARM Heading 2025年 秋冬の新作バッグ、お財布 Text Block Call To Action Button" at bounding box center [615, 184] width 269 height 65
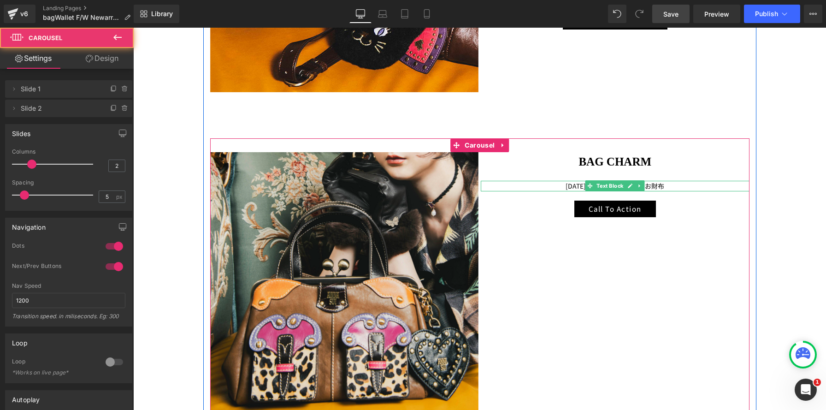
click at [688, 186] on p "[DATE] 秋冬の新作バッグ、お財布" at bounding box center [615, 186] width 269 height 11
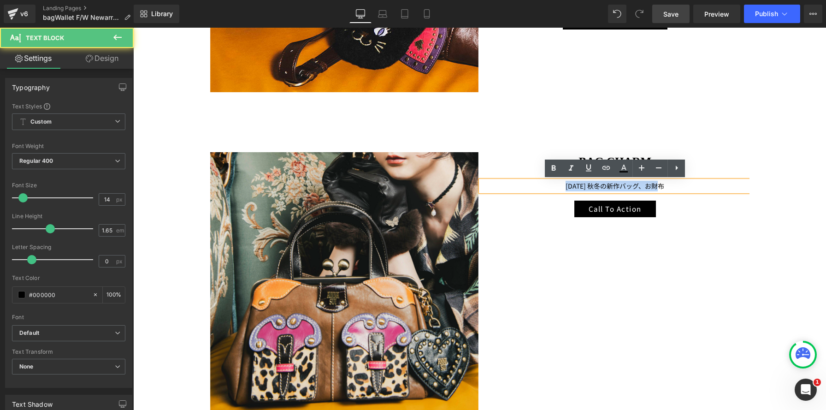
drag, startPoint x: 686, startPoint y: 187, endPoint x: 499, endPoint y: 183, distance: 186.4
click at [499, 183] on p "[DATE] 秋冬の新作バッグ、お財布" at bounding box center [615, 186] width 269 height 11
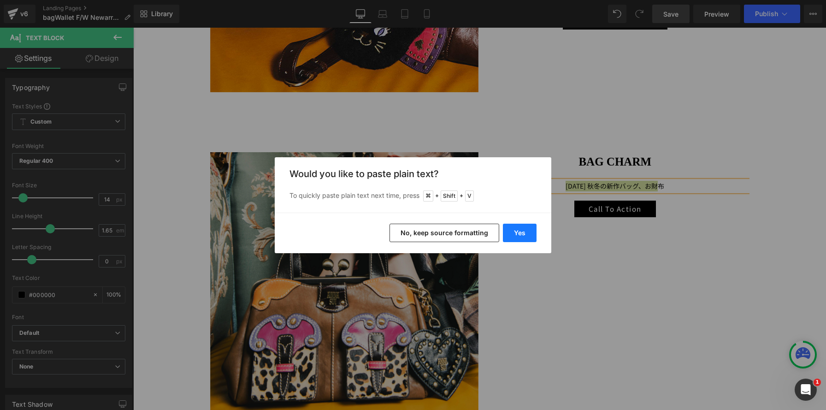
click at [519, 230] on button "Yes" at bounding box center [520, 233] width 34 height 18
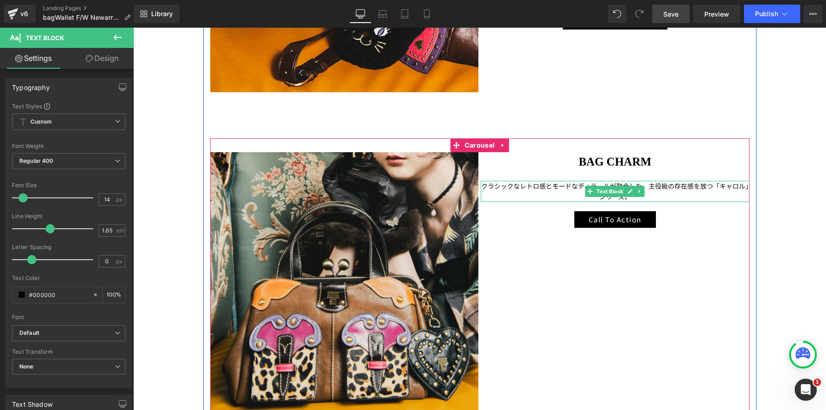
click at [665, 184] on p "クラシックなレトロ感とモードなディテールが融合した、主役級の存在感を放つ「キャロル」シリーズ。" at bounding box center [615, 191] width 269 height 21
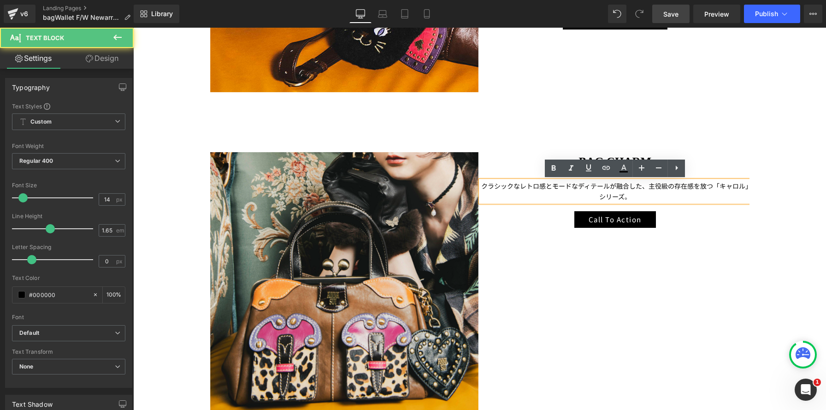
click at [649, 185] on p "クラシックなレトロ感とモードなディテールが融合した、主役級の存在感を放つ「キャロル」シリーズ。" at bounding box center [615, 191] width 269 height 21
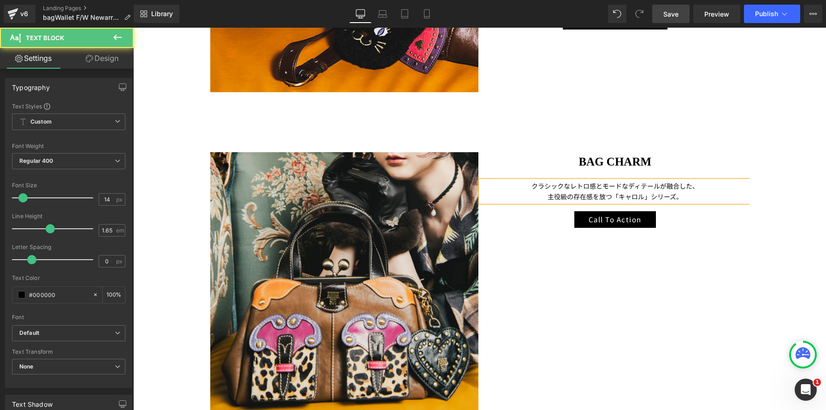
click at [696, 198] on p "主役級の存在感を放つ「キャロル」シリーズ。" at bounding box center [615, 196] width 269 height 11
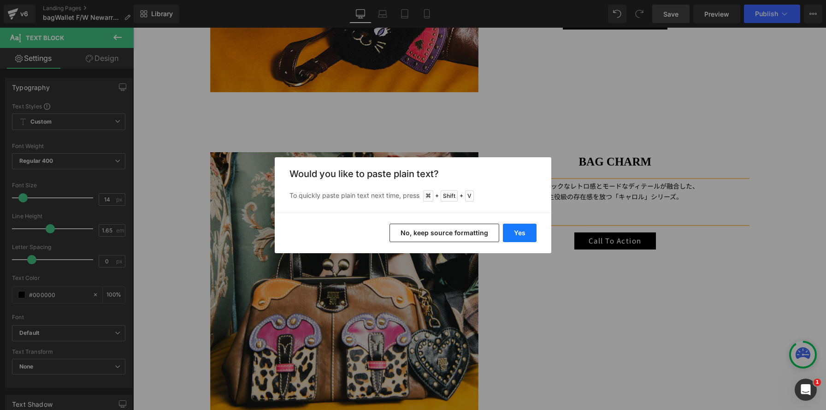
click at [510, 232] on button "Yes" at bounding box center [520, 233] width 34 height 18
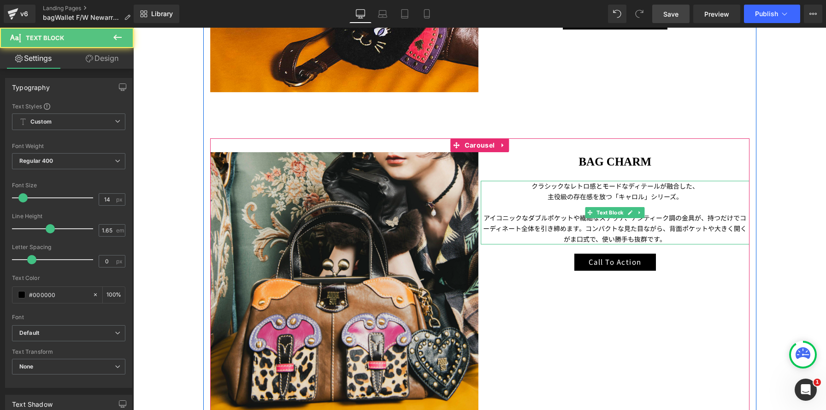
click at [698, 220] on p "アイコニックなダブルポケットや繊細なステッチ、アンティーク調の金具が、持つだけでコーディネート全体を引き締めます。コンパクトな見た目ながら、背面ポケットや大き…" at bounding box center [615, 229] width 269 height 32
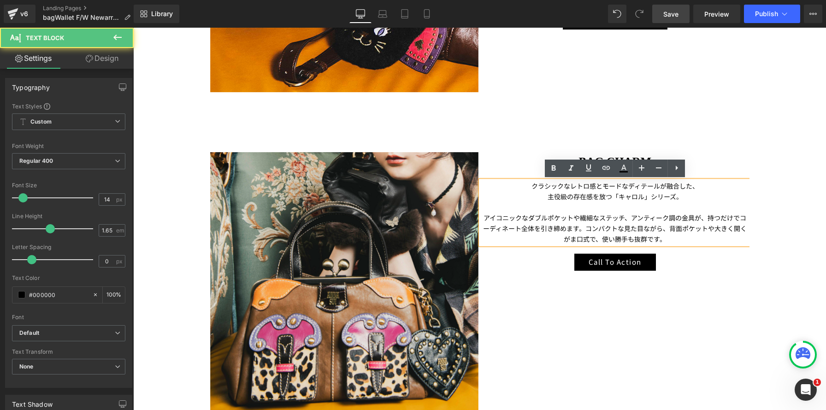
click at [705, 220] on p "アイコニックなダブルポケットや繊細なステッチ、アンティーク調の金具が、持つだけでコーディネート全体を引き締めます。コンパクトな見た目ながら、背面ポケットや大き…" at bounding box center [615, 229] width 269 height 32
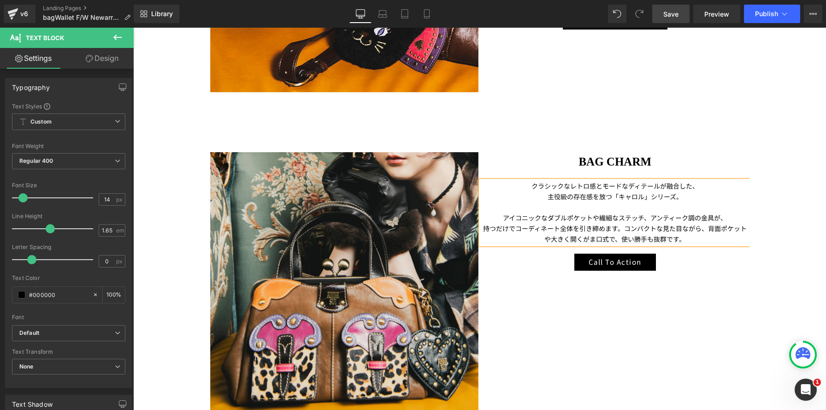
scroll to position [1164, 0]
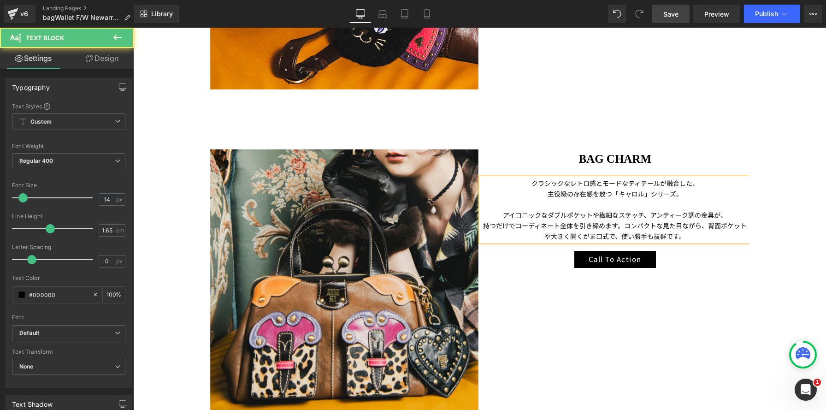
click at [624, 230] on p "持つだけでコーディネート全体を引き締めます。コンパクトな見た目ながら、背面ポケットや大きく開くがま口式で、使い勝手も抜群です。" at bounding box center [615, 230] width 269 height 21
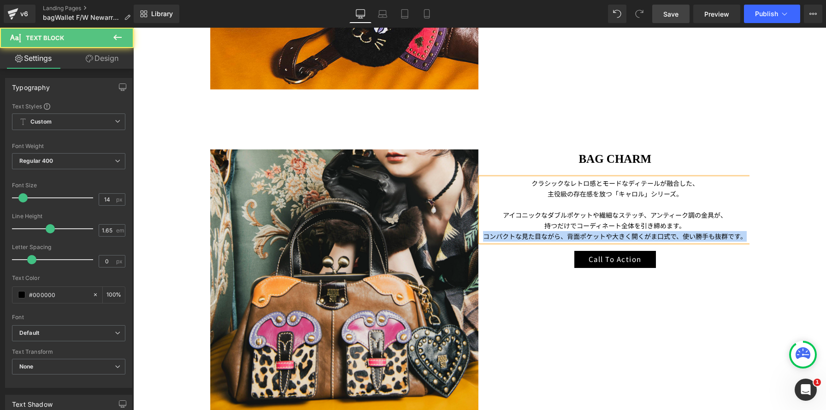
drag, startPoint x: 684, startPoint y: 227, endPoint x: 782, endPoint y: 238, distance: 98.4
click at [782, 238] on div "Parallax 300px Image 秋冬のコーディネートにピッタリな新作が登場！ シーンを選ばず大活躍するアイテムがラインナップ！ Text Block…" at bounding box center [479, 381] width 693 height 2828
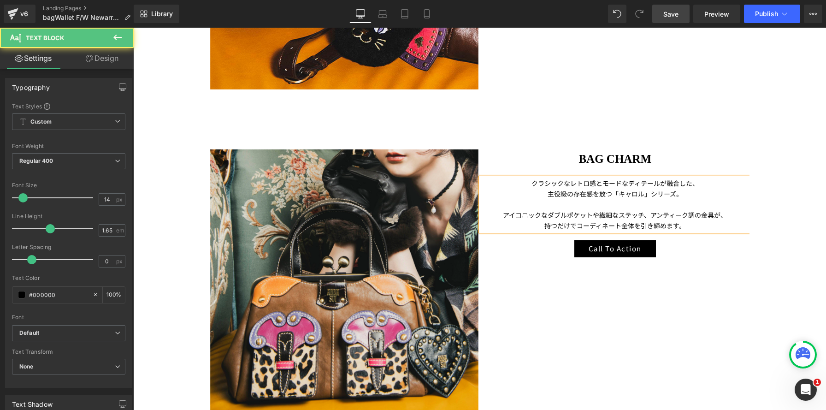
click at [713, 205] on p at bounding box center [615, 204] width 269 height 11
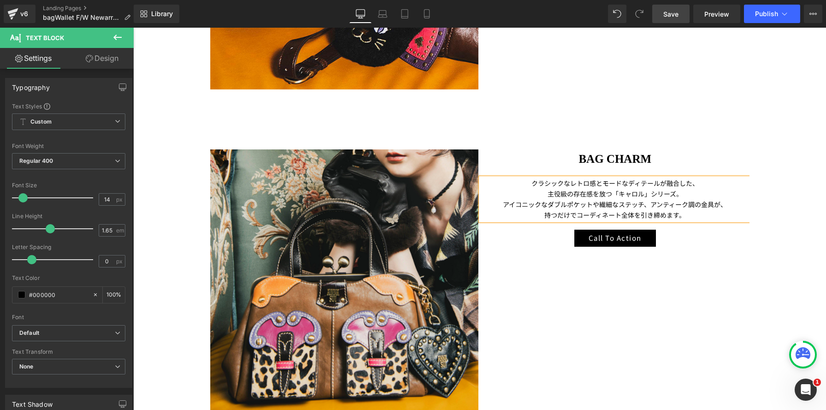
click at [707, 220] on div "クラシックなレトロ感とモードなディテールが融合した、 主役級の存在感を放つ「キャロル」シリーズ。 アイコニックなダブルポケットや繊細なステッチ、アンティーク調…" at bounding box center [615, 199] width 269 height 42
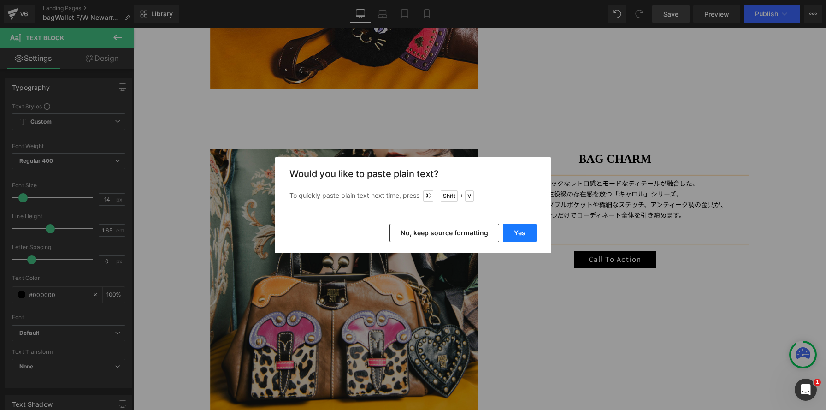
click at [517, 228] on button "Yes" at bounding box center [520, 233] width 34 height 18
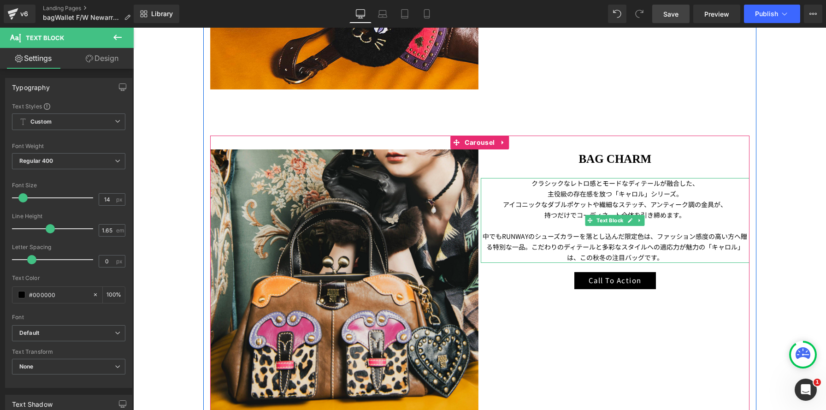
click at [656, 236] on span "中でもRUNWAYのシューズカラーを落とし込んだ限定色は、ファッション感度の高い方へ贈る特別な一品。こだわりのディテールと多彩なスタイルへの適応力が魅力の「キ…" at bounding box center [615, 246] width 265 height 30
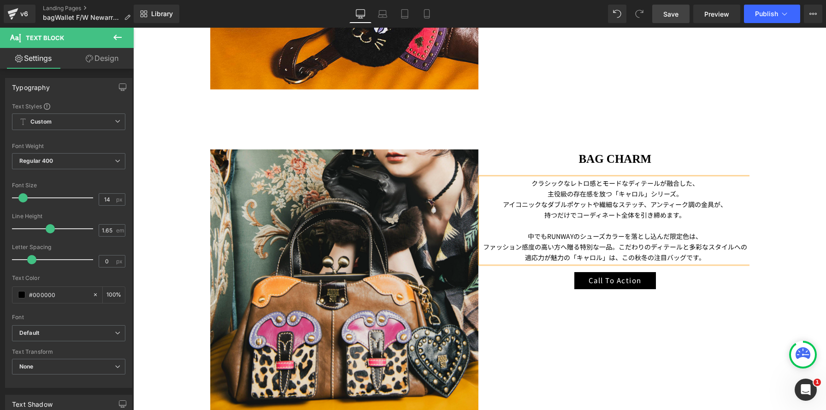
click at [616, 249] on span "ファッション感度の高い方へ贈る特別な一品。こだわりのディテールと多彩なスタイルへの適応力が魅力の「キャロル」は、この秋冬の注目バッグです。" at bounding box center [615, 252] width 264 height 20
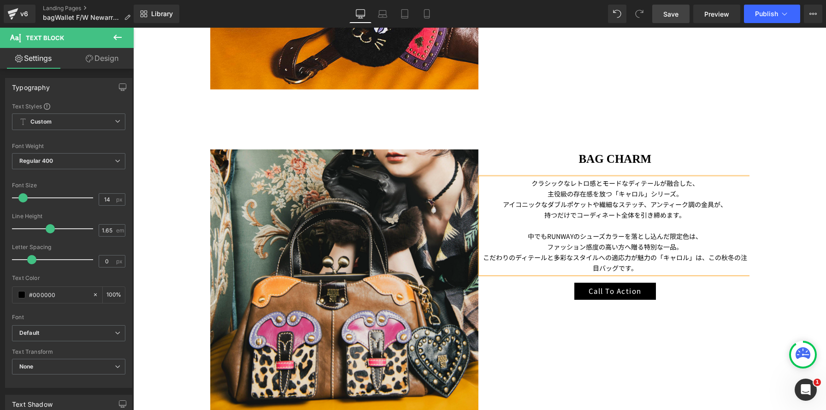
click at [706, 259] on span "こだわりのディテールと多彩なスタイルへの適応力が魅力の「キャロル」は、この秋冬の注目バッグです。" at bounding box center [615, 263] width 264 height 20
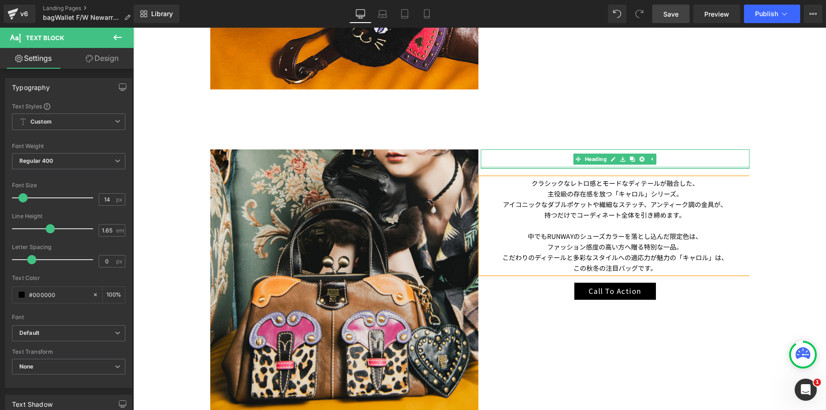
click at [509, 166] on div at bounding box center [615, 167] width 269 height 2
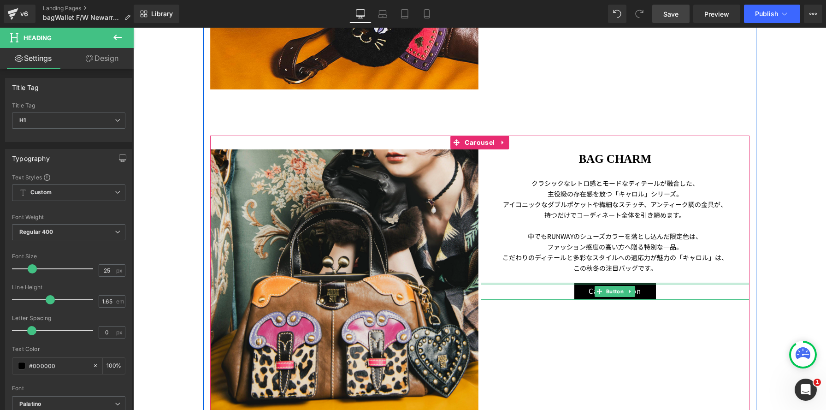
click at [526, 293] on div "Call To Action" at bounding box center [615, 291] width 269 height 17
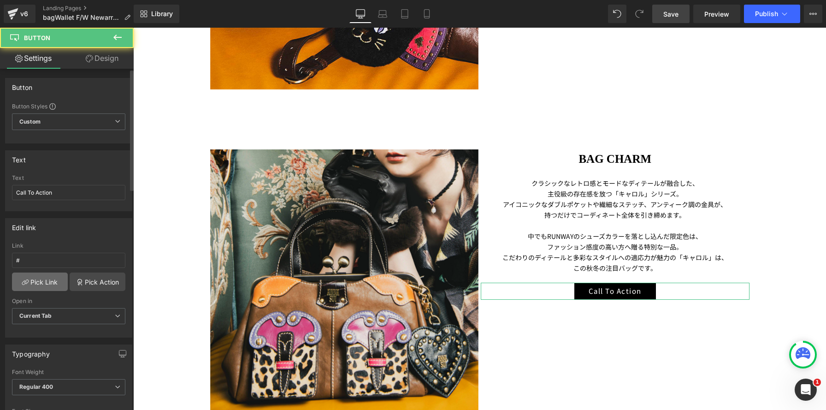
click at [47, 278] on link "Pick Link" at bounding box center [40, 282] width 56 height 18
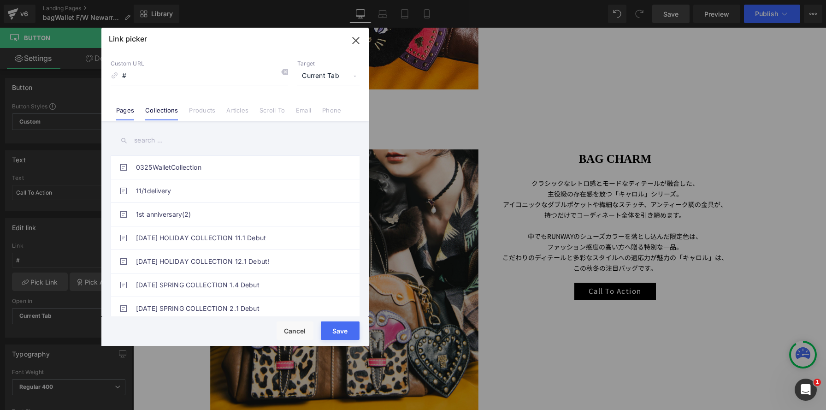
click at [166, 112] on link "Collections" at bounding box center [161, 114] width 33 height 14
click at [166, 138] on input "text" at bounding box center [235, 140] width 249 height 21
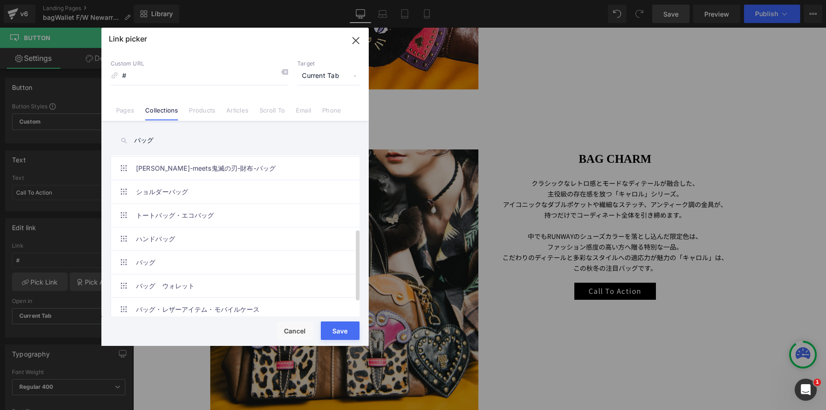
scroll to position [166, 0]
type input "バッグ"
click at [161, 256] on link "バッグ" at bounding box center [237, 260] width 203 height 23
click at [345, 331] on button "Save" at bounding box center [340, 330] width 39 height 18
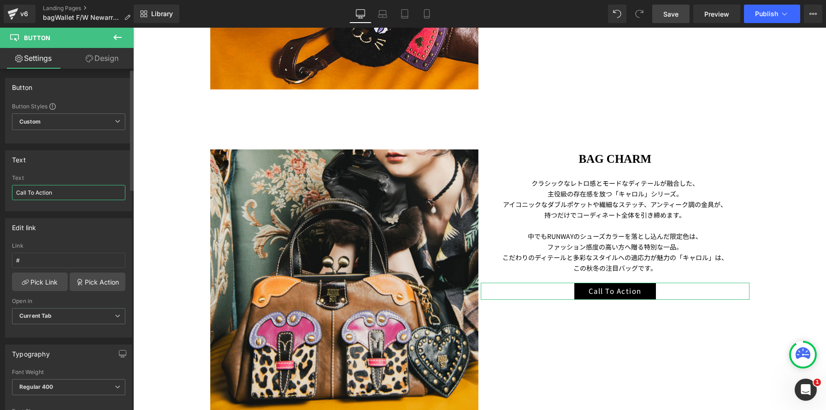
drag, startPoint x: 68, startPoint y: 195, endPoint x: 0, endPoint y: 181, distance: 69.7
click at [0, 181] on div "Text Call To Action Text Call To Action" at bounding box center [69, 177] width 138 height 68
type input "バッグを見る"
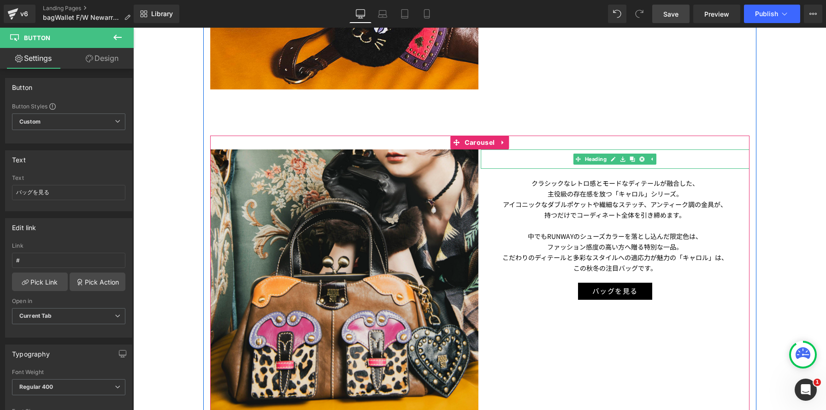
click at [545, 161] on h1 "BAG CHARM" at bounding box center [615, 158] width 269 height 19
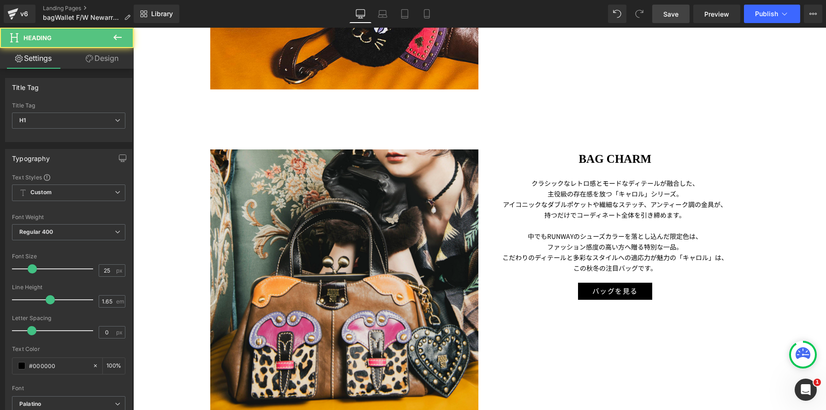
click at [101, 60] on link "Design" at bounding box center [102, 58] width 67 height 21
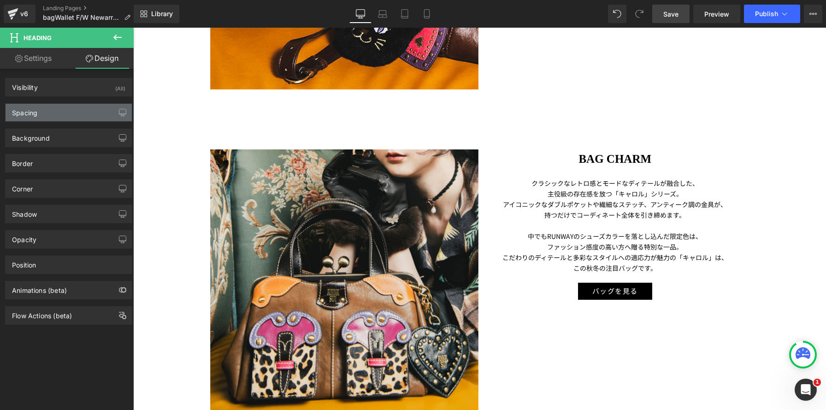
click at [82, 122] on div "Background Color & Image color Color transparent 0 % Image Replace Image Upload…" at bounding box center [69, 134] width 138 height 25
click at [82, 120] on div "Spacing" at bounding box center [69, 113] width 126 height 18
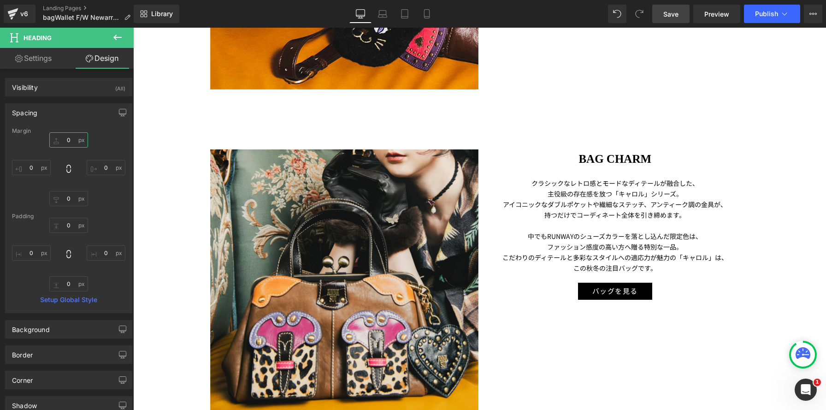
click at [64, 143] on input "0" at bounding box center [68, 139] width 39 height 15
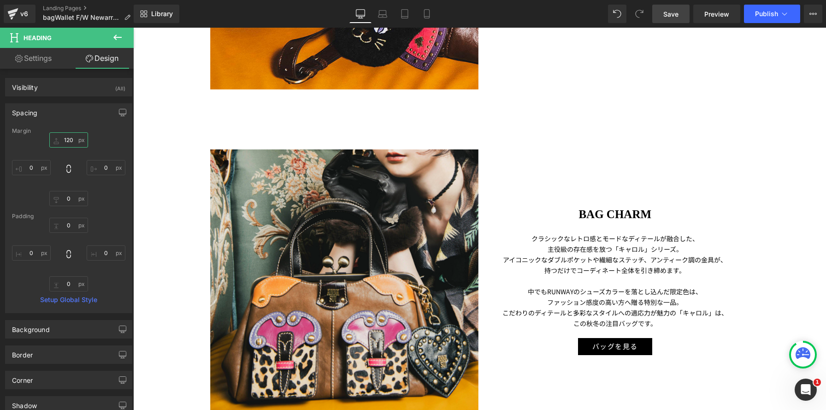
type input "120"
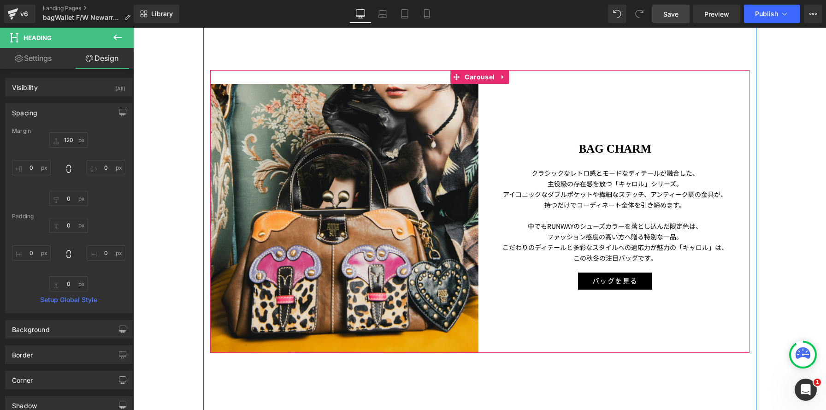
scroll to position [1241, 0]
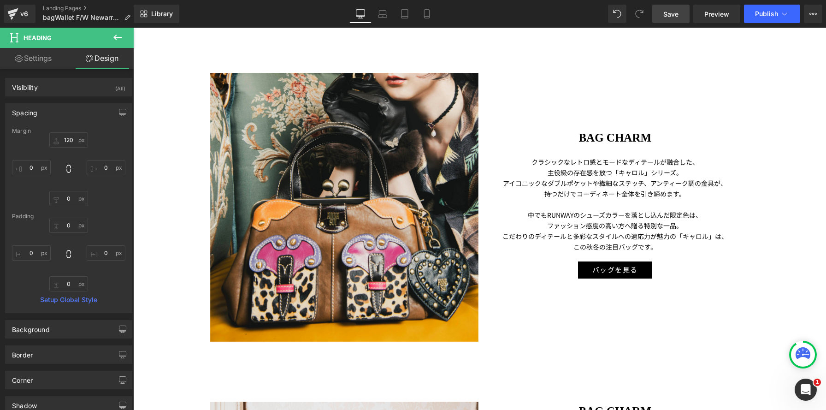
drag, startPoint x: 669, startPoint y: 16, endPoint x: 555, endPoint y: 79, distance: 130.9
click at [669, 16] on span "Save" at bounding box center [671, 14] width 15 height 10
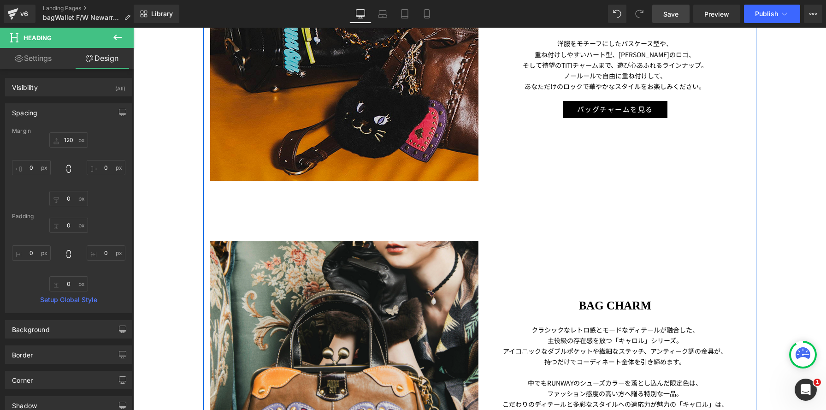
scroll to position [942, 0]
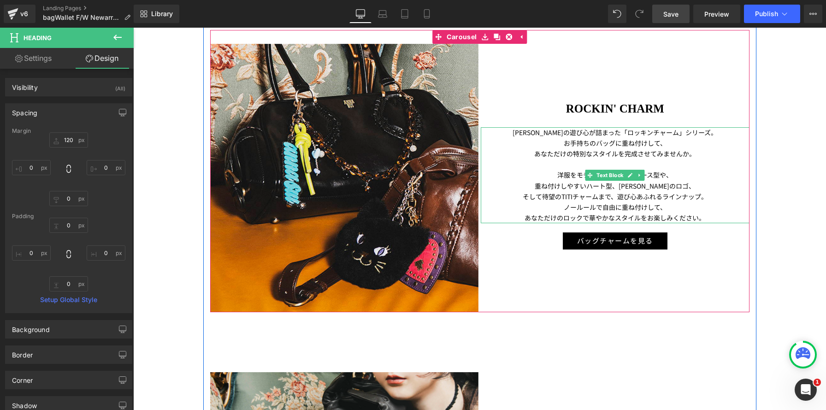
click at [558, 208] on p "ノールールで自由に重ね付けして 、" at bounding box center [615, 207] width 269 height 11
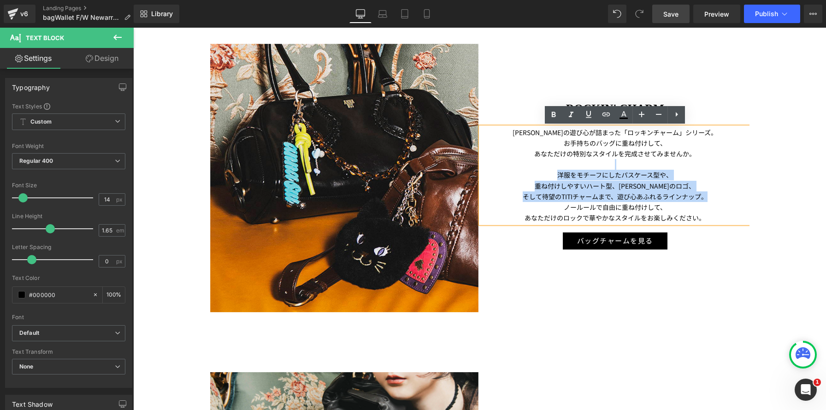
drag, startPoint x: 562, startPoint y: 210, endPoint x: 498, endPoint y: 167, distance: 77.3
click at [498, 167] on div "ANNA SUIの遊び心が詰まった「ロッキンチャーム」シリーズ。 お手持ちのバッグに重ね付けして、 あなただけの特別なスタイルを完成させてみませんか。 洋服を…" at bounding box center [615, 175] width 269 height 96
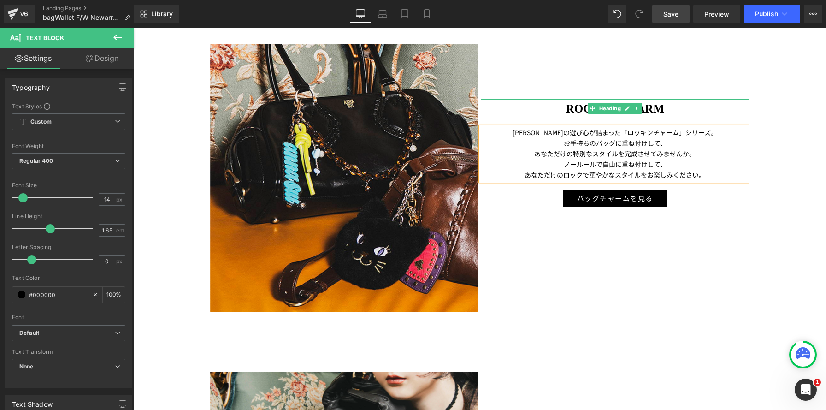
click at [535, 111] on h1 "ROCKIN' CHARM" at bounding box center [615, 108] width 269 height 19
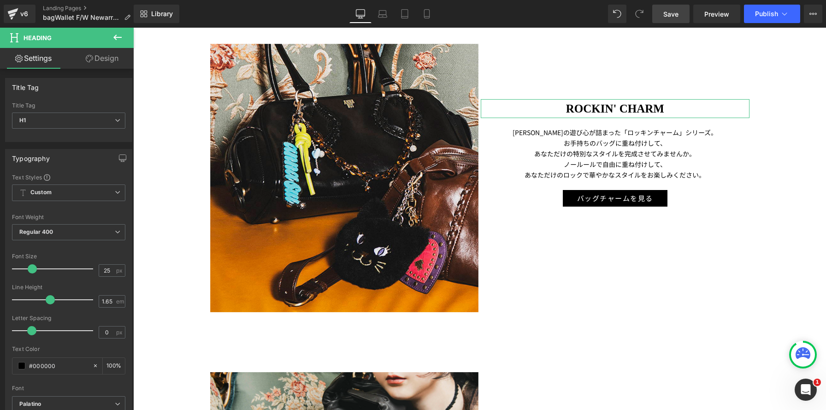
click at [111, 57] on link "Design" at bounding box center [102, 58] width 67 height 21
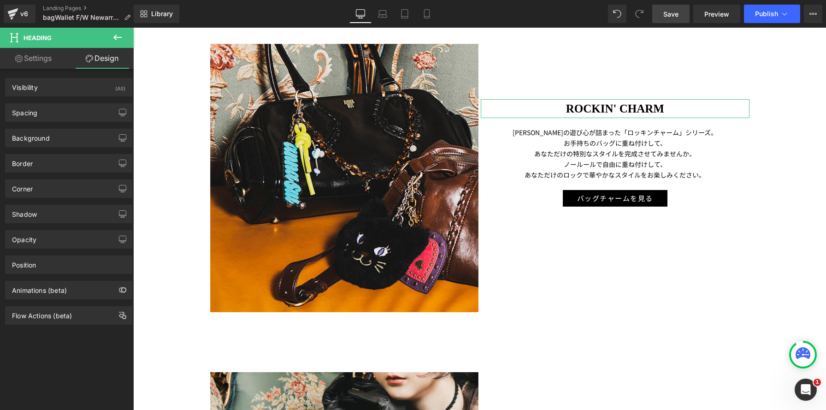
drag, startPoint x: 82, startPoint y: 114, endPoint x: 75, endPoint y: 132, distance: 19.3
click at [82, 114] on div "Spacing" at bounding box center [69, 113] width 126 height 18
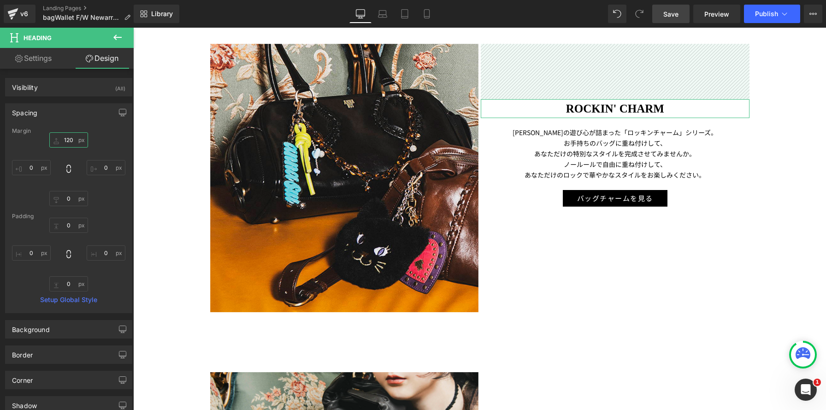
drag, startPoint x: 68, startPoint y: 140, endPoint x: 74, endPoint y: 142, distance: 6.0
click at [68, 140] on input "text" at bounding box center [68, 139] width 39 height 15
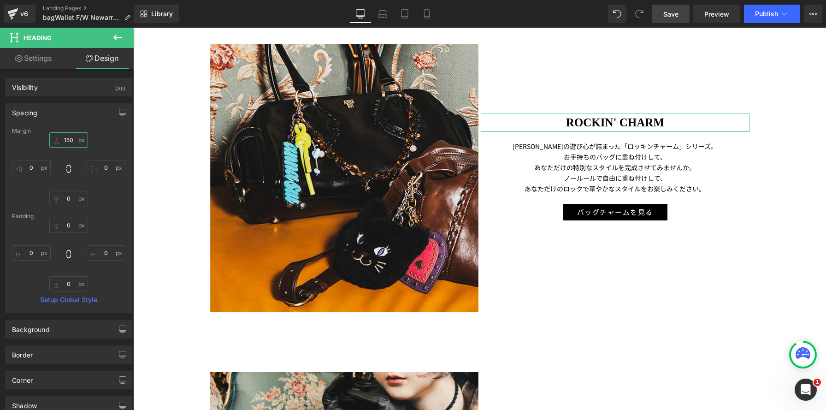
type input "150"
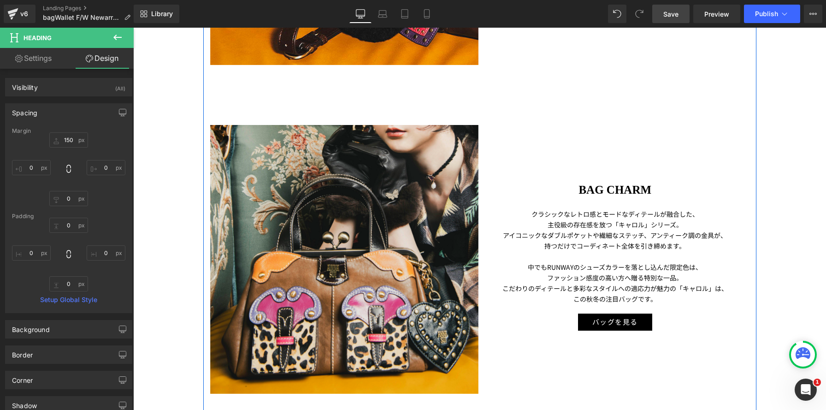
scroll to position [1267, 0]
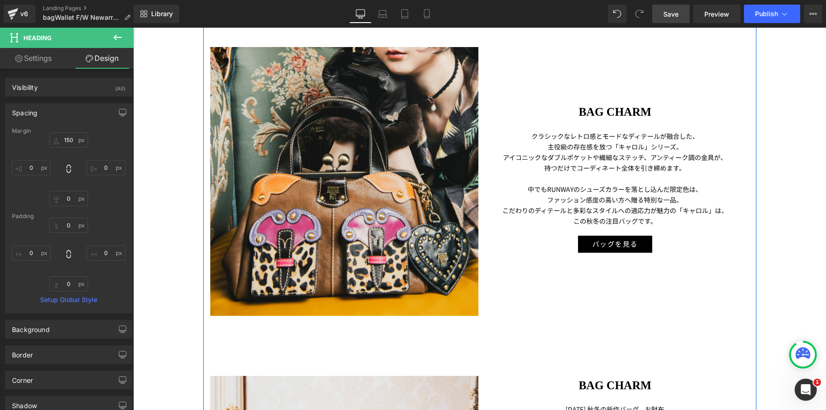
click at [643, 207] on p "こだわりのディテールと多彩なスタイルへの適応力が魅力の「キャロル」は、" at bounding box center [615, 210] width 269 height 11
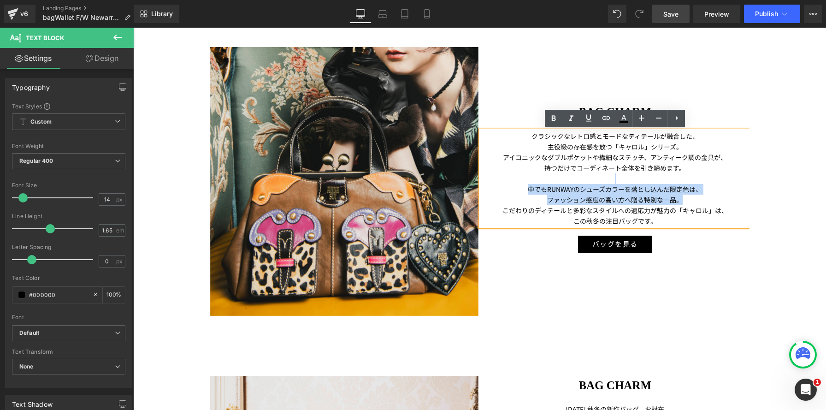
drag, startPoint x: 658, startPoint y: 197, endPoint x: 493, endPoint y: 184, distance: 165.2
click at [493, 184] on div "クラシックなレトロ感とモードなディテールが融合した、 主役級の存在感を放つ「キャロル」シリーズ。 アイコニックなダブルポケットや繊細なステッチ、アンティーク調…" at bounding box center [615, 179] width 269 height 96
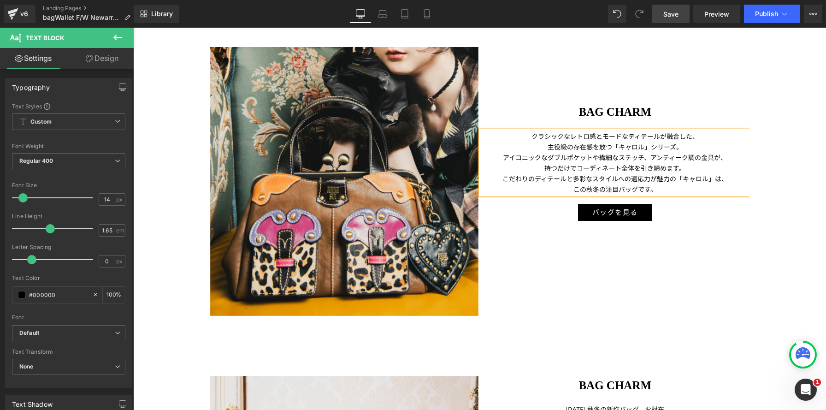
click at [557, 111] on h1 "BAG CHARM" at bounding box center [615, 111] width 269 height 19
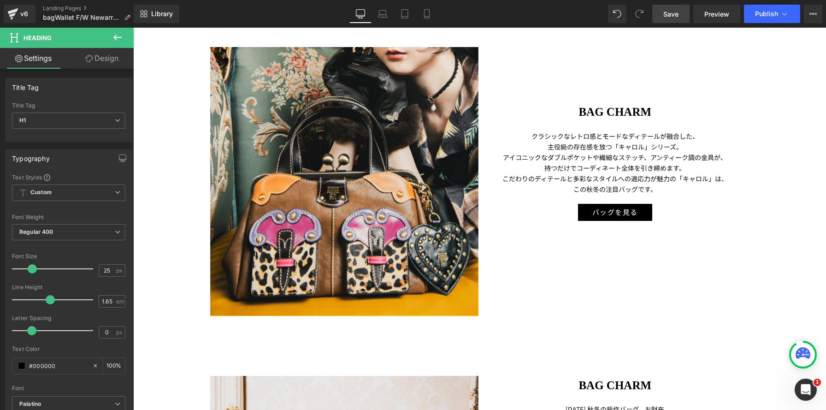
drag, startPoint x: 103, startPoint y: 62, endPoint x: 88, endPoint y: 120, distance: 60.2
click at [103, 62] on link "Design" at bounding box center [102, 58] width 67 height 21
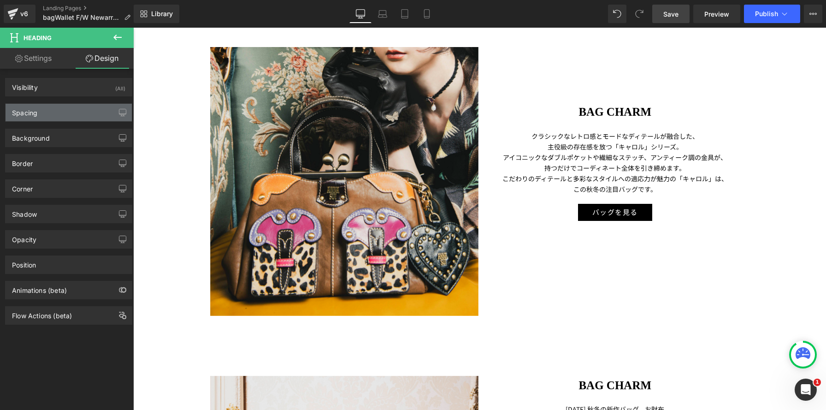
click at [88, 118] on div "Spacing" at bounding box center [69, 113] width 126 height 18
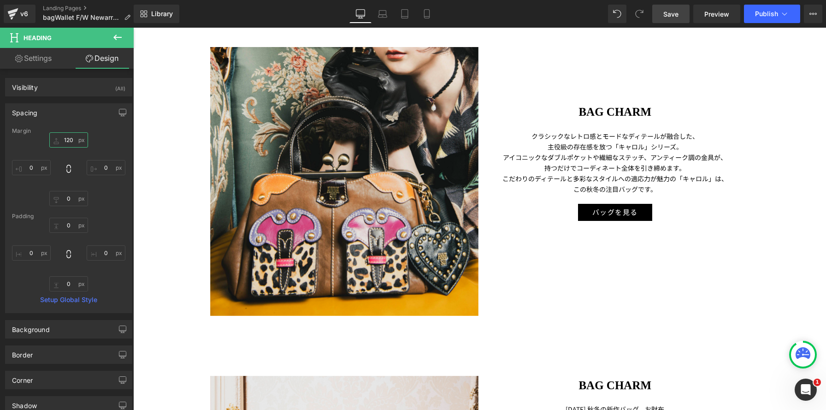
click at [59, 144] on input "120" at bounding box center [68, 139] width 39 height 15
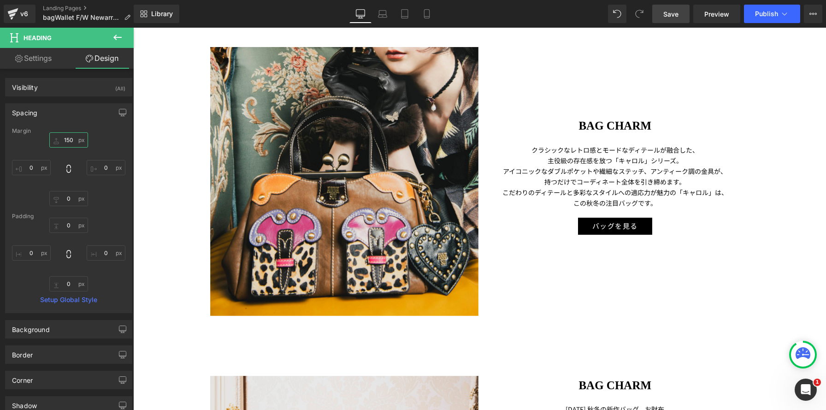
type input "150"
click at [673, 11] on span "Save" at bounding box center [671, 14] width 15 height 10
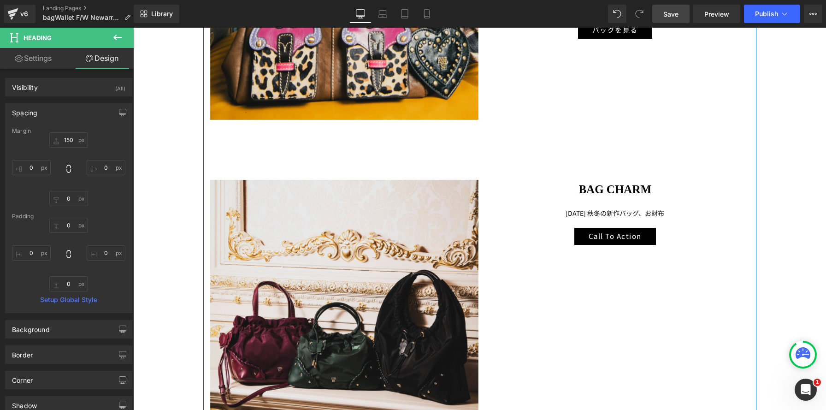
scroll to position [1593, 0]
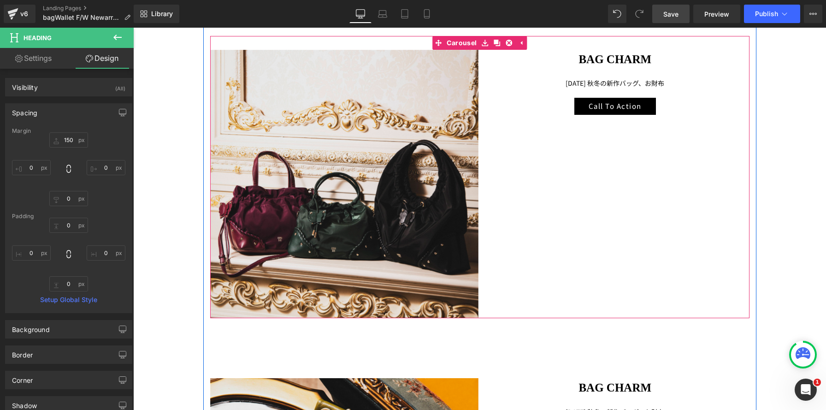
click at [550, 89] on div "BAG CHARM Heading 2025年 秋冬の新作バッグ、お財布 Text Block Call To Action Button" at bounding box center [615, 82] width 269 height 65
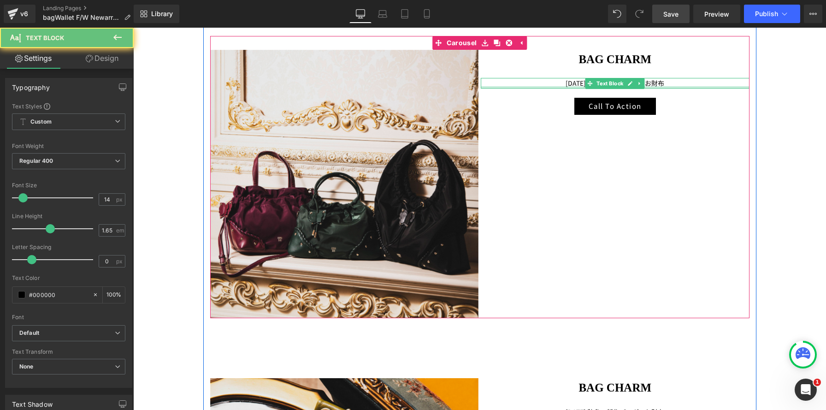
drag, startPoint x: 551, startPoint y: 86, endPoint x: 653, endPoint y: 94, distance: 103.2
click at [555, 87] on div "2025年 秋冬の新作バッグ、お財布 Text Block" at bounding box center [615, 83] width 269 height 11
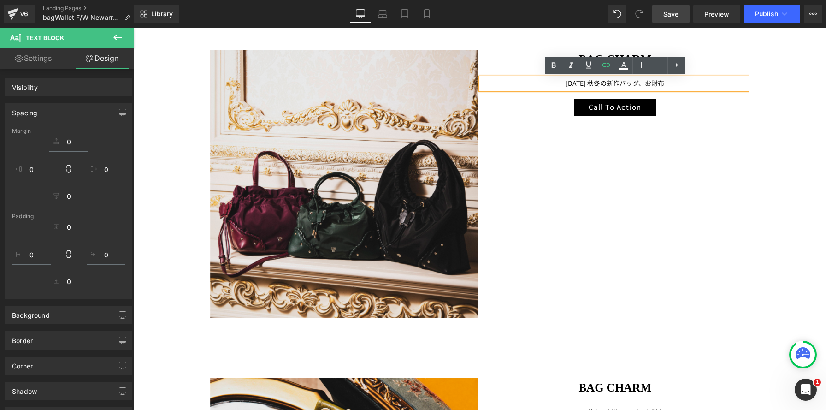
click at [676, 84] on p "[DATE] 秋冬の新作バッグ、お財布" at bounding box center [615, 83] width 269 height 11
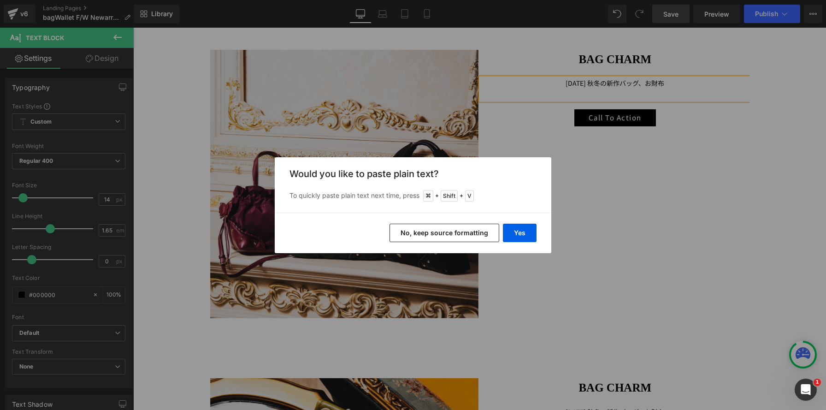
click at [445, 242] on div "Yes No, keep source formatting" at bounding box center [413, 233] width 277 height 41
click at [450, 235] on button "No, keep source formatting" at bounding box center [445, 233] width 110 height 18
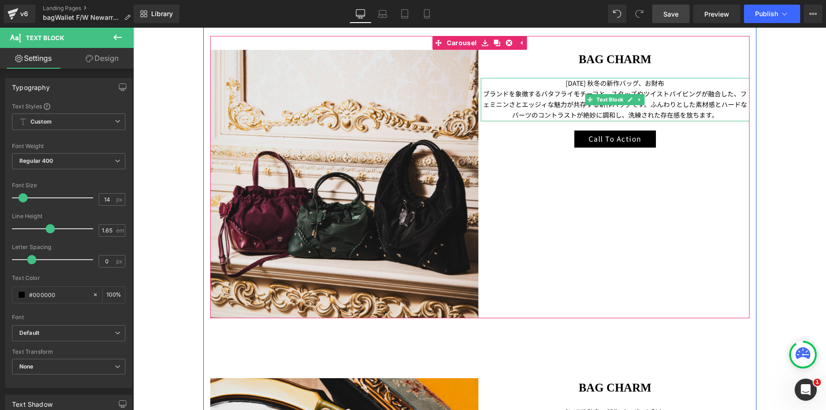
click at [708, 89] on p "ブランドを象徴するバタフライモチーフと、スタッズやツイストパイピングが融合した、フェミニンさとエッジィな魅力が共存する新作バッグです。ふんわりとした素材感とハ…" at bounding box center [615, 105] width 269 height 32
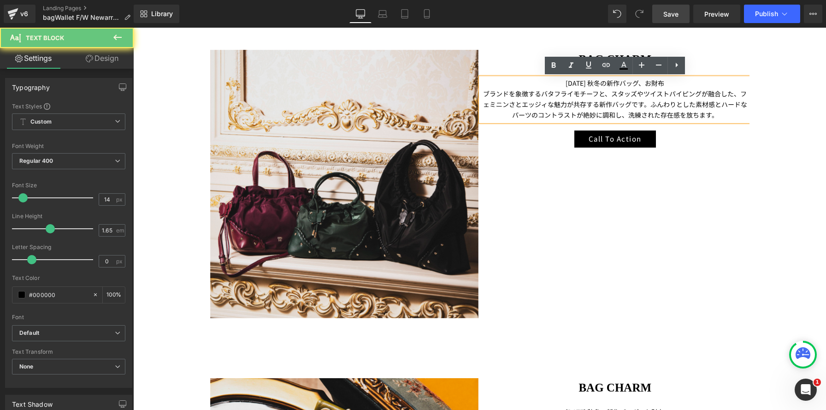
click at [612, 94] on p "ブランドを象徴するバタフライモチーフと、スタッズやツイストパイピングが融合した、フェミニンさとエッジィな魅力が共存する新作バッグです。ふんわりとした素材感とハ…" at bounding box center [615, 105] width 269 height 32
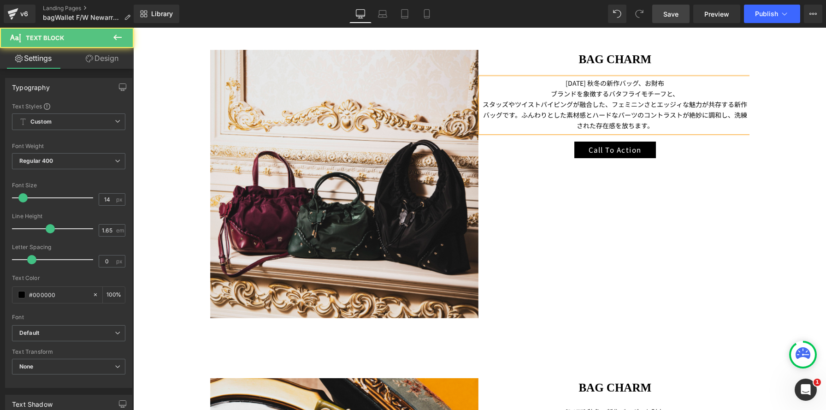
click at [612, 104] on p "スタッズやツイストパイピングが融合した、フェミニンさとエッジィな魅力が共存する新作バッグです。ふんわりとした素材感とハードなパーツのコントラストが絶妙に調和し…" at bounding box center [615, 115] width 269 height 32
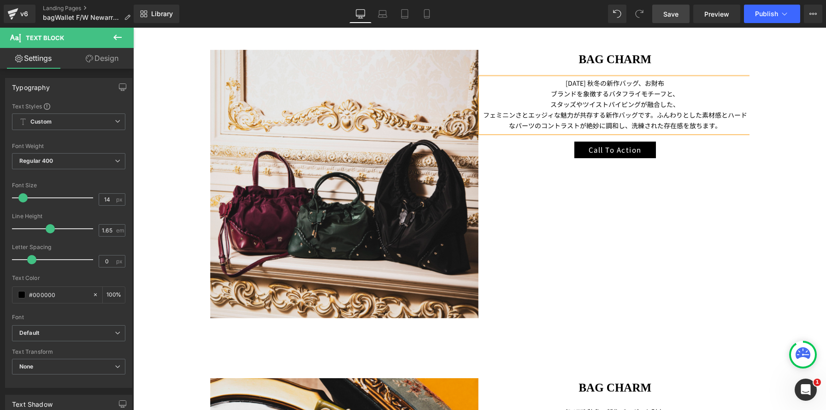
click at [656, 118] on p "フェミニンさとエッジィな魅力が共存する新作バッグです。ふんわりとした素材感とハードなパーツのコントラストが絶妙に調和し、洗練された存在感を放ちます。" at bounding box center [615, 120] width 269 height 21
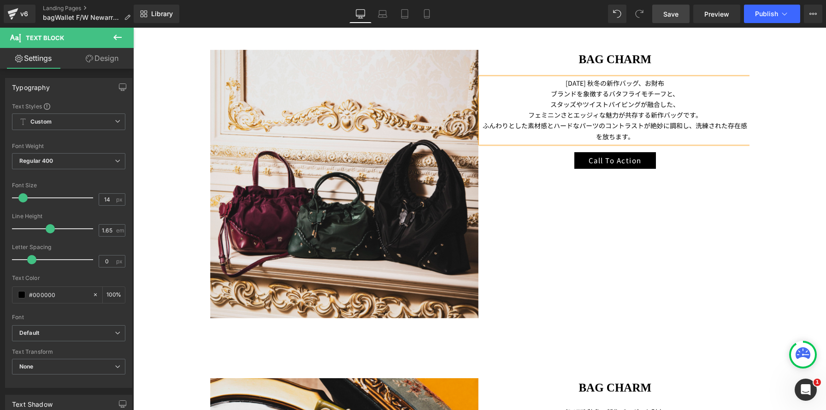
click at [669, 105] on p "スタッズやツイストパイピングが融合した、" at bounding box center [615, 104] width 269 height 11
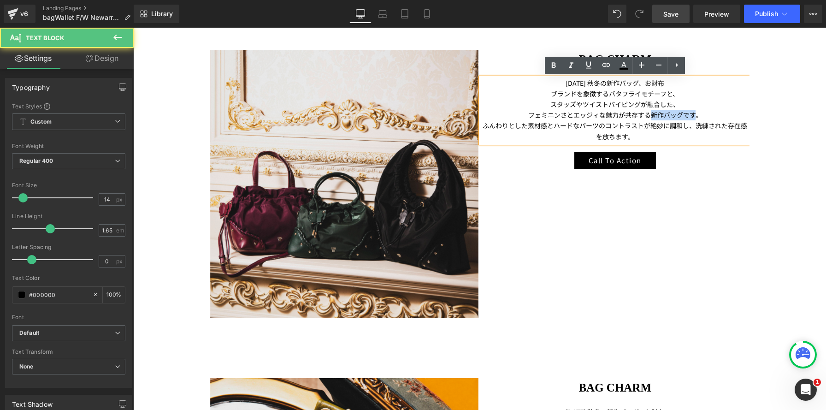
drag, startPoint x: 649, startPoint y: 116, endPoint x: 698, endPoint y: 116, distance: 48.9
click at [698, 116] on p "フェミニンさとエッジィな魅力が共存する新作バッグです。" at bounding box center [615, 115] width 269 height 11
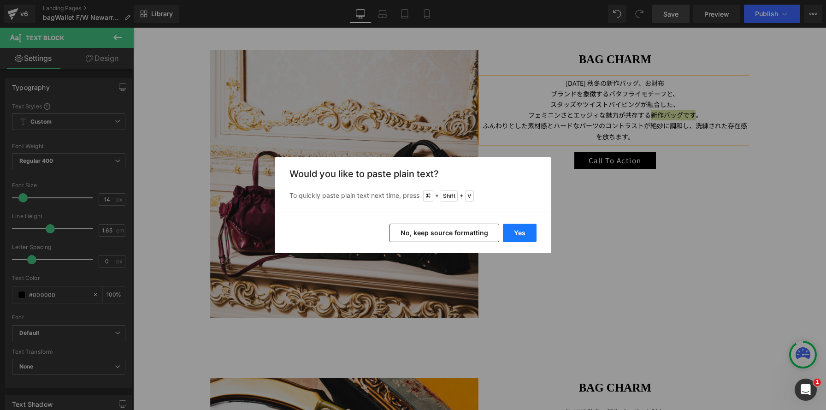
click at [522, 233] on button "Yes" at bounding box center [520, 233] width 34 height 18
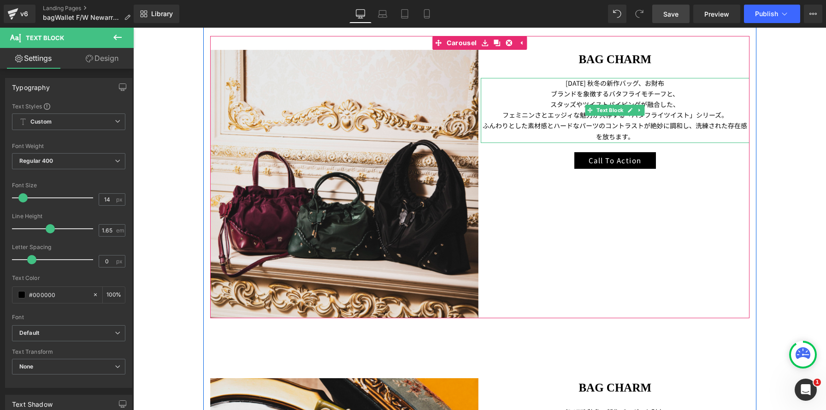
click at [696, 125] on p "ふんわりとした素材感とハードなパーツのコントラストが絶妙に調和し、洗練された存在感を放ちます。" at bounding box center [615, 130] width 269 height 21
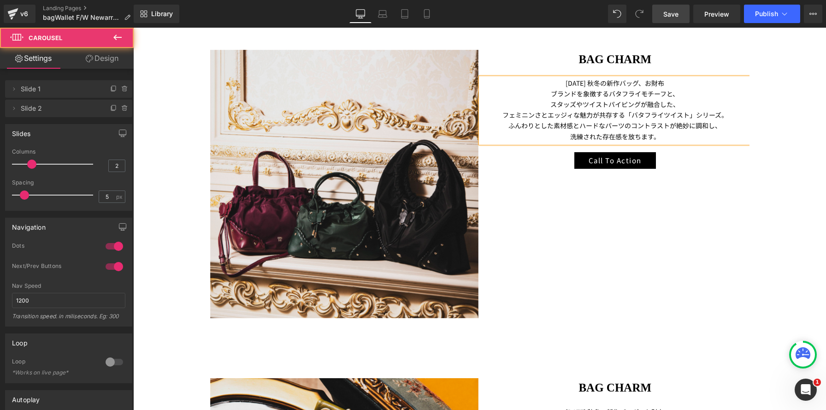
click at [693, 200] on div "Image BAG CHARM Heading 2025年 秋冬の新作バッグ、お財布 ブランドを象徴するバタフライモチーフと、 スタッズやツイストパイピングが…" at bounding box center [481, 184] width 542 height 269
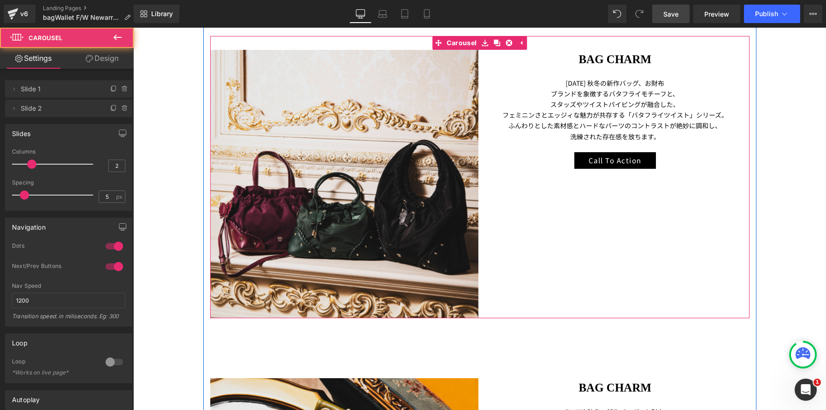
click at [513, 69] on div "BAG CHARM Heading 2025年 秋冬の新作バッグ、お財布 ブランドを象徴するバタフライモチーフと、 スタッズやツイストパイピングが融合した、 …" at bounding box center [615, 109] width 269 height 119
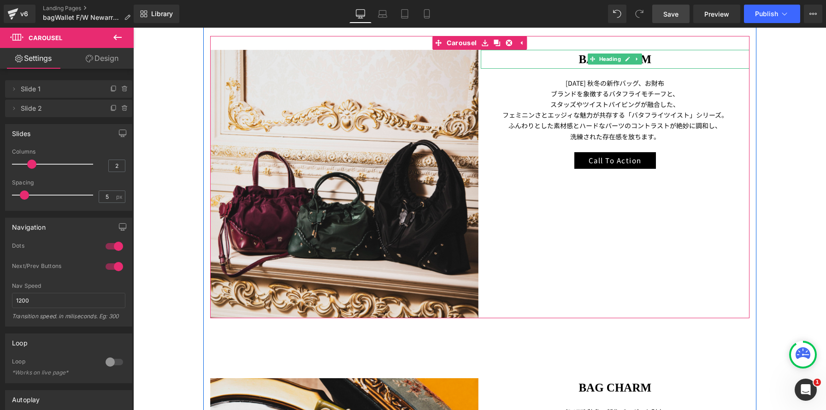
click at [558, 54] on h1 "BAG CHARM" at bounding box center [615, 59] width 269 height 19
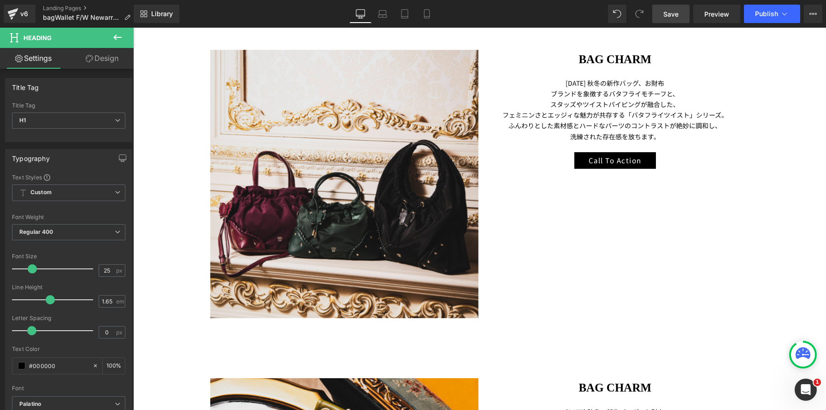
click at [101, 61] on link "Design" at bounding box center [102, 58] width 67 height 21
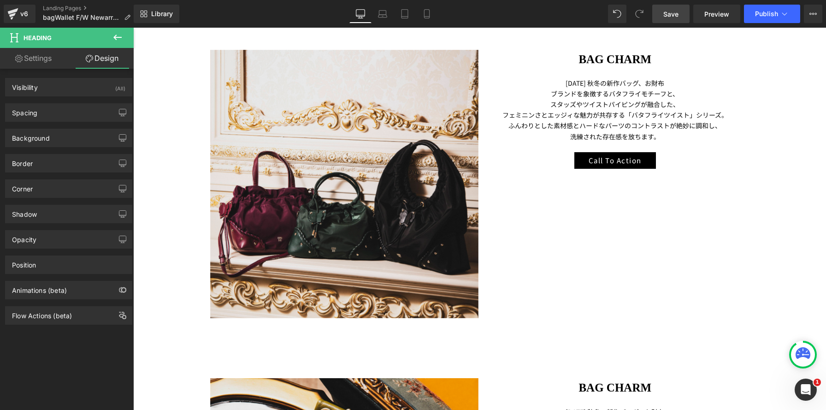
drag, startPoint x: 86, startPoint y: 115, endPoint x: 95, endPoint y: 124, distance: 12.7
click at [86, 115] on div "Spacing" at bounding box center [69, 113] width 126 height 18
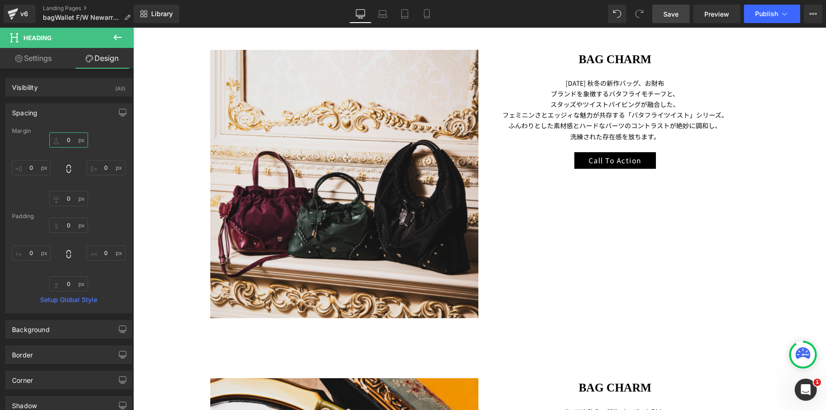
drag, startPoint x: 66, startPoint y: 140, endPoint x: 72, endPoint y: 142, distance: 5.8
click at [66, 140] on input "text" at bounding box center [68, 139] width 39 height 15
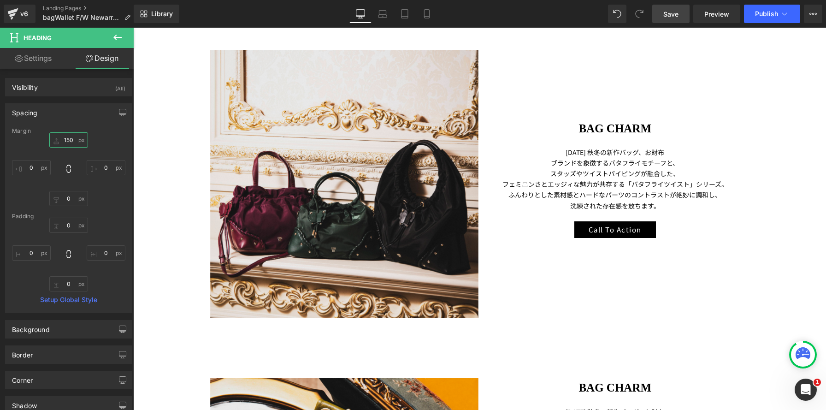
type input "150"
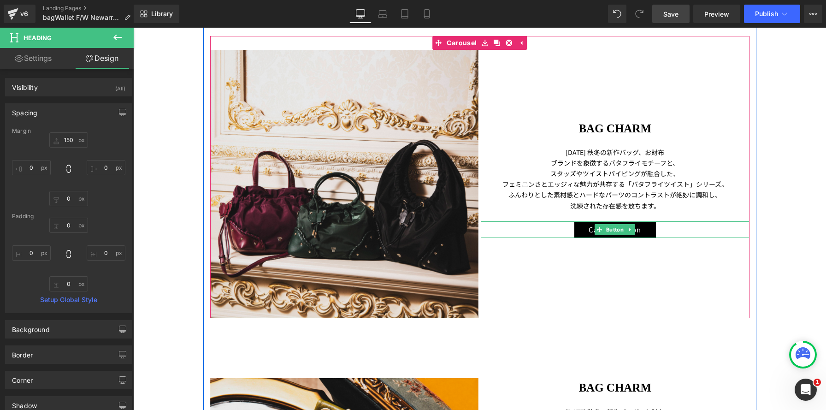
click at [535, 230] on div "Call To Action" at bounding box center [615, 229] width 269 height 17
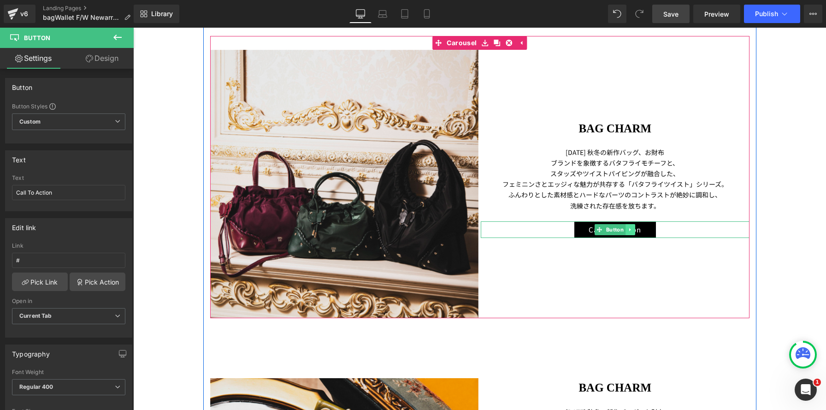
click at [629, 232] on icon at bounding box center [630, 230] width 5 height 6
click at [635, 231] on icon at bounding box center [635, 229] width 5 height 5
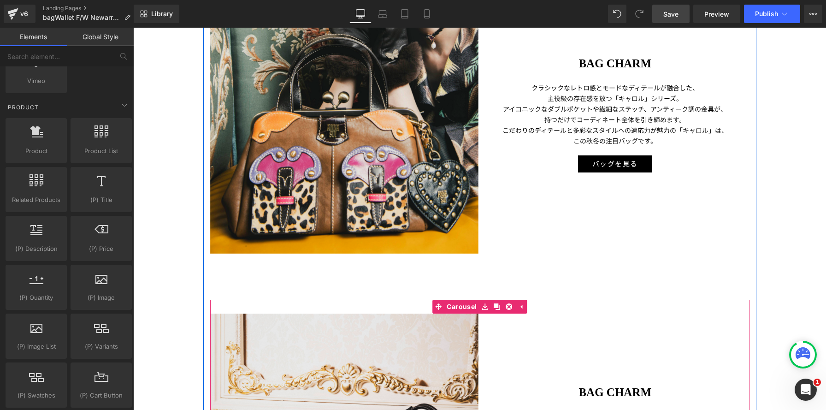
scroll to position [1310, 0]
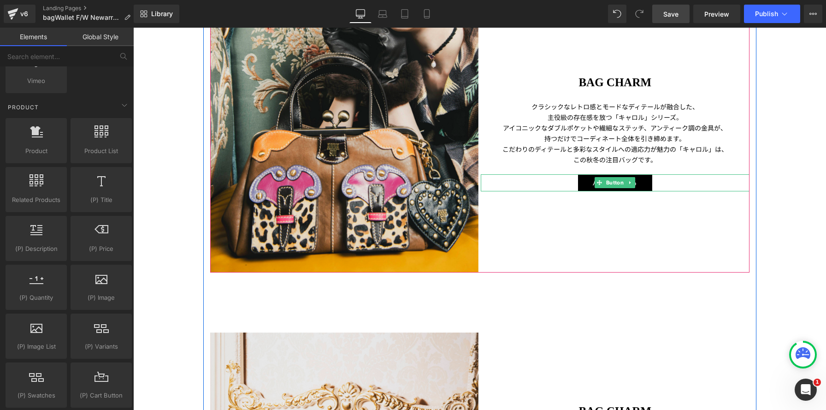
click at [558, 186] on div "バッグを見る" at bounding box center [615, 182] width 269 height 17
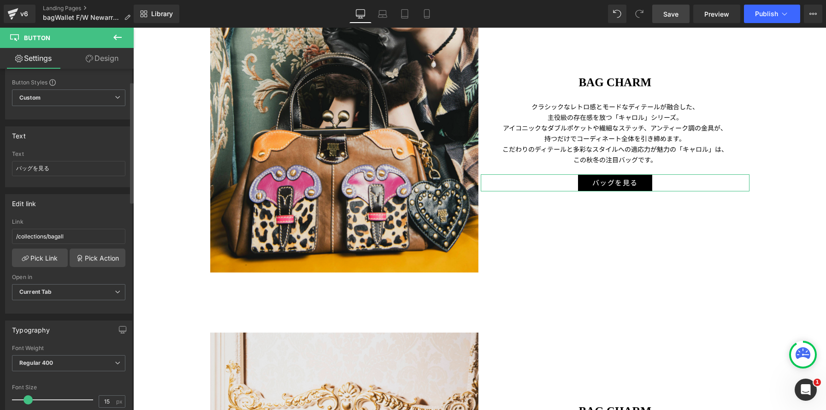
scroll to position [36, 0]
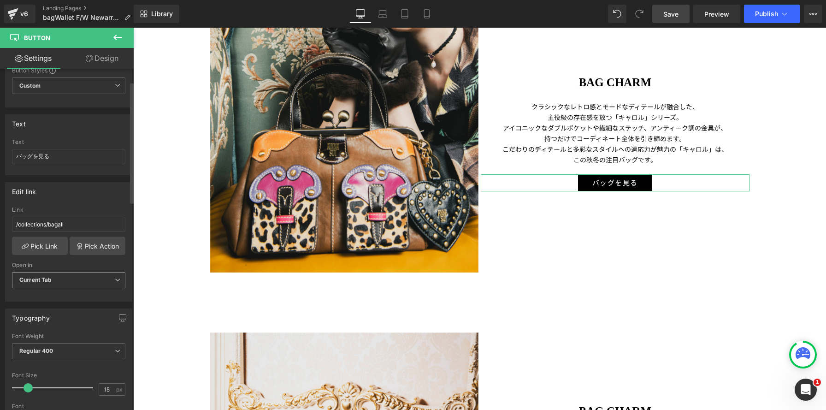
click at [60, 281] on span "Current Tab" at bounding box center [68, 280] width 113 height 16
click at [53, 308] on li "New Tab" at bounding box center [67, 310] width 110 height 14
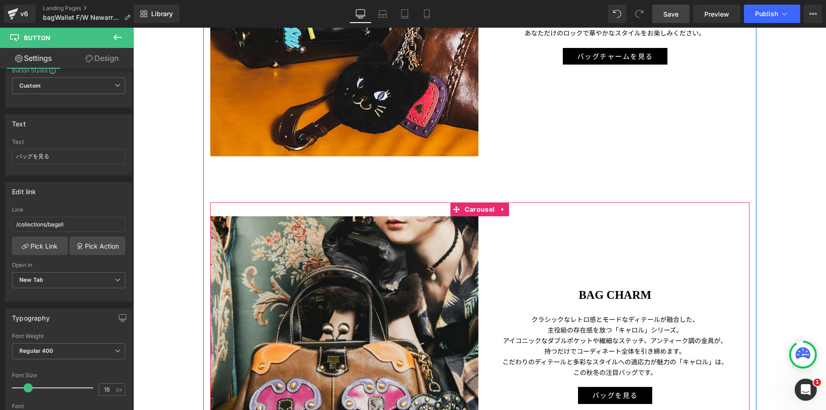
scroll to position [905, 0]
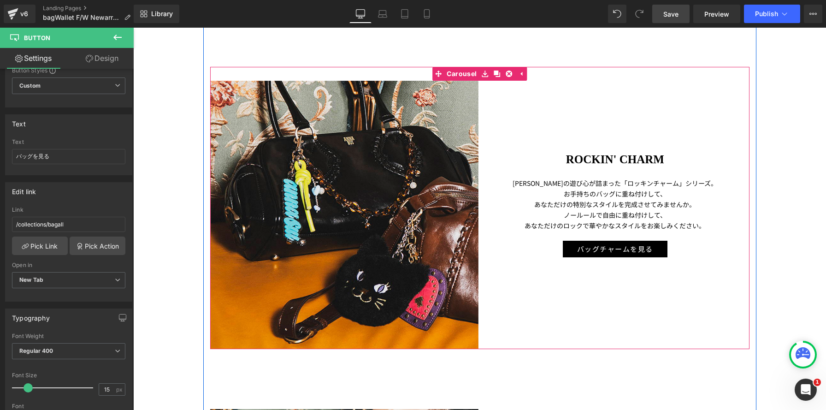
click at [553, 249] on div "バッグチャームを見る" at bounding box center [615, 249] width 269 height 17
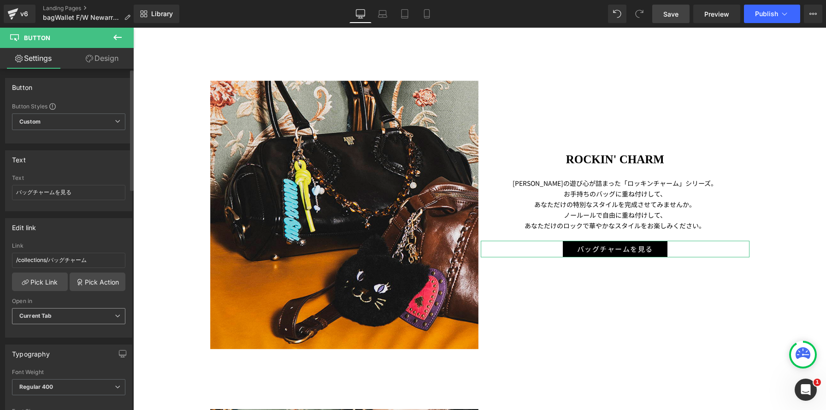
click at [58, 319] on span "Current Tab" at bounding box center [68, 316] width 113 height 16
drag, startPoint x: 54, startPoint y: 348, endPoint x: 125, endPoint y: 343, distance: 70.8
click at [54, 348] on li "New Tab" at bounding box center [67, 346] width 110 height 14
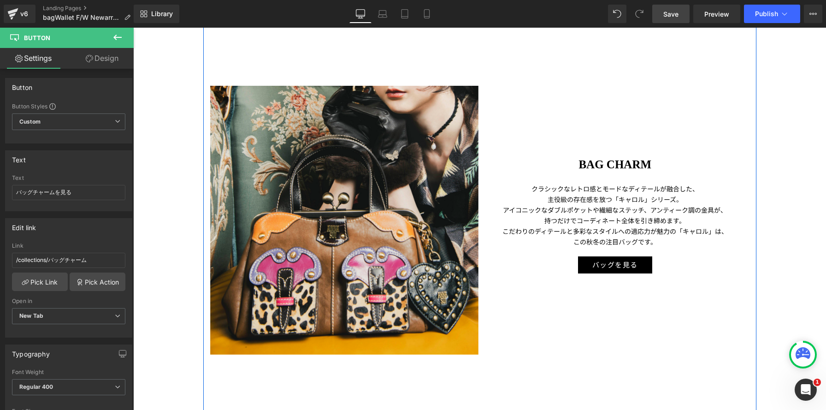
scroll to position [1300, 0]
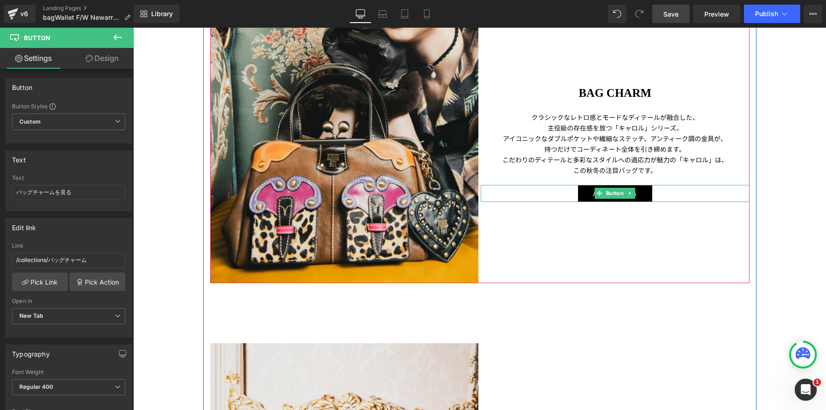
click at [633, 196] on link at bounding box center [631, 193] width 10 height 11
click at [627, 195] on icon at bounding box center [625, 193] width 5 height 6
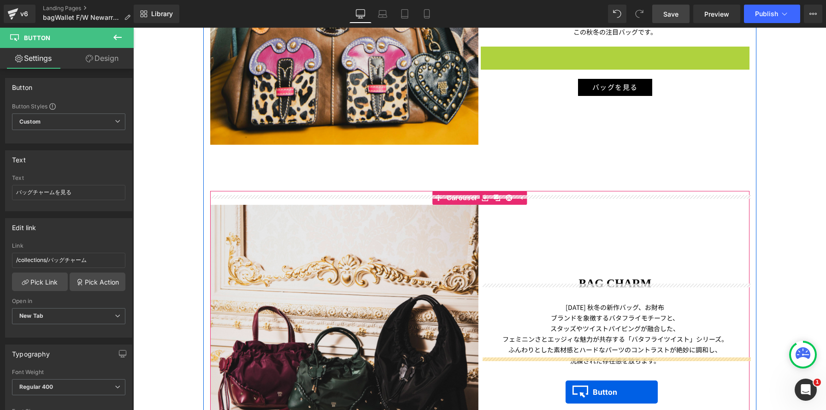
scroll to position [1484, 0]
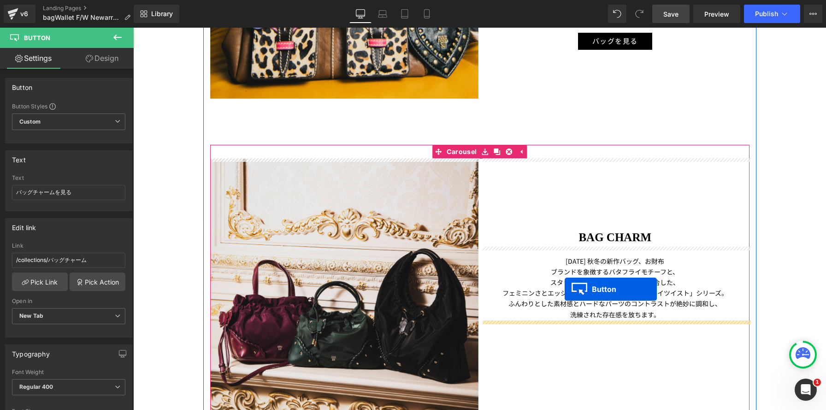
drag, startPoint x: 584, startPoint y: 195, endPoint x: 565, endPoint y: 289, distance: 96.5
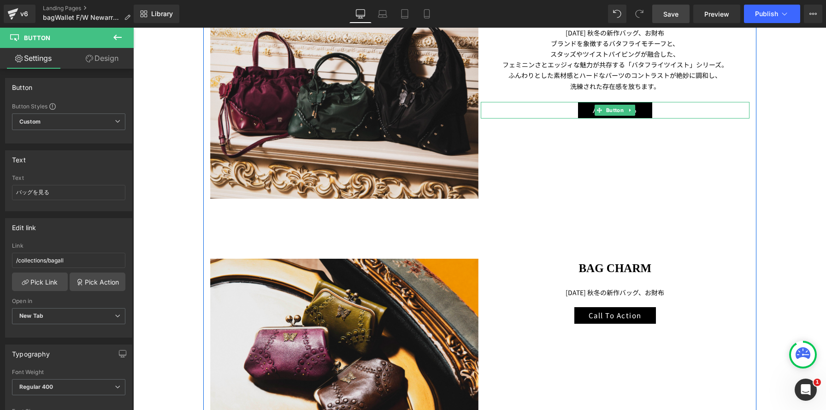
scroll to position [1718, 0]
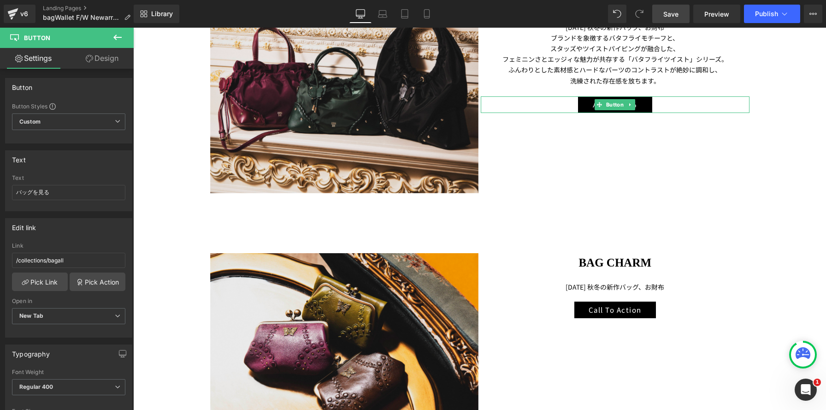
click at [671, 16] on span "Save" at bounding box center [671, 14] width 15 height 10
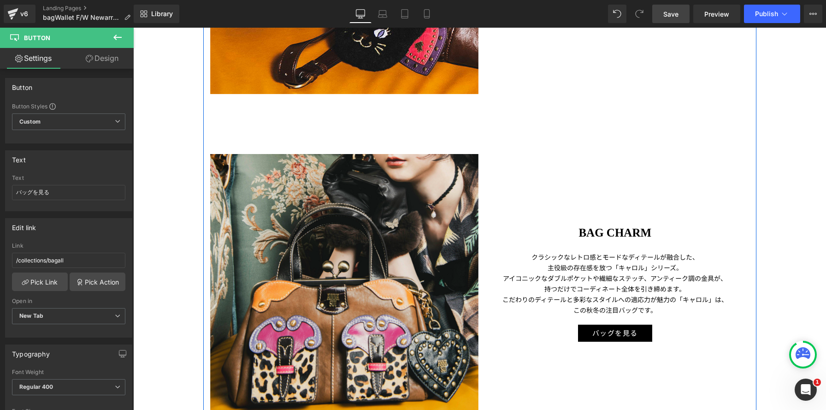
scroll to position [1151, 0]
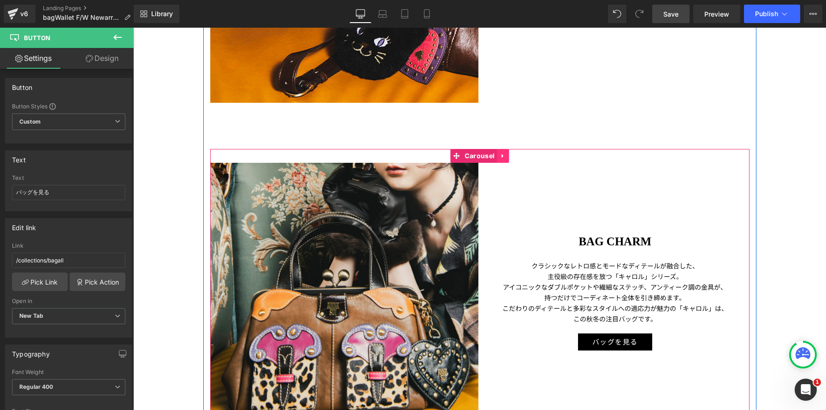
click at [505, 157] on icon at bounding box center [503, 156] width 6 height 7
click at [499, 156] on icon at bounding box center [497, 156] width 6 height 6
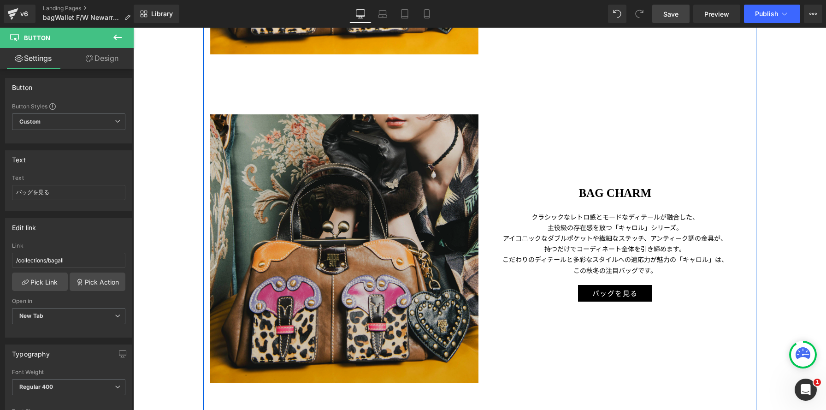
scroll to position [1578, 0]
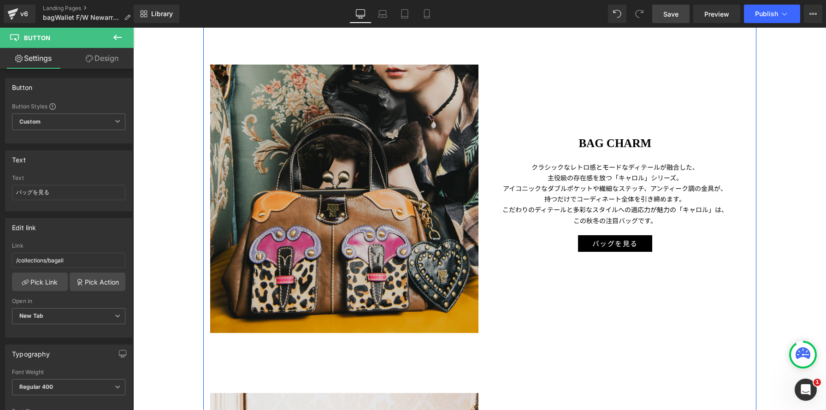
click at [370, 175] on img at bounding box center [344, 199] width 269 height 269
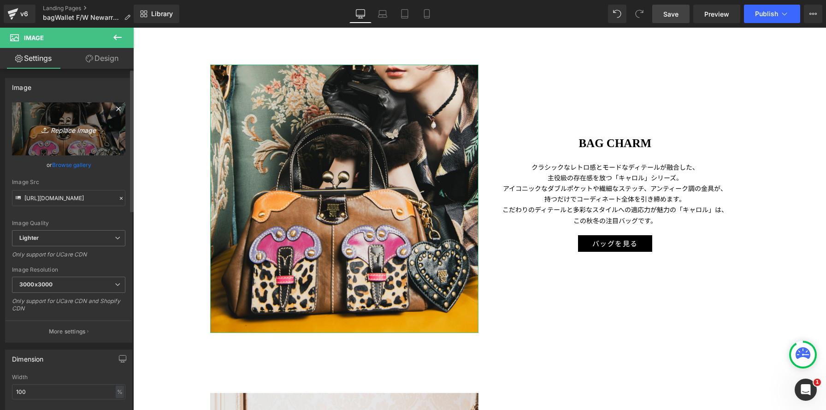
click at [56, 134] on icon "Replace Image" at bounding box center [69, 129] width 74 height 12
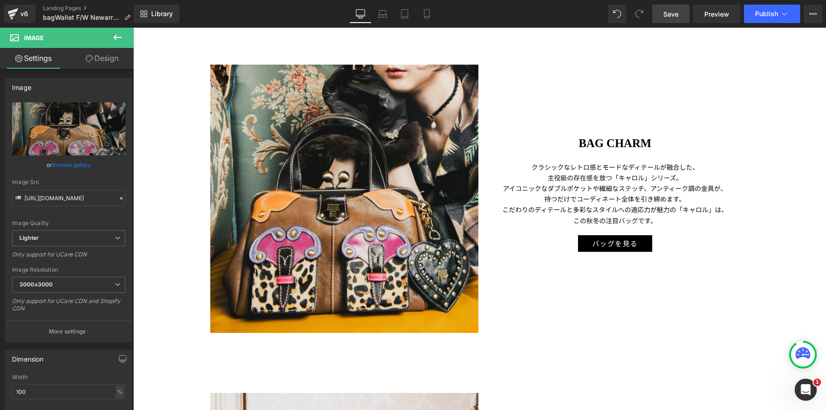
type input "C:\fakepath\250820-00044 のコピー.jpg"
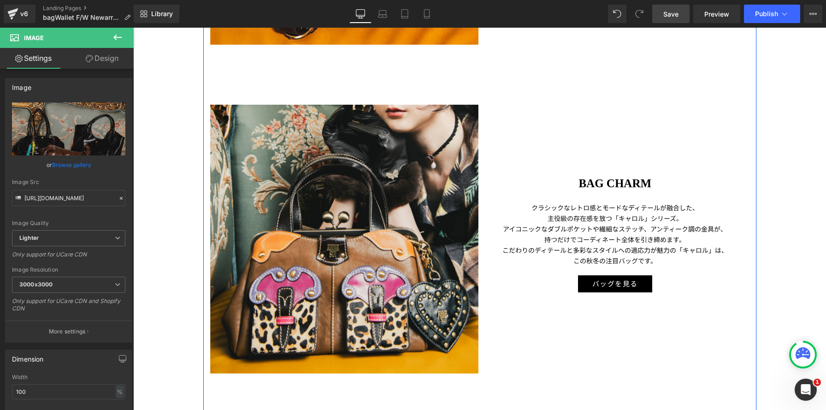
scroll to position [1245, 0]
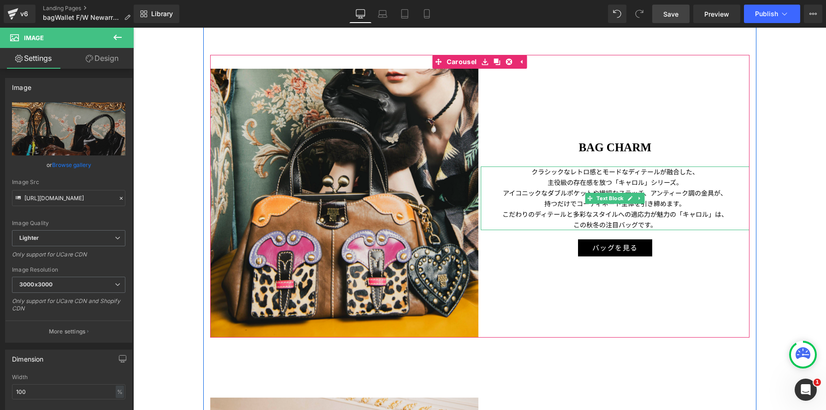
click at [640, 184] on p "主役級の存在感を放つ「キャロル」シリーズ。" at bounding box center [615, 182] width 269 height 11
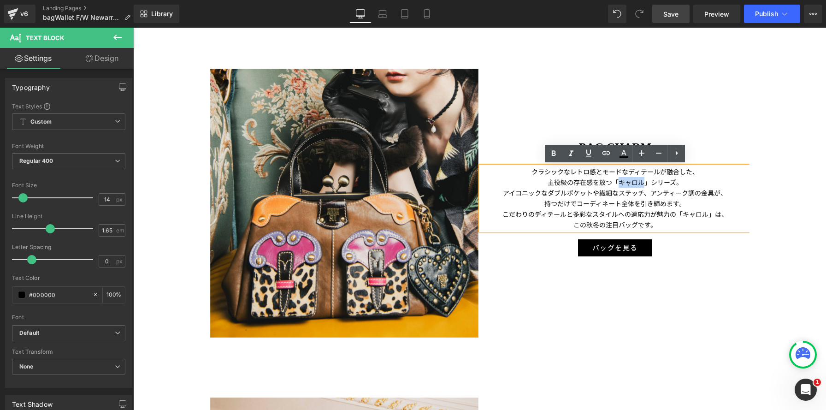
drag, startPoint x: 645, startPoint y: 181, endPoint x: 619, endPoint y: 184, distance: 25.6
click at [620, 181] on p "主役級の存在感を放つ「キャロル」シリーズ。" at bounding box center [615, 182] width 269 height 11
copy p "キャロル"
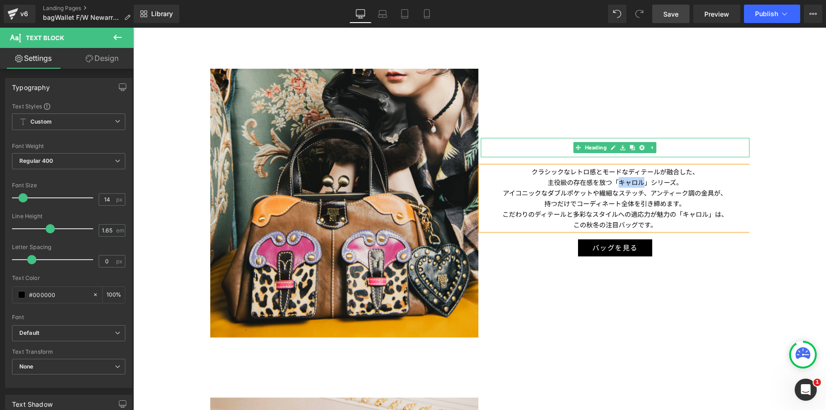
click at [675, 141] on h1 "BAG CHARM" at bounding box center [615, 147] width 269 height 19
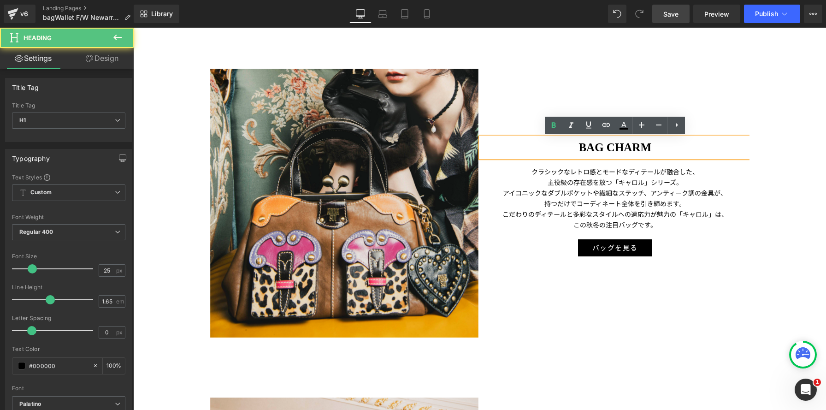
paste div
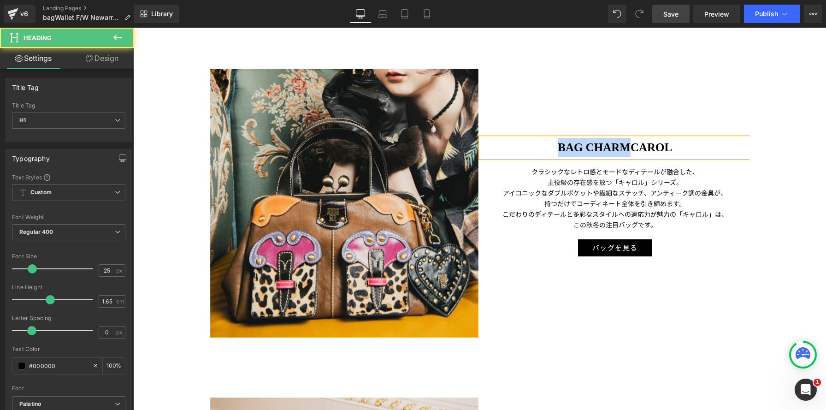
drag, startPoint x: 616, startPoint y: 145, endPoint x: 487, endPoint y: 140, distance: 128.8
click at [487, 140] on h1 "BAG CHARMCAROL" at bounding box center [615, 147] width 269 height 19
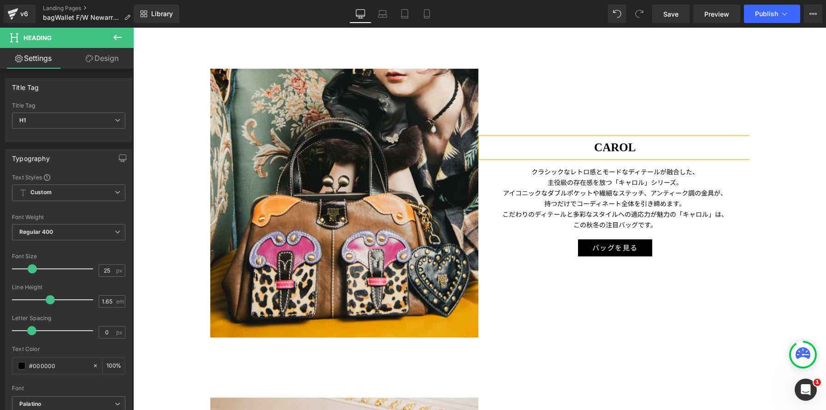
drag, startPoint x: 673, startPoint y: 16, endPoint x: 666, endPoint y: 27, distance: 13.1
click at [673, 16] on span "Save" at bounding box center [671, 14] width 15 height 10
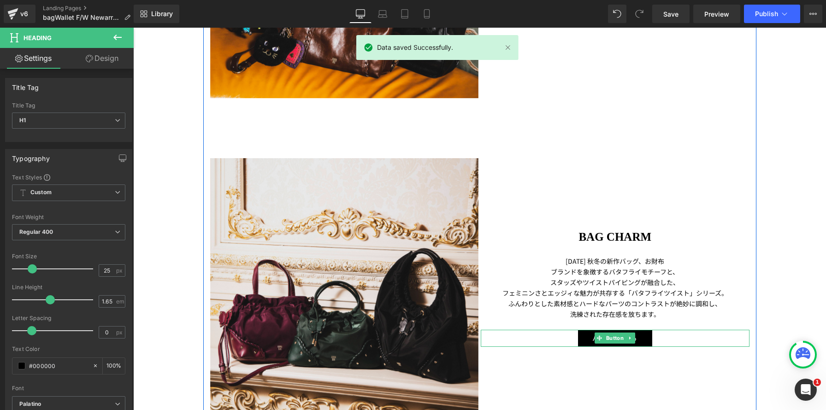
scroll to position [1815, 0]
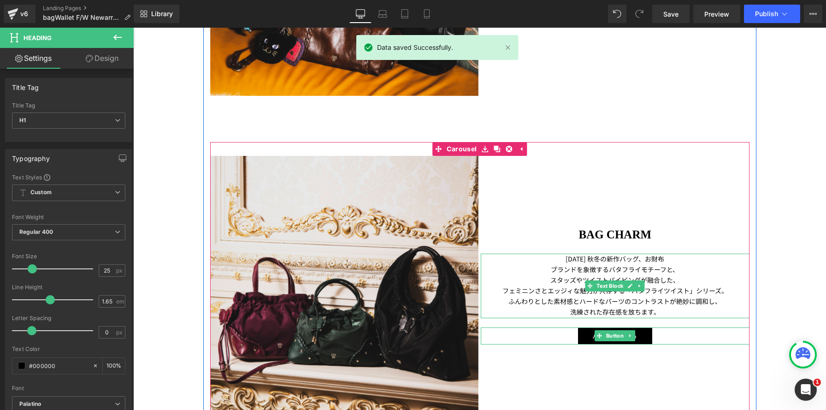
click at [687, 289] on p "フェミニンさとエッジィな魅力が共存する「バタフライツイスト」シリーズ。" at bounding box center [615, 290] width 269 height 11
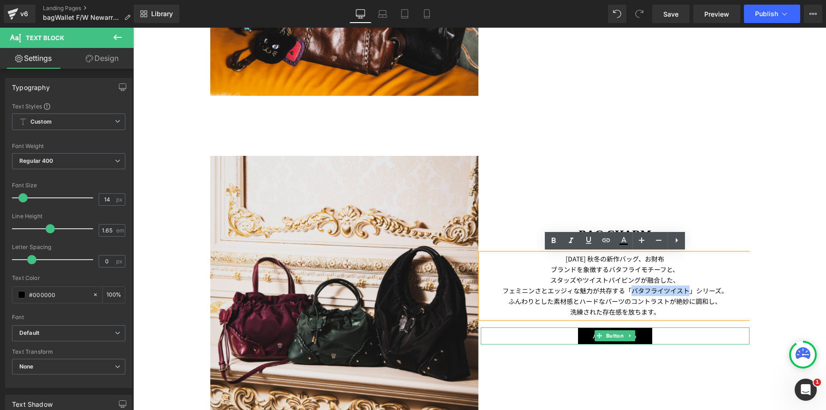
drag, startPoint x: 685, startPoint y: 291, endPoint x: 633, endPoint y: 290, distance: 51.7
click at [633, 290] on p "フェミニンさとエッジィな魅力が共存する「バタフライツイスト」シリーズ。" at bounding box center [615, 290] width 269 height 11
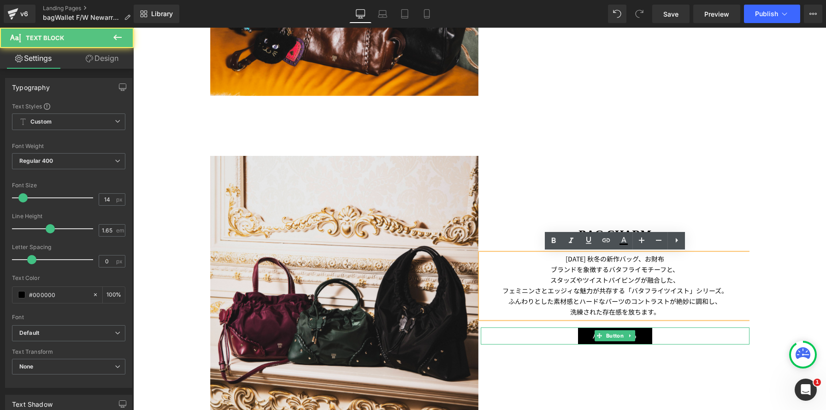
click at [548, 273] on p "ブランドを象徴するバタフライモチーフと、" at bounding box center [615, 269] width 269 height 11
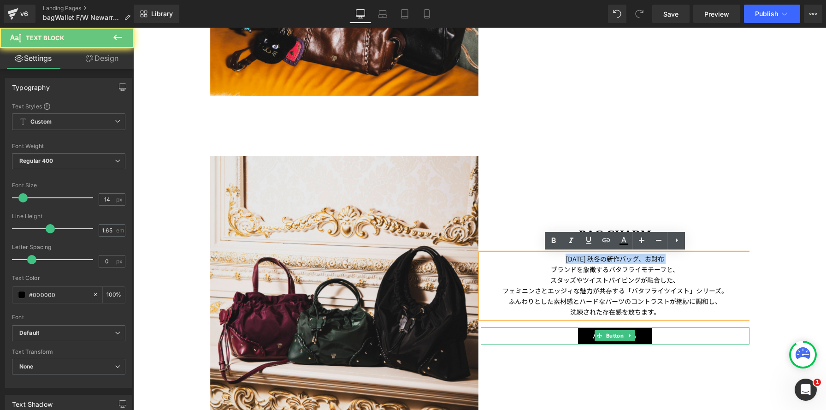
drag, startPoint x: 550, startPoint y: 271, endPoint x: 485, endPoint y: 239, distance: 72.4
click at [485, 239] on div "BAG CHARM Heading 2025年 秋冬の新作バッグ、お財布 ブランドを象徴するバタフライモチーフと、 スタッズやツイストパイピングが融合した、 …" at bounding box center [615, 250] width 269 height 189
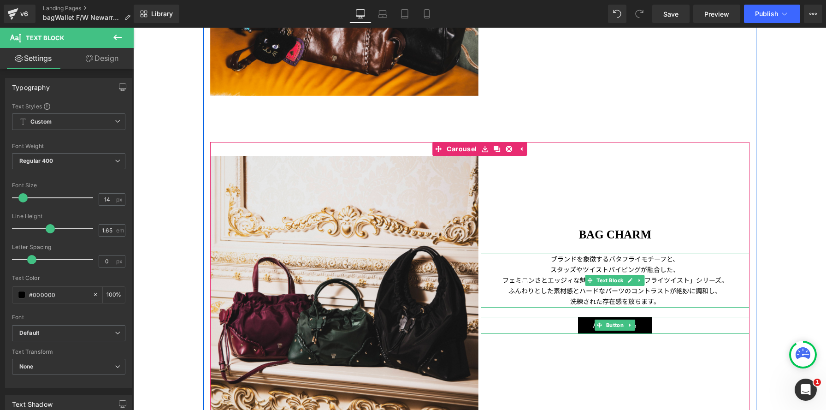
click at [711, 285] on p "フェミニンさとエッジィな魅力が共存する「バタフライツイスト」シリーズ。" at bounding box center [615, 280] width 269 height 11
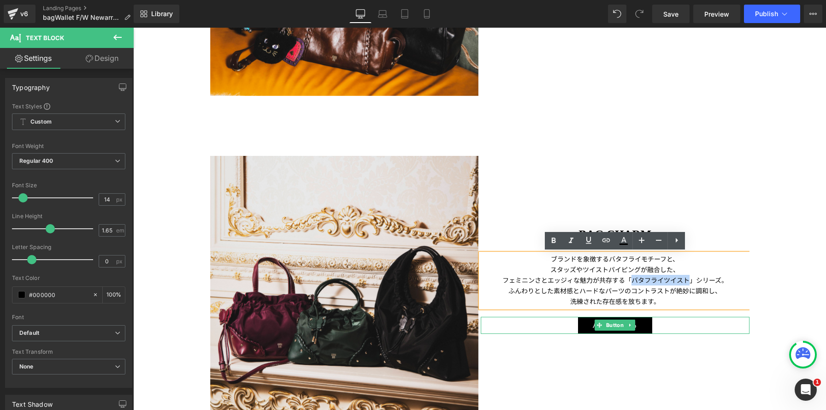
drag, startPoint x: 687, startPoint y: 281, endPoint x: 631, endPoint y: 281, distance: 55.8
click at [631, 281] on p "フェミニンさとエッジィな魅力が共存する「バタフライツイスト」シリーズ。" at bounding box center [615, 280] width 269 height 11
copy p "バタフライツイスト"
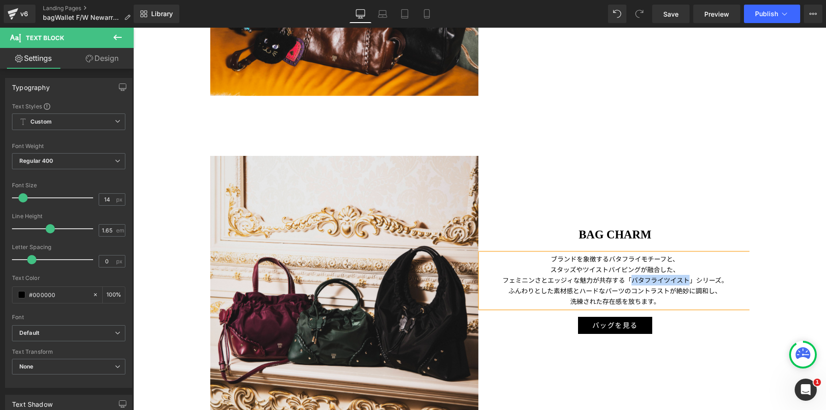
click at [674, 244] on div "BAG CHARM Heading ブランドを象徴するバタフライモチーフと、 スタッズやツイストパイピングが融合した、 フェミニンさとエッジィな魅力が共存する…" at bounding box center [615, 245] width 269 height 178
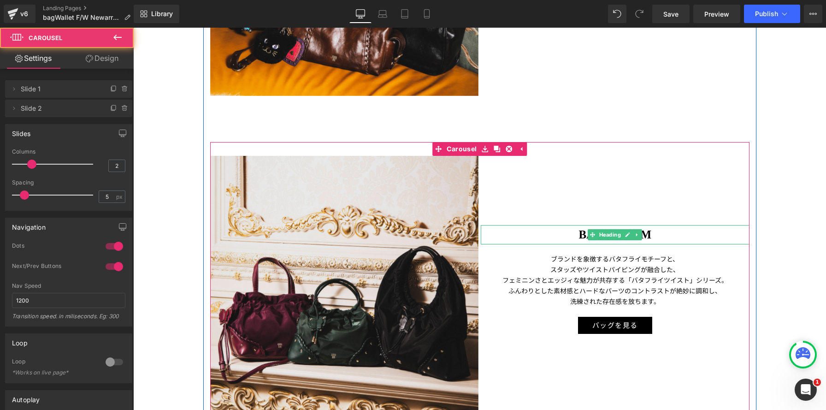
click at [678, 235] on h1 "BAG CHARM" at bounding box center [615, 234] width 269 height 19
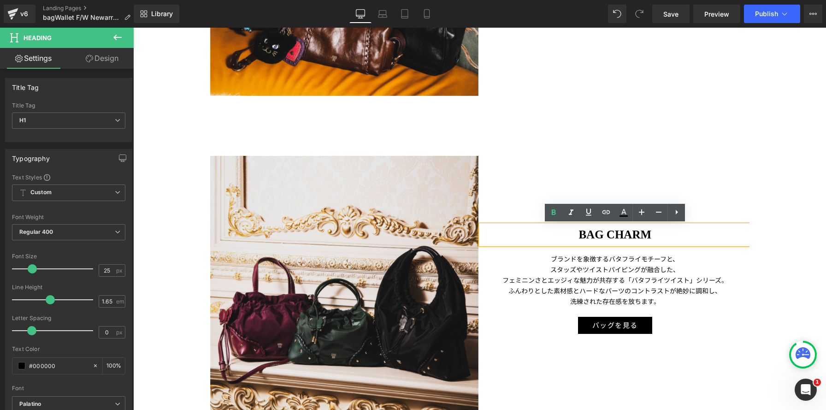
paste div
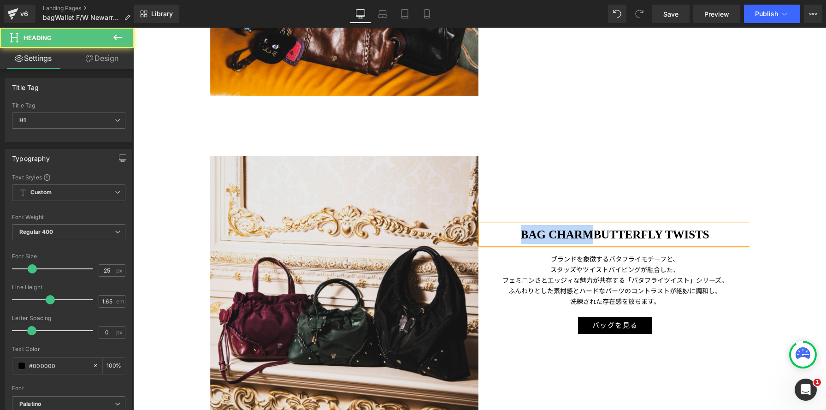
drag, startPoint x: 543, startPoint y: 233, endPoint x: 487, endPoint y: 229, distance: 56.0
click at [487, 229] on h1 "BAG CHARMBUTTERFLY TWISTS" at bounding box center [615, 234] width 269 height 19
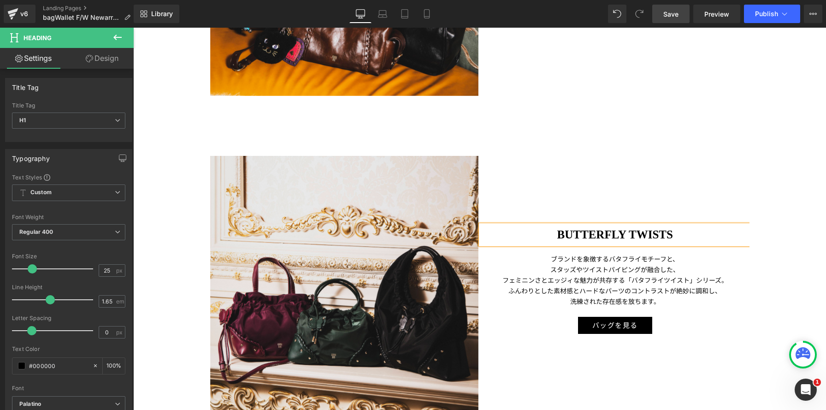
click at [666, 12] on span "Save" at bounding box center [671, 14] width 15 height 10
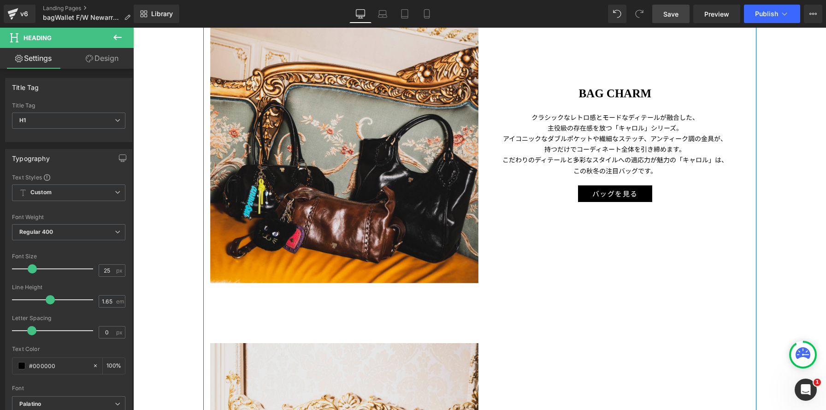
scroll to position [1613, 0]
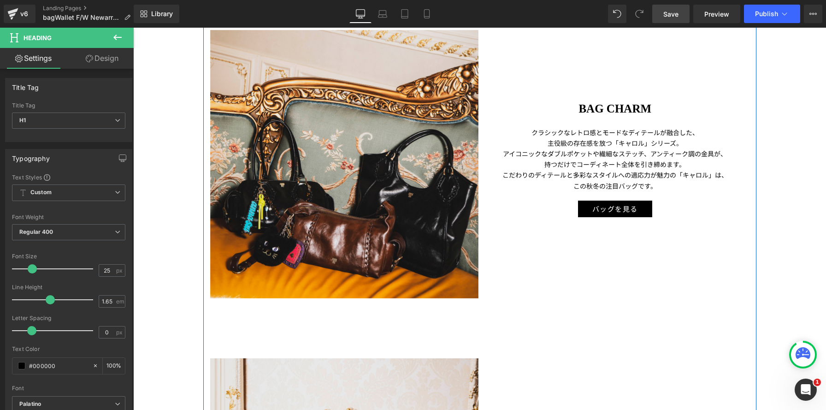
click at [574, 153] on p "アイコニックなダブルポケットや繊細なステッチ、アンティーク調の金具が 、" at bounding box center [615, 153] width 269 height 11
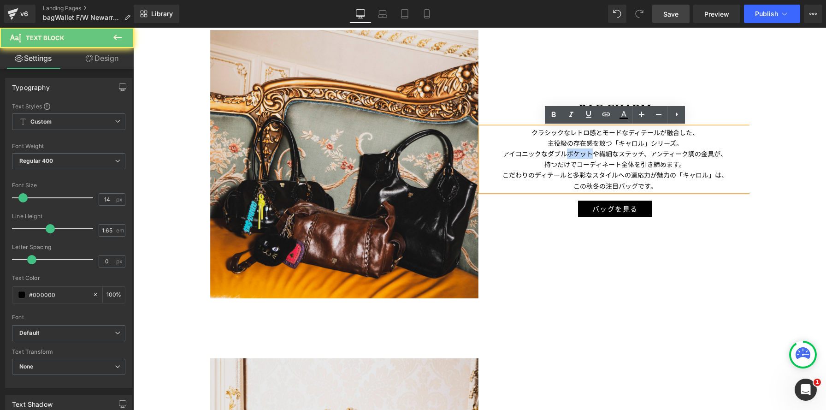
click at [574, 153] on p "アイコニックなダブルポケットや繊細なステッチ、アンティーク調の金具が 、" at bounding box center [615, 153] width 269 height 11
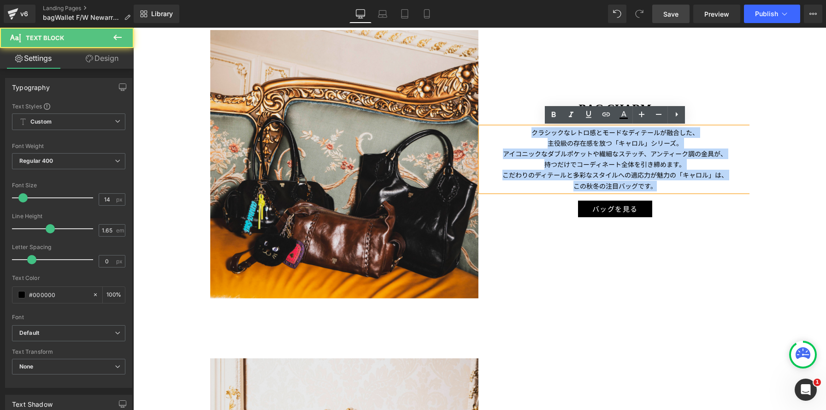
drag, startPoint x: 525, startPoint y: 132, endPoint x: 740, endPoint y: 196, distance: 223.8
click at [740, 196] on div "BAG CHARM Heading クラシックなレトロ感とモードなディテールが融合した、 主役級の存在感を放つ「キャロル」シリーズ。 アイコニックなダブルポケ…" at bounding box center [615, 124] width 269 height 188
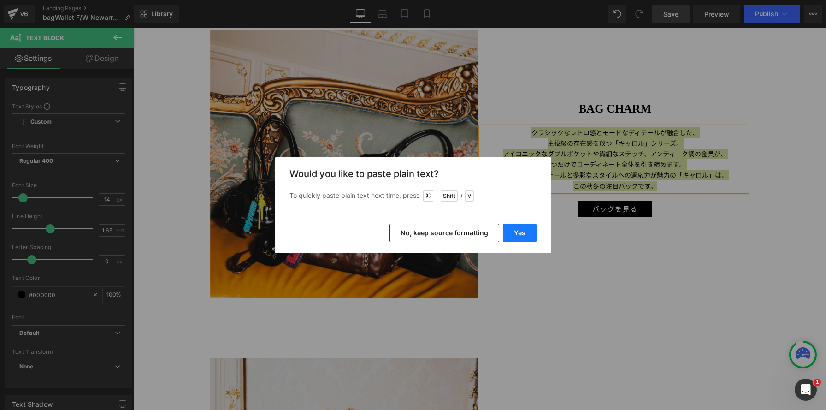
click at [528, 226] on button "Yes" at bounding box center [520, 233] width 34 height 18
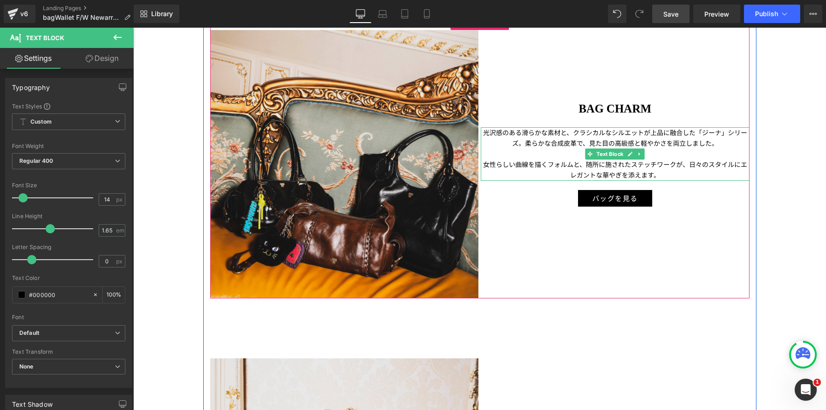
click at [570, 132] on p "光沢感のある滑らかな素材と、クラシカルなシルエットが上品に融合した「ジーナ」シリーズ。柔らかな合成皮革で、見た目の高級感と軽やかさを両立しました。" at bounding box center [615, 137] width 269 height 21
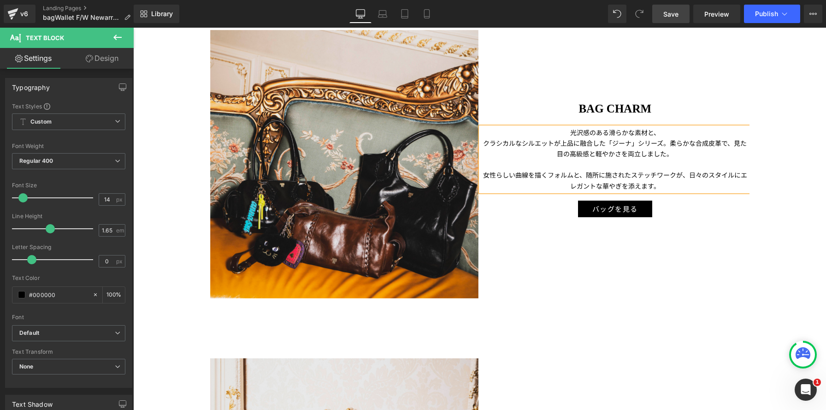
click at [668, 144] on p "クラシカルなシルエットが上品に融合した「ジーナ」シリーズ。柔らかな合成皮革で、見た目の高級感と軽やかさを両立しました。" at bounding box center [615, 148] width 269 height 21
click at [483, 177] on p "女性らしい曲線を描くフォルムと、随所に施されたステッチワークが、日々のスタイルにエレガントな華やぎを添えます。" at bounding box center [615, 180] width 269 height 21
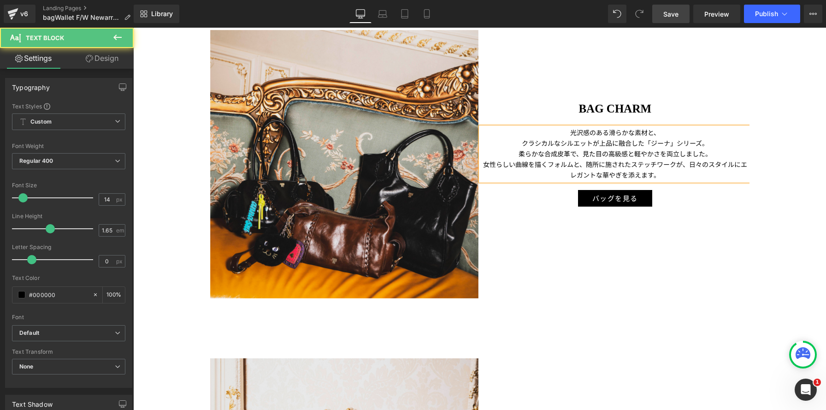
click at [586, 165] on span "女性らしい曲線を描くフォルムと、随所に施されたステッチワークが、日々のスタイルにエレガントな華やぎを添えます。" at bounding box center [615, 170] width 264 height 20
click at [594, 174] on span "随所に施されたステッチワークが、日々のスタイルにエレガントな華やぎを添えます。" at bounding box center [615, 174] width 251 height 9
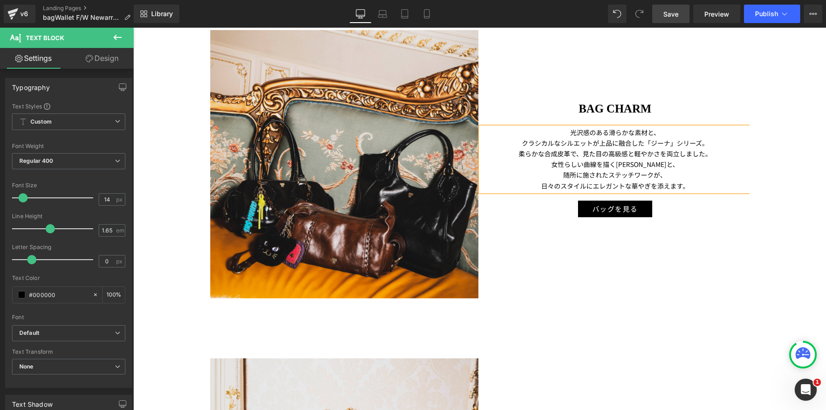
drag, startPoint x: 664, startPoint y: 13, endPoint x: 600, endPoint y: 238, distance: 233.9
click at [664, 13] on span "Save" at bounding box center [671, 14] width 15 height 10
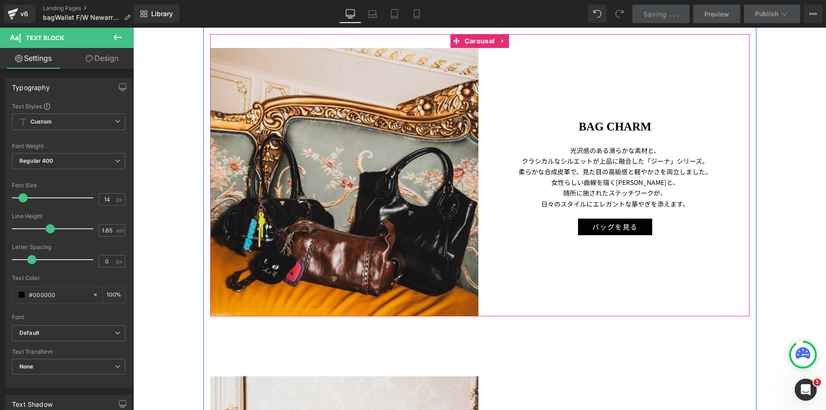
scroll to position [1569, 0]
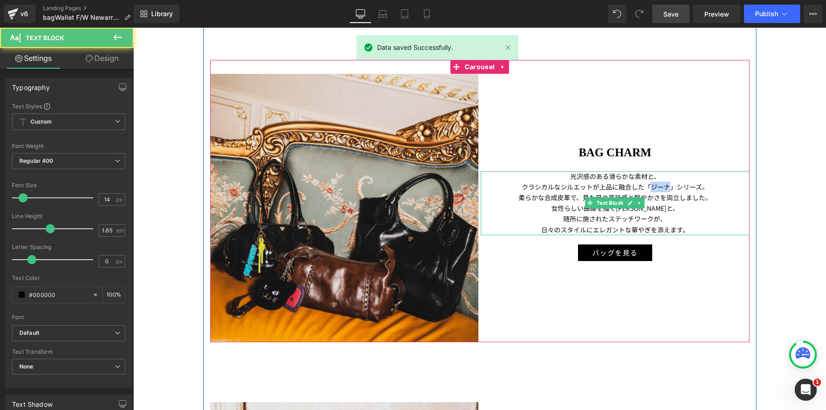
drag, startPoint x: 668, startPoint y: 187, endPoint x: 649, endPoint y: 187, distance: 18.5
click at [649, 187] on p "クラシカルなシルエットが上品に融合した「ジーナ」シリーズ。" at bounding box center [615, 187] width 269 height 11
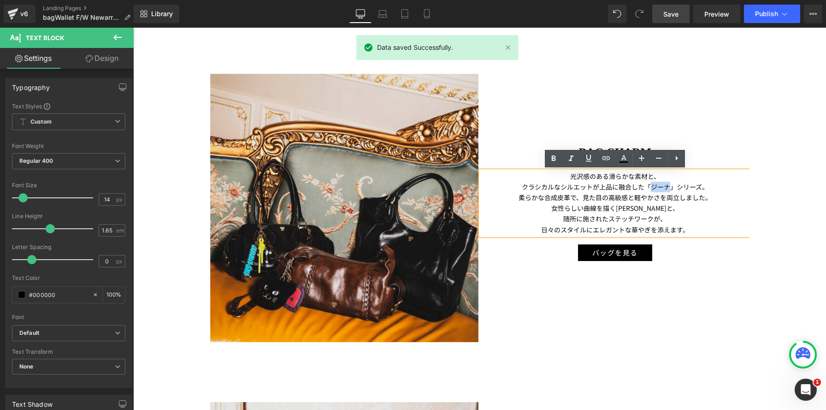
copy p "ジーナ"
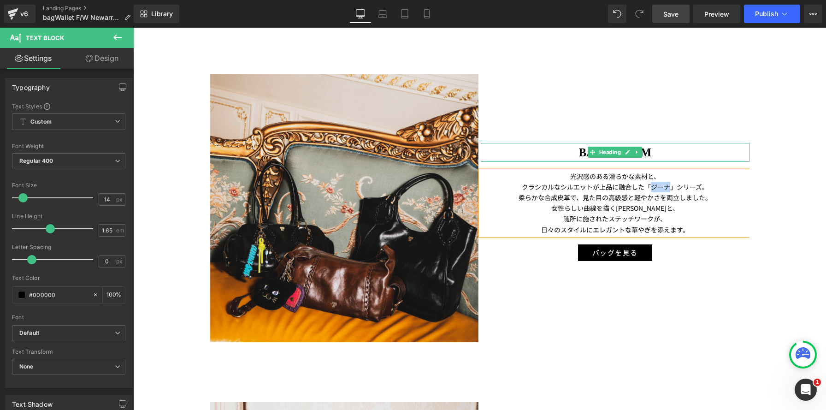
click at [663, 154] on h1 "BAG CHARM" at bounding box center [615, 152] width 269 height 19
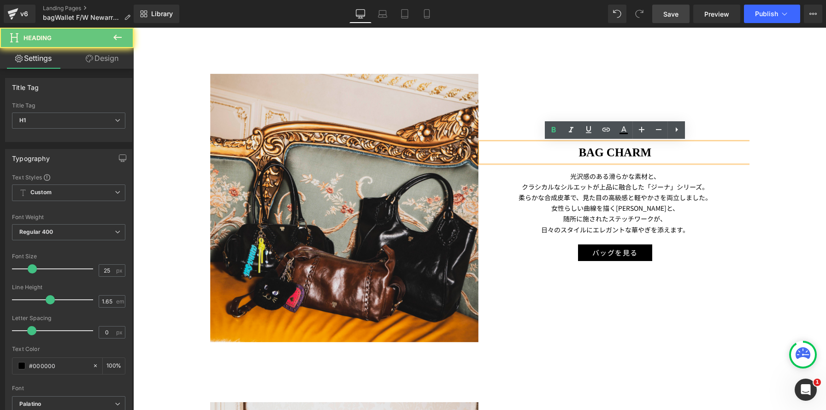
click at [667, 152] on h1 "BAG CHARM" at bounding box center [615, 152] width 269 height 19
paste div
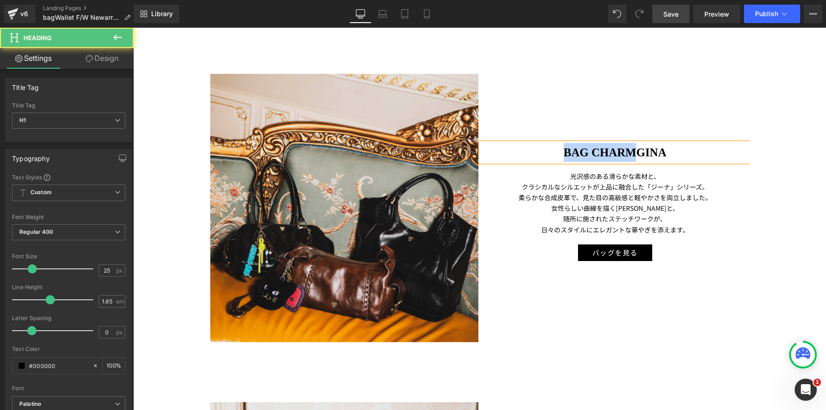
drag, startPoint x: 635, startPoint y: 152, endPoint x: 508, endPoint y: 140, distance: 127.3
click at [508, 143] on div "BAG CHARMGINA" at bounding box center [615, 152] width 269 height 19
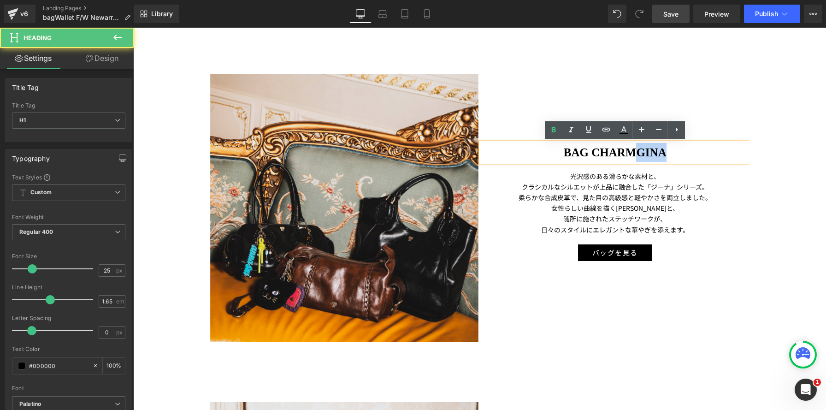
click at [634, 151] on strong "BAG CHARMGINA" at bounding box center [615, 152] width 103 height 12
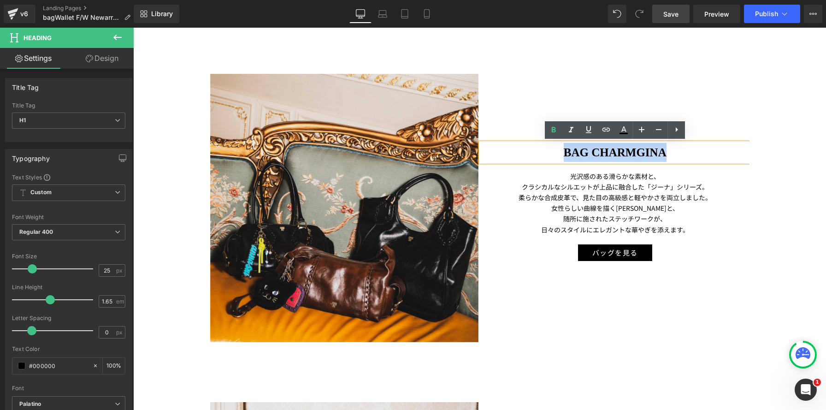
drag, startPoint x: 635, startPoint y: 151, endPoint x: 569, endPoint y: 151, distance: 65.5
click at [569, 150] on strong "BAG CHARMGINA" at bounding box center [615, 152] width 103 height 12
drag, startPoint x: 569, startPoint y: 151, endPoint x: 562, endPoint y: 154, distance: 7.7
click at [569, 151] on strong "BAG CHARMGINA" at bounding box center [615, 152] width 103 height 12
drag, startPoint x: 562, startPoint y: 154, endPoint x: 634, endPoint y: 149, distance: 72.1
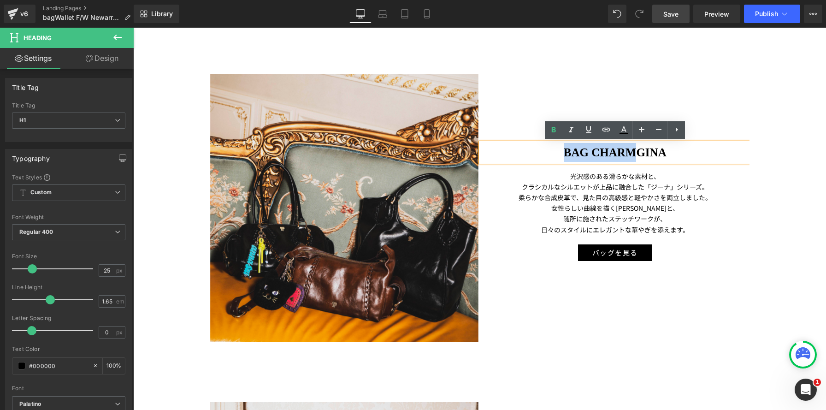
click at [635, 150] on strong "BAG CHARMGINA" at bounding box center [615, 152] width 103 height 12
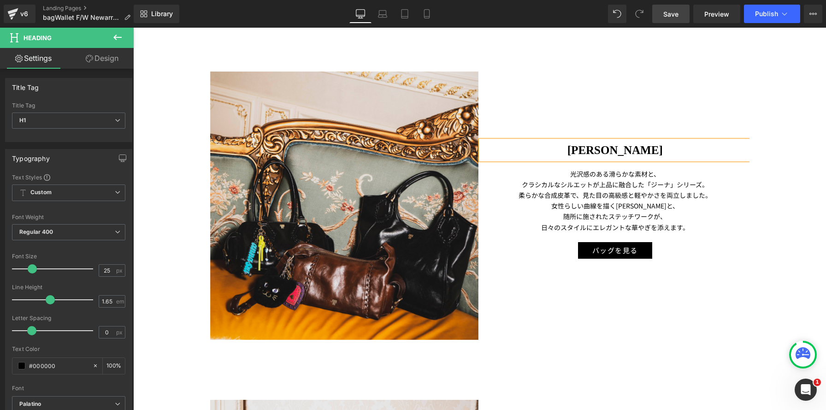
scroll to position [1572, 0]
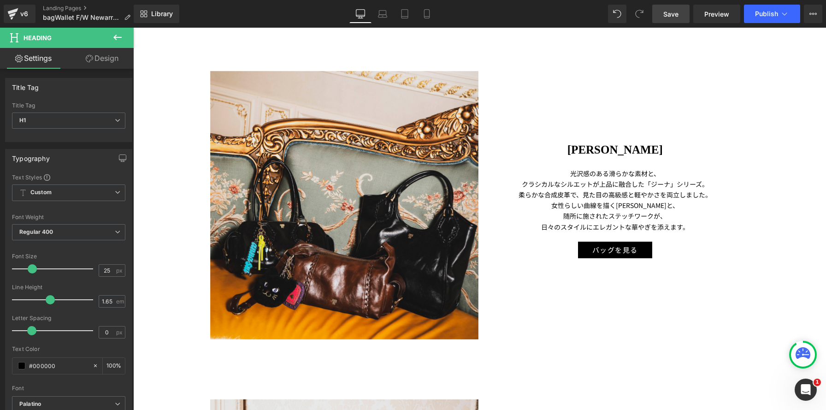
click at [667, 17] on span "Save" at bounding box center [671, 14] width 15 height 10
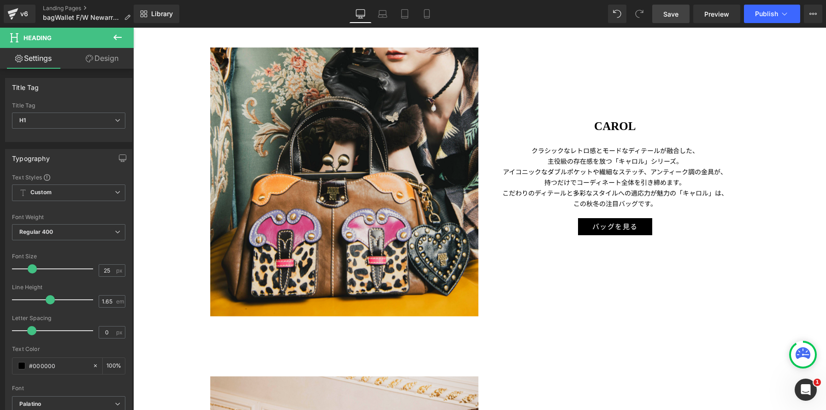
scroll to position [1233, 0]
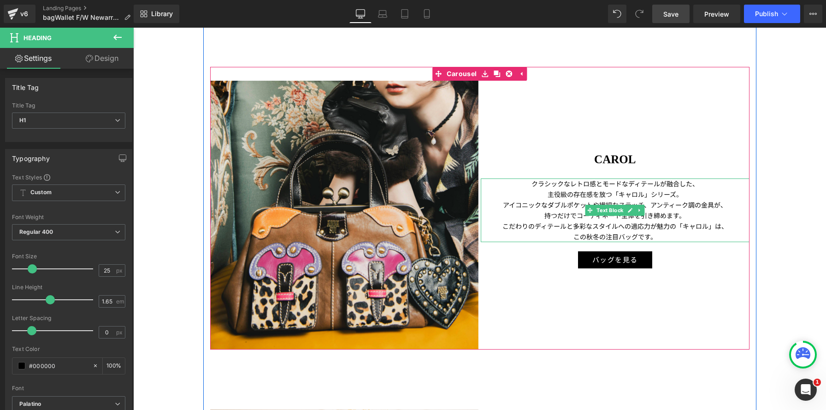
click at [534, 189] on p "主役級の存在感を放つ「キャロル」シリーズ。" at bounding box center [615, 194] width 269 height 11
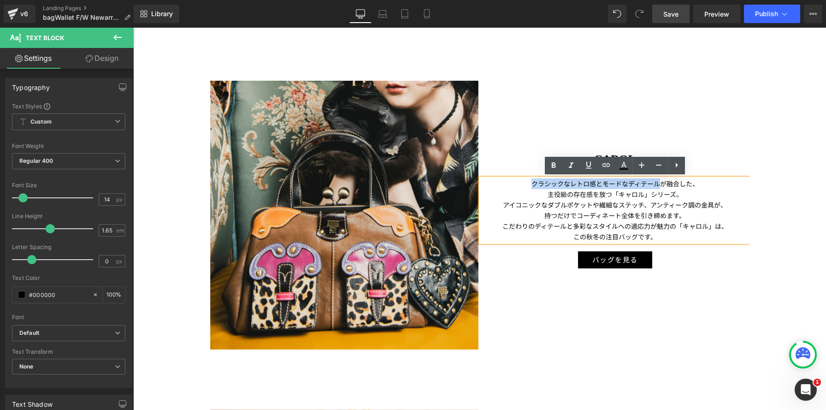
drag, startPoint x: 532, startPoint y: 185, endPoint x: 663, endPoint y: 183, distance: 131.0
click at [663, 183] on p "クラシックなレトロ感とモードなディテールが融合した、" at bounding box center [615, 183] width 269 height 11
click at [691, 186] on p "クラシックなレトロ感とモードなディテールが融合した、" at bounding box center [615, 183] width 269 height 11
drag, startPoint x: 665, startPoint y: 183, endPoint x: 529, endPoint y: 182, distance: 136.0
click at [529, 182] on p "クラシックなレトロ感とモードなディテールが融合した、" at bounding box center [615, 183] width 269 height 11
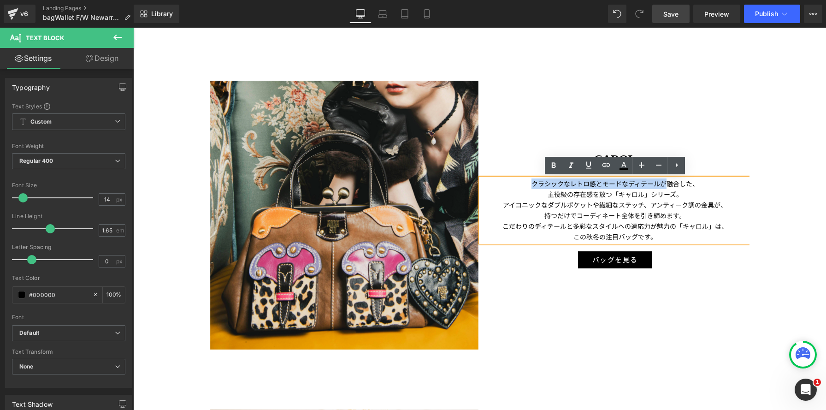
copy p "クラシックなレトロ感とモードなディテールが"
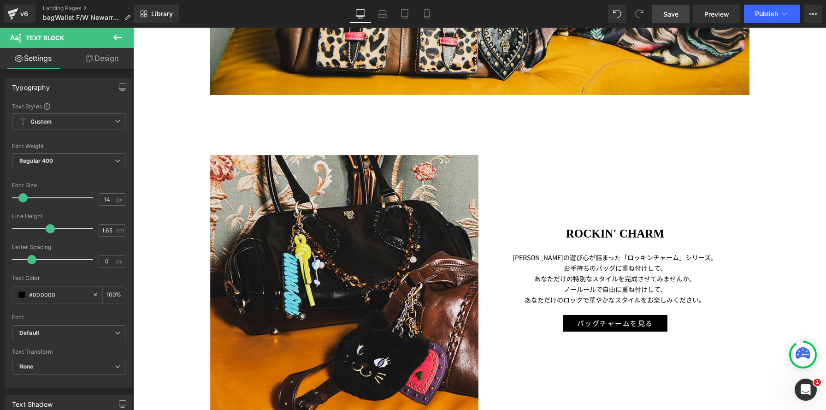
scroll to position [743, 0]
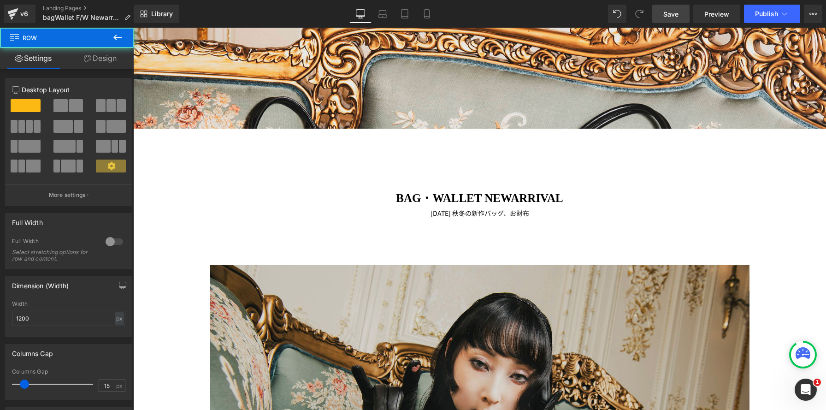
scroll to position [221, 0]
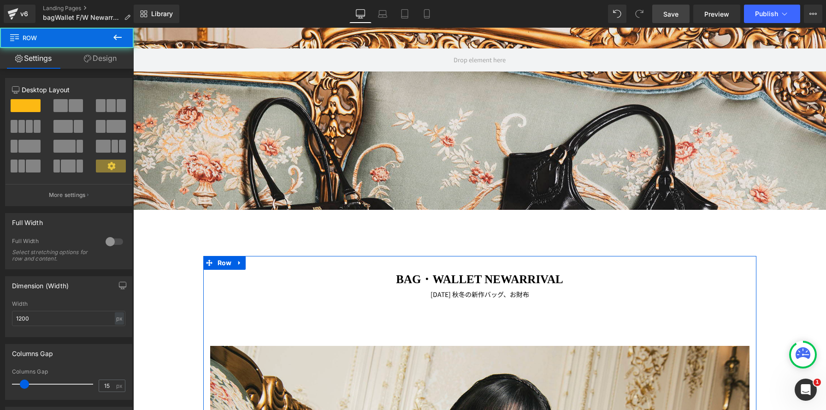
click at [416, 294] on p "[DATE] 秋冬の新作バッグ、お財布" at bounding box center [480, 294] width 540 height 11
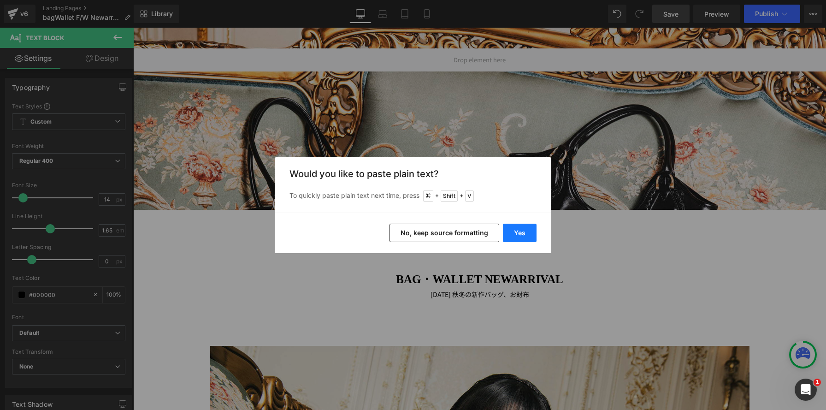
click at [526, 232] on button "Yes" at bounding box center [520, 233] width 34 height 18
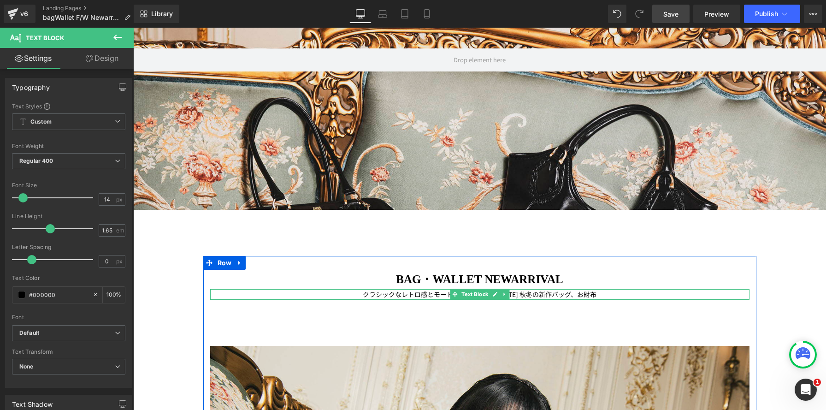
drag, startPoint x: 532, startPoint y: 295, endPoint x: 522, endPoint y: 295, distance: 9.7
click at [532, 295] on p "クラシックなレトロ感とモードなディテールが2025年 秋冬の新作バッグ、お財布" at bounding box center [480, 294] width 540 height 11
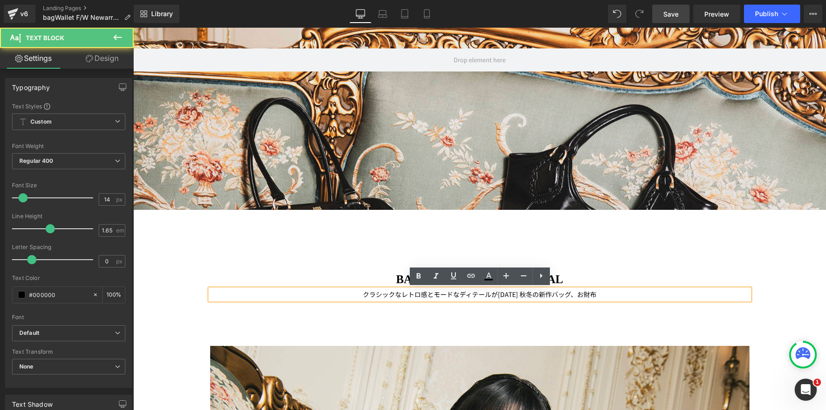
click at [493, 294] on p "クラシックなレトロ感とモードなディテールが2025年 秋冬の新作バッグ、お財布" at bounding box center [480, 294] width 540 height 11
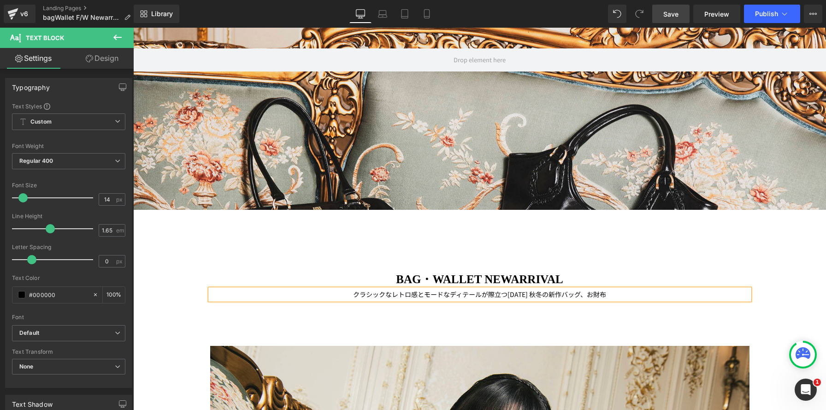
scroll to position [3553, 693]
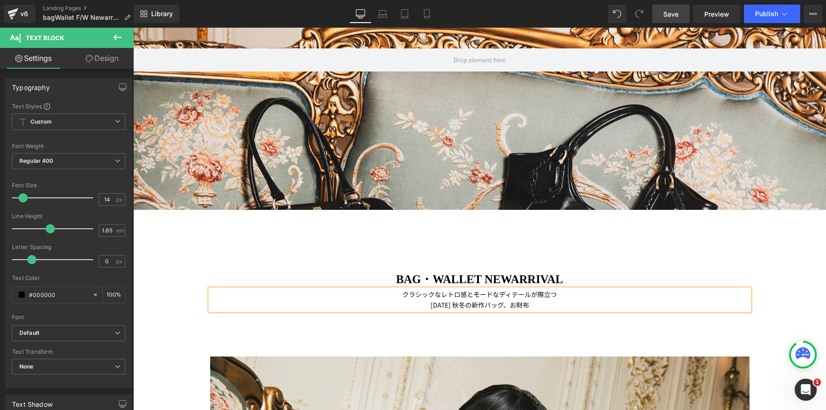
drag, startPoint x: 455, startPoint y: 306, endPoint x: 472, endPoint y: 307, distance: 17.5
click at [455, 306] on p "[DATE] 秋冬の新作バッグ、お財布" at bounding box center [480, 305] width 540 height 11
click at [467, 306] on p "[DATE] 秋冬の新作バッグ、お財布" at bounding box center [480, 305] width 540 height 11
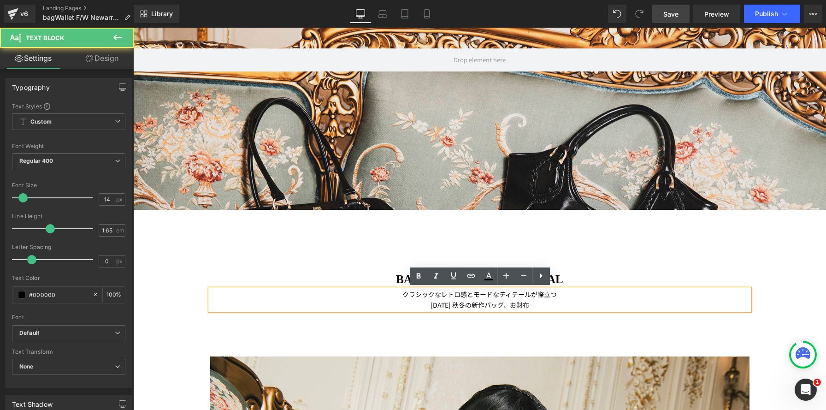
click at [502, 304] on p "[DATE] 秋冬の新作バッグ、お財布" at bounding box center [480, 305] width 540 height 11
click at [578, 307] on p "[DATE] 秋冬の新作バッグ、お財布" at bounding box center [480, 305] width 540 height 11
click at [506, 306] on p "[DATE] 秋冬の新作バッグ、お財布" at bounding box center [480, 305] width 540 height 11
click at [510, 305] on p "[DATE] 秋冬の新作バッグ、お財布" at bounding box center [480, 305] width 540 height 11
click at [548, 303] on p "[DATE] 秋冬の新作バッグ、お財布" at bounding box center [480, 305] width 540 height 11
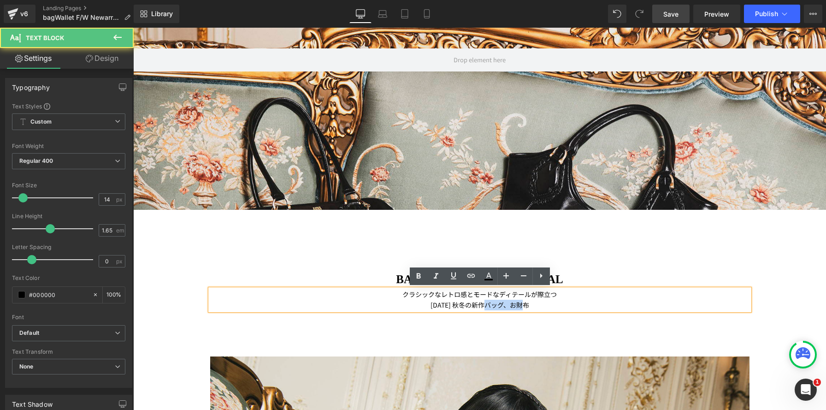
drag, startPoint x: 508, startPoint y: 304, endPoint x: 492, endPoint y: 303, distance: 15.7
click at [492, 303] on p "[DATE] 秋冬の新作バッグ、お財布" at bounding box center [480, 305] width 540 height 11
click at [559, 305] on p "[DATE] 秋冬の新作バッグ、お財布" at bounding box center [480, 305] width 540 height 11
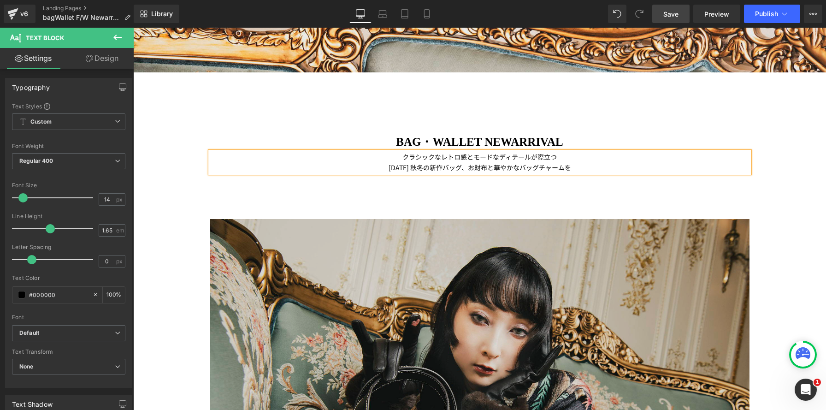
scroll to position [418, 0]
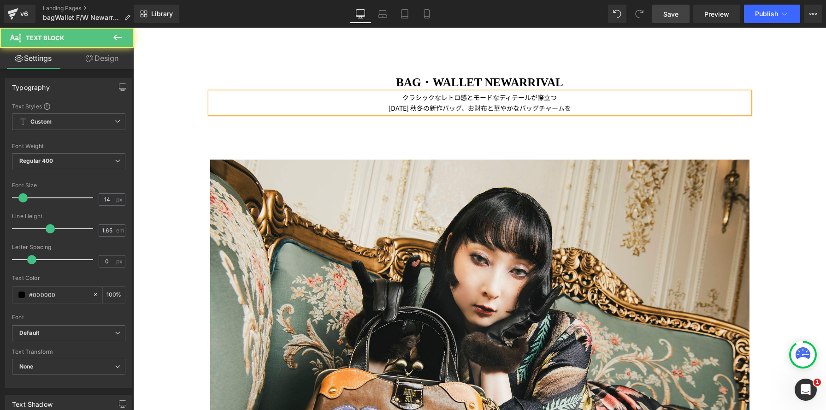
drag, startPoint x: 493, startPoint y: 109, endPoint x: 537, endPoint y: 119, distance: 45.0
click at [493, 109] on p "2025年 秋冬の新作バッグ、お財布と華やかなバッグチャームを" at bounding box center [480, 108] width 540 height 11
click at [562, 107] on p "2025年 秋冬の新作バッグ、お財布と華やかなバッグチャームを" at bounding box center [480, 108] width 540 height 11
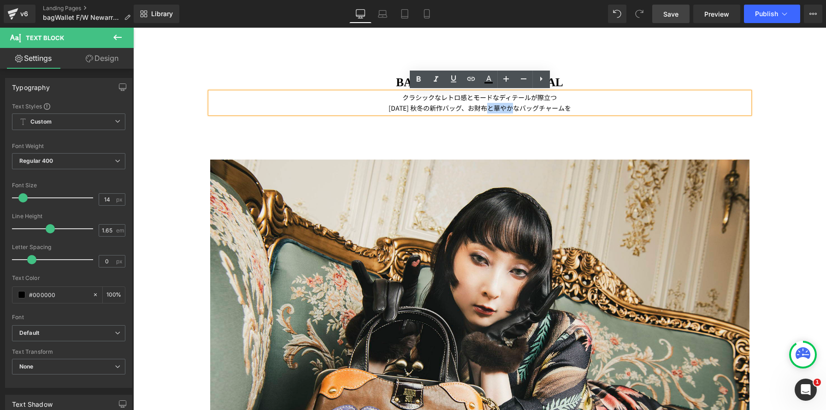
drag, startPoint x: 495, startPoint y: 108, endPoint x: 520, endPoint y: 107, distance: 24.9
click at [520, 107] on p "2025年 秋冬の新作バッグ、お財布と華やかなバッグチャームを" at bounding box center [480, 108] width 540 height 11
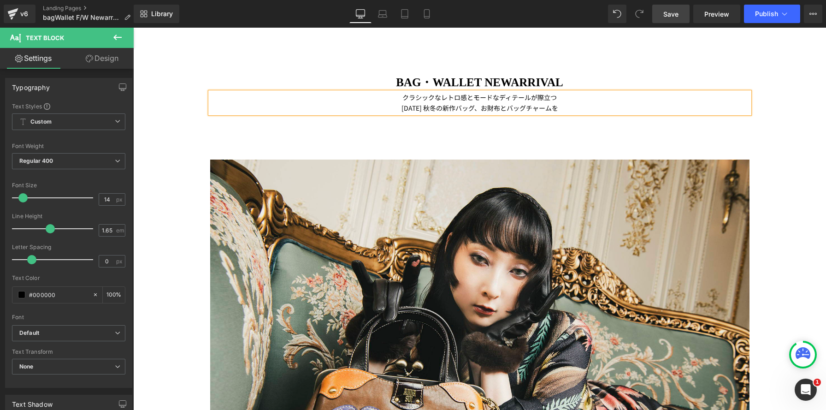
click at [585, 107] on p "2025年 秋冬の新作バッグ、お財布とバッグチャームを" at bounding box center [480, 108] width 540 height 11
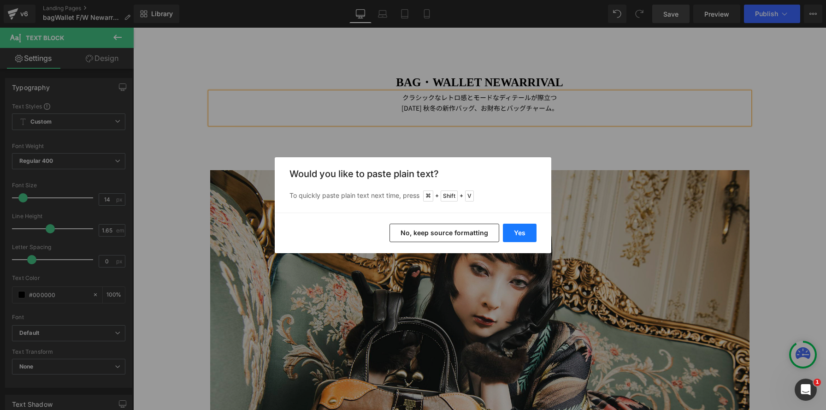
click at [516, 232] on button "Yes" at bounding box center [520, 233] width 34 height 18
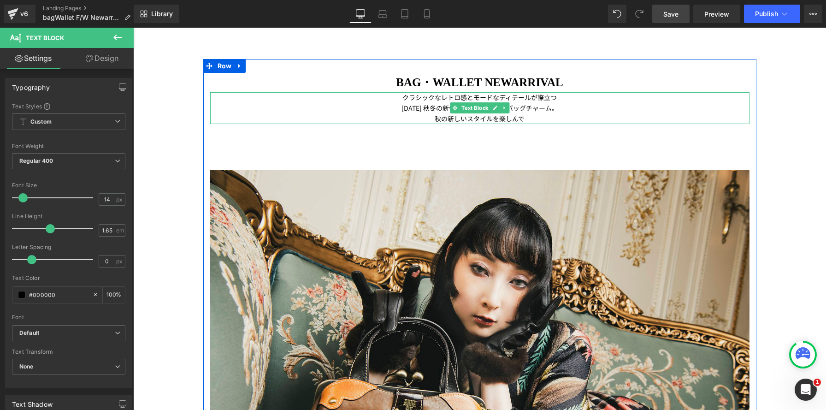
click at [538, 117] on p "秋の新しいスタイルを楽しんで" at bounding box center [480, 118] width 540 height 11
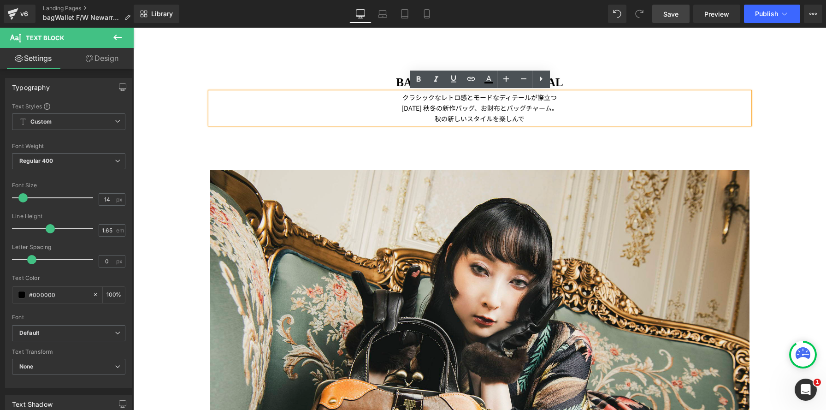
click at [434, 122] on p "秋の新しいスタイルを楽しんで" at bounding box center [480, 118] width 540 height 11
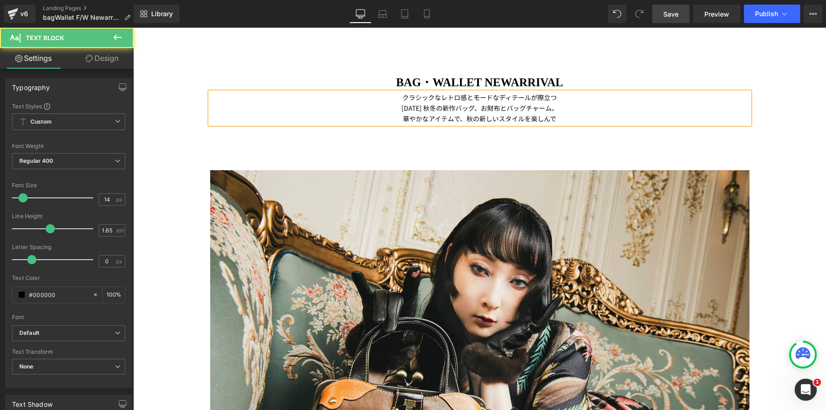
drag, startPoint x: 598, startPoint y: 121, endPoint x: 592, endPoint y: 120, distance: 6.0
click at [598, 120] on p "華やかなアイテムで、秋の新しいスタイルを楽しんで" at bounding box center [480, 118] width 540 height 11
click at [339, 104] on p "2025年 秋冬の新作バッグ、お財布とバッグチャーム。" at bounding box center [480, 108] width 540 height 11
click at [610, 117] on p "華やかなアイテムで、秋の新しいスタイルを楽しんで。" at bounding box center [480, 118] width 540 height 11
drag, startPoint x: 667, startPoint y: 18, endPoint x: 540, endPoint y: 48, distance: 130.4
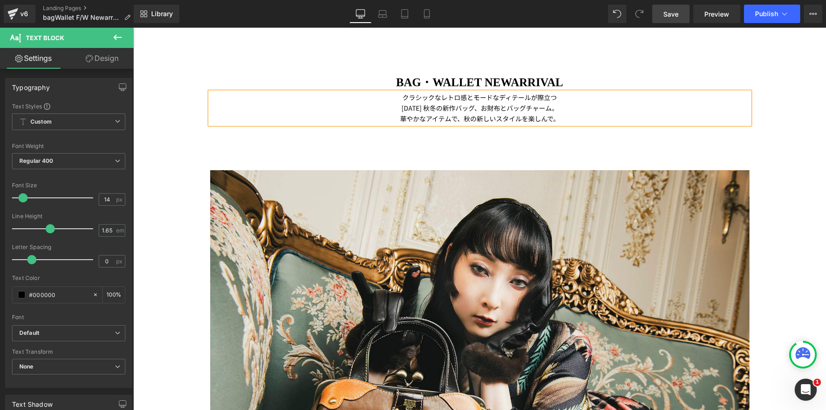
click at [667, 18] on span "Save" at bounding box center [671, 14] width 15 height 10
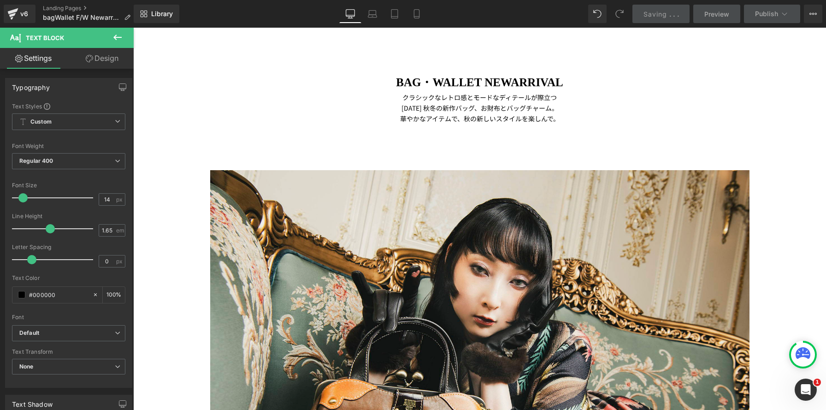
scroll to position [366, 0]
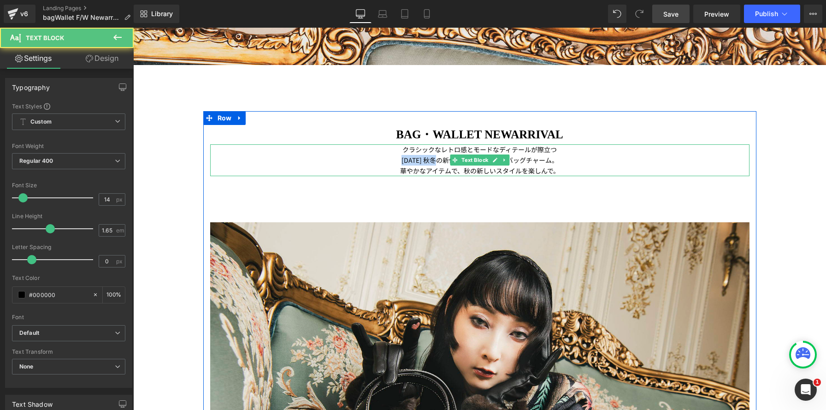
drag, startPoint x: 443, startPoint y: 160, endPoint x: 382, endPoint y: 158, distance: 60.9
click at [382, 158] on p "2025年 秋冬の新作バッグ、お財布とバッグチャーム。" at bounding box center [480, 160] width 540 height 11
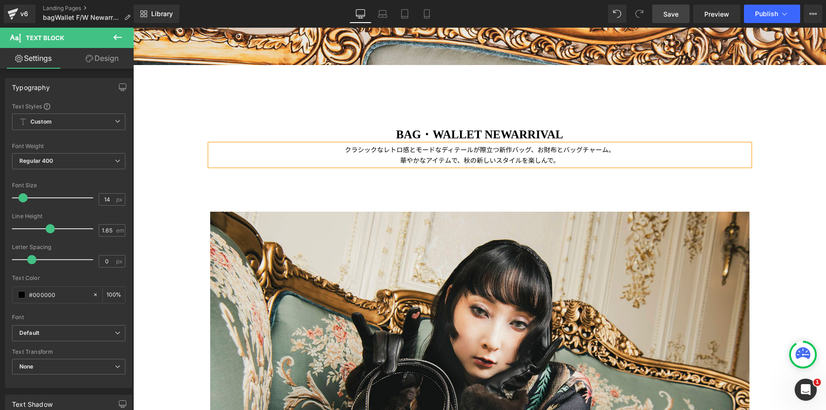
scroll to position [3553, 693]
click at [552, 151] on span "新作バッグ、お財布とバッグチャーム。" at bounding box center [570, 149] width 116 height 9
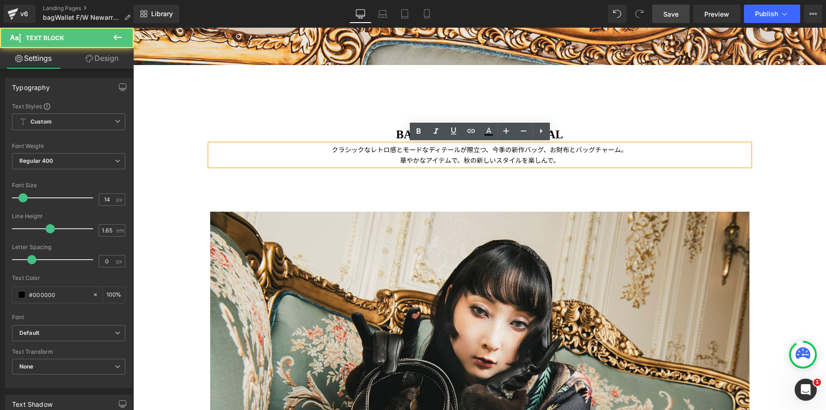
click at [575, 150] on span "新作バッグ、お財布とバッグチャーム。" at bounding box center [570, 149] width 116 height 9
click at [547, 150] on span "新作バッグ、お財布とバッグチャーム。" at bounding box center [570, 149] width 116 height 9
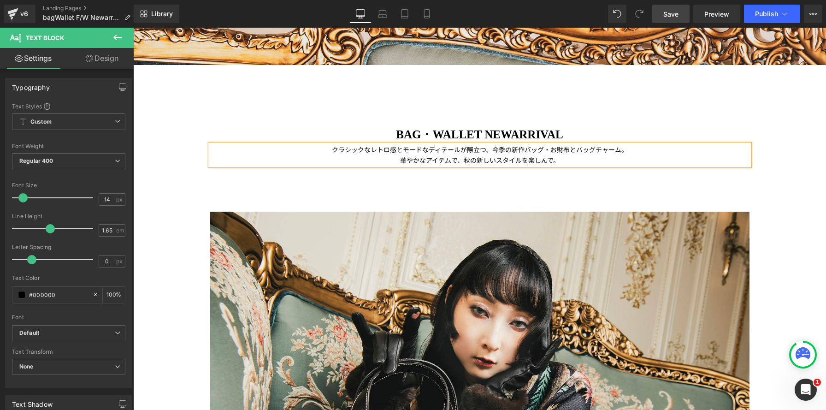
click at [575, 149] on span "新作バッグ・お財布とバッグチャーム。" at bounding box center [570, 149] width 116 height 9
click at [591, 158] on p "華やかなアイテムで、秋の新しいスタイルを楽しんで。" at bounding box center [480, 160] width 540 height 11
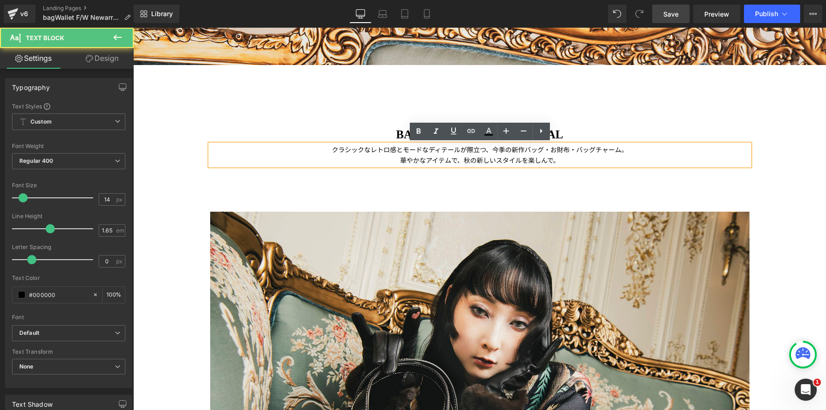
click at [491, 152] on p "クラシックなレトロ感とモードなディテールが際立つ、今季の 新作バッグ・お財布・バッグチャーム。" at bounding box center [480, 149] width 540 height 11
click at [576, 159] on p "華やかなアイテムで、秋の新しいスタイルを楽しんで。" at bounding box center [480, 160] width 540 height 11
click at [562, 147] on span "新作バッグ・お財布・バッグチャーム。" at bounding box center [570, 149] width 116 height 9
click at [669, 156] on p "華やかなアイテムで、秋の新しいスタイルを楽しんで。" at bounding box center [480, 160] width 540 height 11
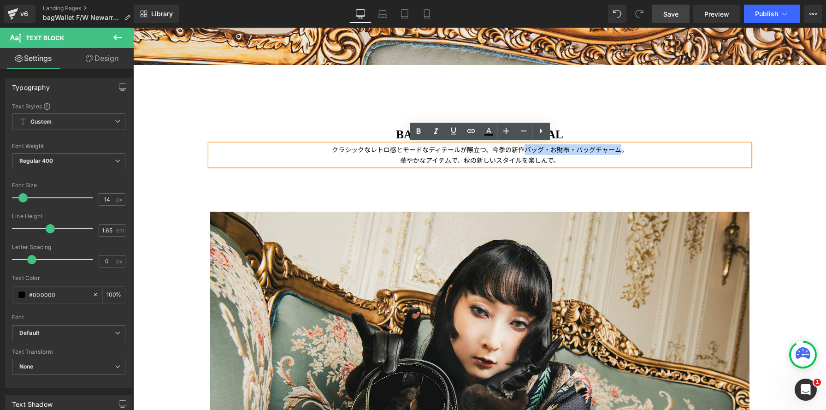
drag, startPoint x: 618, startPoint y: 150, endPoint x: 527, endPoint y: 151, distance: 91.8
click at [527, 151] on span "新作バッグ・お財布・バッグチャーム。" at bounding box center [570, 149] width 116 height 9
click at [663, 160] on p "華やかなアイテムで、秋の新しいスタイルを楽しんで。" at bounding box center [480, 160] width 540 height 11
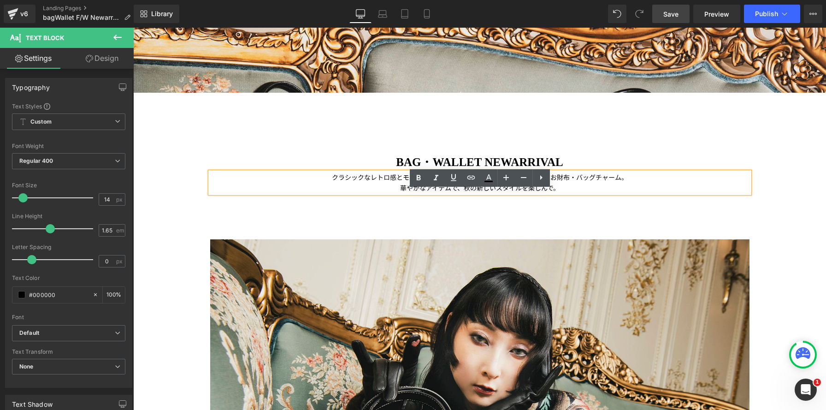
scroll to position [272, 0]
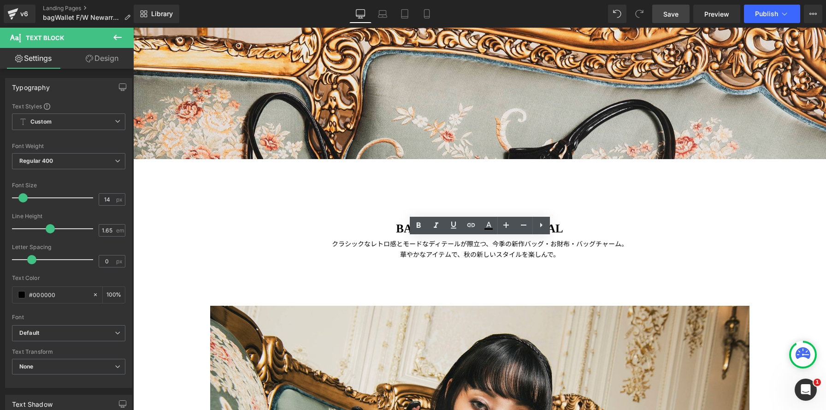
click at [671, 17] on span "Save" at bounding box center [671, 14] width 15 height 10
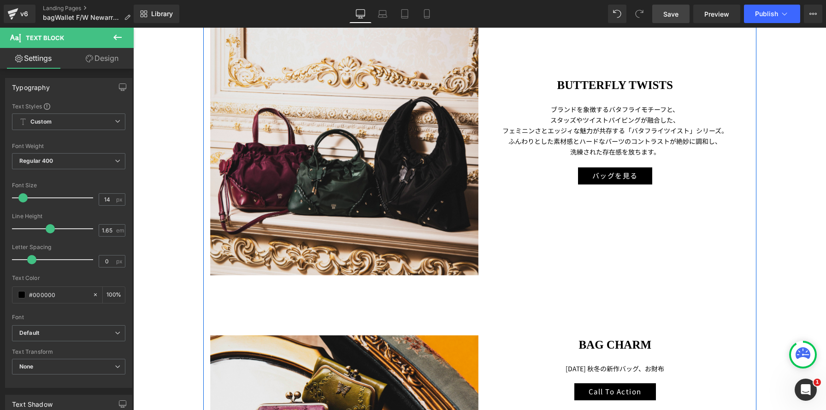
scroll to position [2060, 0]
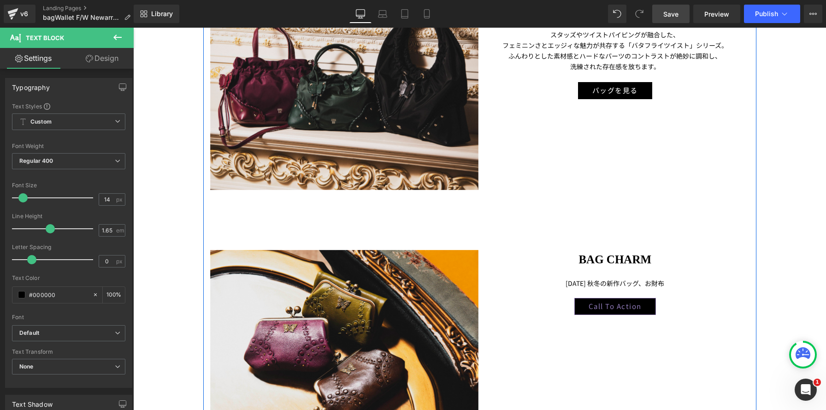
click at [628, 306] on div "Call To Action Button" at bounding box center [615, 306] width 269 height 17
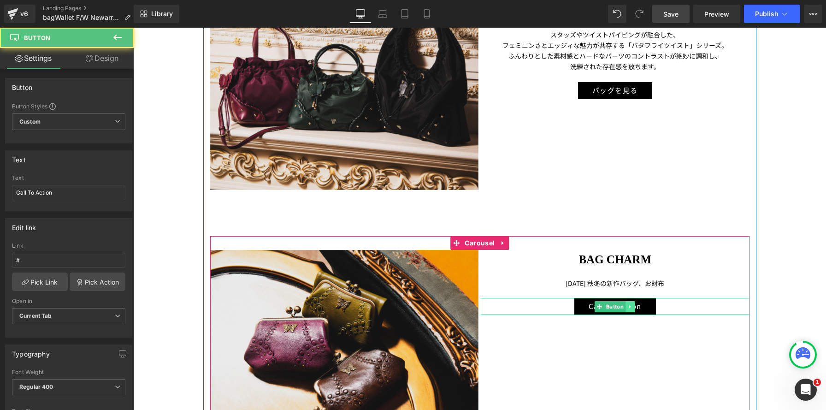
click at [634, 307] on link at bounding box center [631, 306] width 10 height 11
click at [557, 307] on div "Call To Action" at bounding box center [615, 306] width 269 height 17
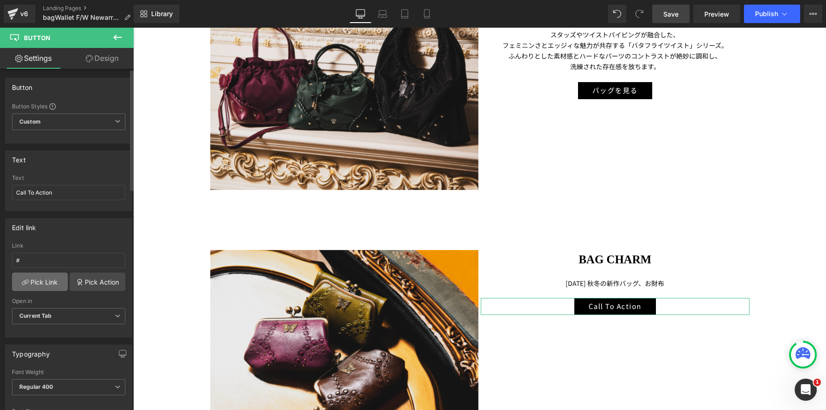
click at [39, 280] on link "Pick Link" at bounding box center [40, 282] width 56 height 18
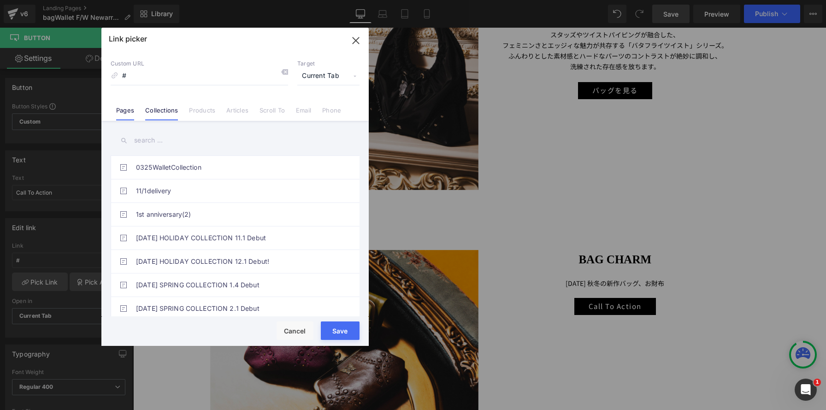
drag, startPoint x: 157, startPoint y: 107, endPoint x: 161, endPoint y: 148, distance: 41.7
click at [157, 107] on link "Collections" at bounding box center [161, 114] width 33 height 14
click at [166, 139] on input "text" at bounding box center [235, 140] width 249 height 21
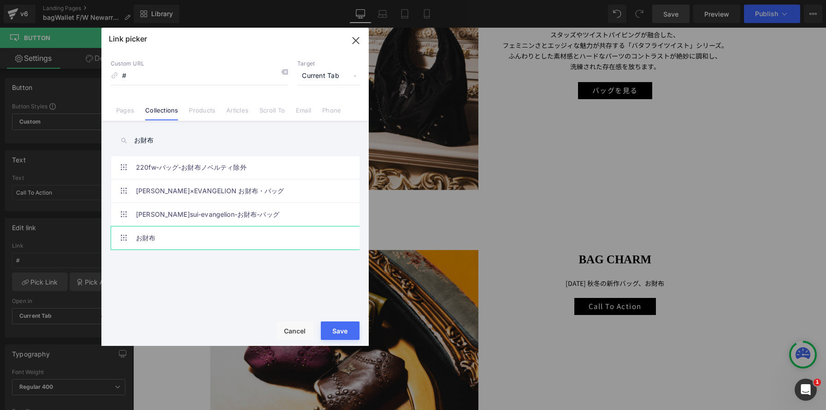
type input "お財布"
click at [129, 238] on li "お財布" at bounding box center [237, 238] width 253 height 24
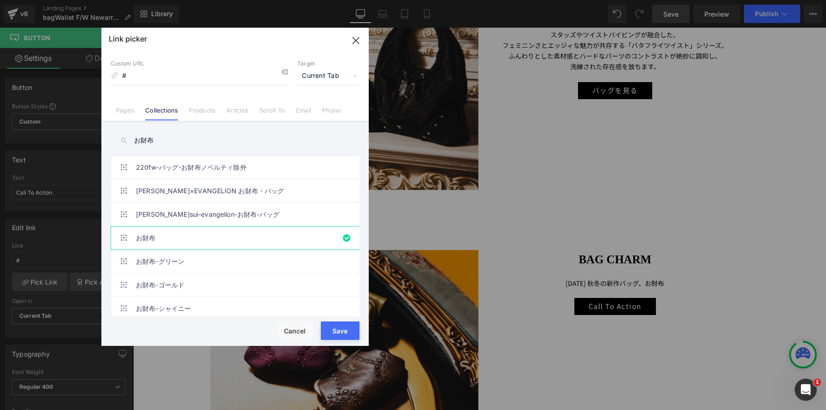
click at [323, 73] on span "Current Tab" at bounding box center [328, 76] width 62 height 18
drag, startPoint x: 312, startPoint y: 107, endPoint x: 379, endPoint y: 239, distance: 148.3
click at [312, 107] on li "New Tab" at bounding box center [328, 109] width 71 height 16
click at [346, 329] on button "Save" at bounding box center [340, 330] width 39 height 18
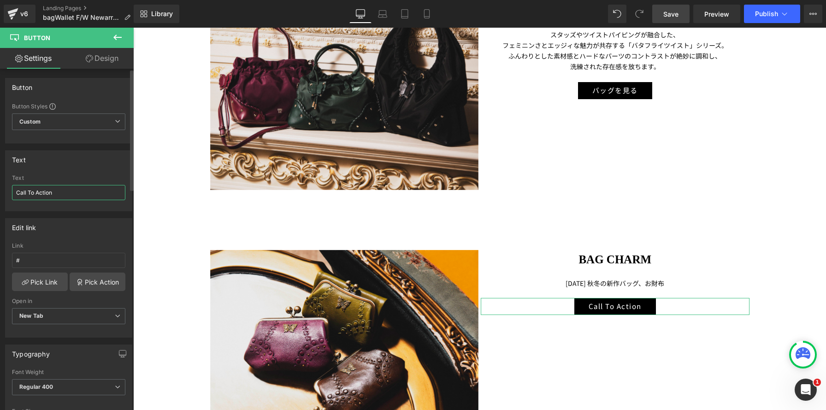
click at [50, 194] on input "Call To Action" at bounding box center [68, 192] width 113 height 15
drag, startPoint x: 30, startPoint y: 190, endPoint x: 0, endPoint y: 185, distance: 29.9
click at [0, 185] on div "Text Call To Action Text Call To Action" at bounding box center [69, 177] width 138 height 68
type input "お財布を見る"
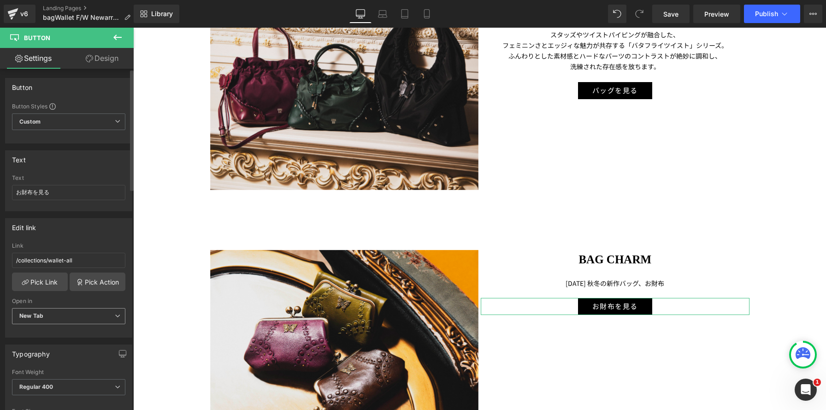
type input "お財布を見る"
click at [96, 316] on span "New Tab" at bounding box center [68, 316] width 113 height 16
click at [96, 316] on span "New Tab" at bounding box center [67, 316] width 110 height 16
drag, startPoint x: 667, startPoint y: 18, endPoint x: 540, endPoint y: 1, distance: 127.9
click at [667, 18] on span "Save" at bounding box center [671, 14] width 15 height 10
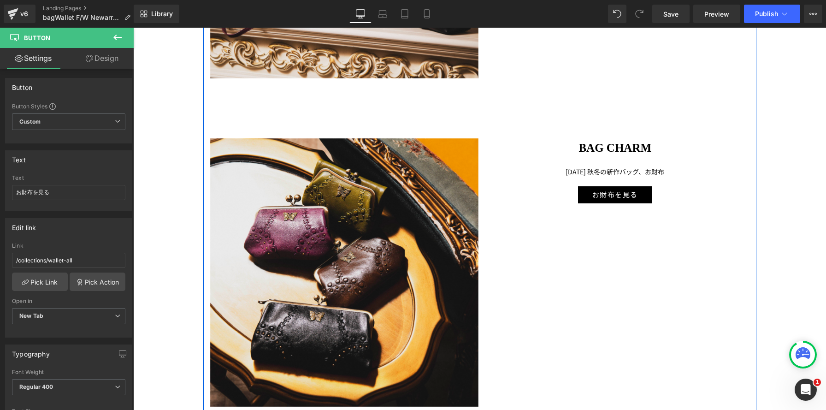
scroll to position [2259, 0]
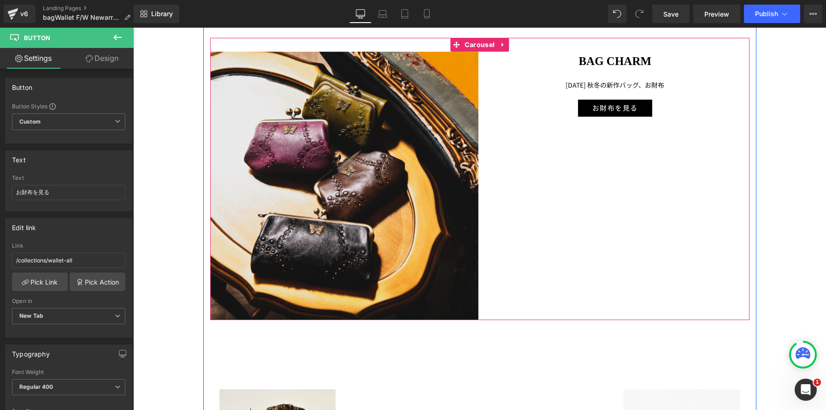
click at [660, 62] on h1 "BAG CHARM" at bounding box center [615, 61] width 269 height 19
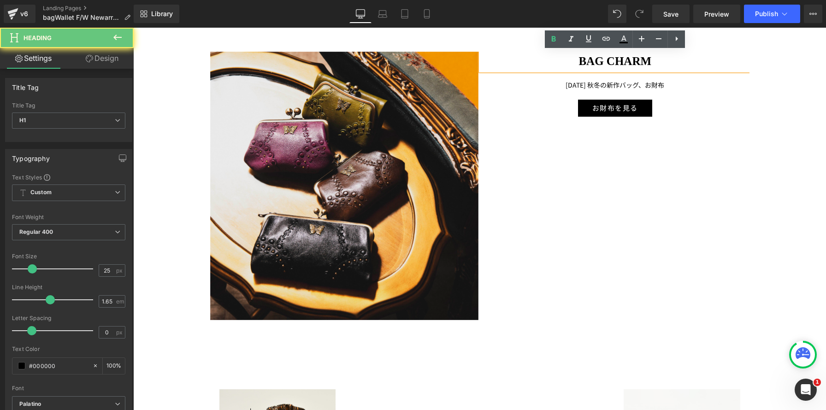
click at [660, 62] on h1 "BAG CHARM" at bounding box center [615, 61] width 269 height 19
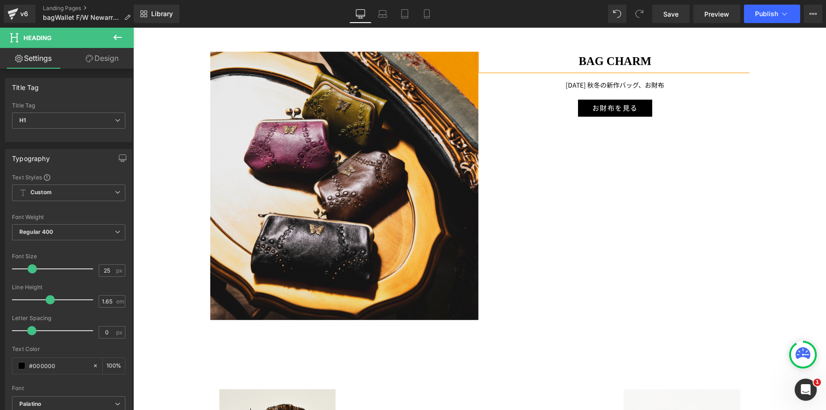
click at [667, 61] on h1 "BAG CHARM" at bounding box center [615, 61] width 269 height 19
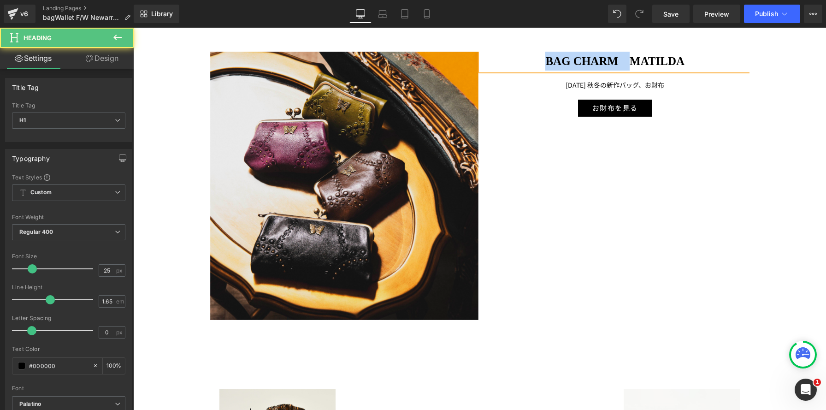
drag, startPoint x: 626, startPoint y: 59, endPoint x: 507, endPoint y: 53, distance: 119.6
click at [507, 53] on h1 "BAG CHARM　MATILDA" at bounding box center [615, 61] width 269 height 19
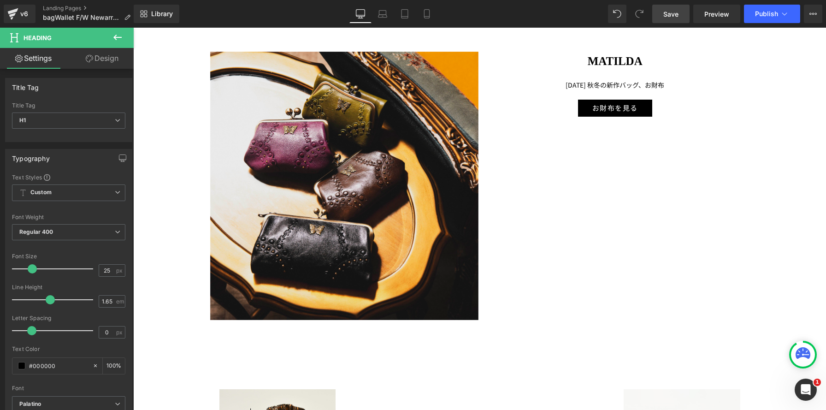
click at [685, 14] on link "Save" at bounding box center [671, 14] width 37 height 18
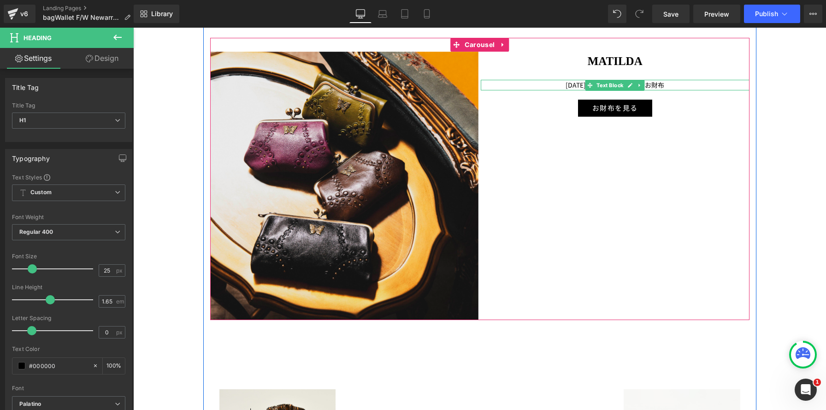
click at [676, 89] on div at bounding box center [615, 89] width 269 height 2
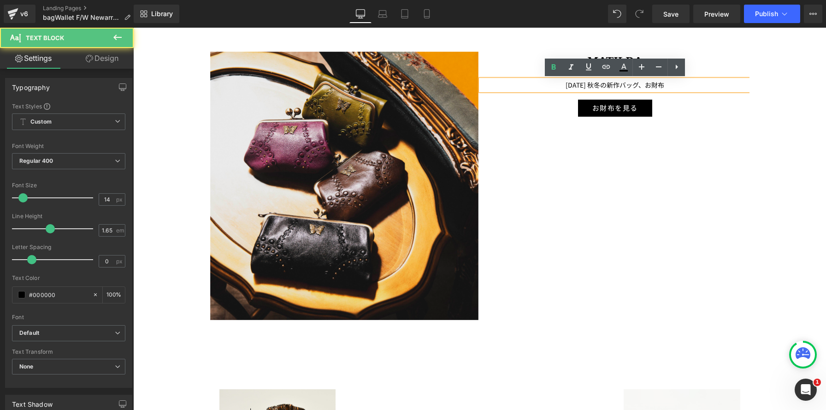
drag, startPoint x: 668, startPoint y: 85, endPoint x: 501, endPoint y: 79, distance: 167.1
click at [501, 80] on div "[DATE] 秋冬の新作バッグ、お財布" at bounding box center [615, 85] width 269 height 11
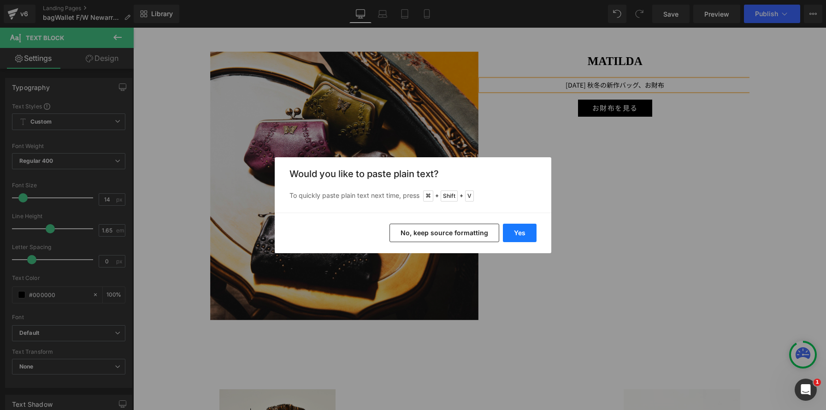
click at [530, 228] on button "Yes" at bounding box center [520, 233] width 34 height 18
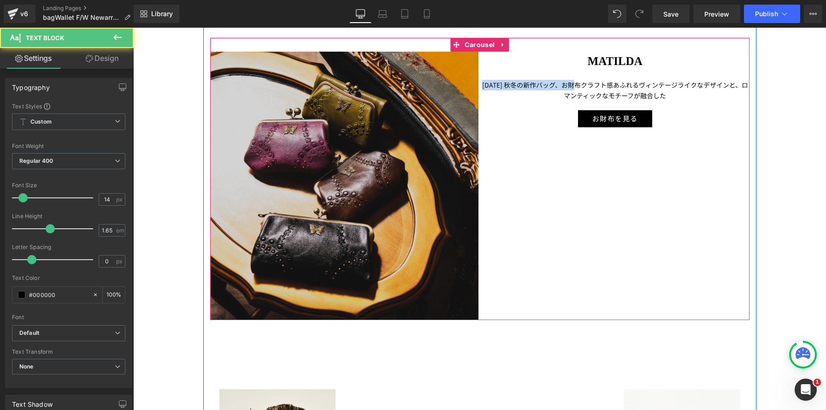
drag, startPoint x: 585, startPoint y: 86, endPoint x: 473, endPoint y: 83, distance: 111.6
click at [473, 83] on div "Image [PERSON_NAME] Heading [DATE] 秋冬の新作バッグ、お財布クラフト感あふれるヴィンテージライクなデザインと、ロマンティック…" at bounding box center [481, 186] width 542 height 269
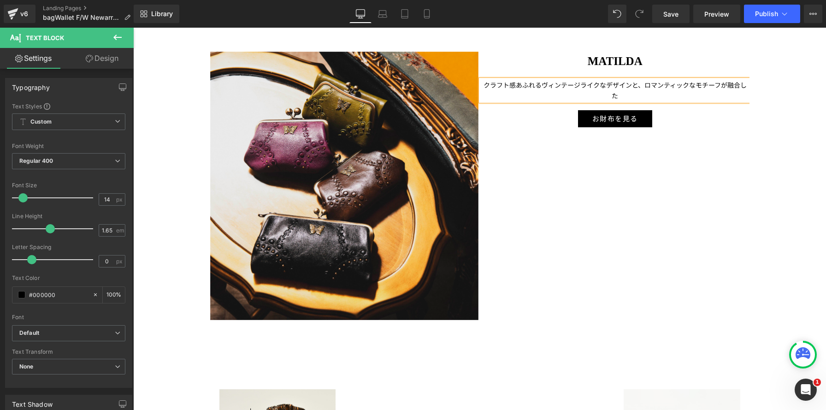
click at [644, 85] on p "クラフト感あふれるヴィンテージライクなデザインと、ロマンティックなモチーフが融合した" at bounding box center [615, 90] width 269 height 21
click at [669, 97] on p "ロマンティックなモチーフが融合した" at bounding box center [615, 95] width 269 height 11
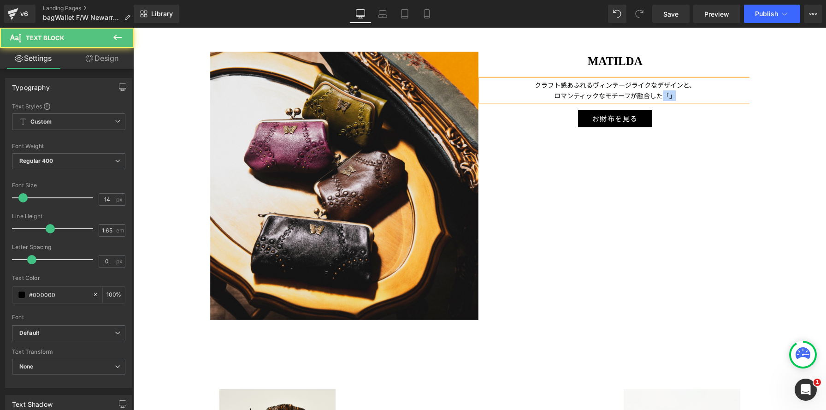
drag, startPoint x: 681, startPoint y: 97, endPoint x: 664, endPoint y: 96, distance: 17.1
click at [664, 96] on p "ロマンティックなモチーフが融合した「」" at bounding box center [615, 95] width 269 height 11
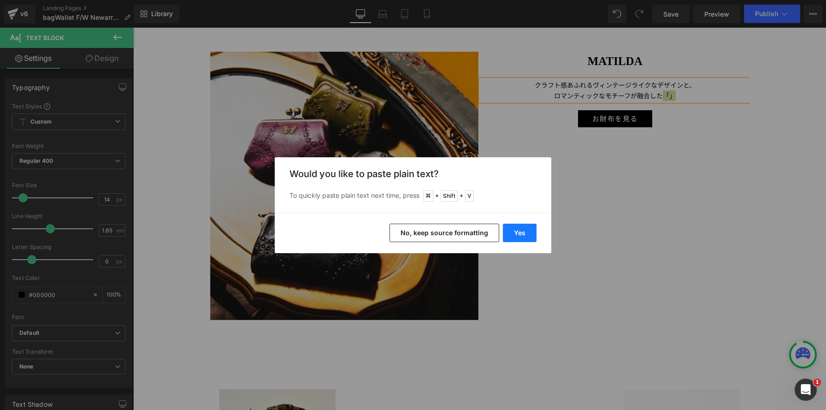
click at [528, 234] on button "Yes" at bounding box center [520, 233] width 34 height 18
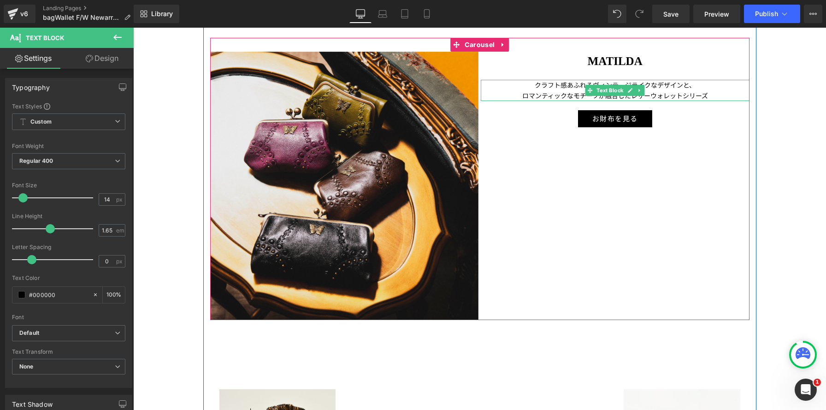
click at [712, 96] on p "ロマンティックなモチーフが融合したレザーウォレットシリーズ" at bounding box center [615, 95] width 269 height 11
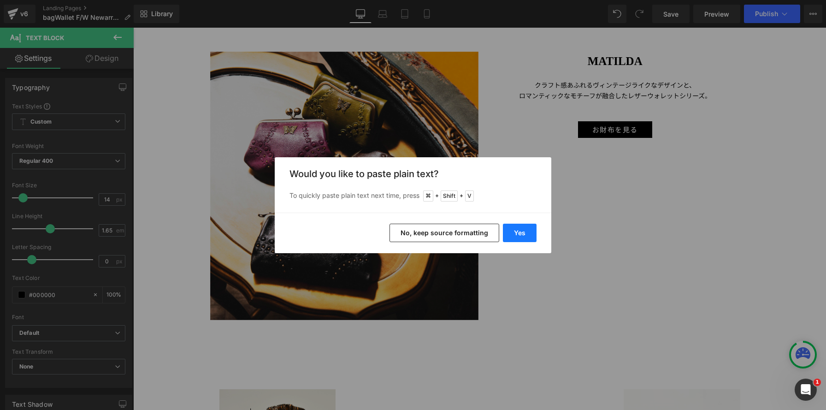
click at [508, 231] on button "Yes" at bounding box center [520, 233] width 34 height 18
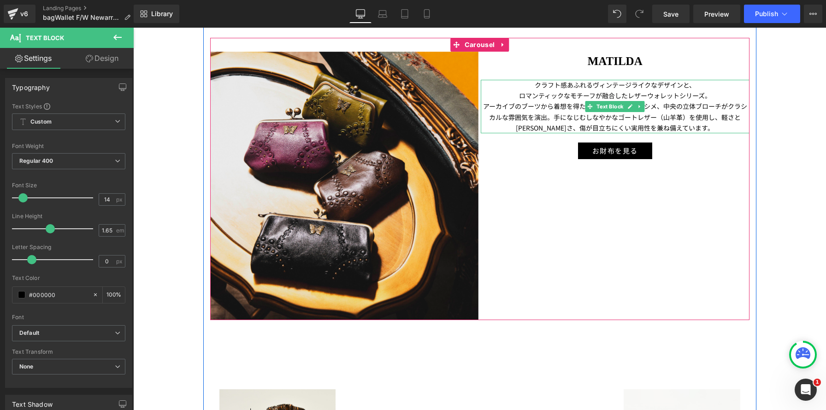
click at [485, 107] on p "アーカイブのブーツから着想を得たステッチワークやカシメ、中央の立体ブローチがクラシカルな雰囲気を演出。手になじむしなやかなゴートレザー（山羊革）を使用し、軽さ…" at bounding box center [615, 117] width 269 height 32
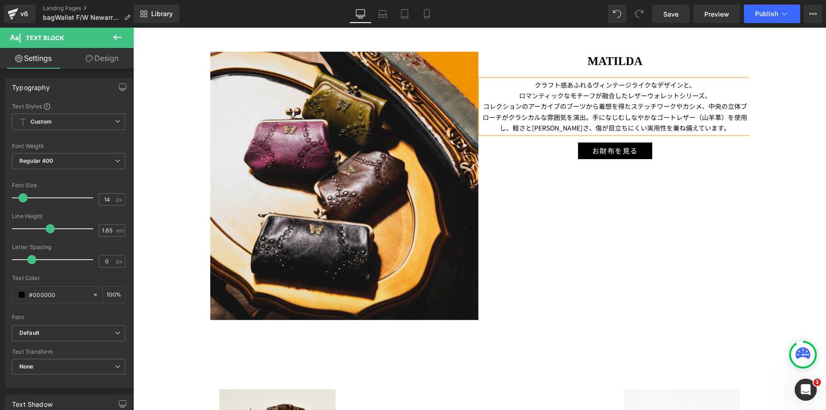
click at [567, 108] on p "コレクションのアーカイブのブーツから着想を得たステッチワークやカシメ、中央の立体ブローチがクラシカルな雰囲気を演出。手になじむしなやかなゴートレザー（山羊革）…" at bounding box center [615, 117] width 269 height 32
click at [623, 107] on p "コレクションのアーカイブに登場したブーツから着想を得たステッチワークやカシメ、中央の立体ブローチがクラシカルな雰囲気を演出。手になじむしなやかなゴートレザー（…" at bounding box center [615, 117] width 269 height 32
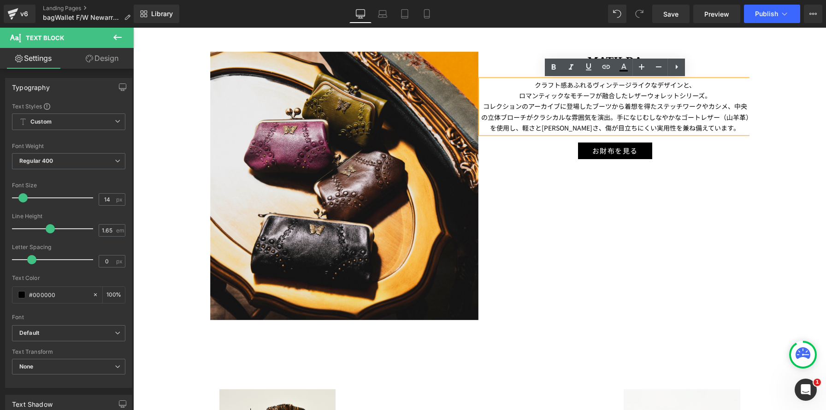
click at [731, 107] on p "コレクションのアーカイブに登場したブーツから着想を得たステッチワークやカシメ、中央の立体ブローチがクラシカルな雰囲気を演出。手になじむしなやかなゴートレザー（…" at bounding box center [615, 117] width 269 height 32
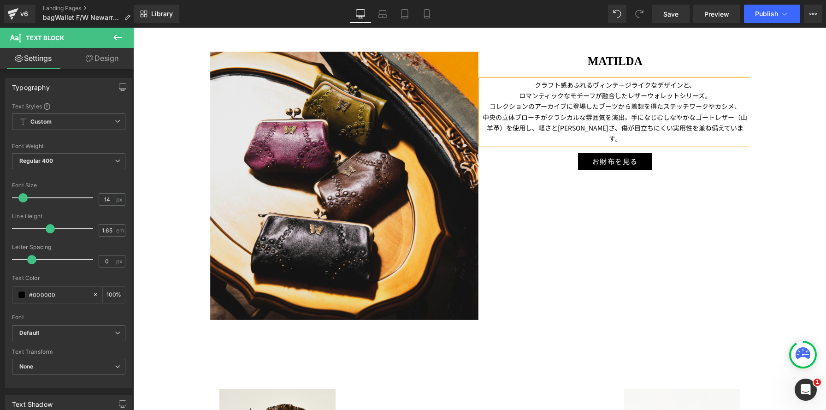
click at [602, 107] on p "コレクションのアーカイブに登場したブーツから着想を得たステッチワークやカシメ、" at bounding box center [615, 106] width 269 height 11
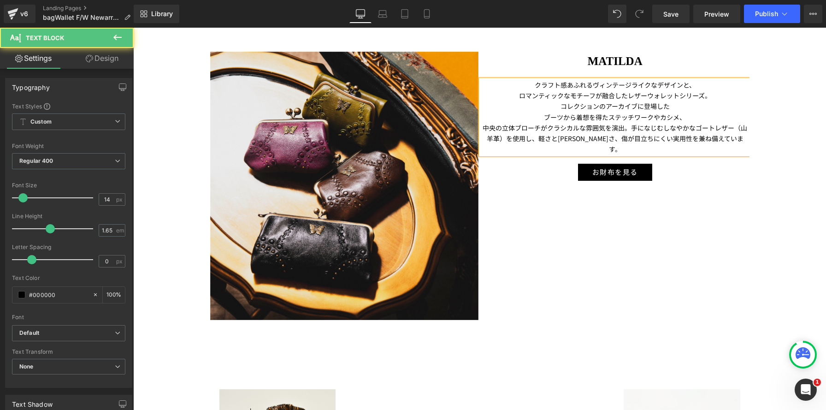
click at [629, 128] on p "中央の立体ブローチがクラシカルな雰囲気を演出。手になじむしなやかなゴートレザー（山羊革）を使用し、軽さと[PERSON_NAME]さ、傷が目立ちにくい実用性を…" at bounding box center [615, 139] width 269 height 32
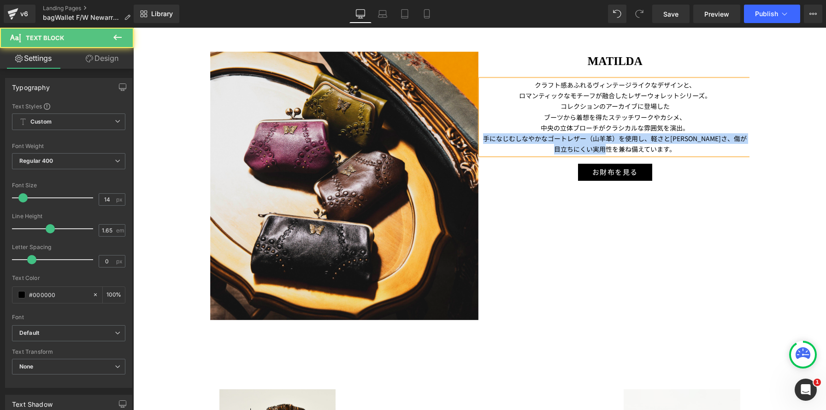
drag, startPoint x: 689, startPoint y: 130, endPoint x: 704, endPoint y: 151, distance: 25.8
click at [704, 151] on div "クラフト感あふれるヴィンテージライクなデザインと、 ロマンティックなモチーフが融合したレザーウォレットシリーズ。 コレクションのアーカイブに登場した ブーツか…" at bounding box center [615, 117] width 269 height 75
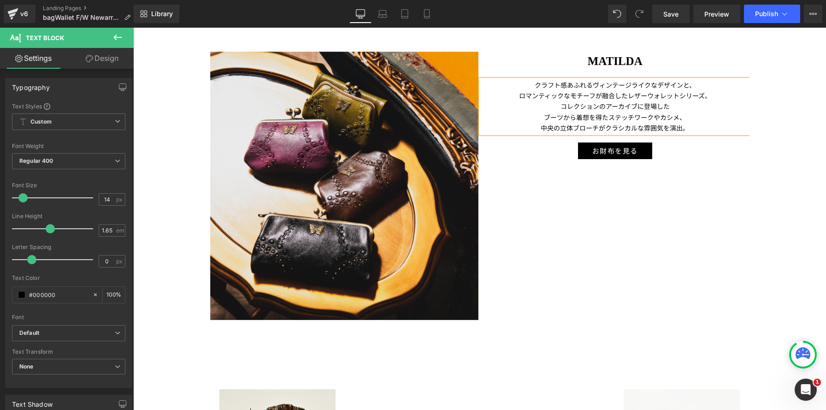
click at [540, 63] on h1 "MATILDA" at bounding box center [615, 61] width 269 height 19
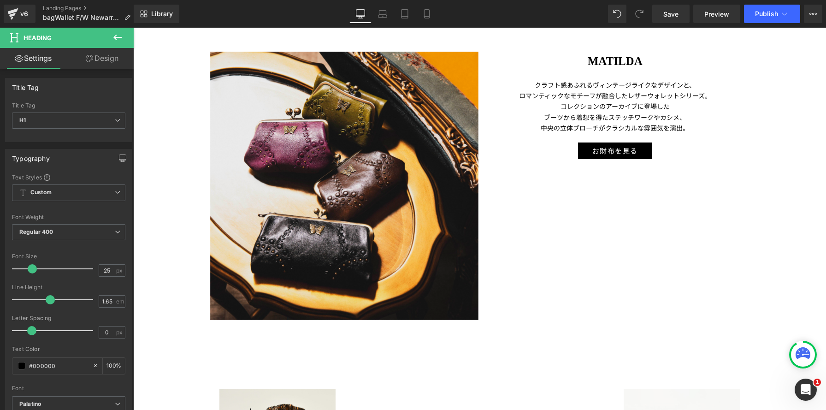
click at [105, 60] on link "Design" at bounding box center [102, 58] width 67 height 21
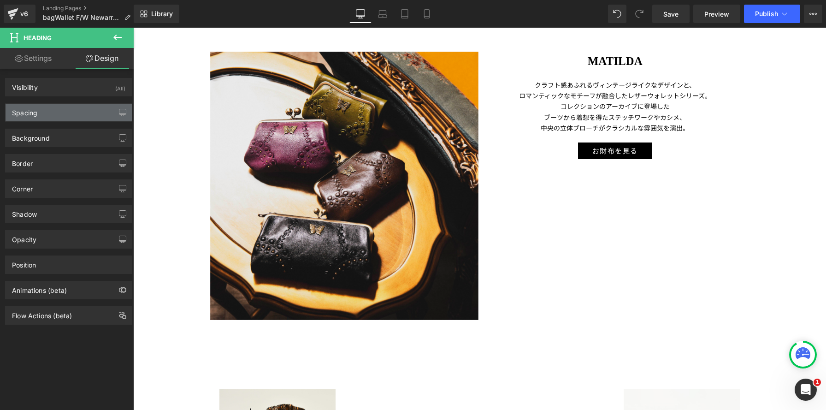
click at [83, 104] on div "Spacing" at bounding box center [69, 113] width 126 height 18
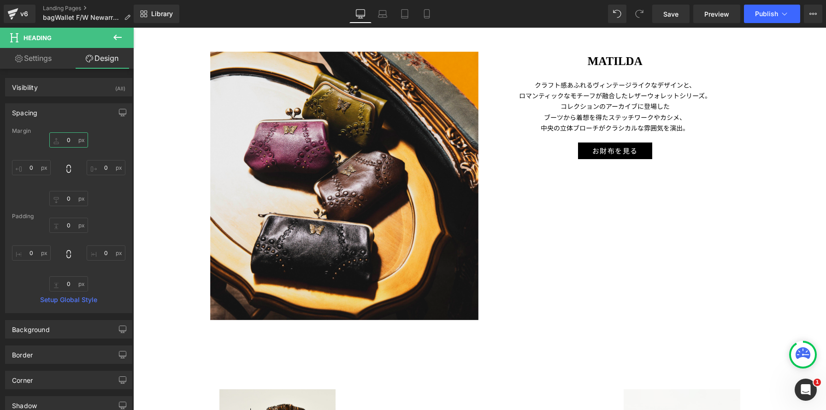
click at [66, 136] on input "0" at bounding box center [68, 139] width 39 height 15
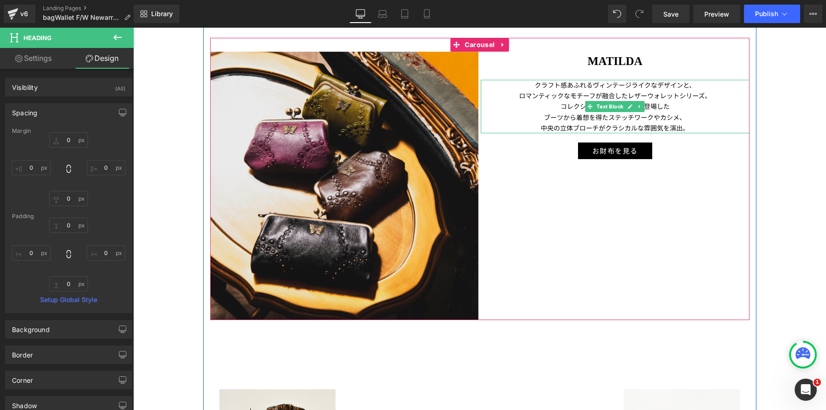
click at [717, 105] on p "コレクションのアーカイブに登場した" at bounding box center [615, 106] width 269 height 11
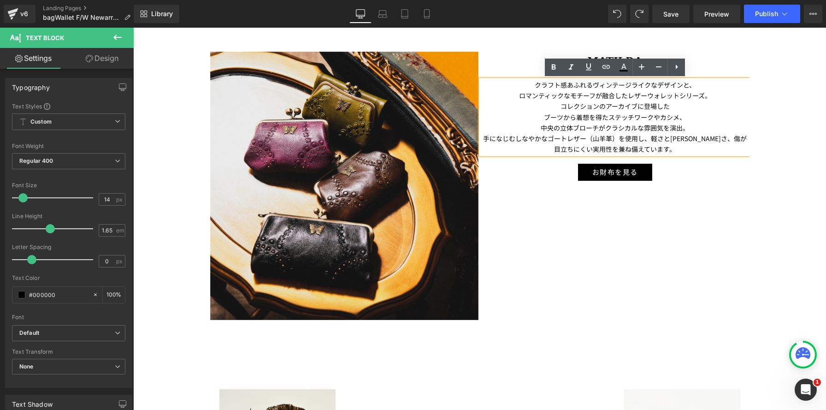
click at [603, 137] on p "手になじむしなやかなゴートレザー（山羊革）を使用し、軽さと[PERSON_NAME]さ、傷が目立ちにくい実用性を兼ね備えています。" at bounding box center [615, 143] width 269 height 21
click at [648, 137] on p "手になじむしなやかなゴートレザー（山羊革）を使用し、軽さと[PERSON_NAME]さ、傷が目立ちにくい実用性を兼ね備えています。" at bounding box center [615, 143] width 269 height 21
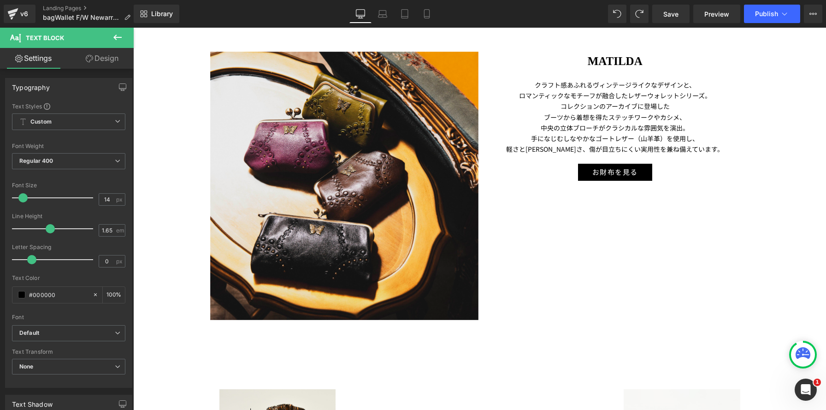
drag, startPoint x: 107, startPoint y: 57, endPoint x: 90, endPoint y: 111, distance: 56.5
click at [107, 57] on link "Design" at bounding box center [102, 58] width 67 height 21
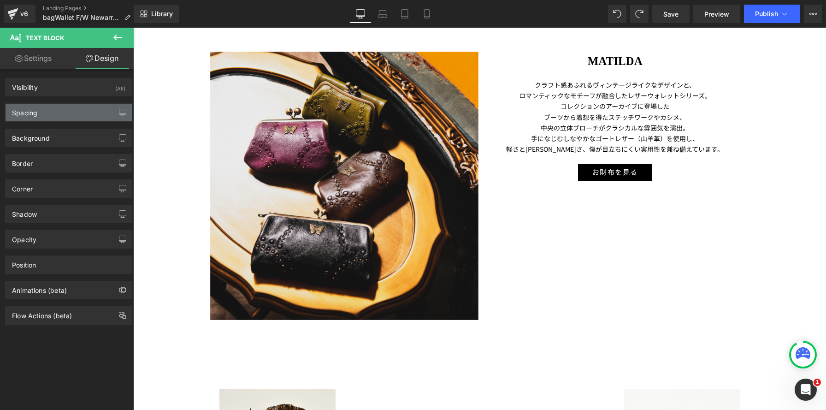
type input "20"
type input "0"
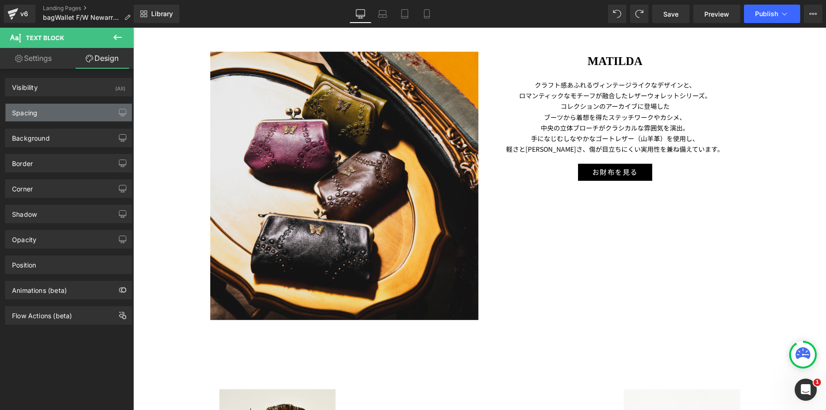
type input "0"
click at [90, 110] on div "Spacing" at bounding box center [69, 113] width 126 height 18
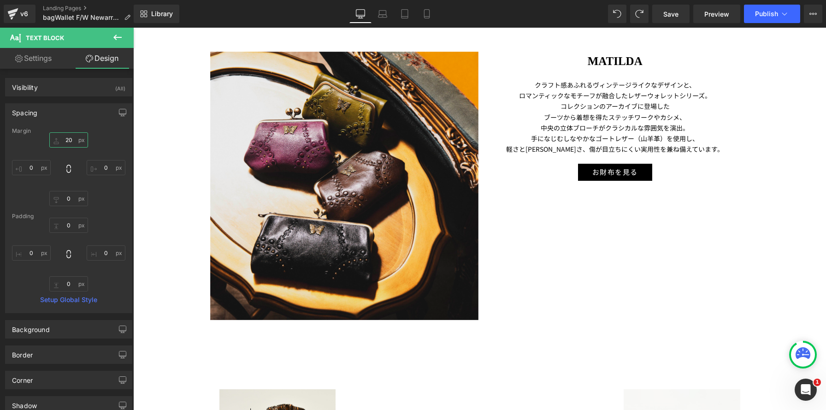
drag, startPoint x: 67, startPoint y: 136, endPoint x: 75, endPoint y: 144, distance: 10.8
click at [67, 137] on input "20" at bounding box center [68, 139] width 39 height 15
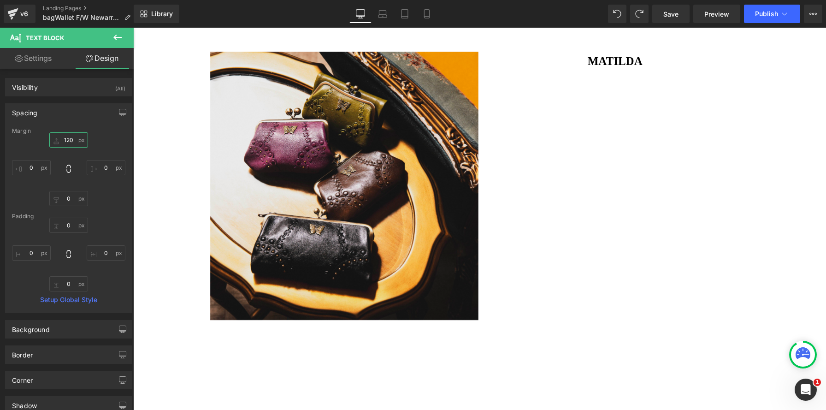
scroll to position [3553, 693]
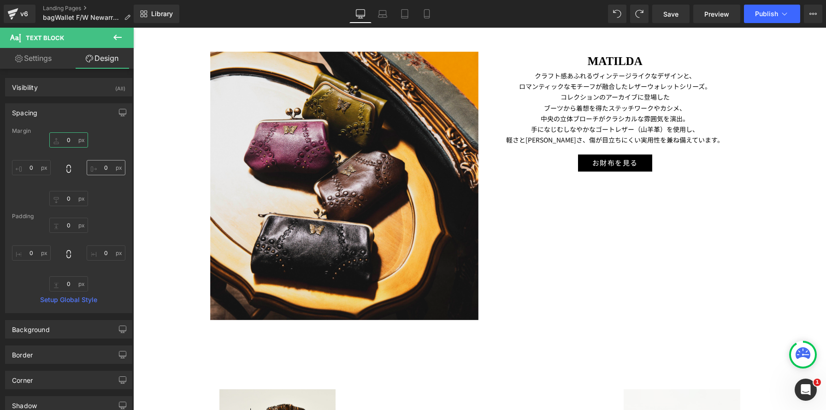
type input "20"
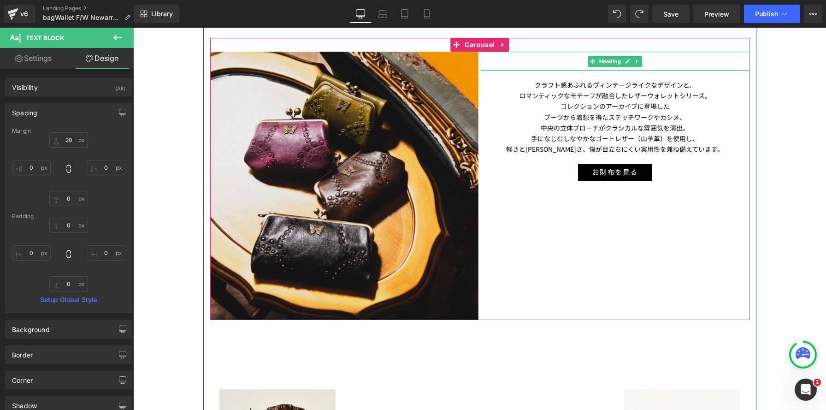
click at [532, 62] on h1 "MATILDA" at bounding box center [615, 61] width 269 height 19
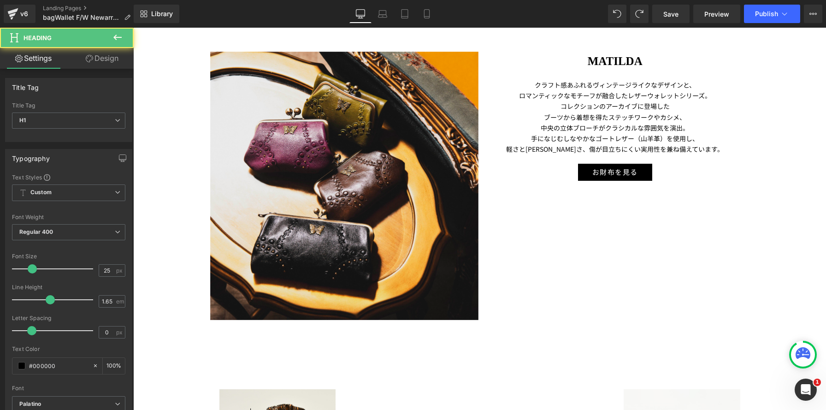
drag, startPoint x: 107, startPoint y: 61, endPoint x: 100, endPoint y: 74, distance: 14.4
click at [107, 61] on link "Design" at bounding box center [102, 58] width 67 height 21
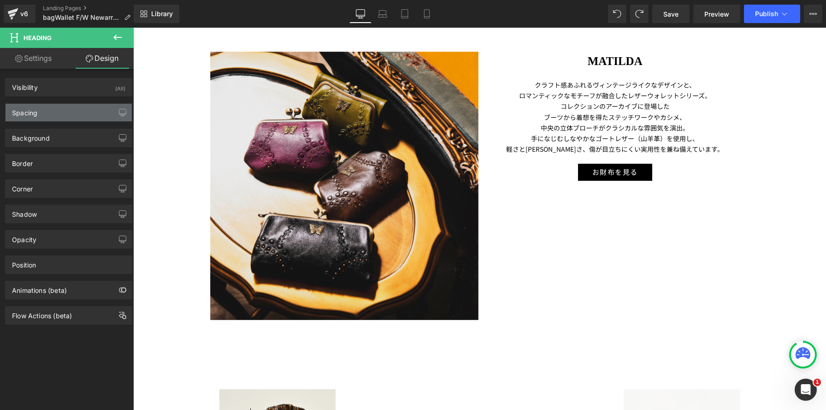
click at [77, 111] on div "Spacing" at bounding box center [69, 113] width 126 height 18
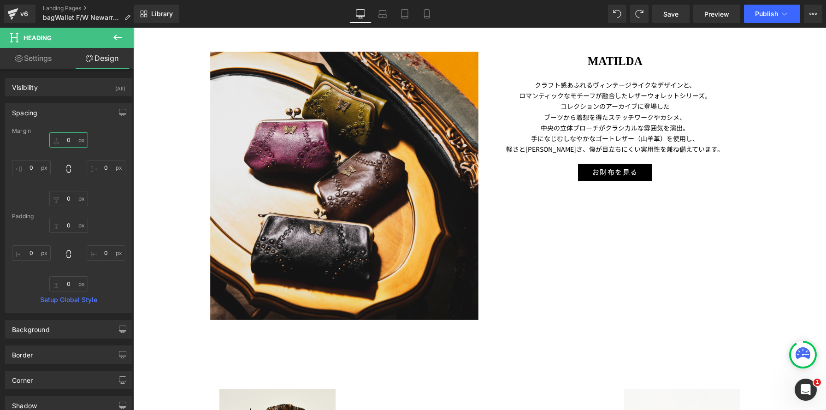
click at [63, 142] on input "0" at bounding box center [68, 139] width 39 height 15
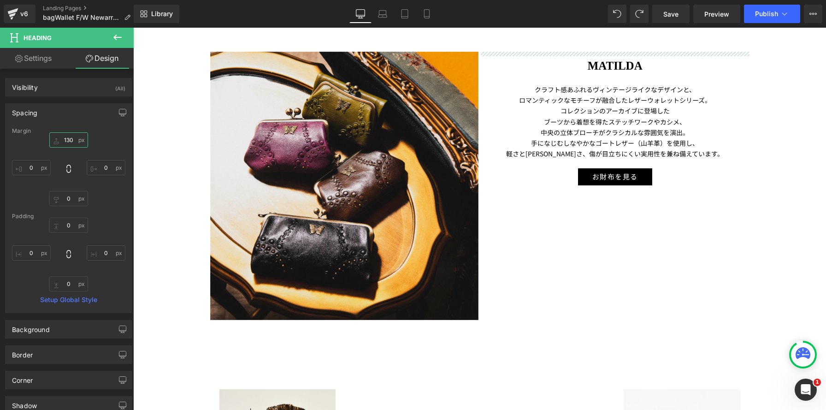
click at [65, 142] on input "130" at bounding box center [68, 139] width 39 height 15
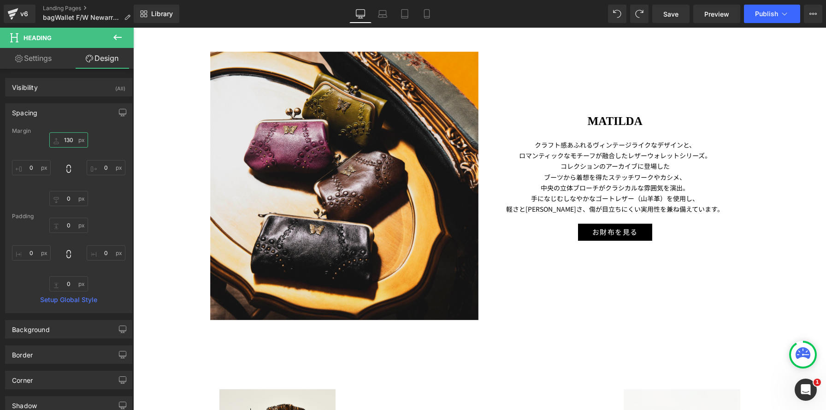
type input "130"
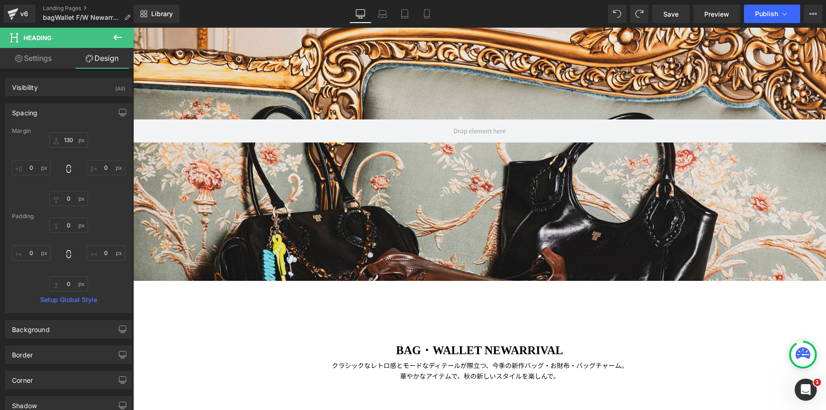
scroll to position [0, 0]
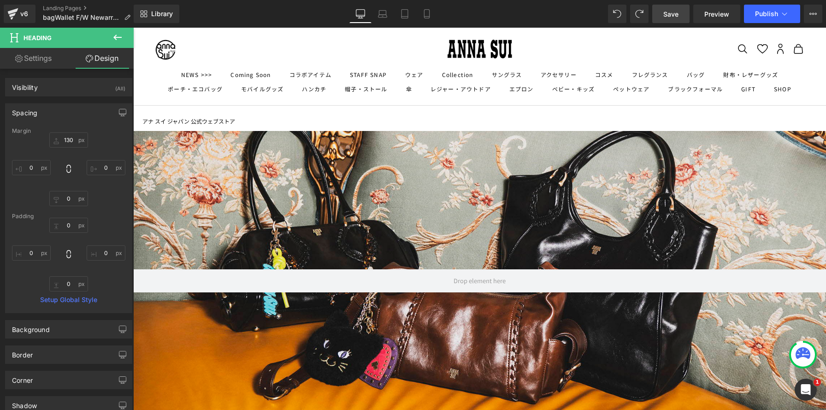
drag, startPoint x: 660, startPoint y: 15, endPoint x: 103, endPoint y: 380, distance: 666.0
click at [660, 15] on link "Save" at bounding box center [671, 14] width 37 height 18
click at [670, 12] on span "Save" at bounding box center [671, 14] width 15 height 10
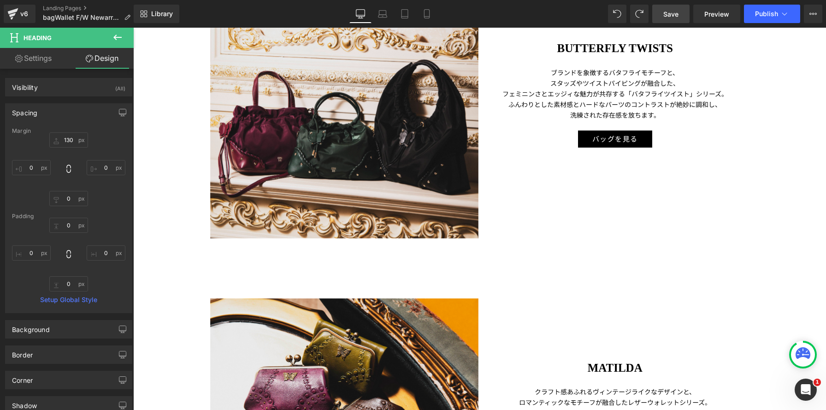
scroll to position [1988, 0]
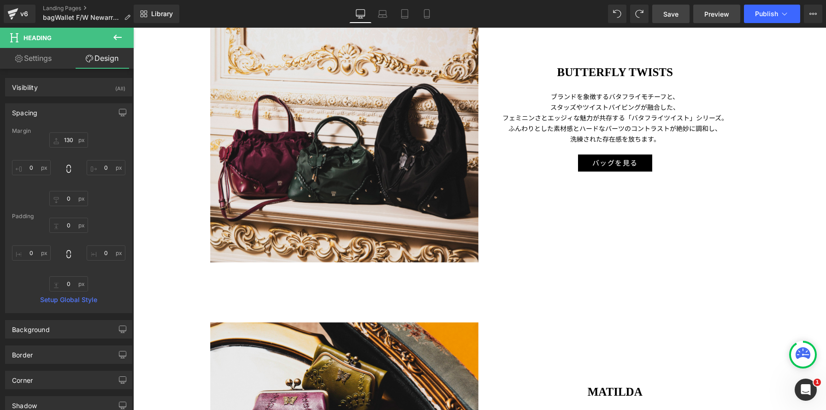
click at [709, 18] on link "Preview" at bounding box center [717, 14] width 47 height 18
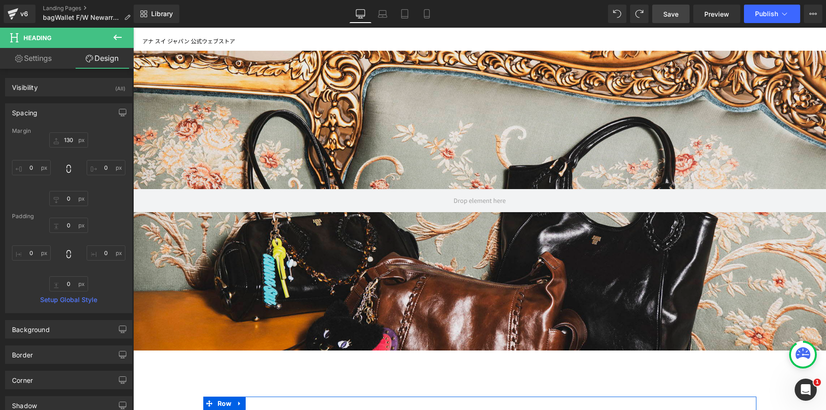
scroll to position [0, 0]
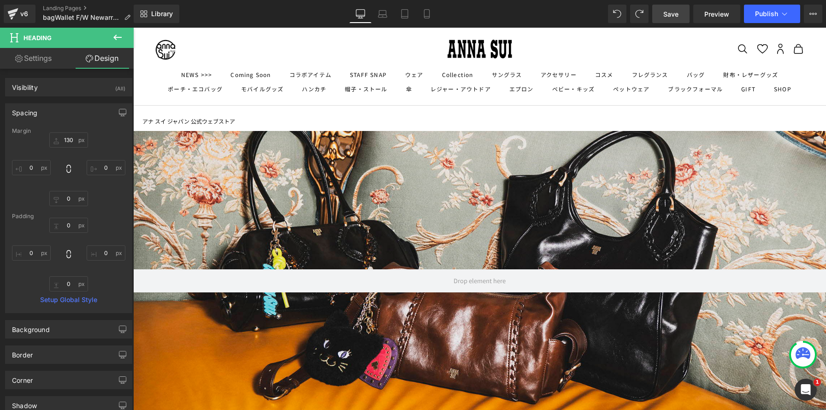
click at [657, 12] on link "Save" at bounding box center [671, 14] width 37 height 18
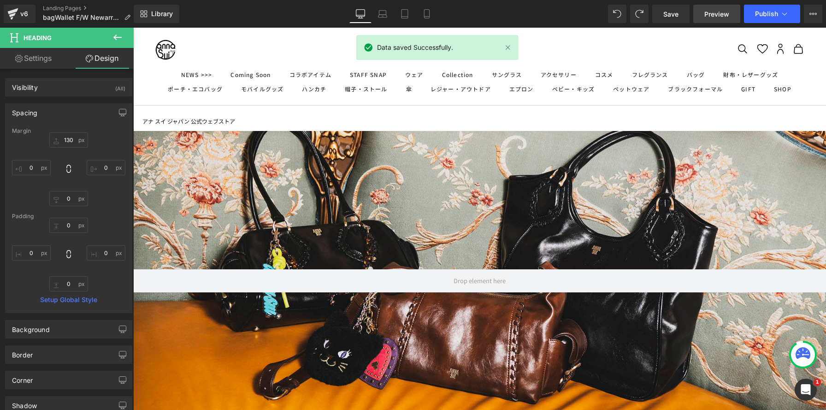
click at [711, 14] on span "Preview" at bounding box center [717, 14] width 25 height 10
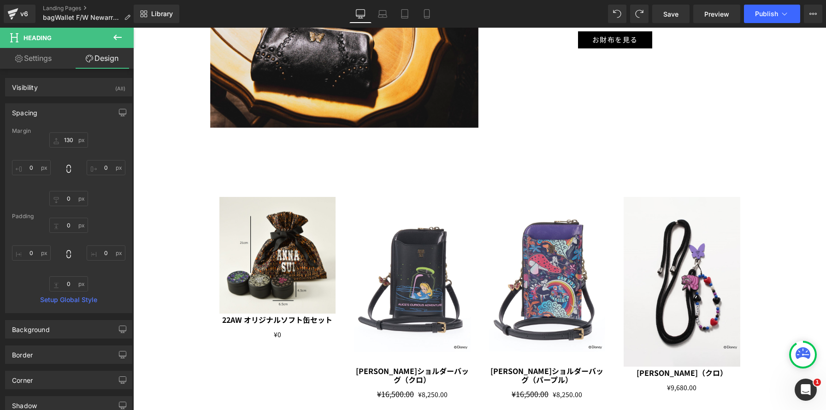
scroll to position [2482, 0]
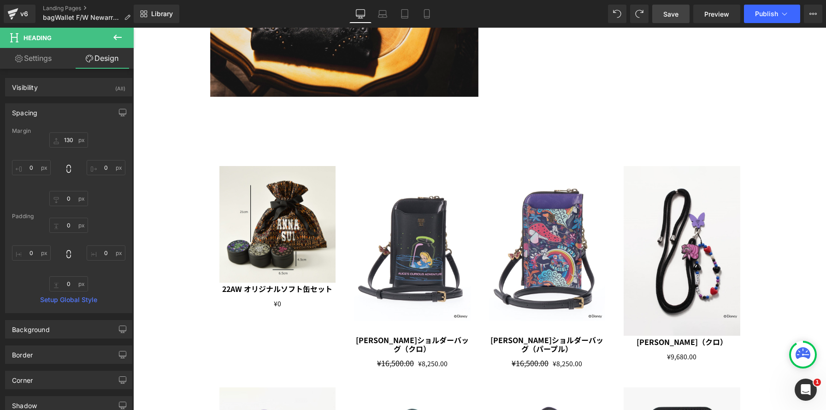
drag, startPoint x: 672, startPoint y: 12, endPoint x: 505, endPoint y: 53, distance: 172.4
click at [672, 12] on span "Save" at bounding box center [671, 14] width 15 height 10
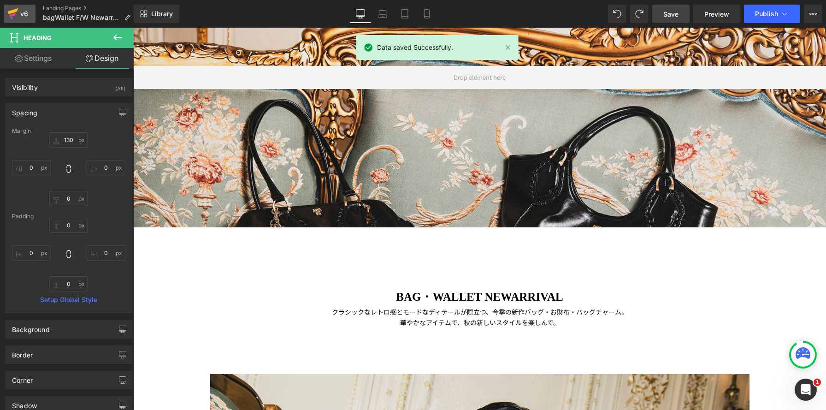
click at [13, 13] on icon at bounding box center [12, 15] width 6 height 4
